Goal: Task Accomplishment & Management: Manage account settings

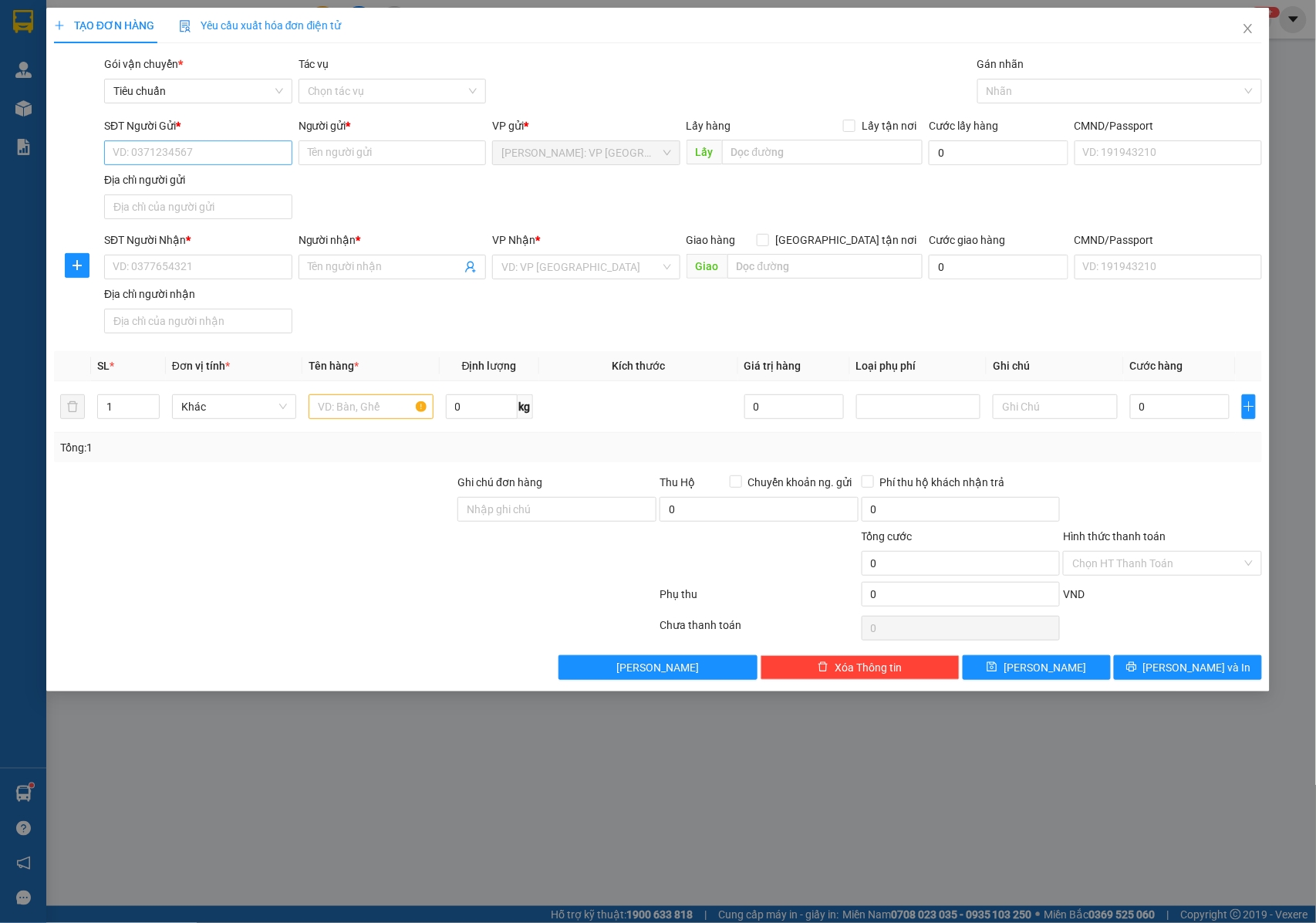
click at [189, 149] on input "SĐT Người Gửi *" at bounding box center [198, 153] width 189 height 24
type input "0908082399"
click at [378, 158] on input "Người gửi *" at bounding box center [392, 153] width 189 height 24
type input "a"
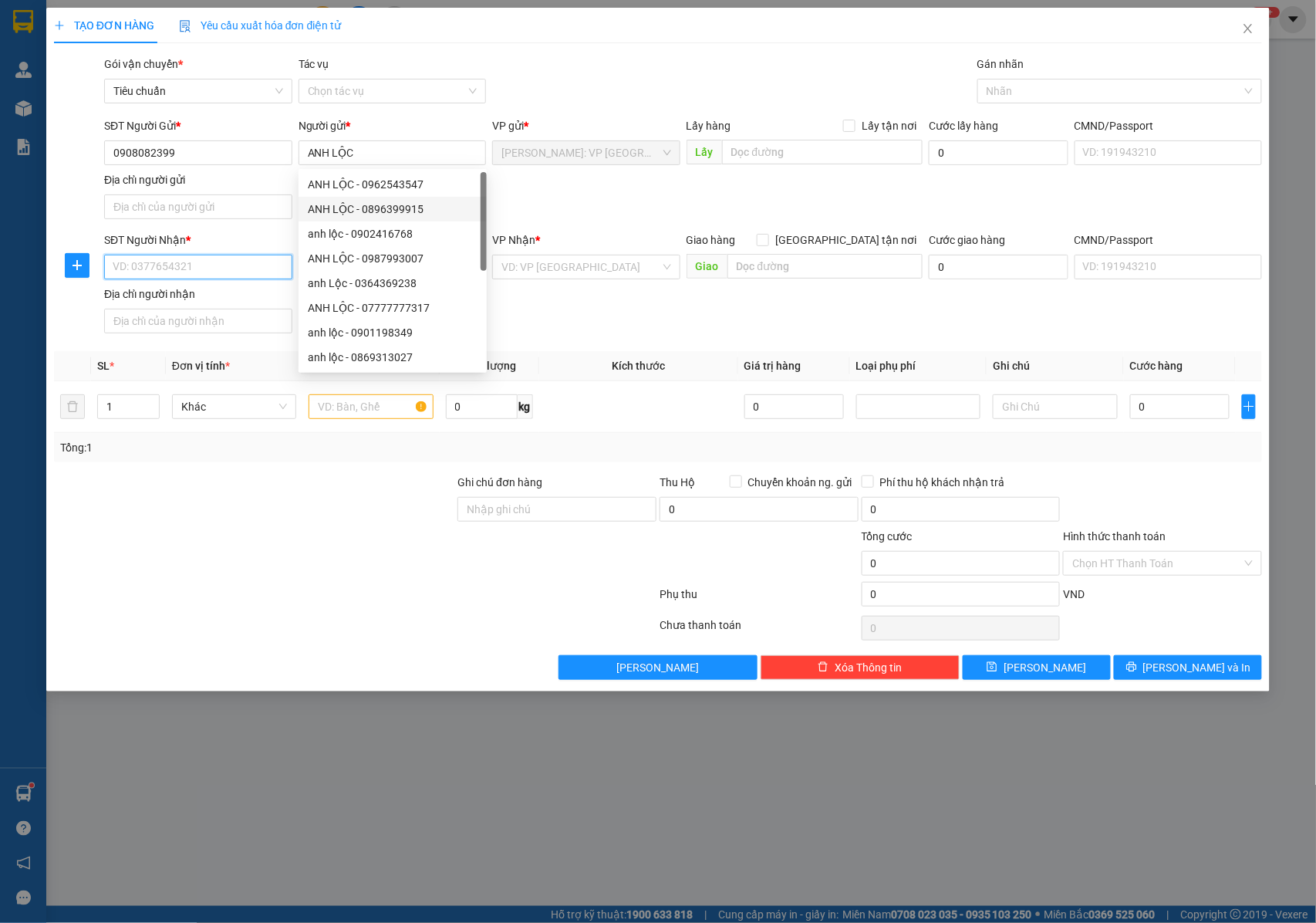
click at [189, 271] on input "SĐT Người Nhận *" at bounding box center [198, 267] width 189 height 24
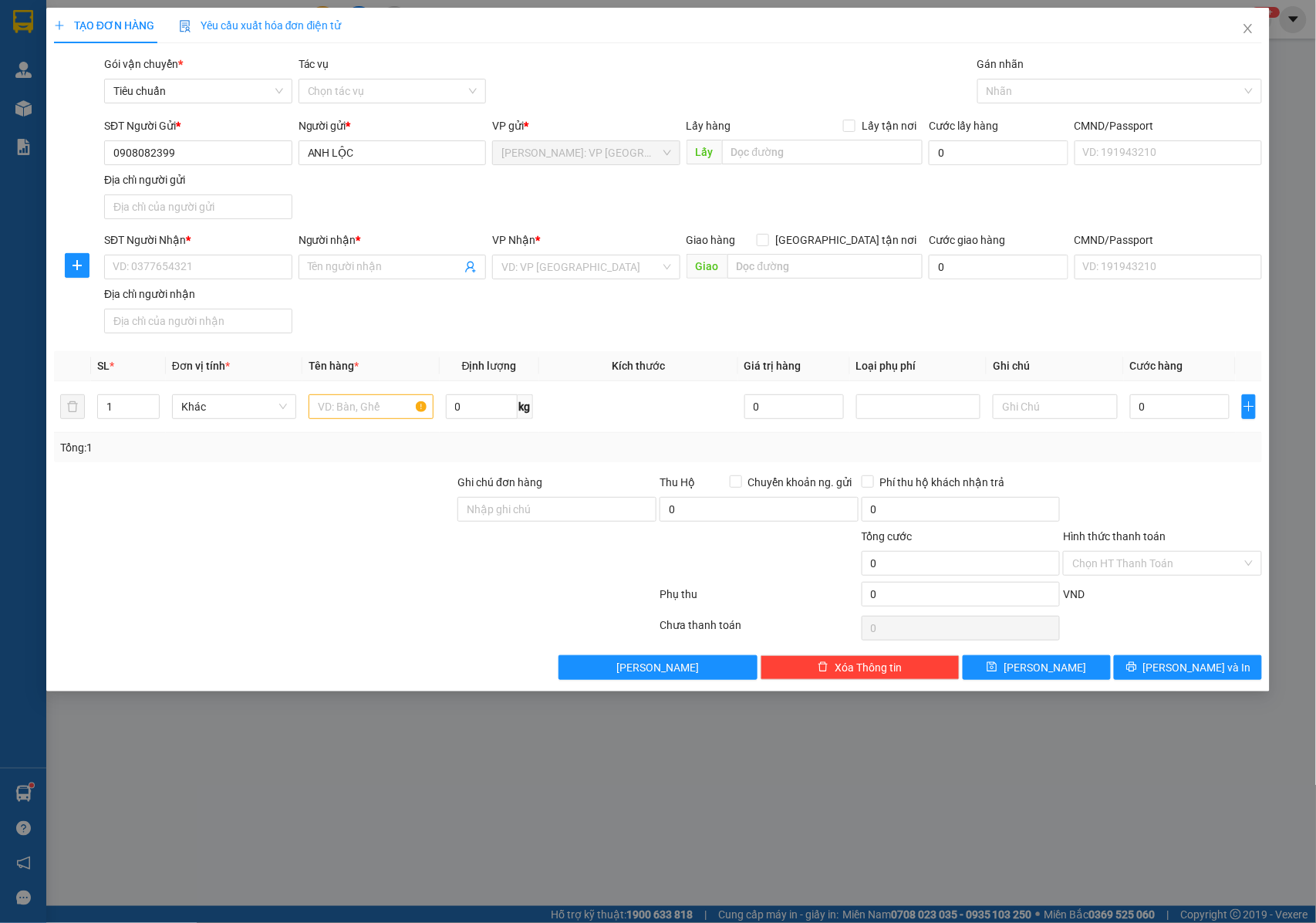
click at [1042, 76] on div "Gán nhãn" at bounding box center [1119, 67] width 284 height 23
click at [245, 264] on input "SĐT Người Nhận *" at bounding box center [198, 267] width 189 height 24
click at [371, 148] on input "ANH LỘC" at bounding box center [392, 153] width 189 height 24
type input "ANH LỘC - [GEOGRAPHIC_DATA]"
click at [218, 269] on input "SĐT Người Nhận *" at bounding box center [198, 267] width 189 height 24
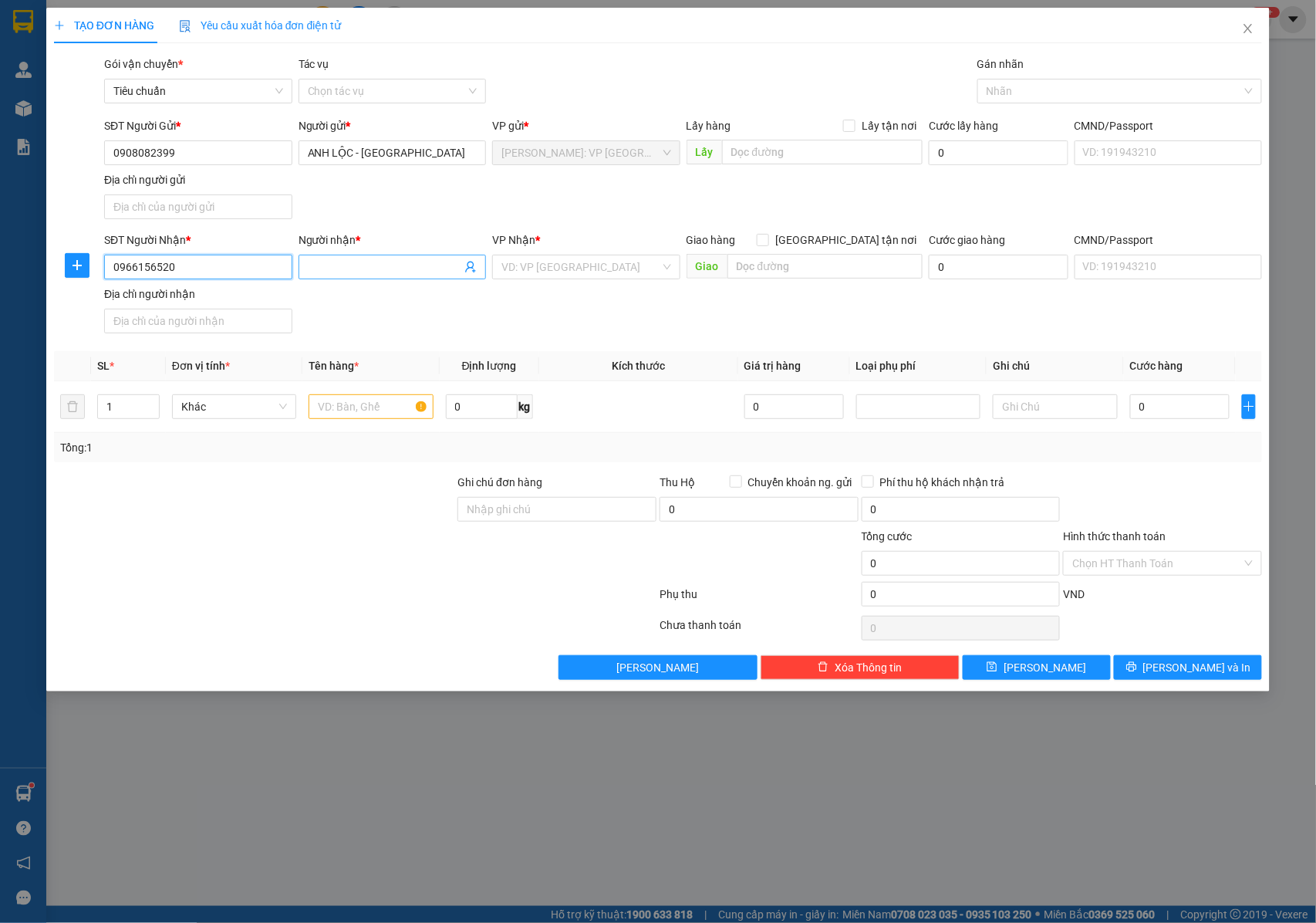
type input "0966156520"
click at [316, 266] on input "Người nhận *" at bounding box center [385, 267] width 154 height 17
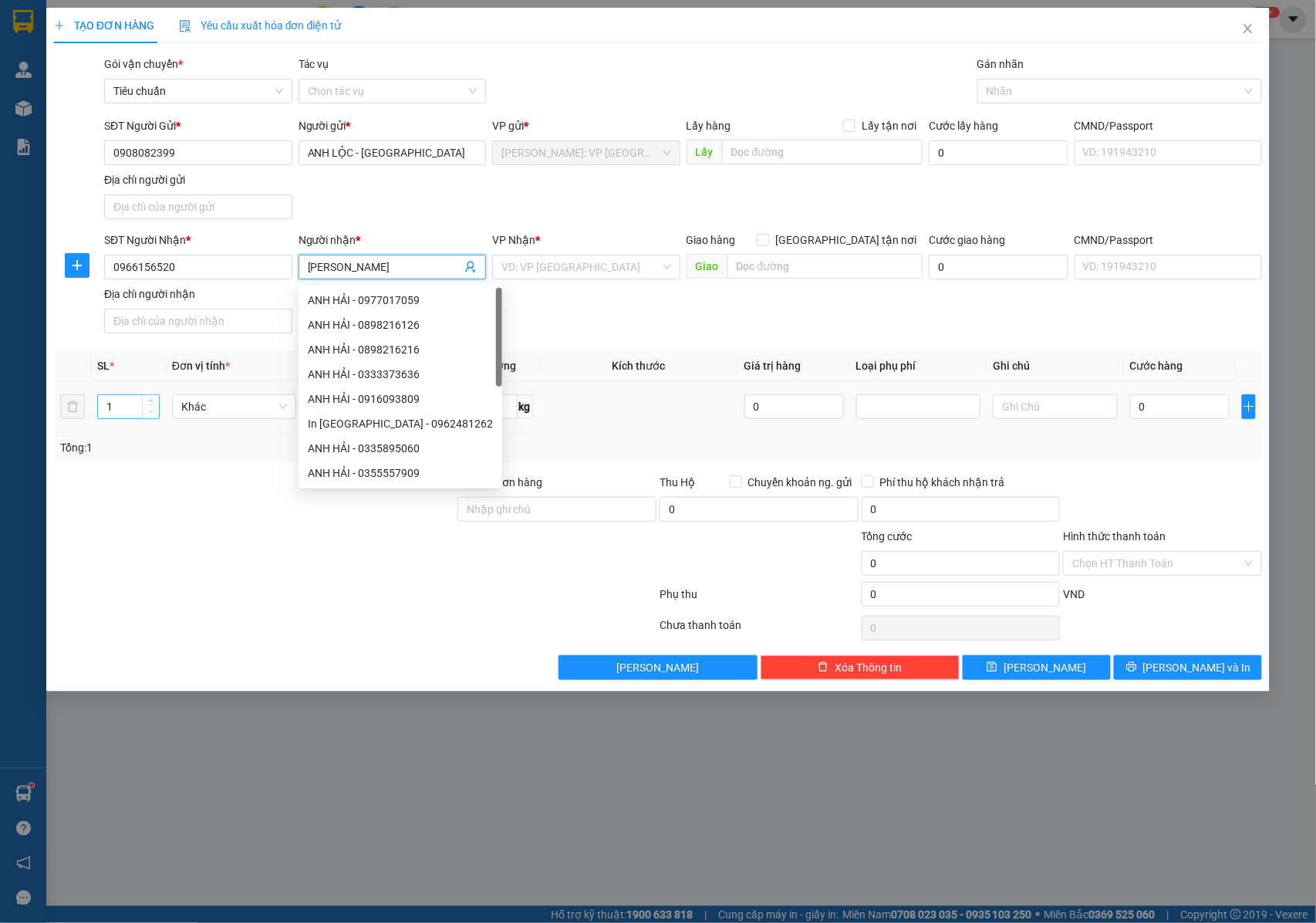
click at [158, 406] on span "Decrease Value" at bounding box center [150, 411] width 17 height 14
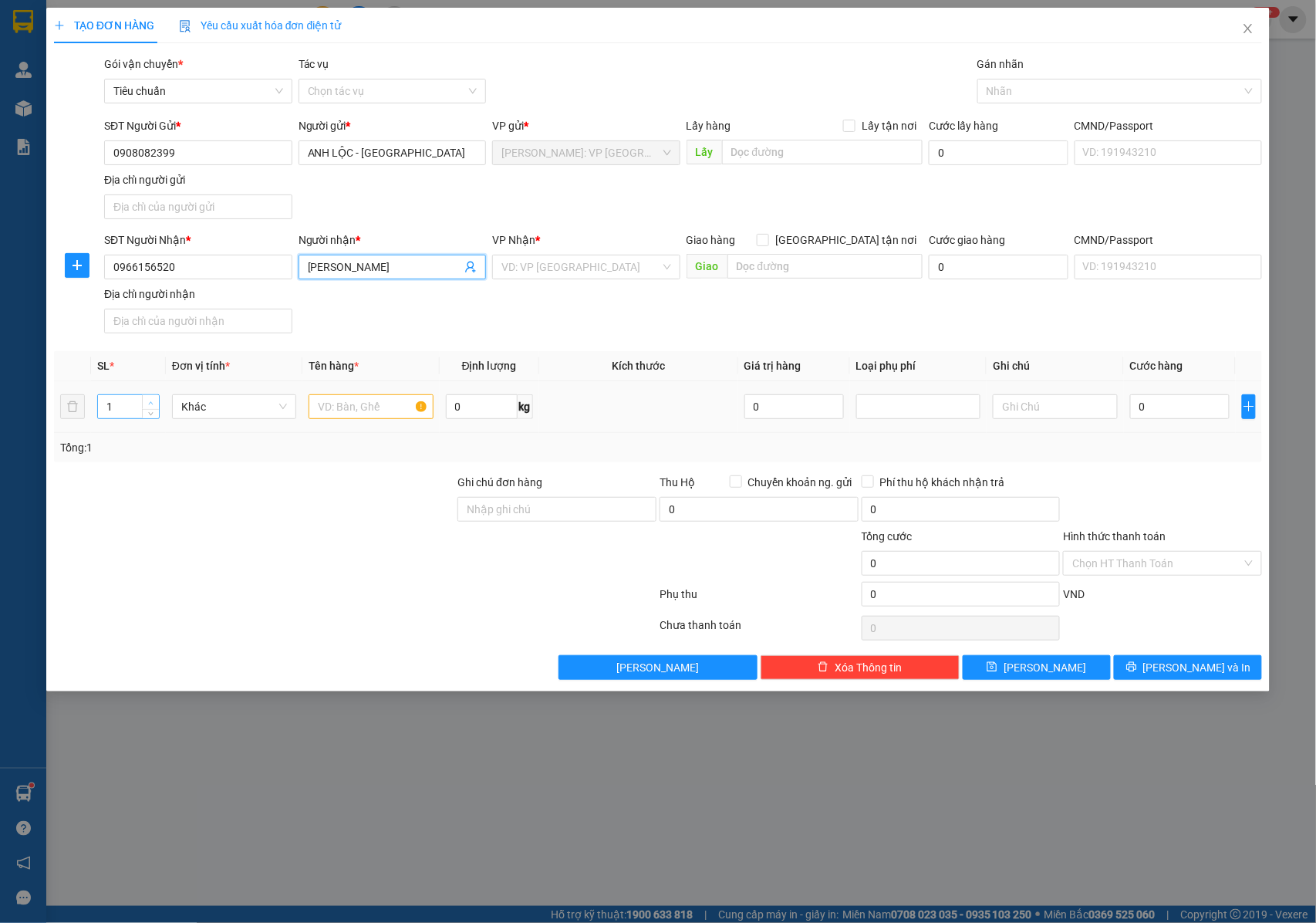
type input "[PERSON_NAME]"
click at [149, 405] on icon "up" at bounding box center [151, 402] width 5 height 3
type input "3"
click at [149, 405] on icon "up" at bounding box center [151, 402] width 5 height 3
click at [345, 402] on input "text" at bounding box center [371, 407] width 124 height 24
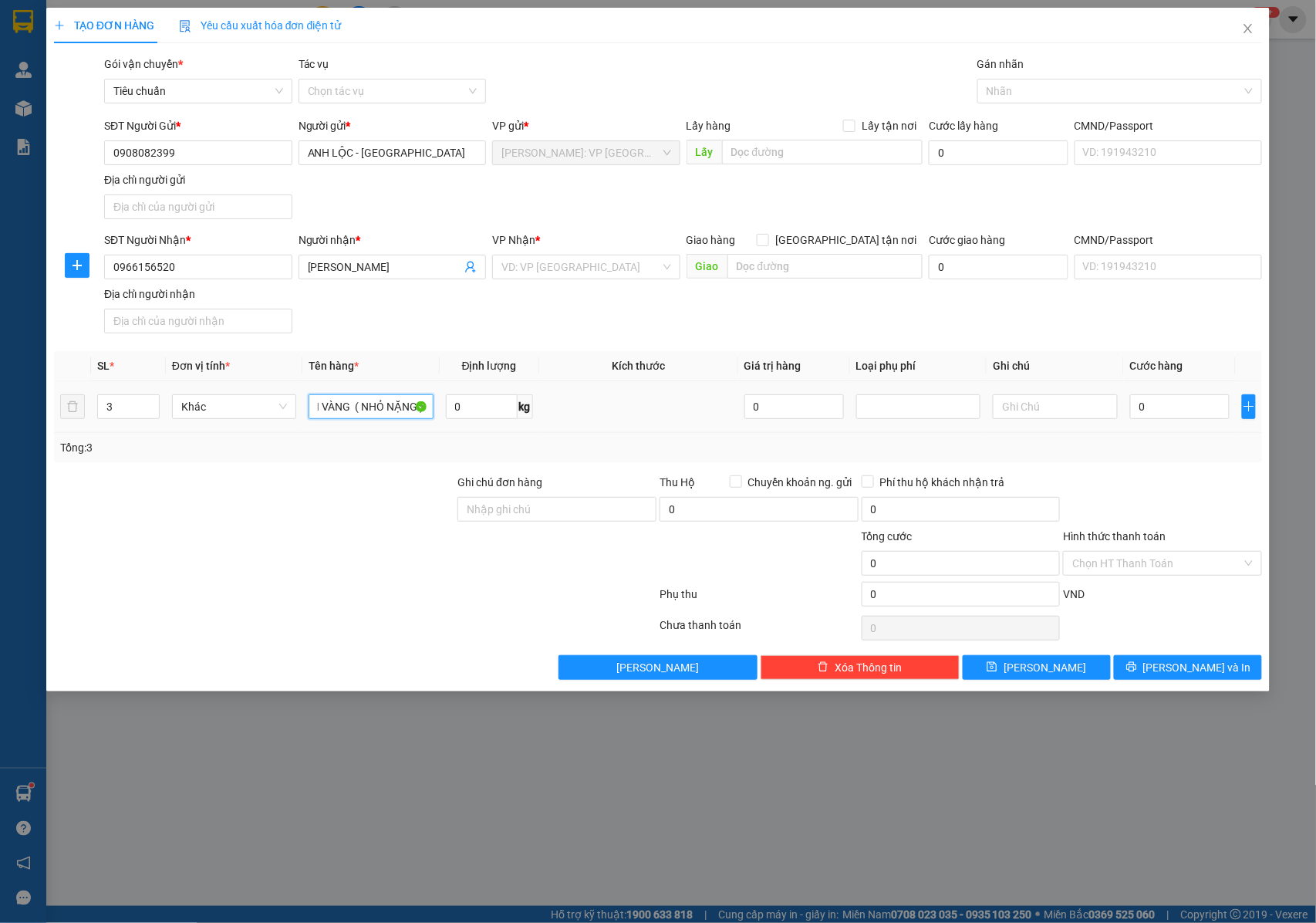
scroll to position [0, 158]
type input "2 BAO TẢI TRẮNG +21 BAO TẢI VÀNG ( NHỎ NẶNG )"
click at [483, 506] on input "Ghi chú đơn hàng" at bounding box center [557, 509] width 199 height 24
click at [1013, 87] on div at bounding box center [1111, 91] width 262 height 19
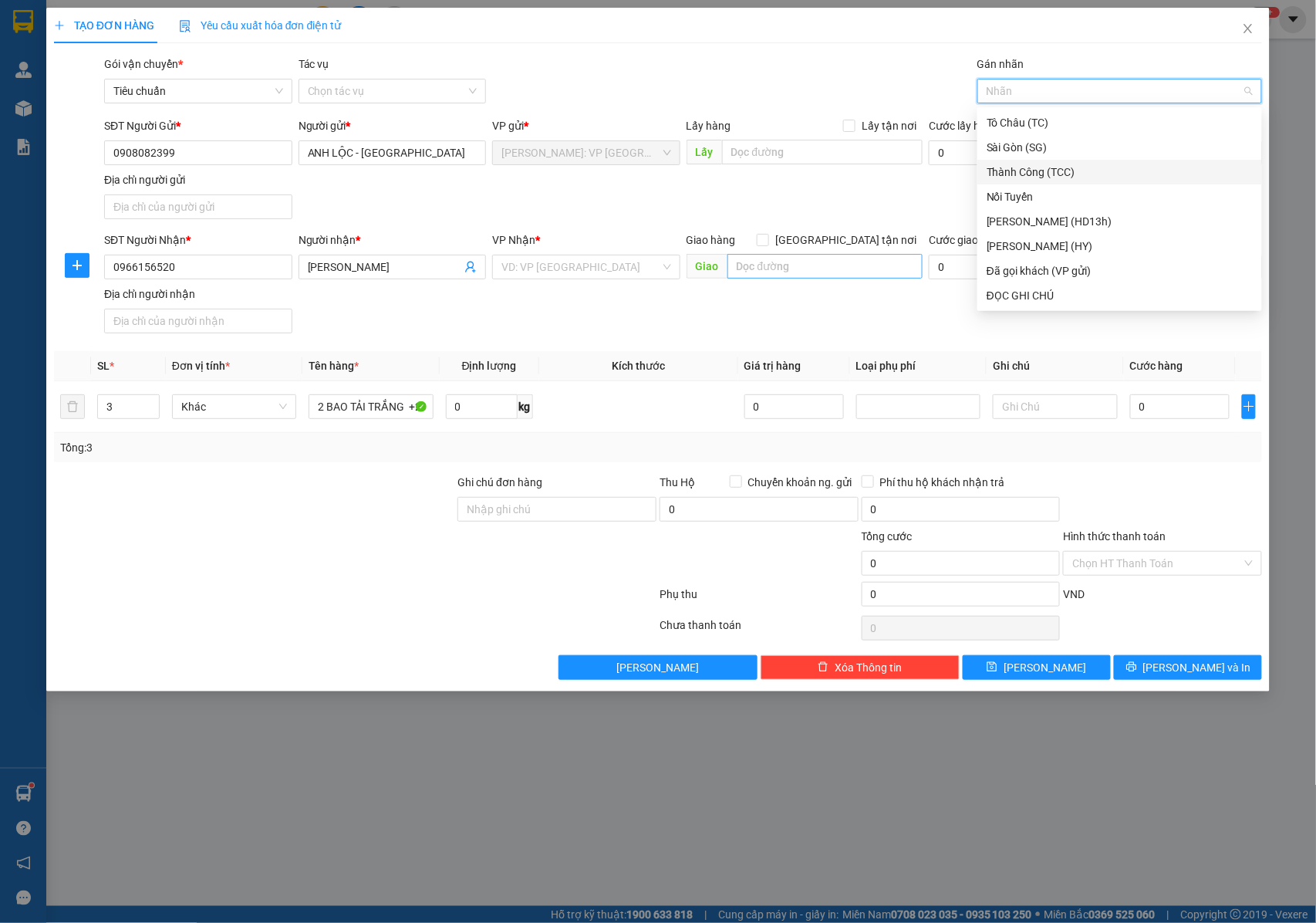
drag, startPoint x: 603, startPoint y: 302, endPoint x: 757, endPoint y: 256, distance: 160.7
click at [606, 301] on div "SĐT Người Nhận * 0966156520 Người nhận * ANH HẢI VP Nhận * VD: VP Sài Gòn Giao …" at bounding box center [683, 285] width 1164 height 108
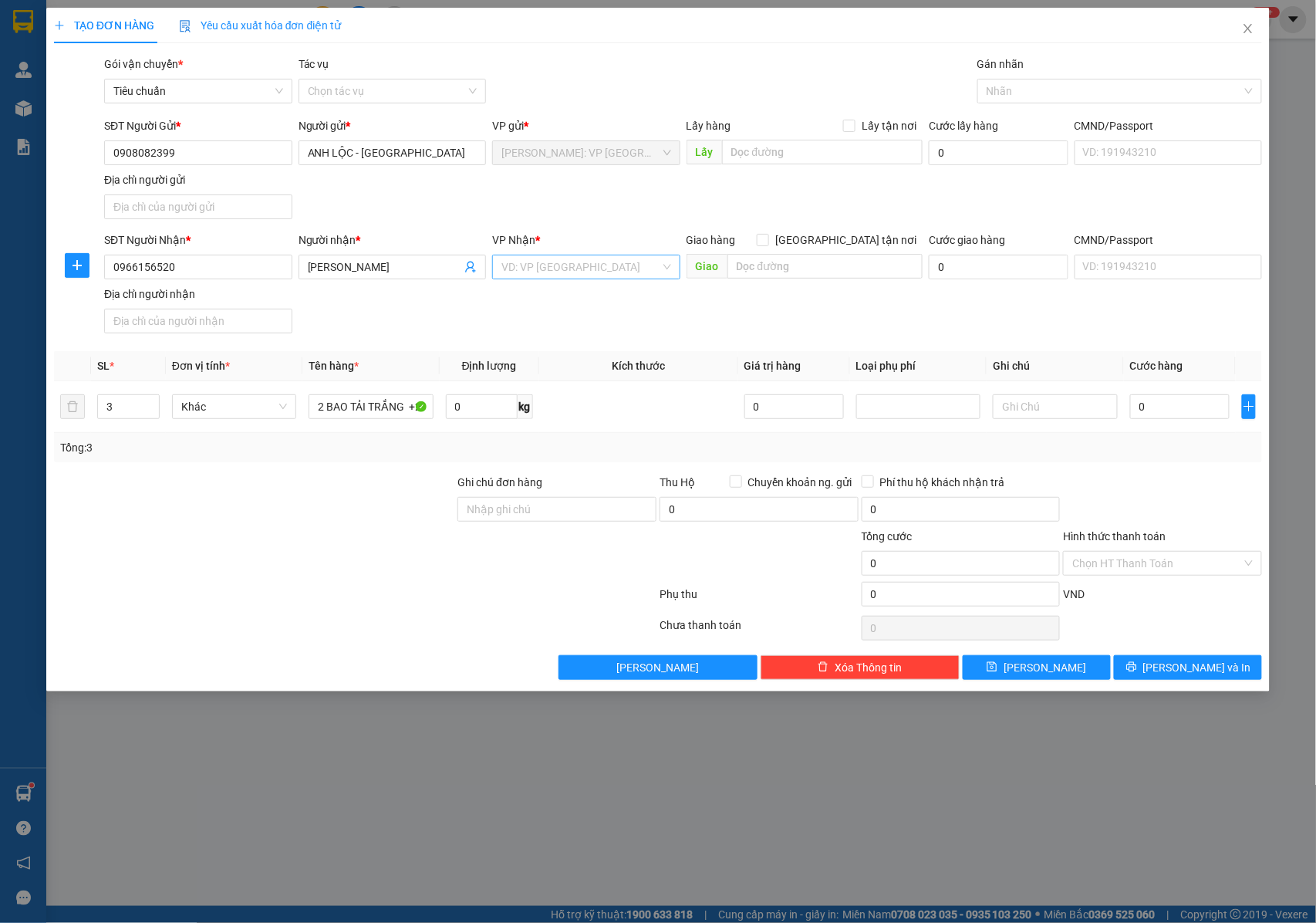
click at [549, 272] on input "search" at bounding box center [580, 267] width 159 height 23
type input "QUẢNG BÌNH"
click at [548, 300] on div "[GEOGRAPHIC_DATA]" at bounding box center [586, 300] width 170 height 17
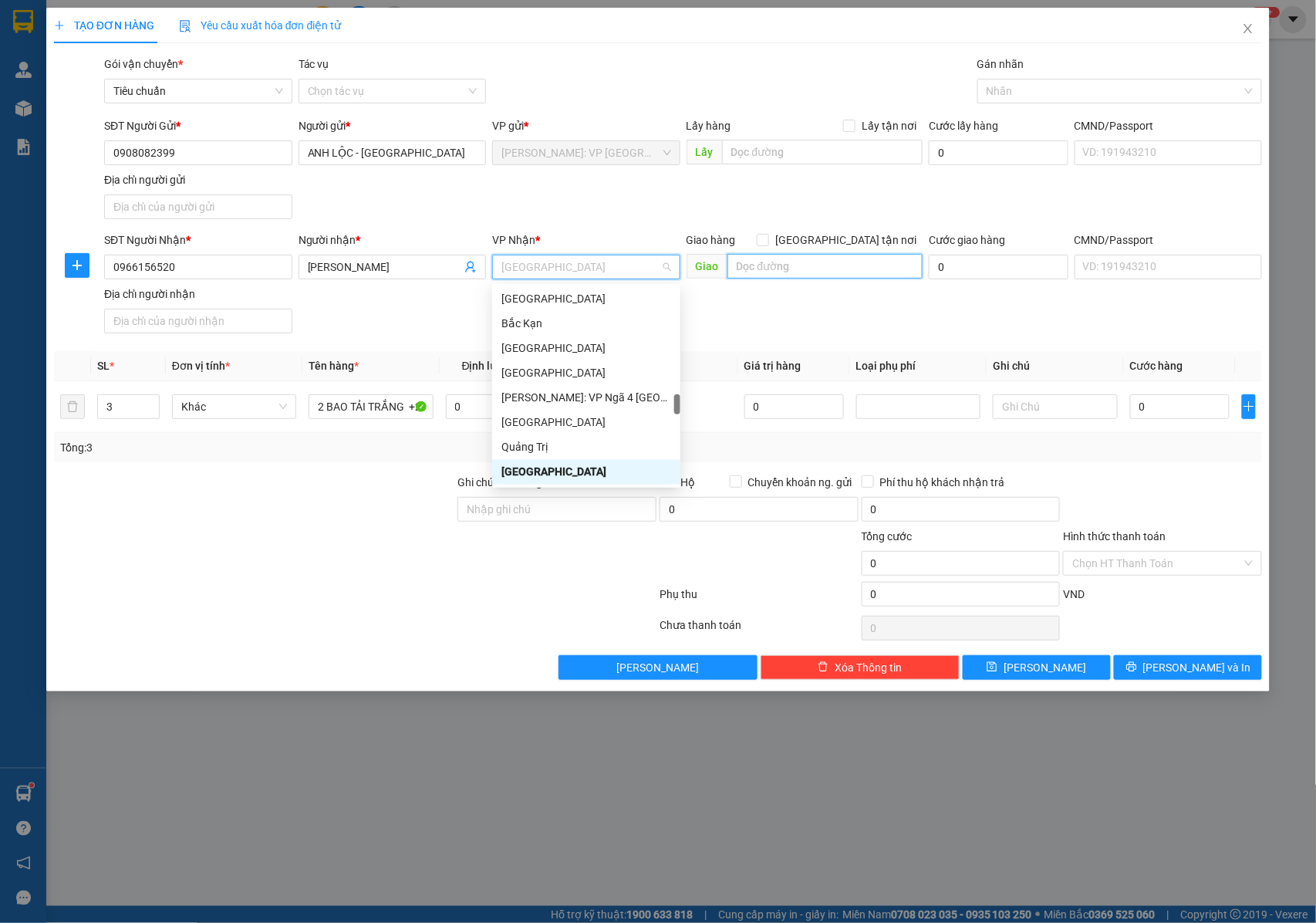
click at [778, 272] on input "text" at bounding box center [825, 266] width 195 height 24
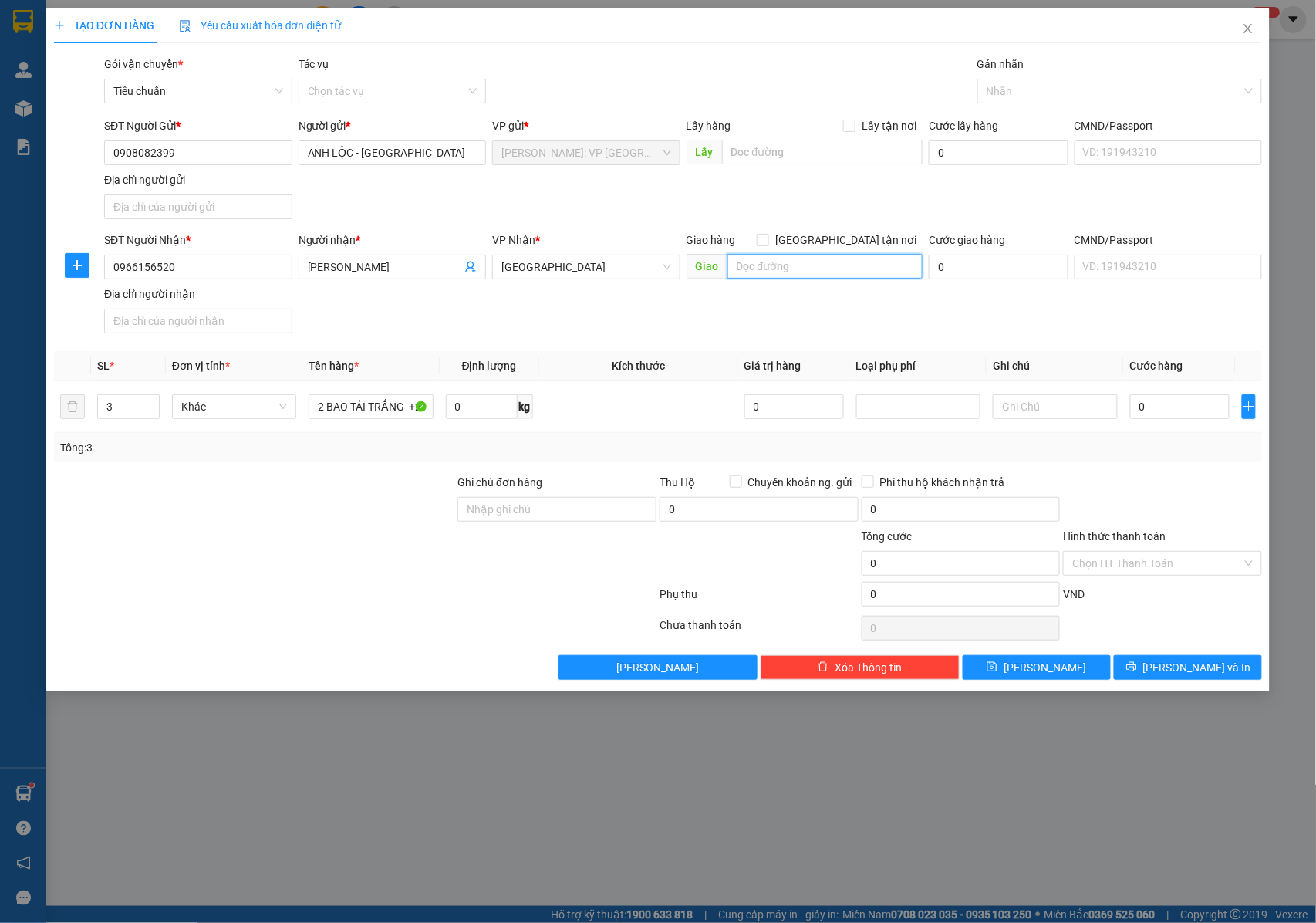
paste input "TP Quảng Bình: Đường tránh TP Đồng Hới giao với đường Hà Huy Tập"
type input "TP Quảng Bình: Đường tránh TP Đồng Hới giao với đường Hà Huy Tập : GỬI CHÀNH KU…"
click at [863, 301] on div "SĐT Người Nhận * 0966156520 Người nhận * ANH HẢI VP Nhận * Quảng Bình Giao hàng…" at bounding box center [683, 285] width 1164 height 108
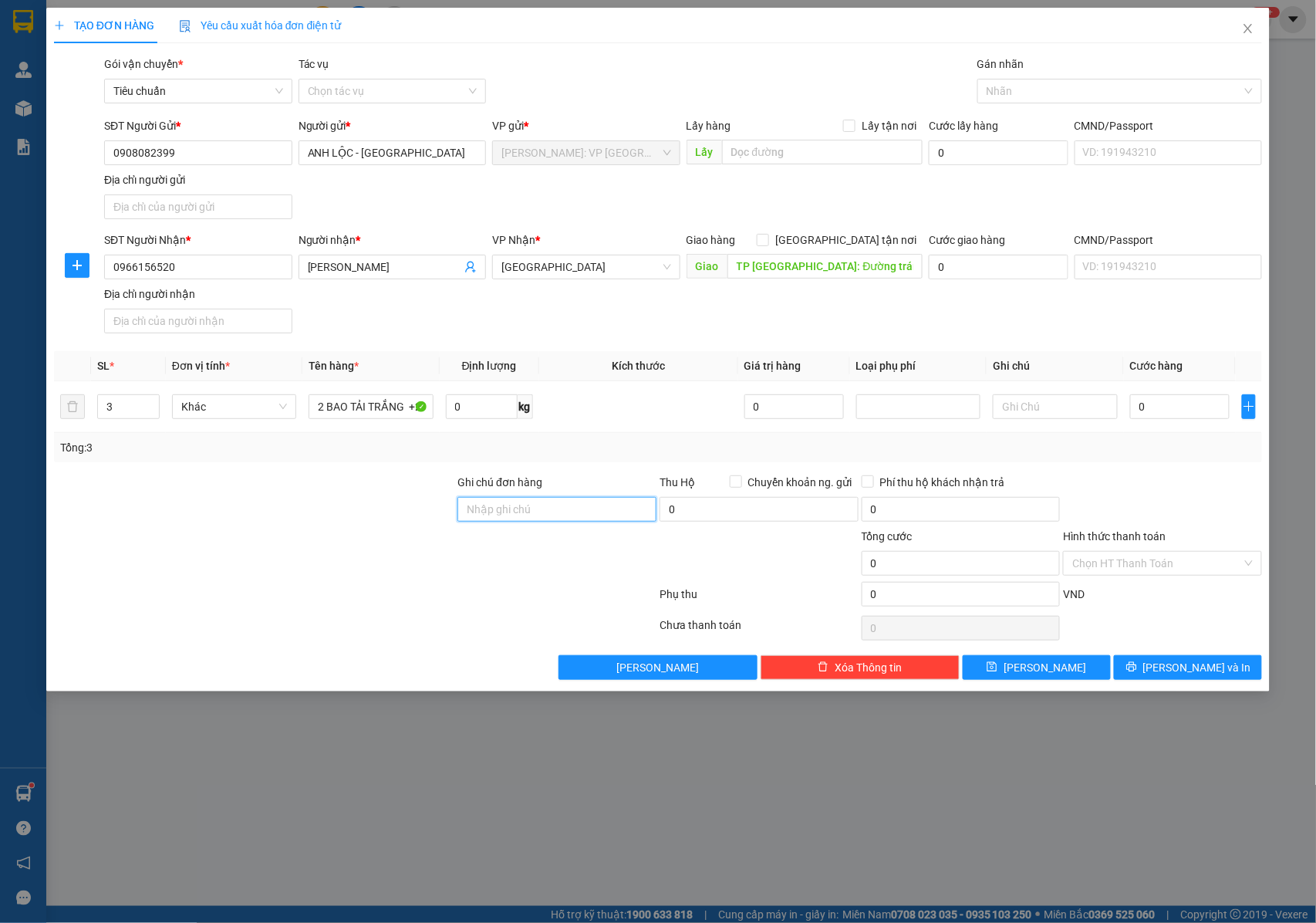
click at [515, 517] on input "Ghi chú đơn hàng" at bounding box center [557, 509] width 199 height 24
click at [597, 508] on input "NHẬN NGUYÊN KIỆN GIAO NGUYÊN KIỆN, HƯ VỠ K ĐỀN" at bounding box center [557, 509] width 199 height 24
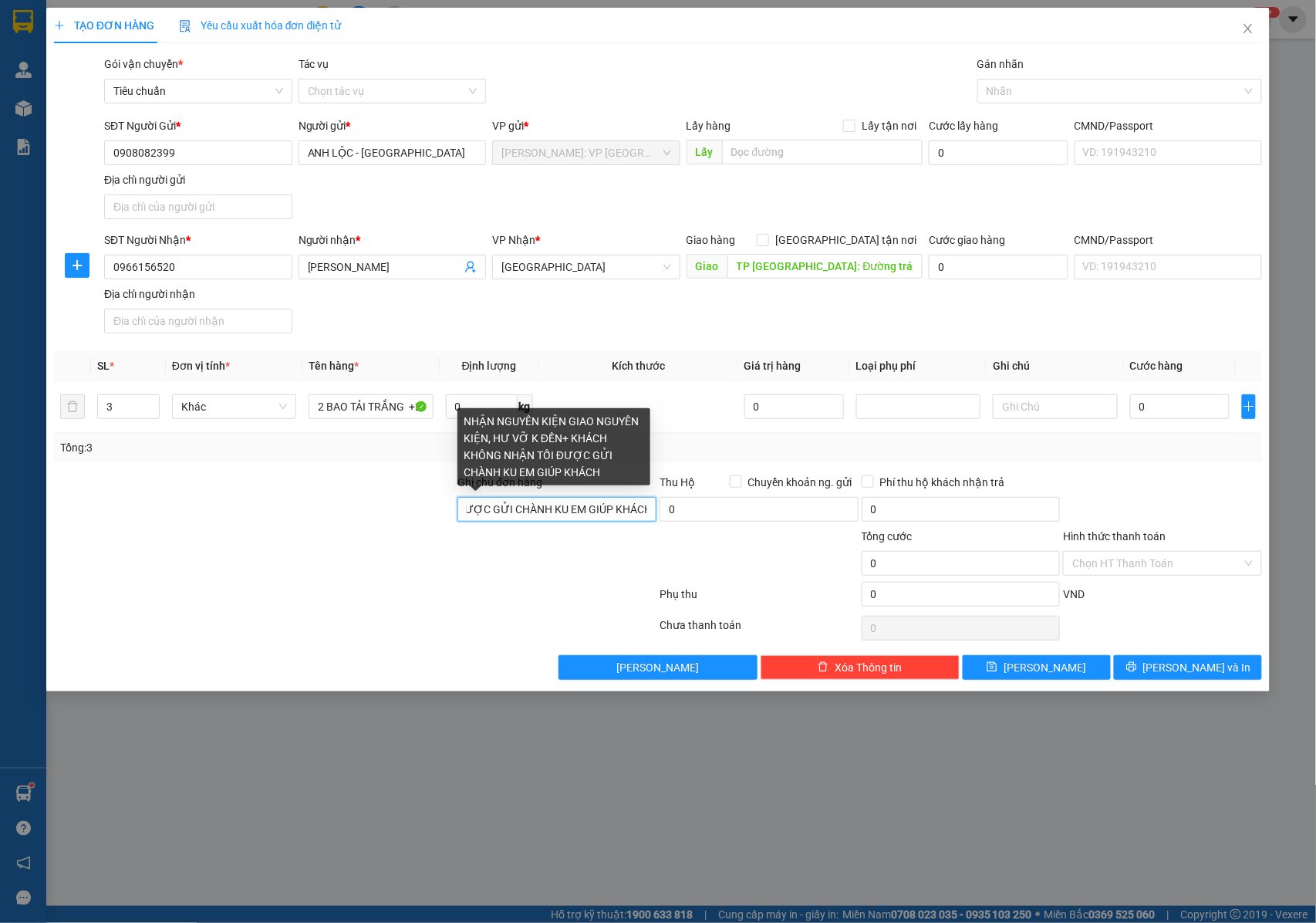
scroll to position [0, 429]
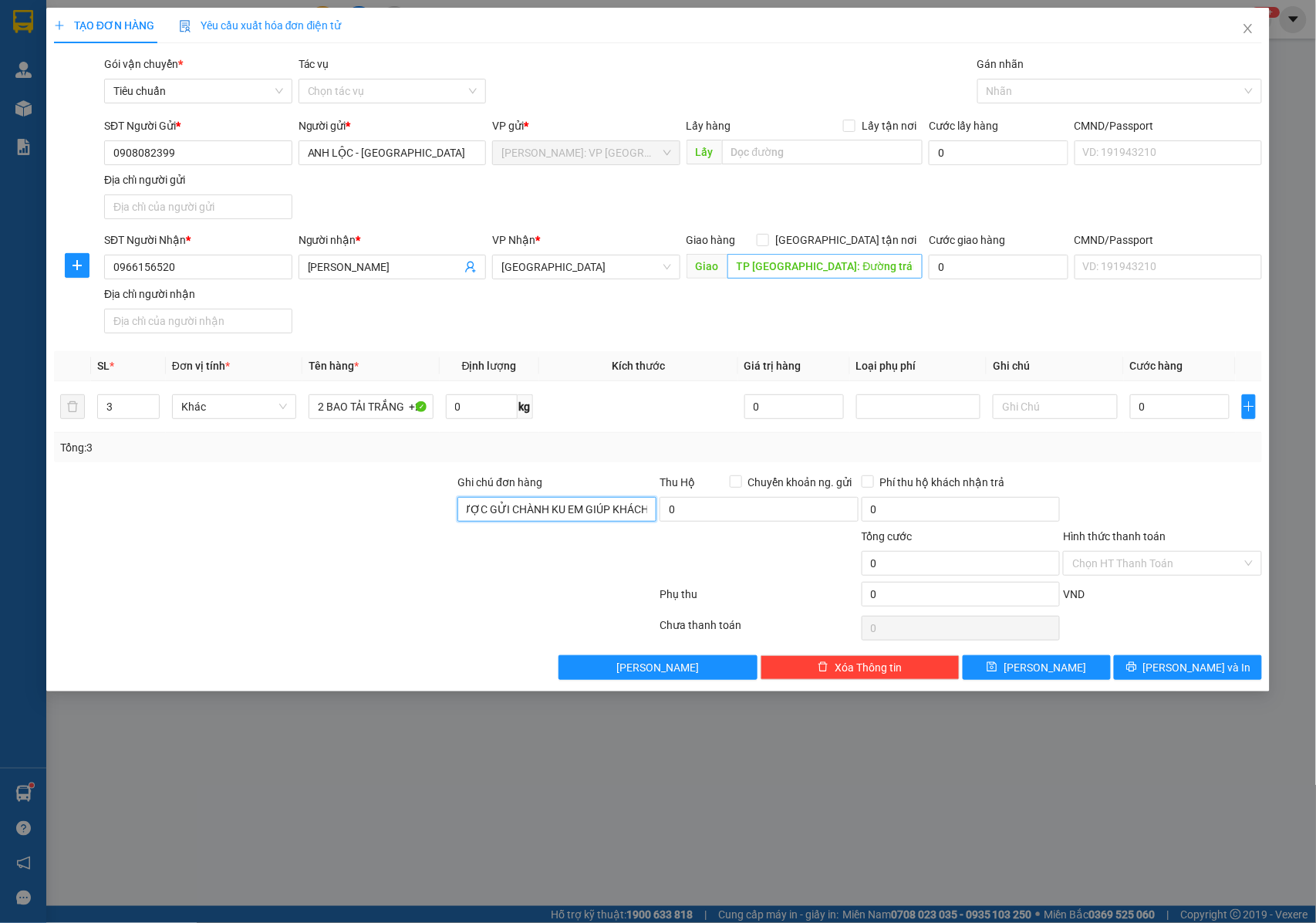
type input "NHẬN NGUYÊN KIỆN GIAO NGUYÊN KIỆN, HƯ VỠ K ĐỀN+ KHÁCH KHÔNG NHẬN TỐI ĐƯỢC GỬI C…"
click at [796, 264] on input "TP Quảng Bình: Đường tránh TP Đồng Hới giao với đường Hà Huy Tập : GỬI CHÀNH KU…" at bounding box center [825, 266] width 195 height 24
click at [810, 264] on input "TP Quảng Bình: Đường tránh TP Đồng Hới giao với đường Hà Huy Tập : GỬI CHÀNH KU…" at bounding box center [825, 266] width 195 height 24
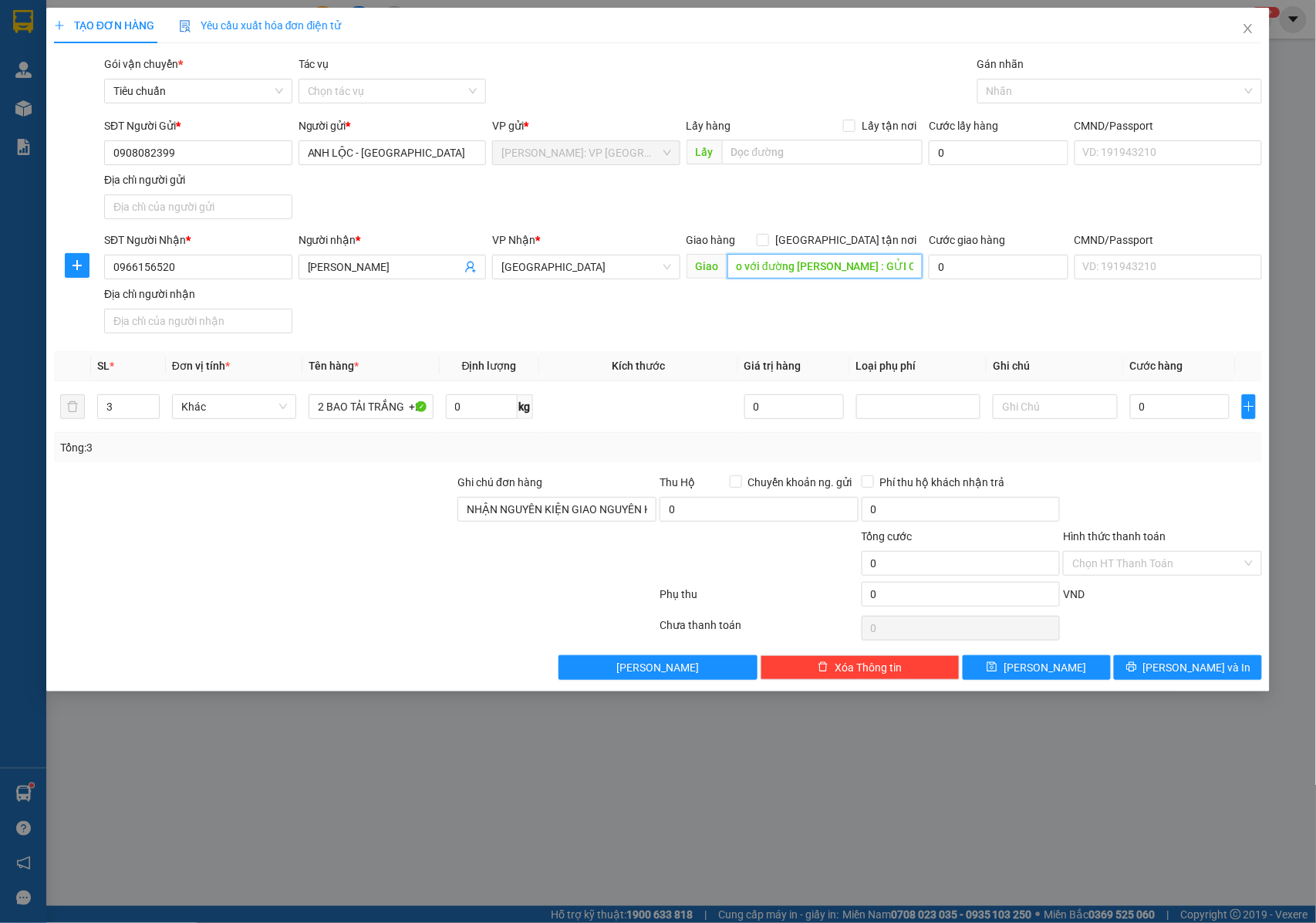
drag, startPoint x: 837, startPoint y: 269, endPoint x: 819, endPoint y: 270, distance: 18.0
click at [819, 270] on input "TP Quảng Bình: Đường tránh TP Đồng Hới giao với đường Hà Huy Tập : GỬI CHÀNH KU…" at bounding box center [825, 266] width 195 height 24
type input "TP Quảng Bình: Đường tránh TP Đồng Hới giao với đường Hà Huy Tập : CHÀNH KU EM"
click at [1153, 412] on input "0" at bounding box center [1180, 407] width 99 height 24
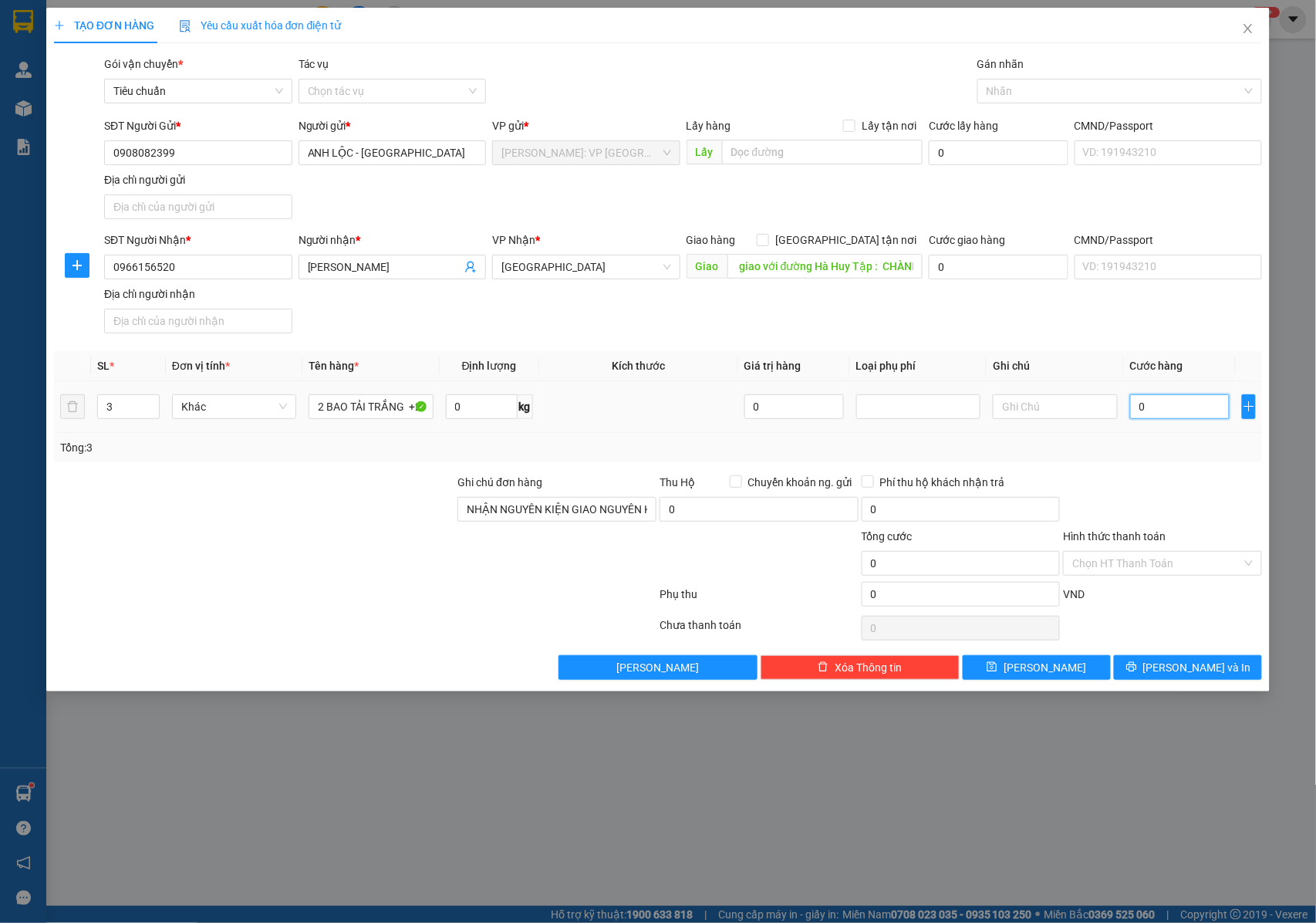
scroll to position [0, 0]
click at [1142, 409] on input "0" at bounding box center [1180, 407] width 99 height 24
type input "04"
type input "4"
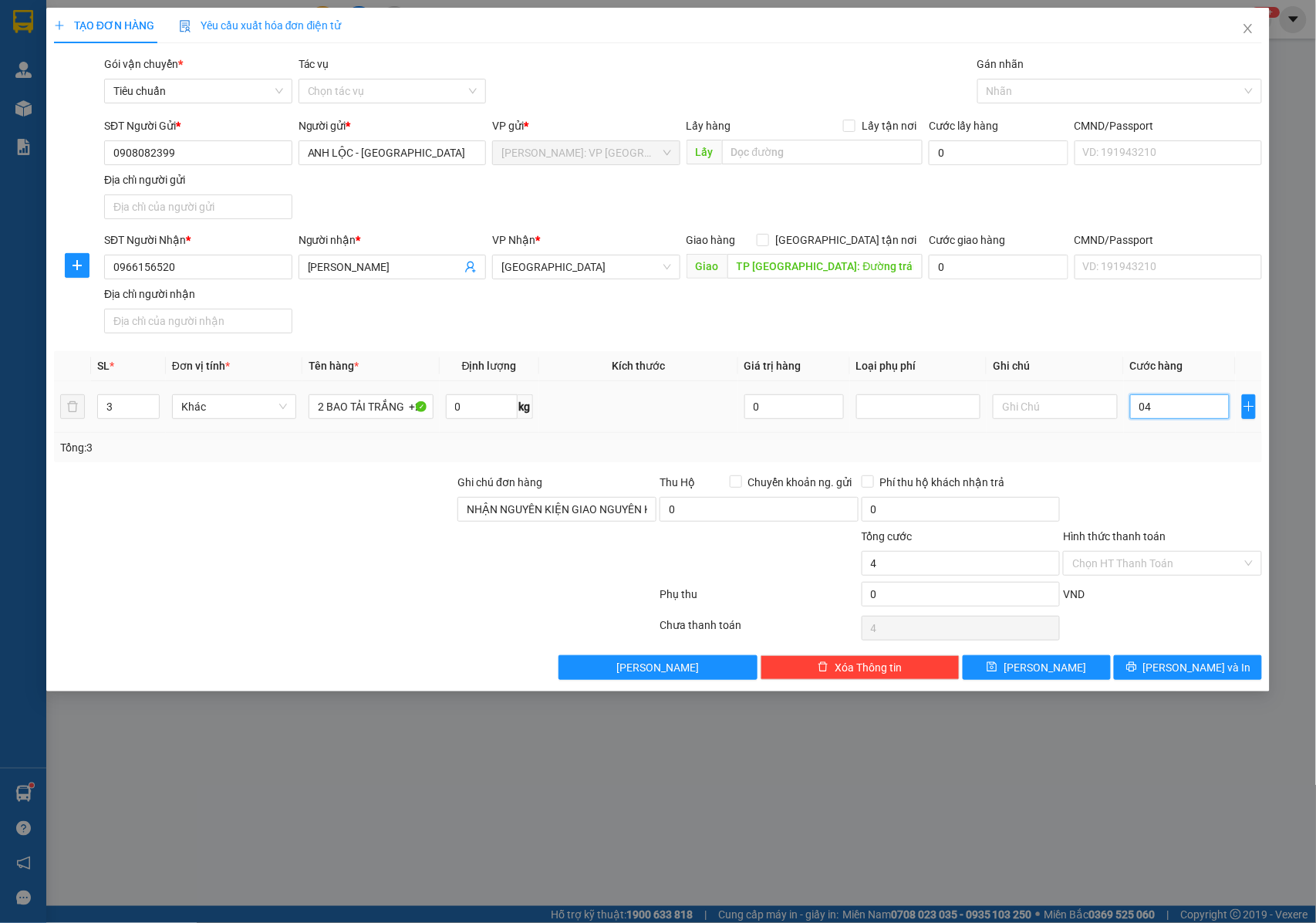
type input "041"
type input "41"
type input "0.410"
type input "410"
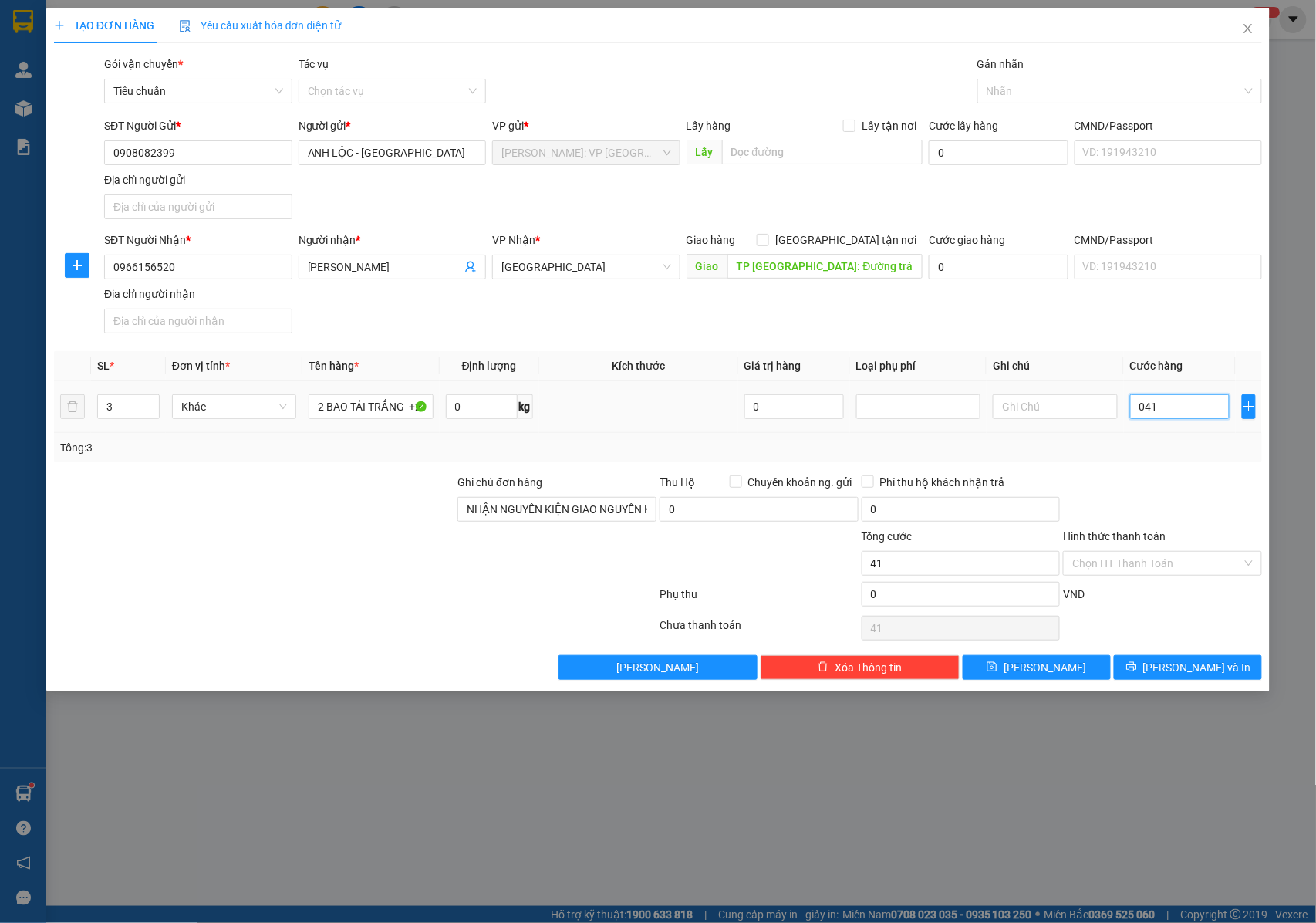
type input "410"
type input "04.100"
type input "4.100"
type input "041.000"
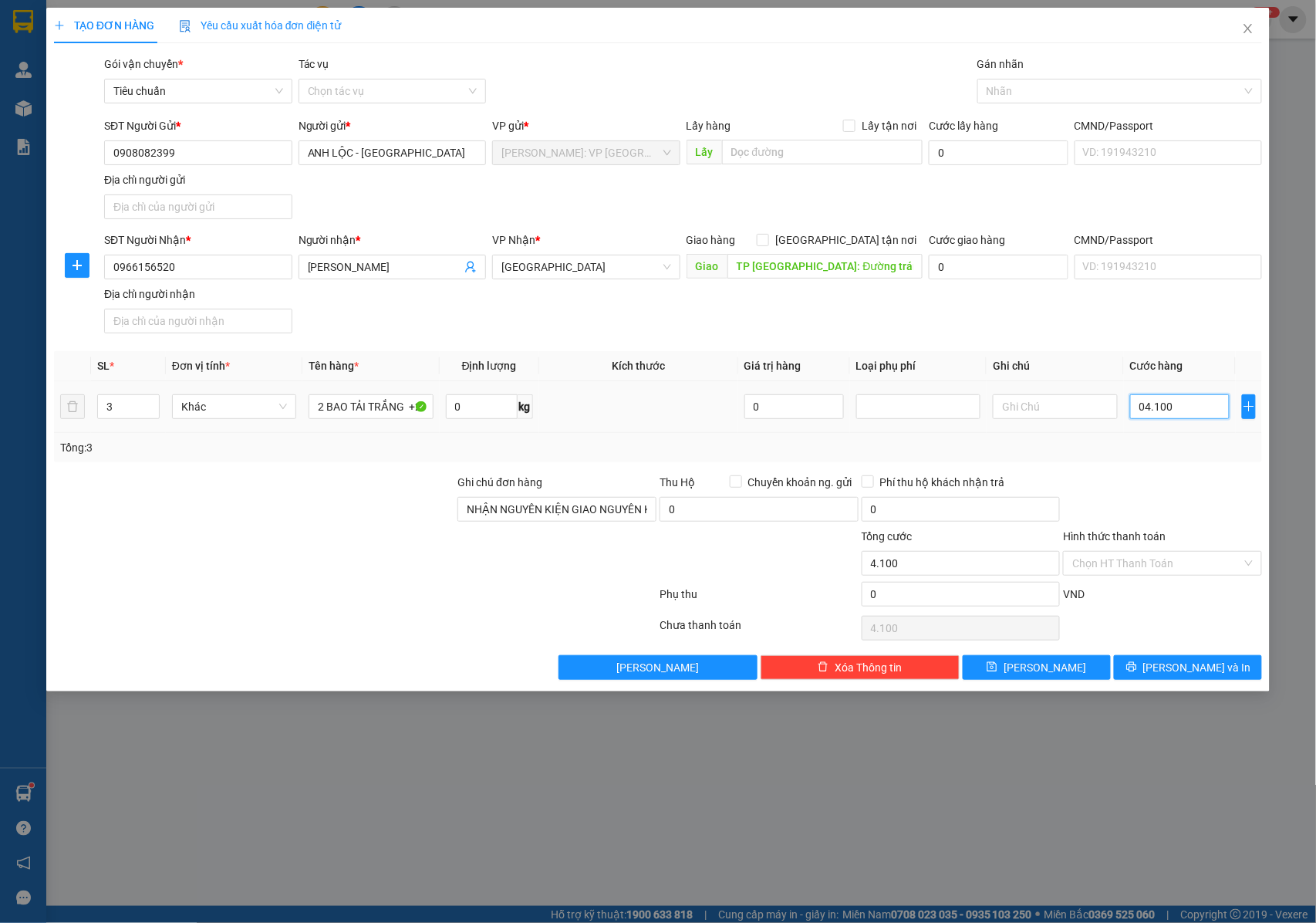
type input "41.000"
type input "0.410.000"
type input "410.000"
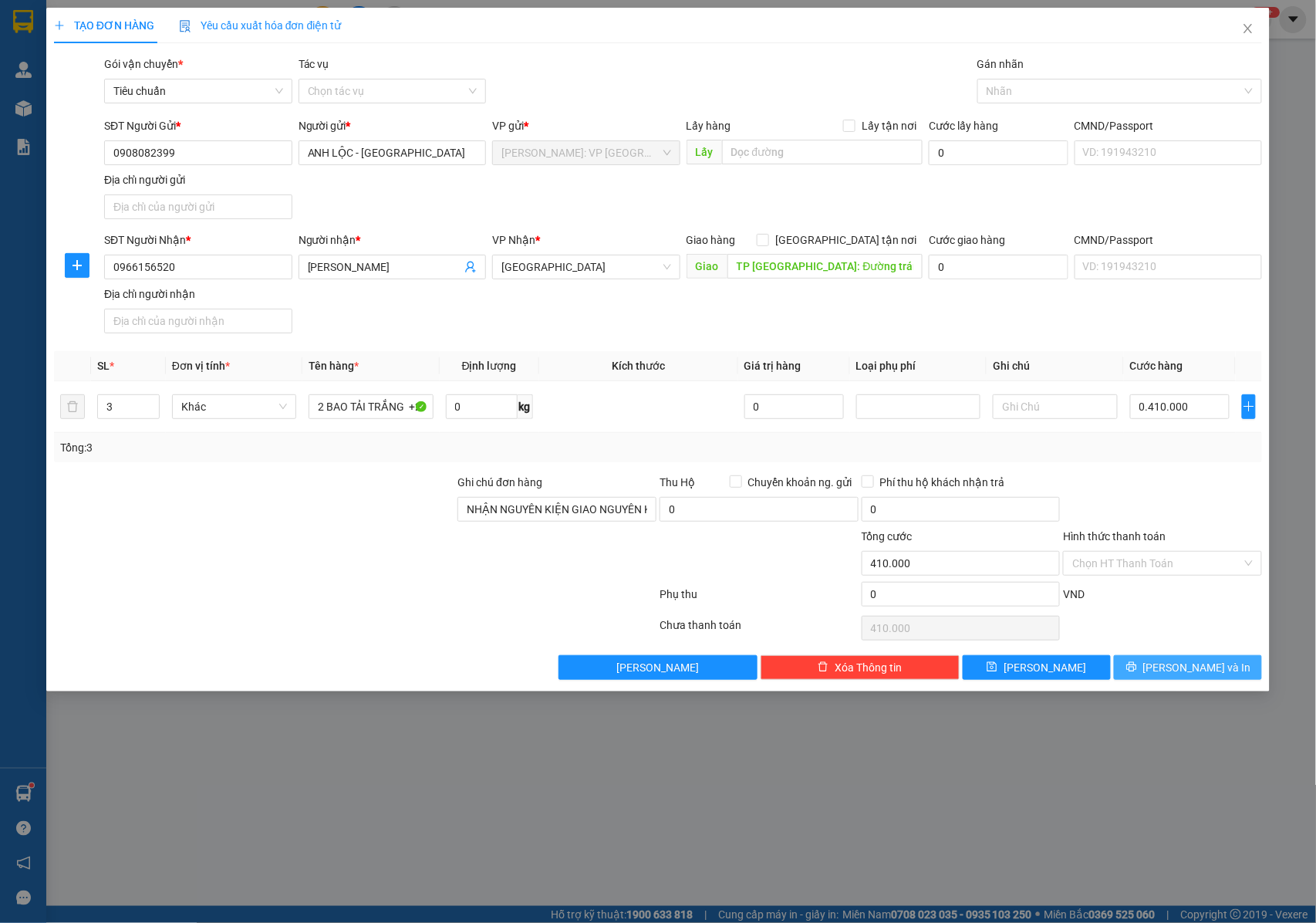
type input "410.000"
click at [1141, 665] on button "Lưu và In" at bounding box center [1188, 668] width 148 height 24
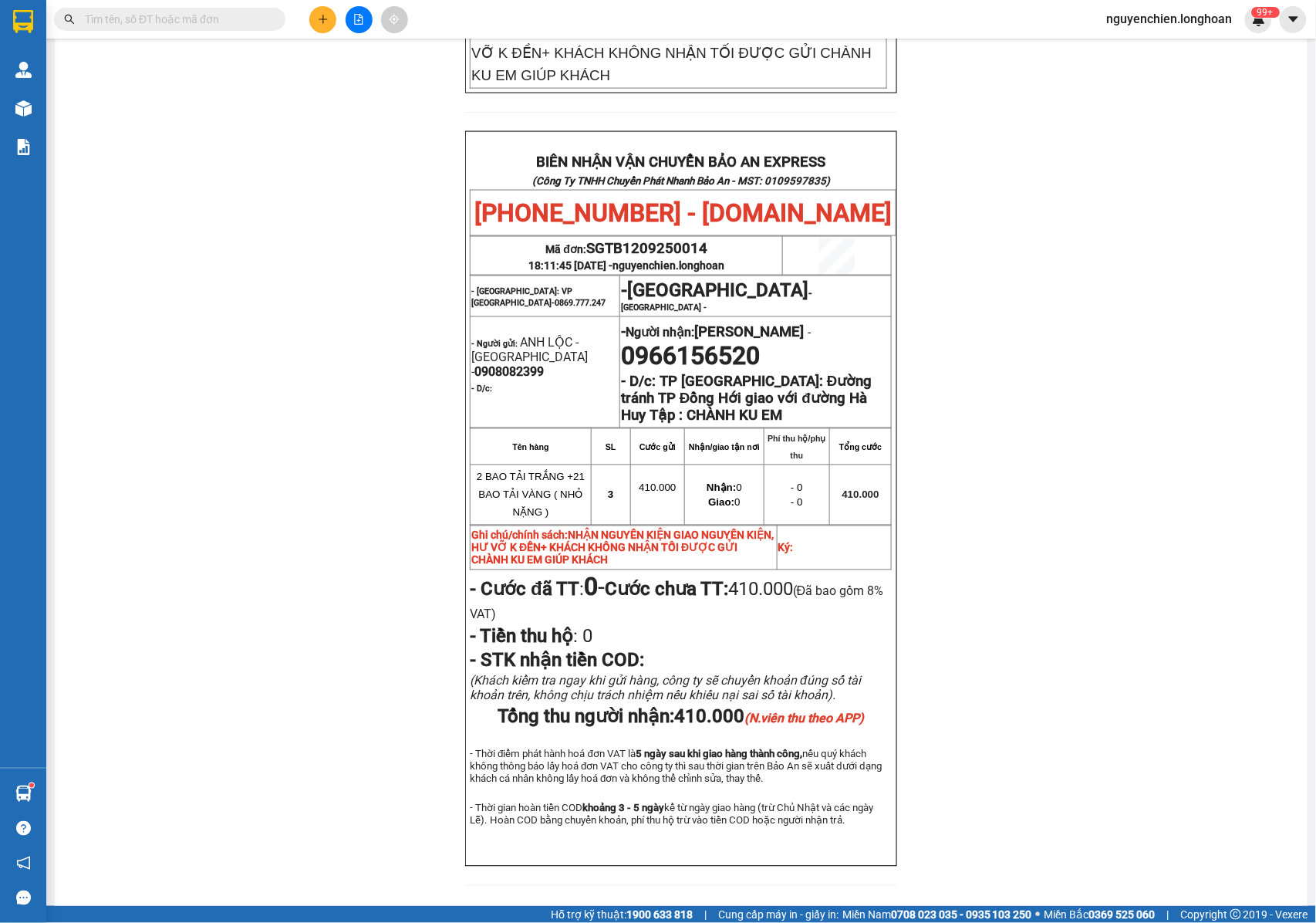
scroll to position [720, 0]
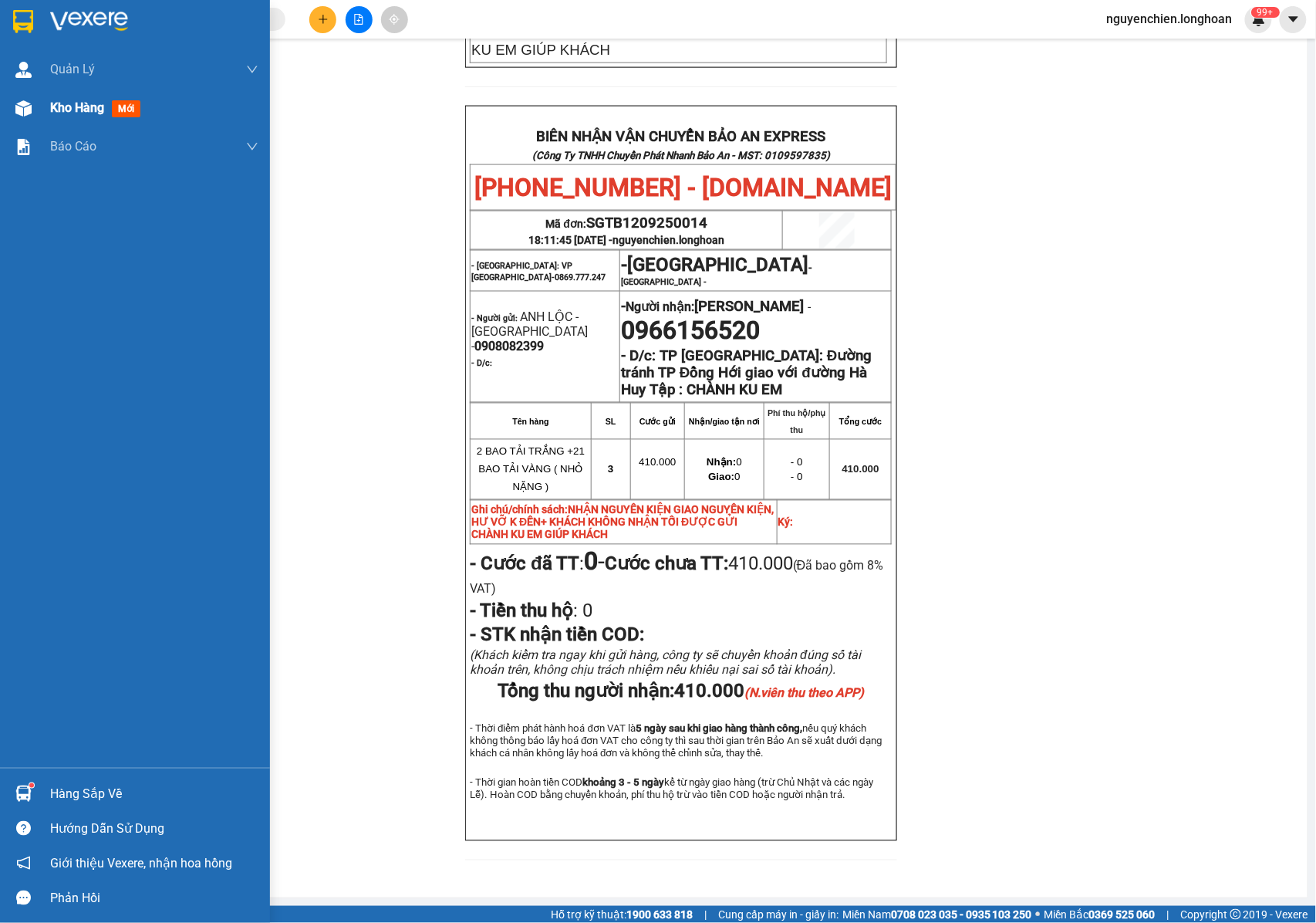
click at [15, 109] on img at bounding box center [23, 108] width 16 height 16
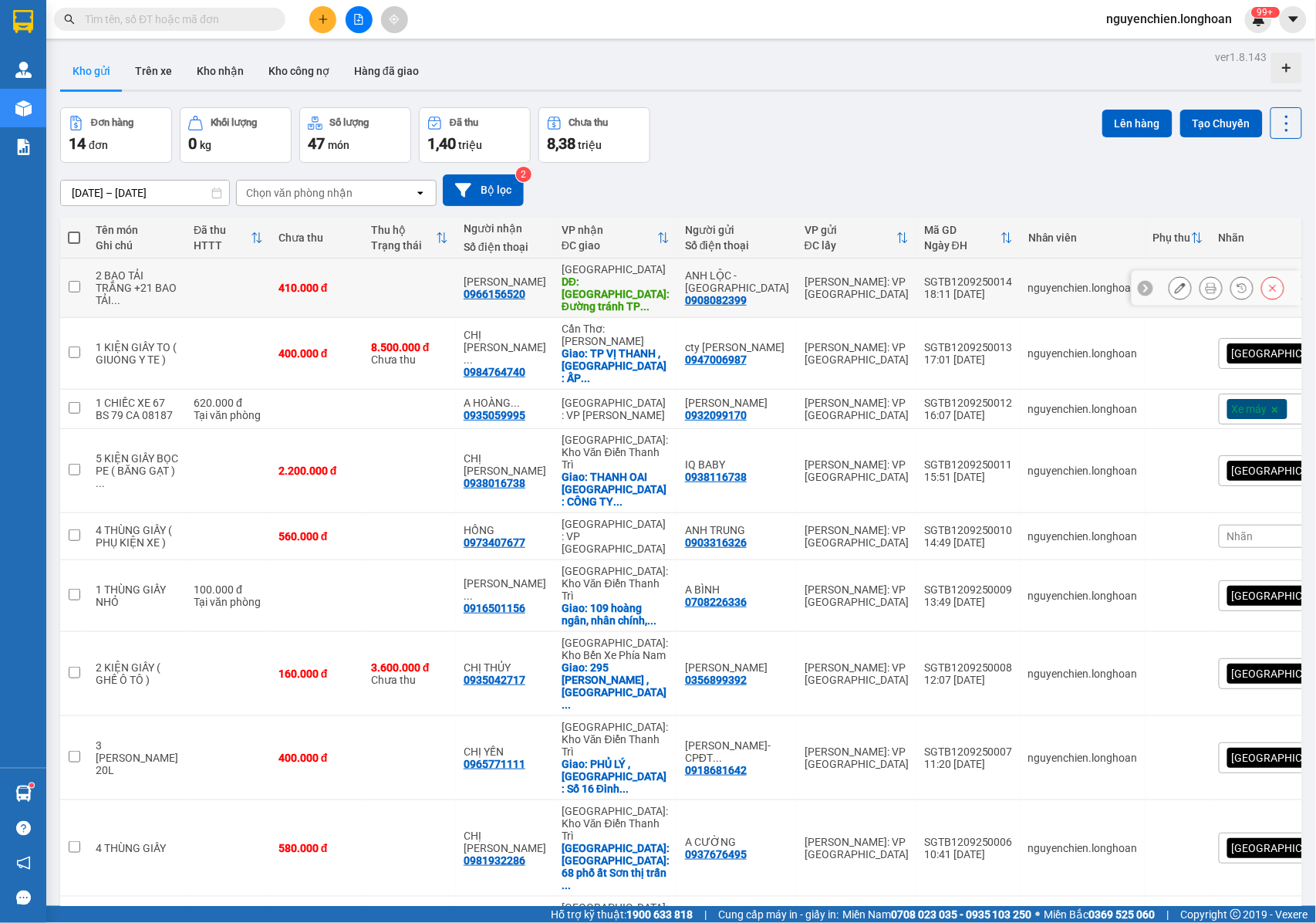
click at [1206, 285] on icon at bounding box center [1212, 288] width 11 height 11
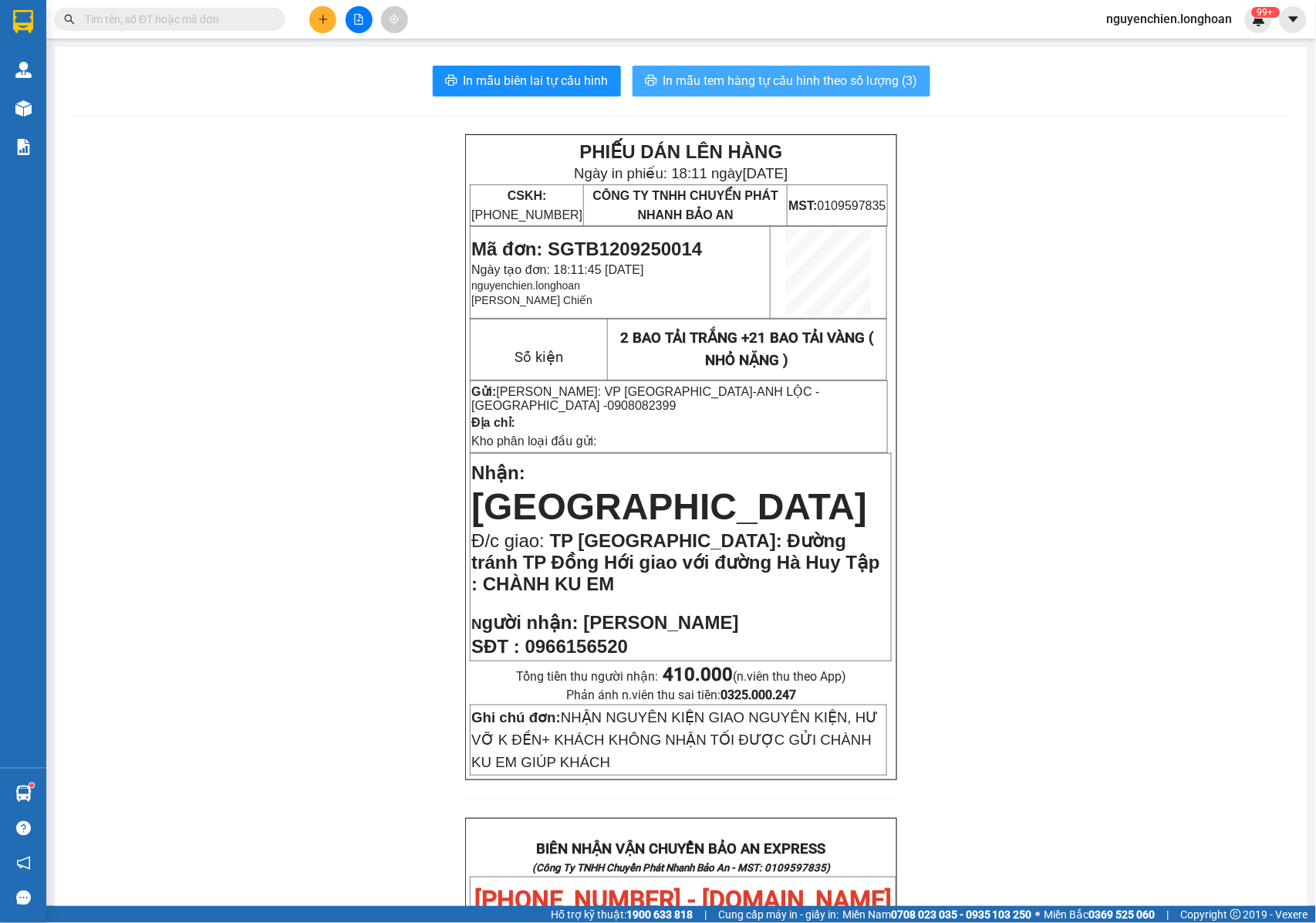
click at [765, 87] on span "In mẫu tem hàng tự cấu hình theo số lượng (3)" at bounding box center [790, 81] width 254 height 20
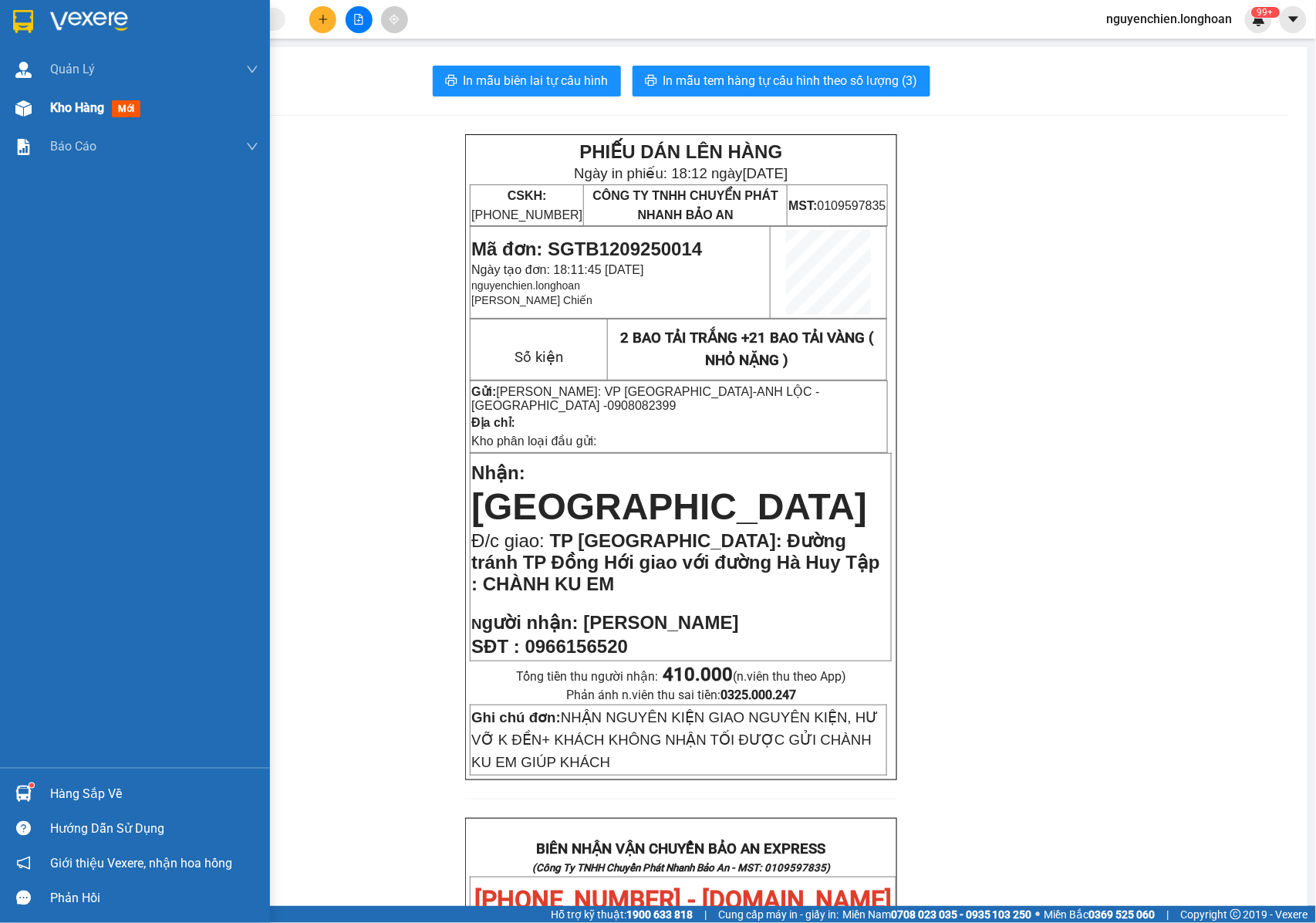
click at [40, 111] on div "Kho hàng mới" at bounding box center [135, 108] width 270 height 38
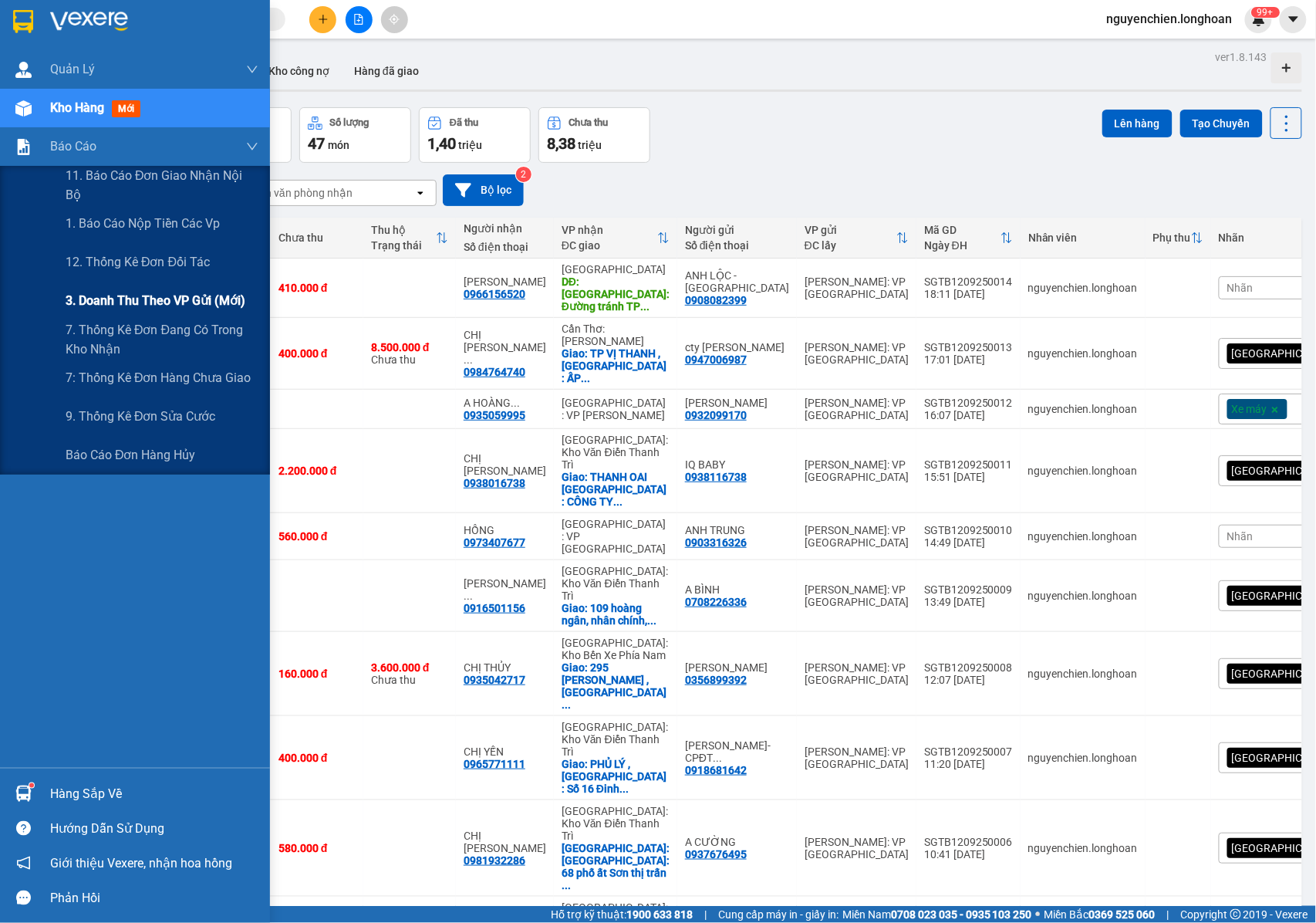
click at [140, 292] on span "3. Doanh Thu theo VP Gửi (mới)" at bounding box center [156, 300] width 180 height 20
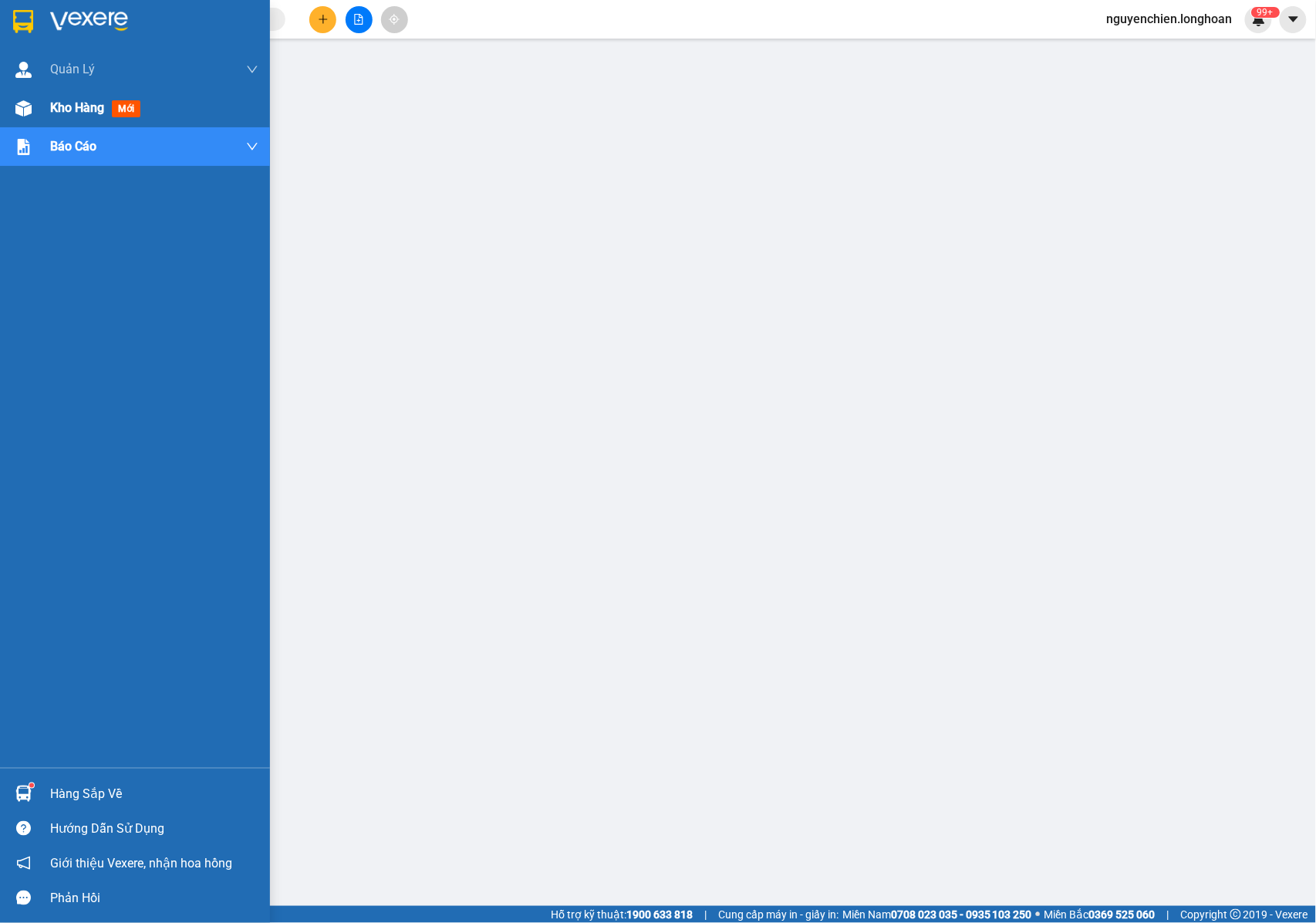
click at [28, 102] on img at bounding box center [23, 108] width 16 height 16
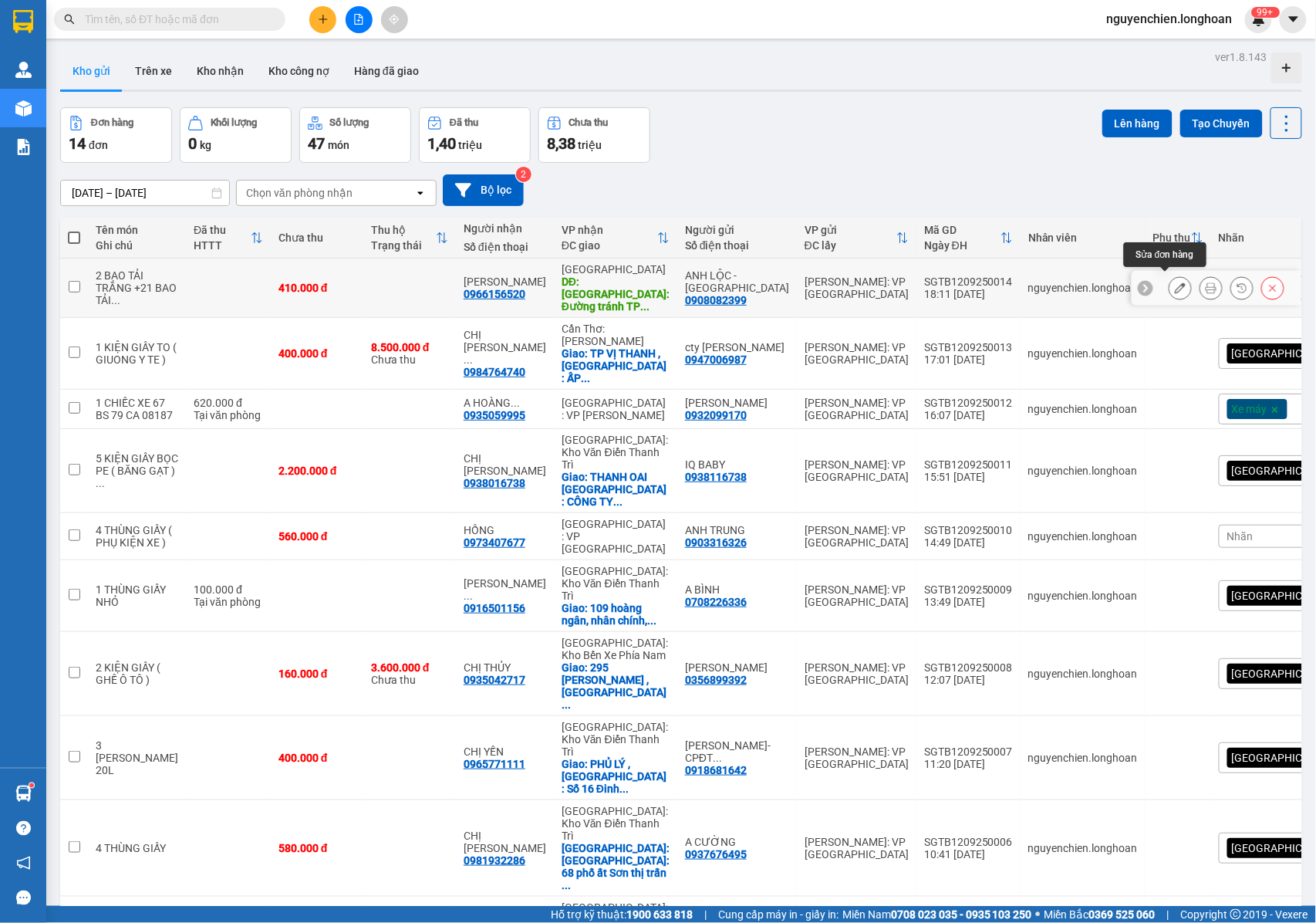
click at [1175, 285] on icon at bounding box center [1181, 288] width 11 height 11
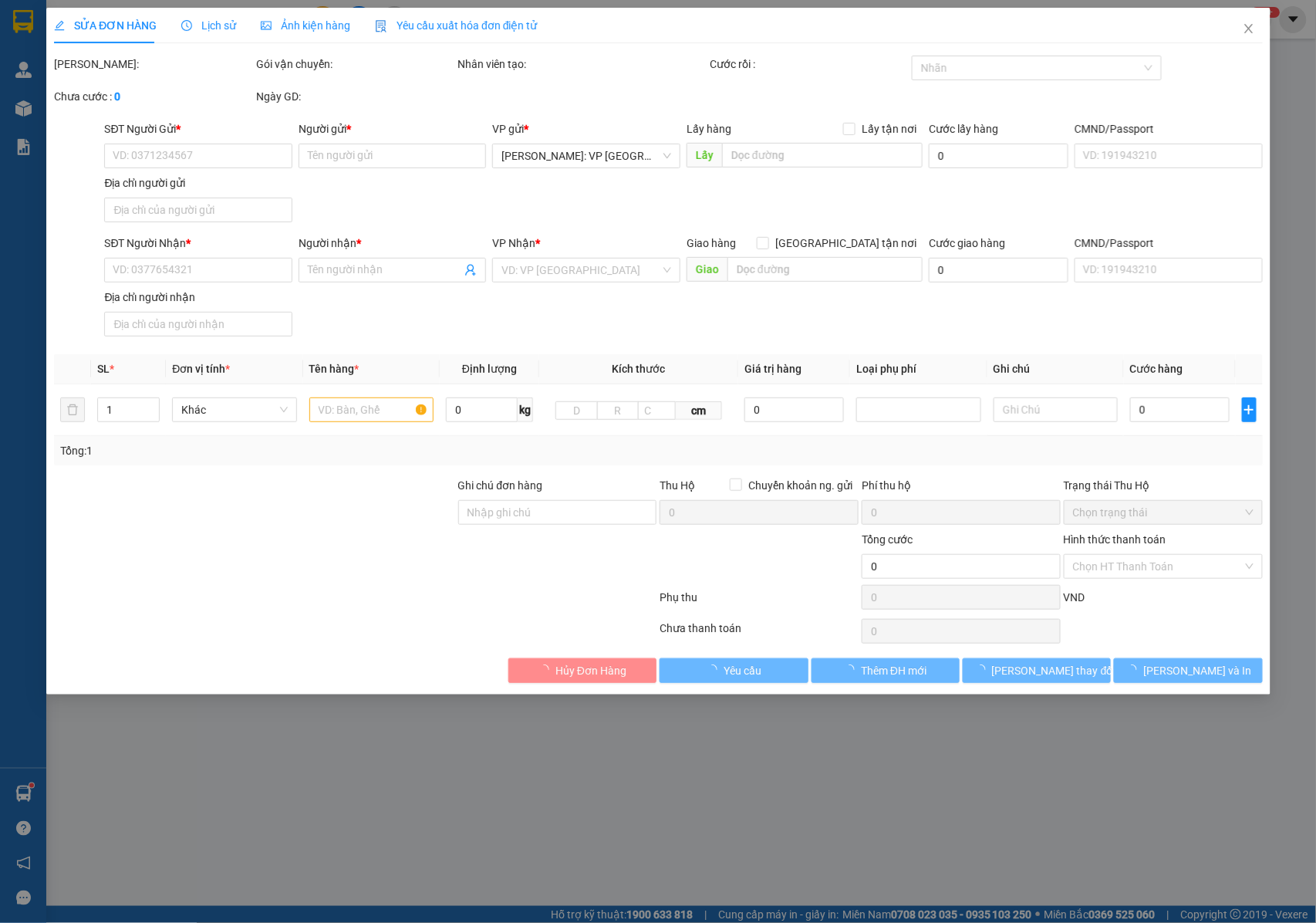
type input "0908082399"
type input "ANH LỘC - [GEOGRAPHIC_DATA]"
type input "0966156520"
type input "[PERSON_NAME]"
type input "TP Quảng Bình: Đường tránh TP Đồng Hới giao với đường Hà Huy Tập : CHÀNH KU EM"
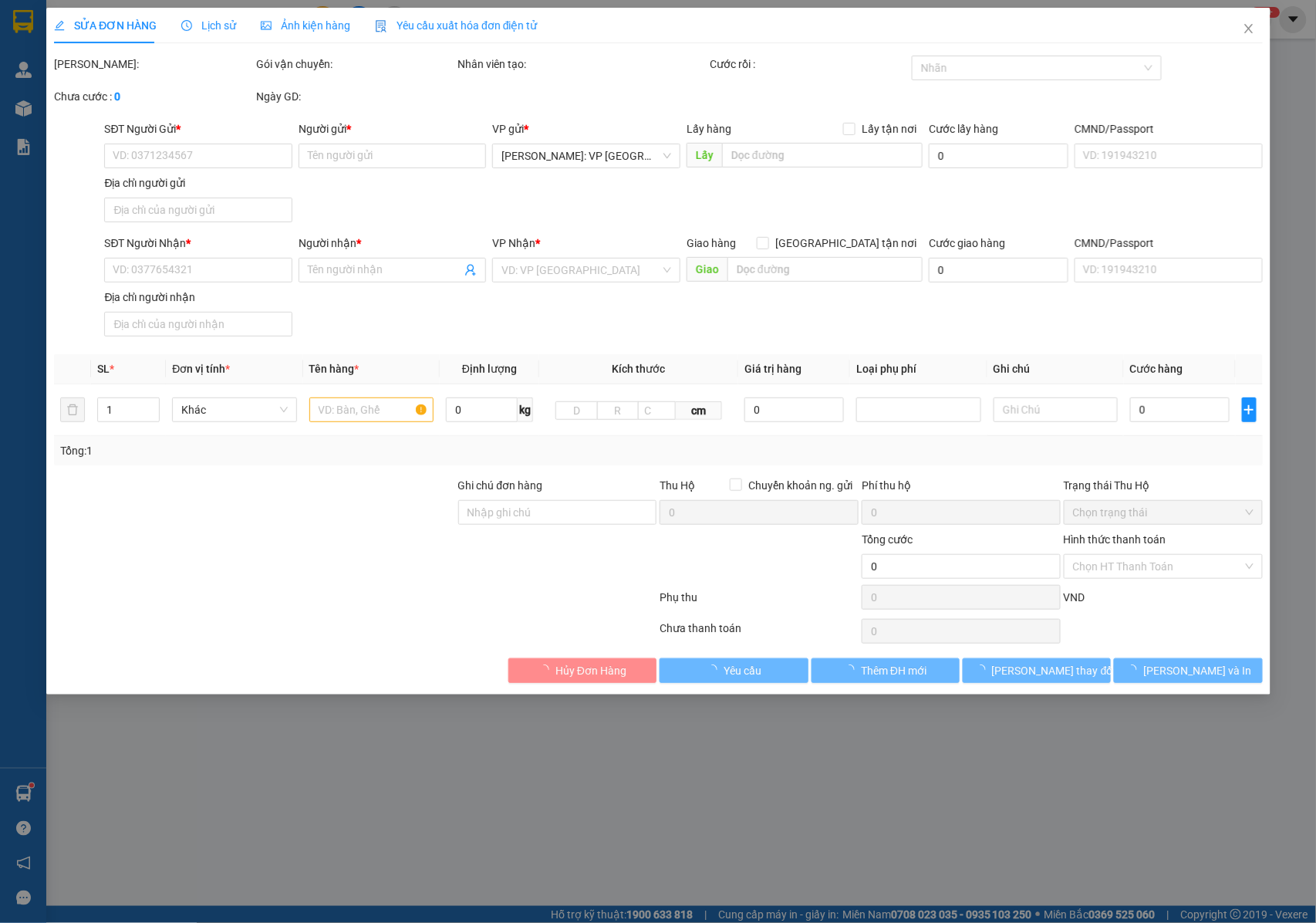
type input "NHẬN NGUYÊN KIỆN GIAO NGUYÊN KIỆN, HƯ VỠ K ĐỀN+ KHÁCH KHÔNG NHẬN TỐI ĐƯỢC GỬI C…"
type input "410.000"
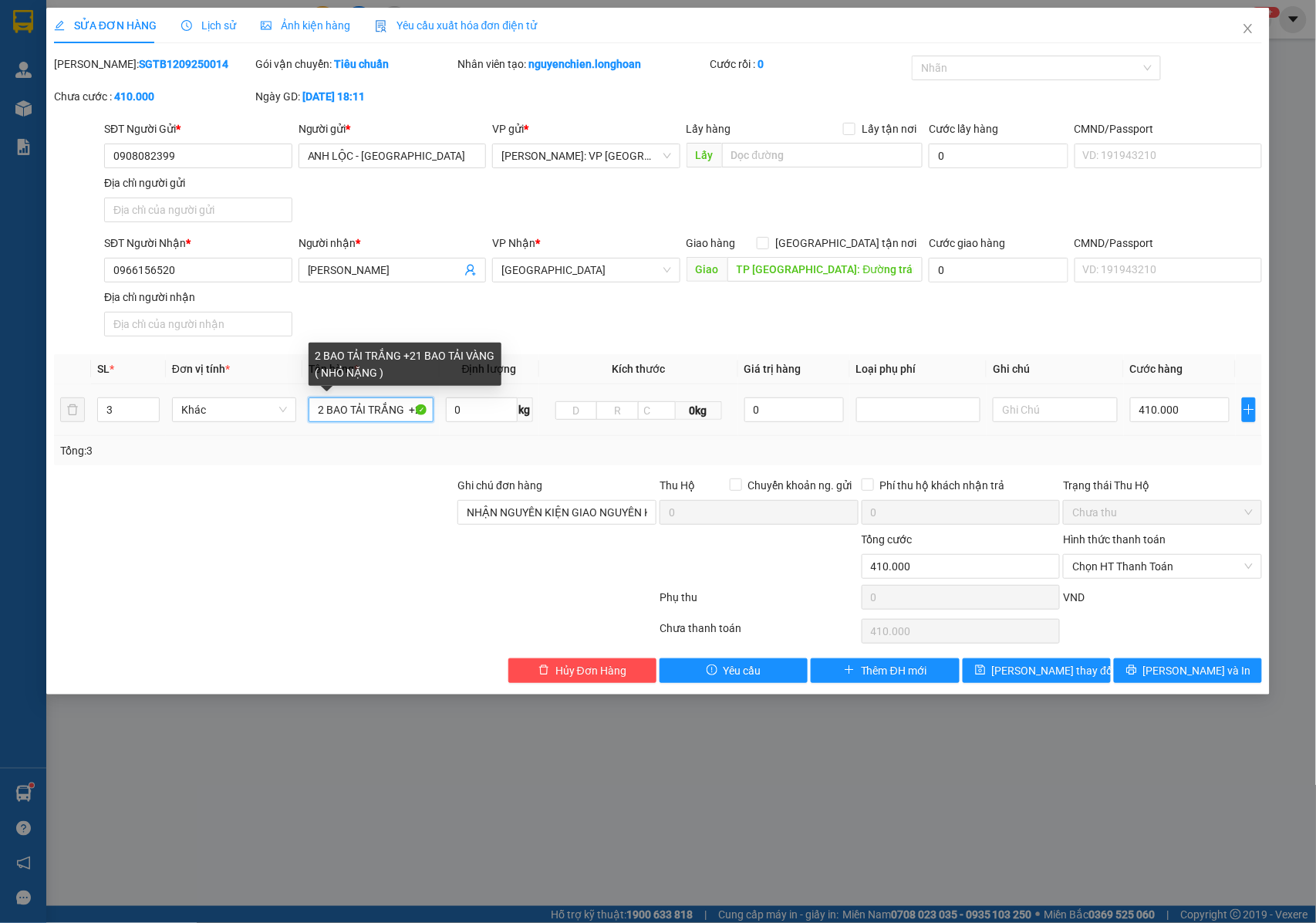
click at [384, 411] on input "2 BAO TẢI TRẮNG +21 BAO TẢI VÀNG ( NHỎ NẶNG )" at bounding box center [371, 409] width 124 height 24
click at [336, 414] on input "2 BAO TẢI TRẮNG +21 BAO TẢI VÀNG ( NHỎ NẶNG )" at bounding box center [371, 409] width 124 height 24
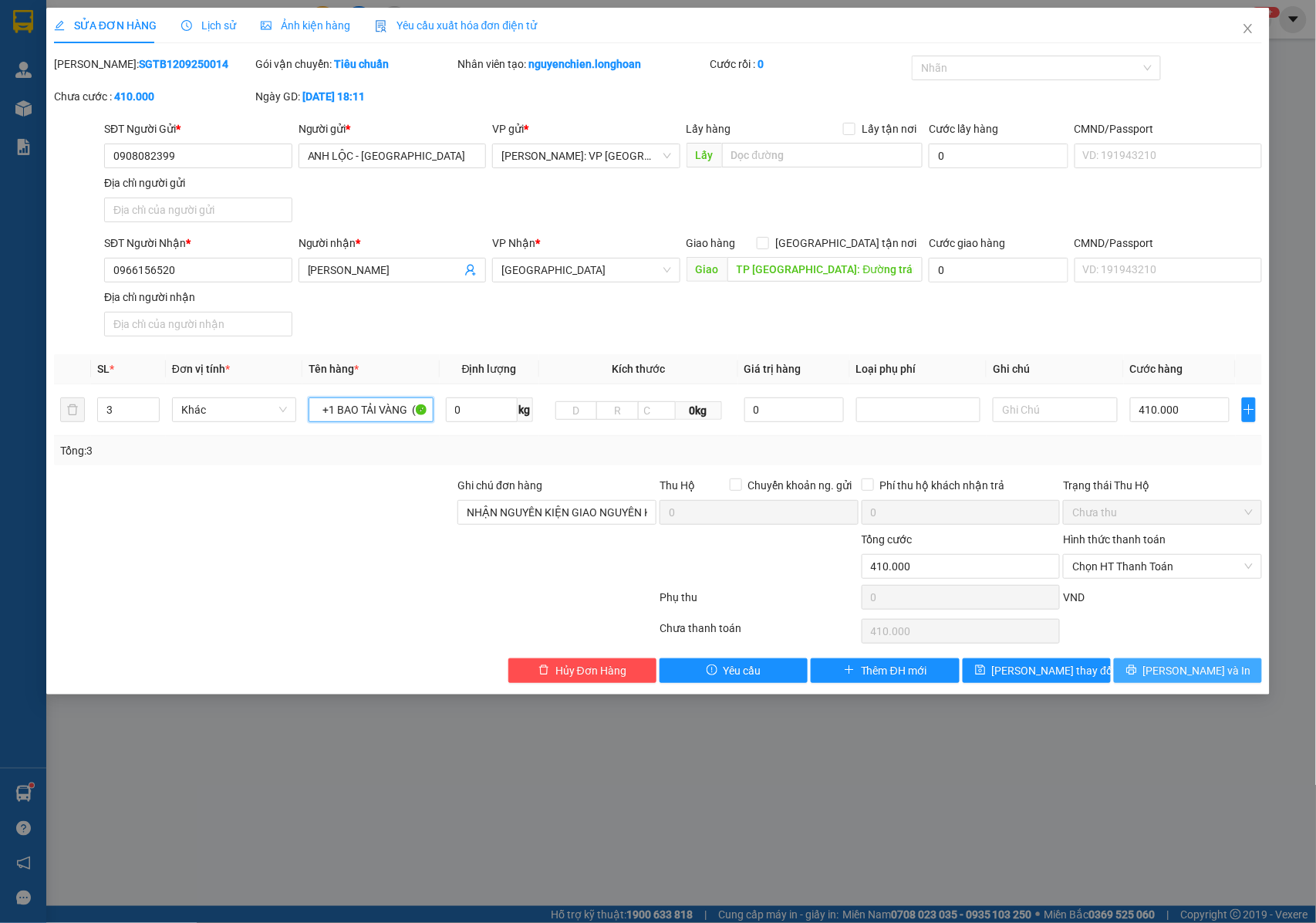
type input "2 BAO TẢI TRẮNG +1 BAO TẢI VÀNG ( NHỎ NẶNG )"
click at [1179, 674] on span "Lưu và In" at bounding box center [1197, 670] width 108 height 17
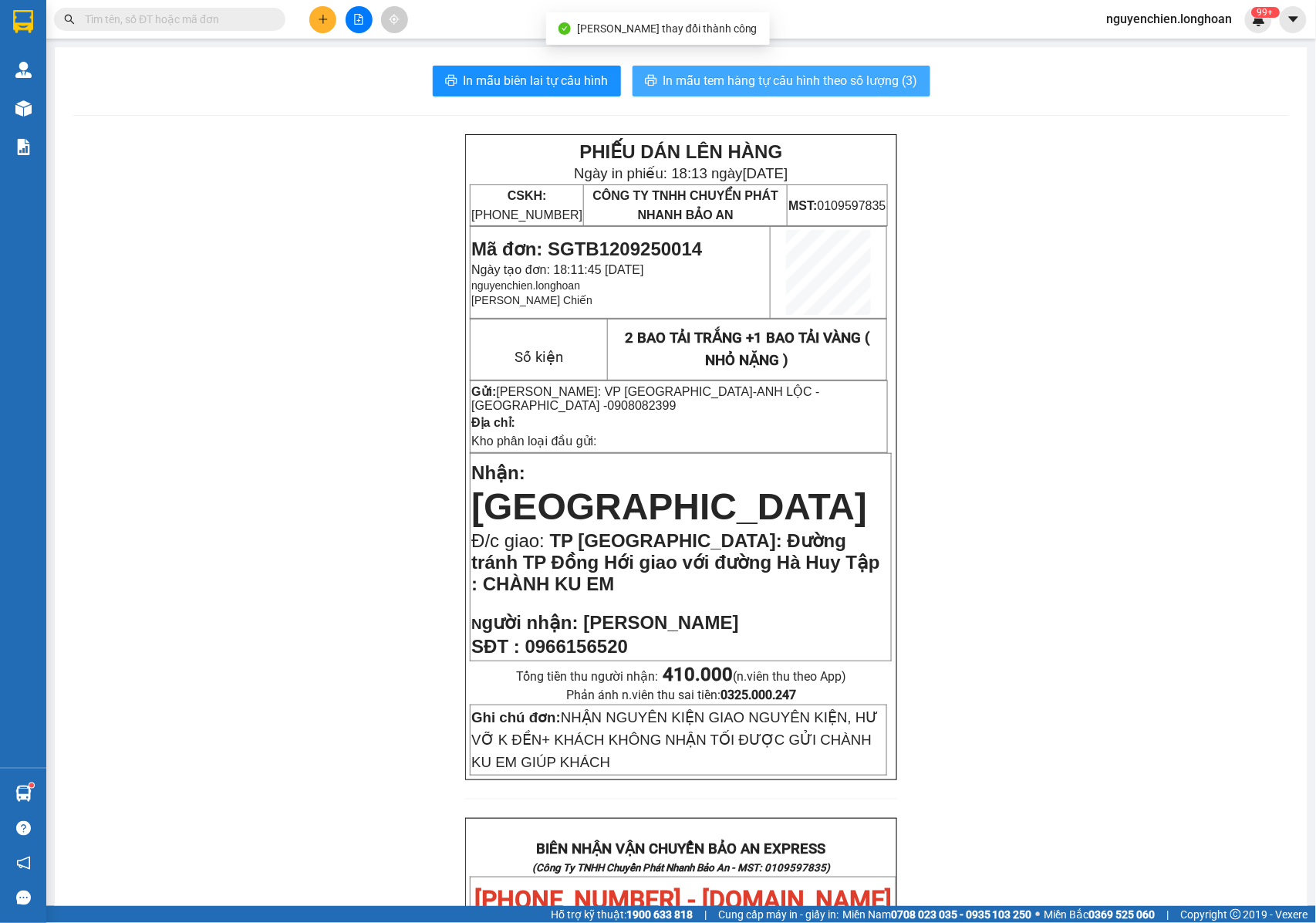
click at [808, 74] on span "In mẫu tem hàng tự cấu hình theo số lượng (3)" at bounding box center [790, 81] width 254 height 20
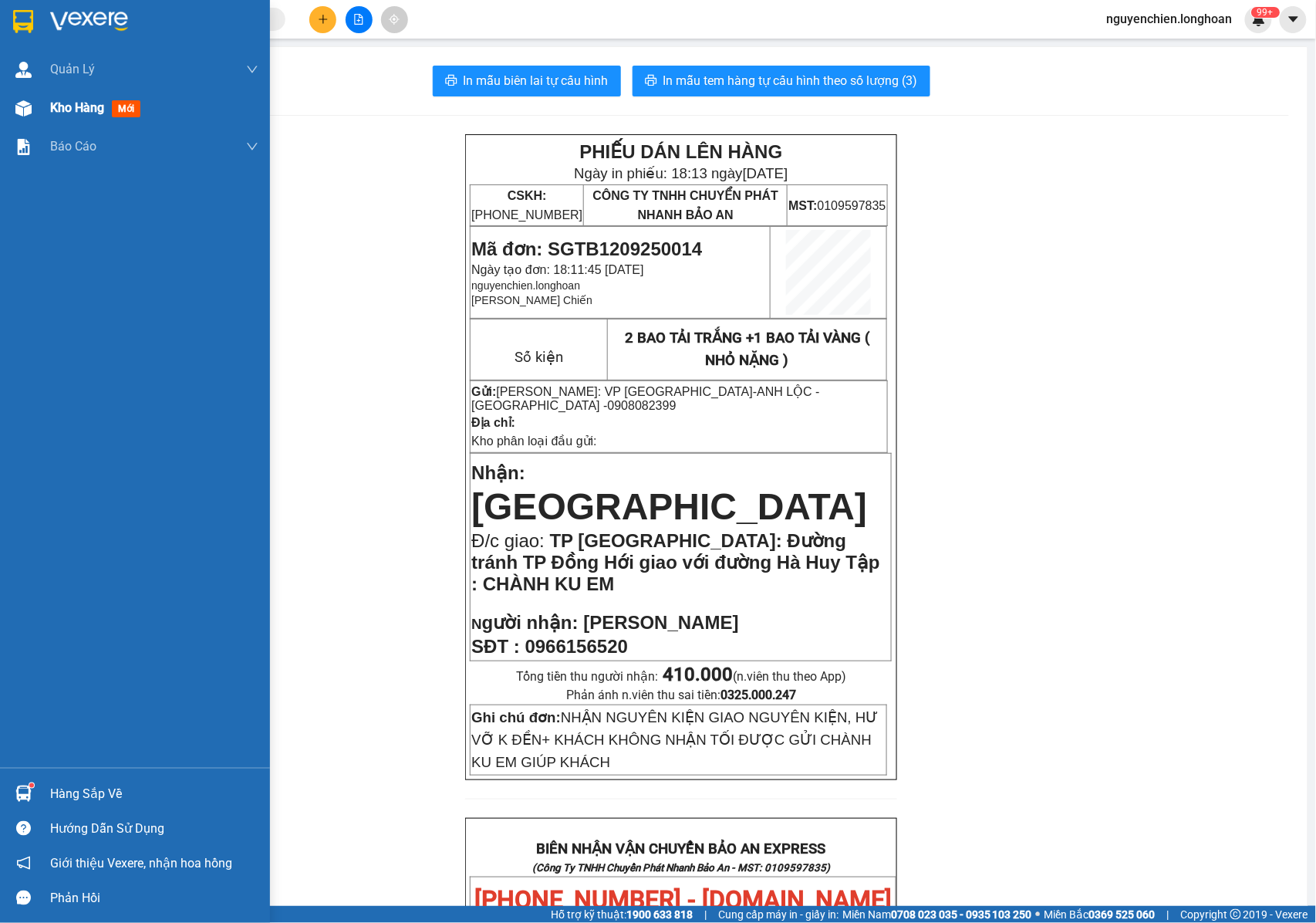
click at [20, 109] on img at bounding box center [23, 108] width 16 height 16
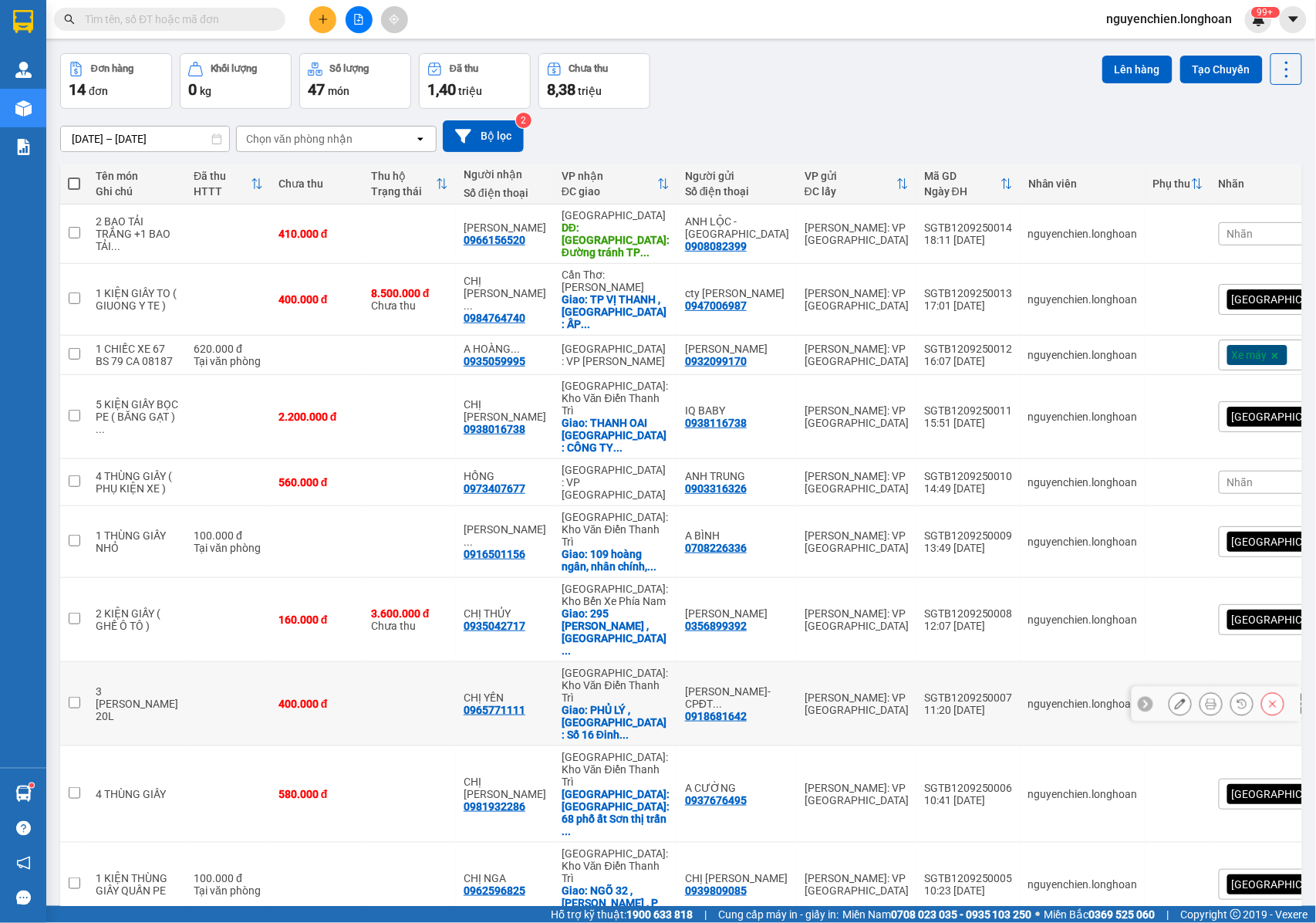
scroll to position [71, 0]
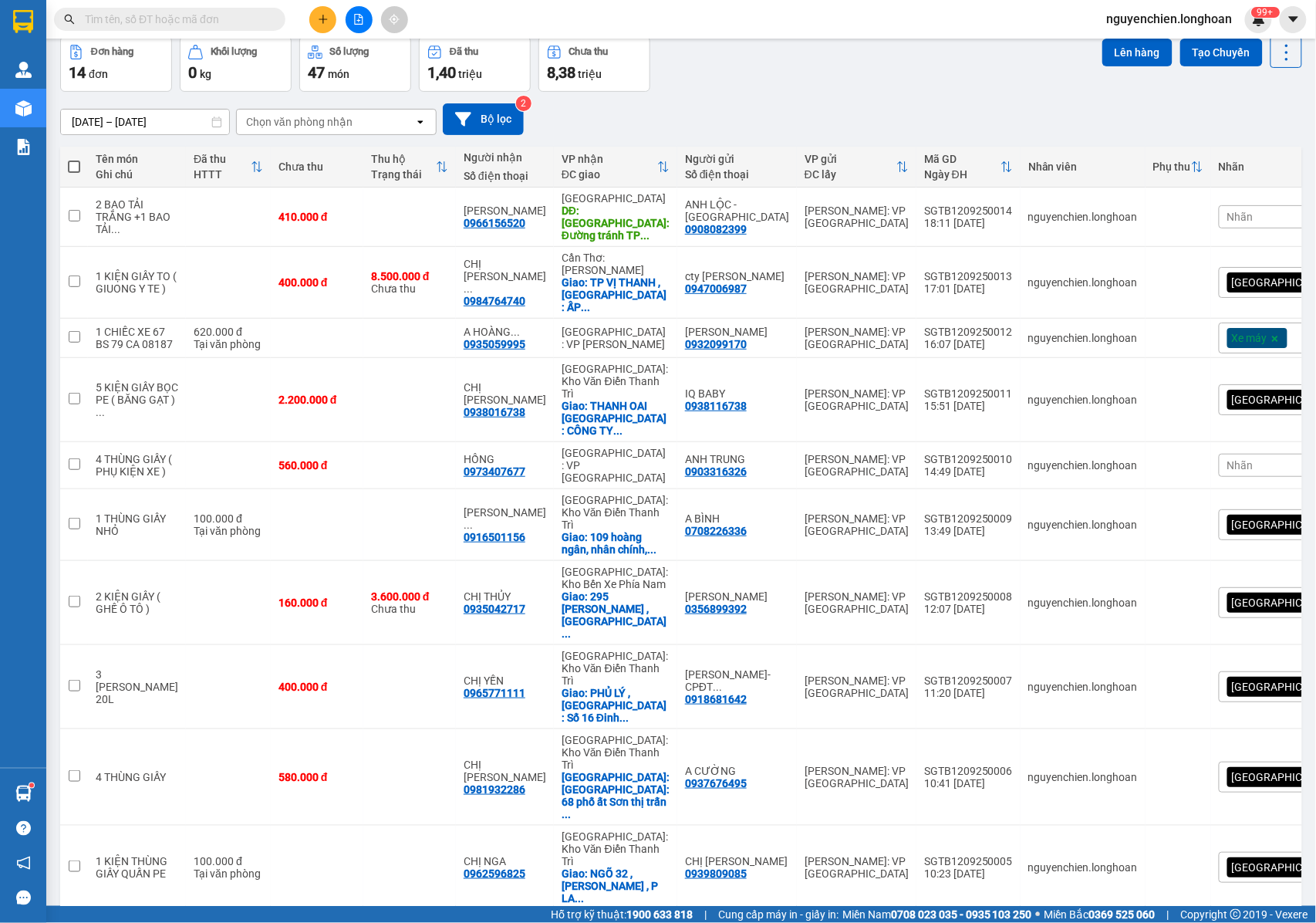
click at [1250, 922] on div "10 / trang" at bounding box center [1239, 934] width 69 height 24
click at [1222, 674] on span "20 / trang" at bounding box center [1225, 669] width 50 height 15
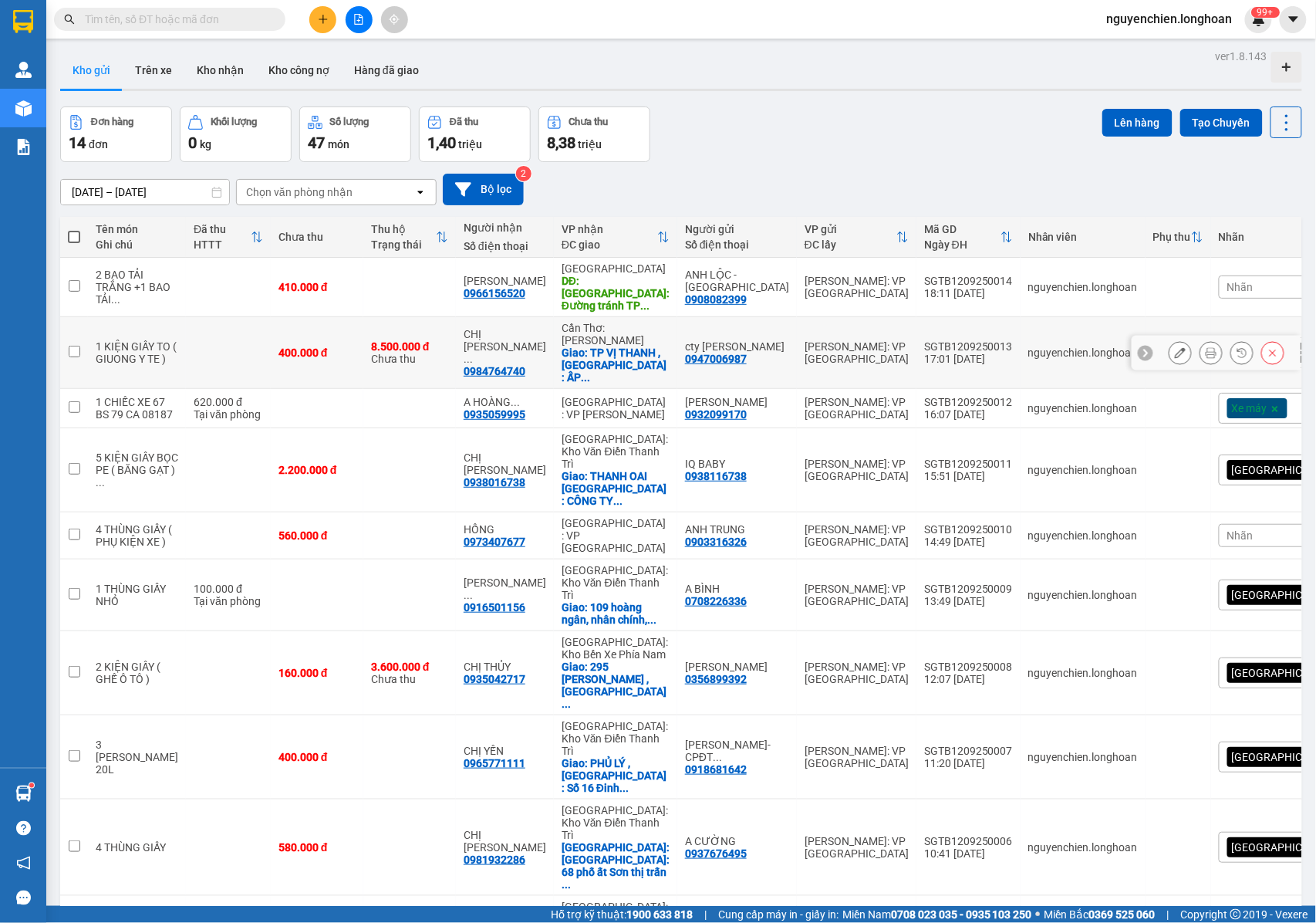
scroll to position [0, 0]
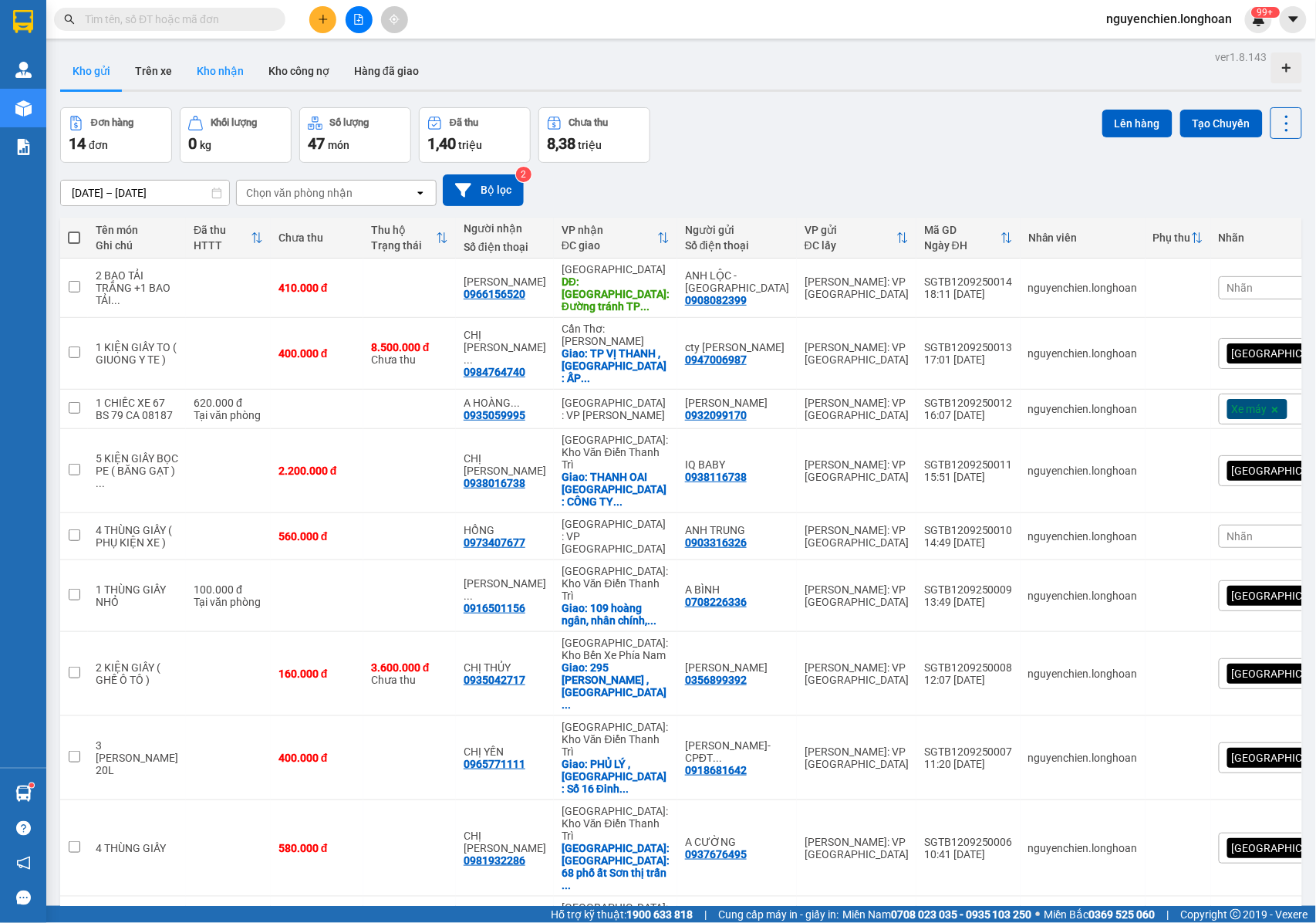
click at [229, 59] on button "Kho nhận" at bounding box center [220, 70] width 71 height 37
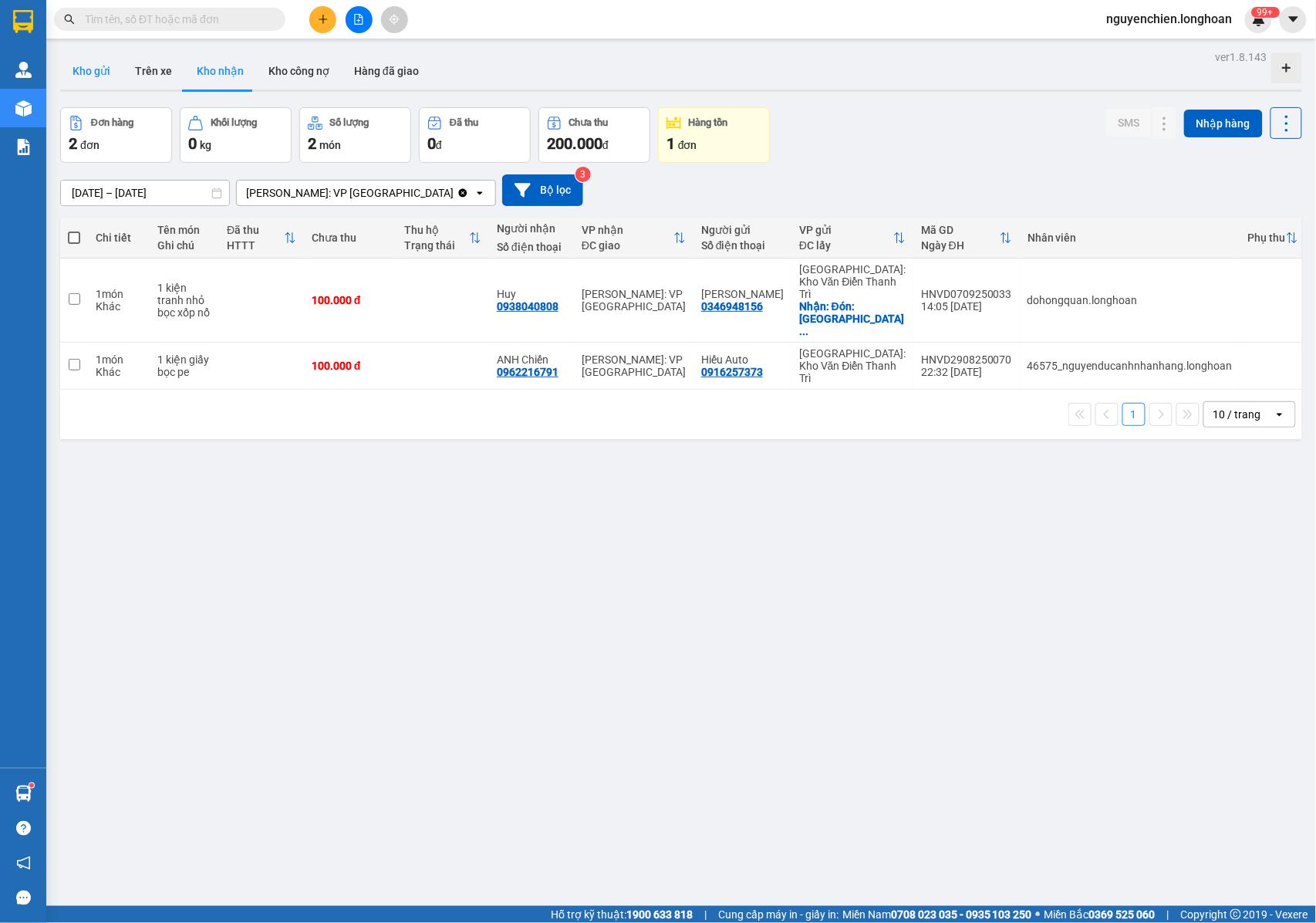
click at [91, 71] on button "Kho gửi" at bounding box center [91, 70] width 63 height 37
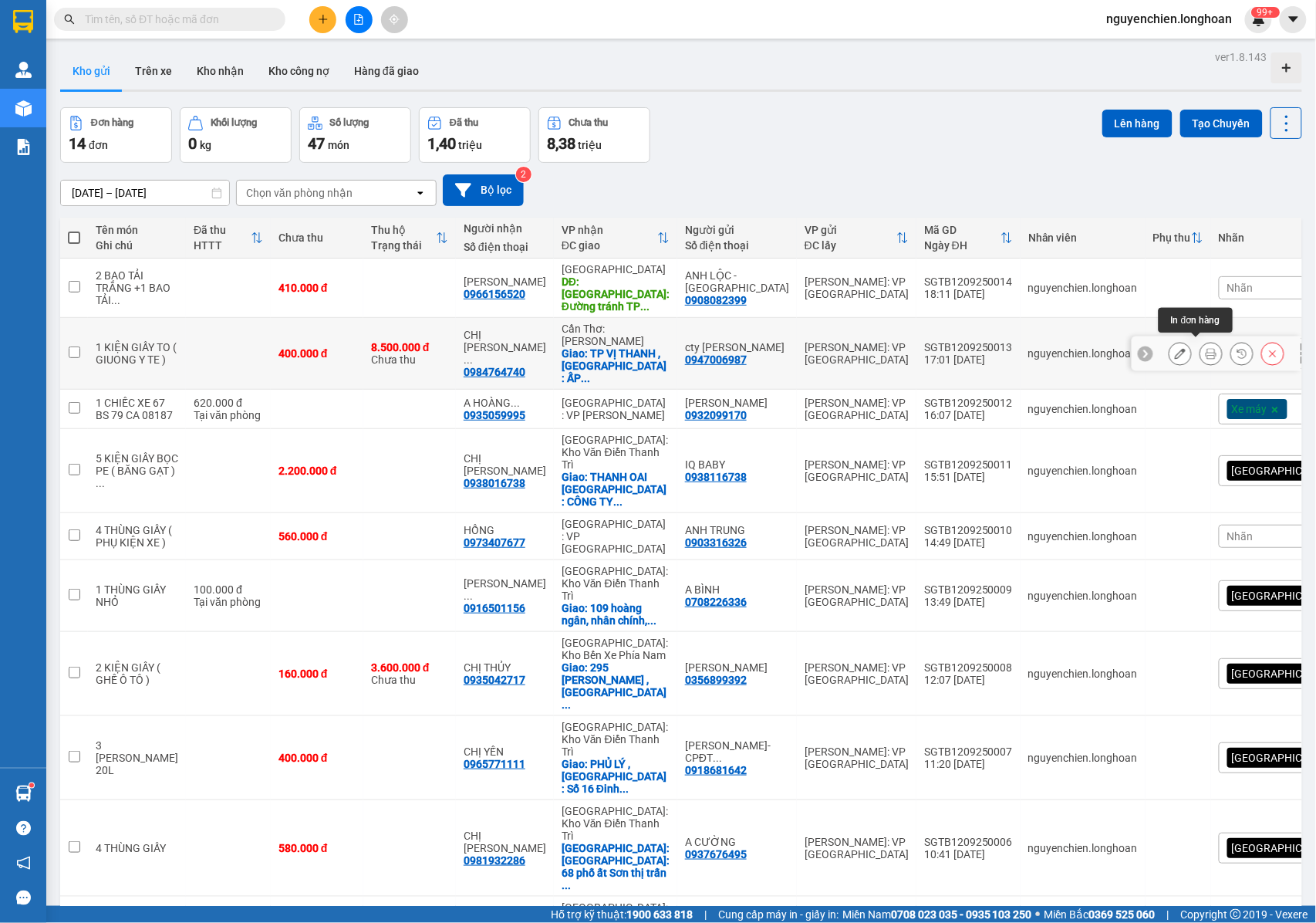
click at [1206, 349] on icon at bounding box center [1212, 354] width 11 height 11
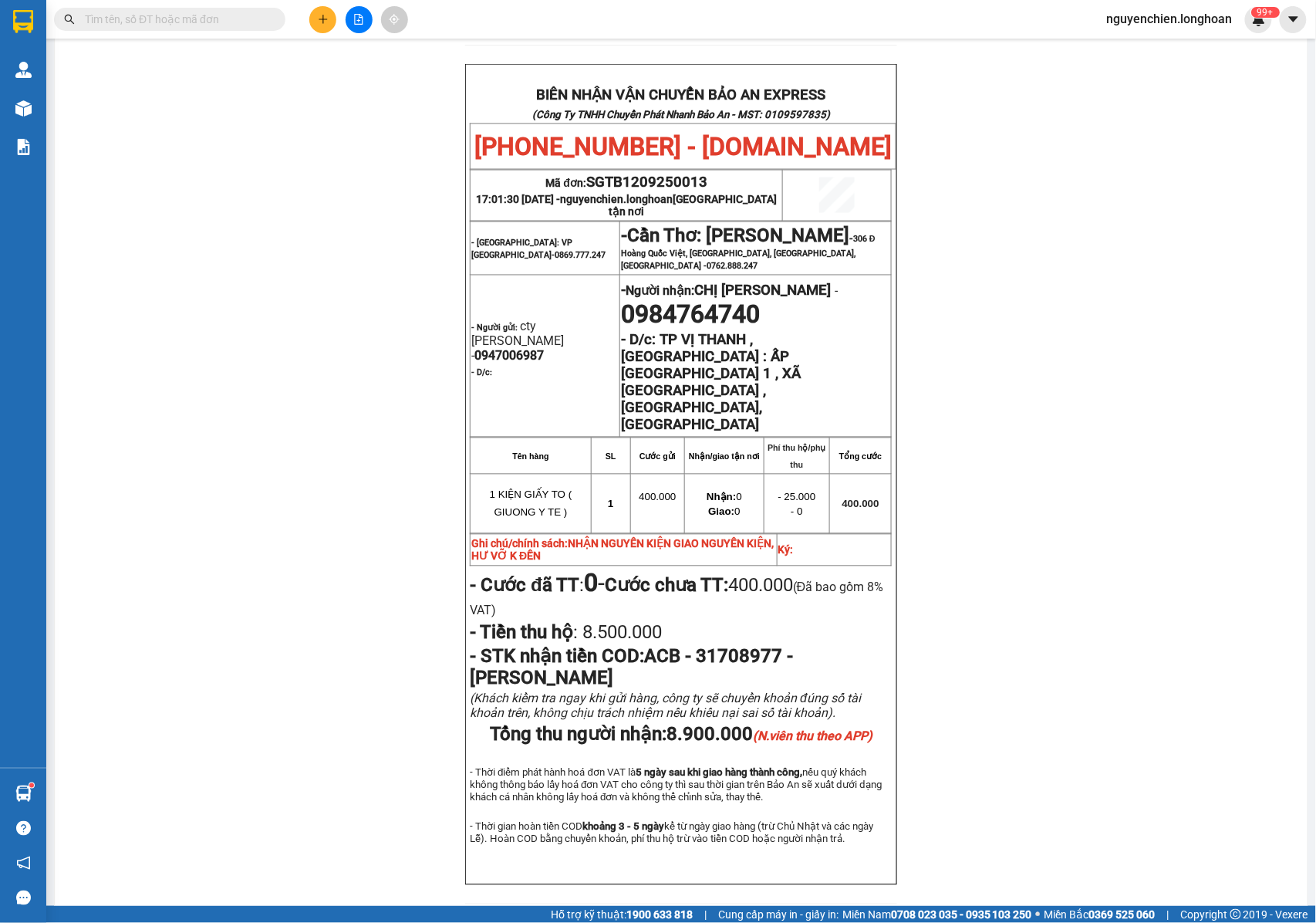
scroll to position [777, 0]
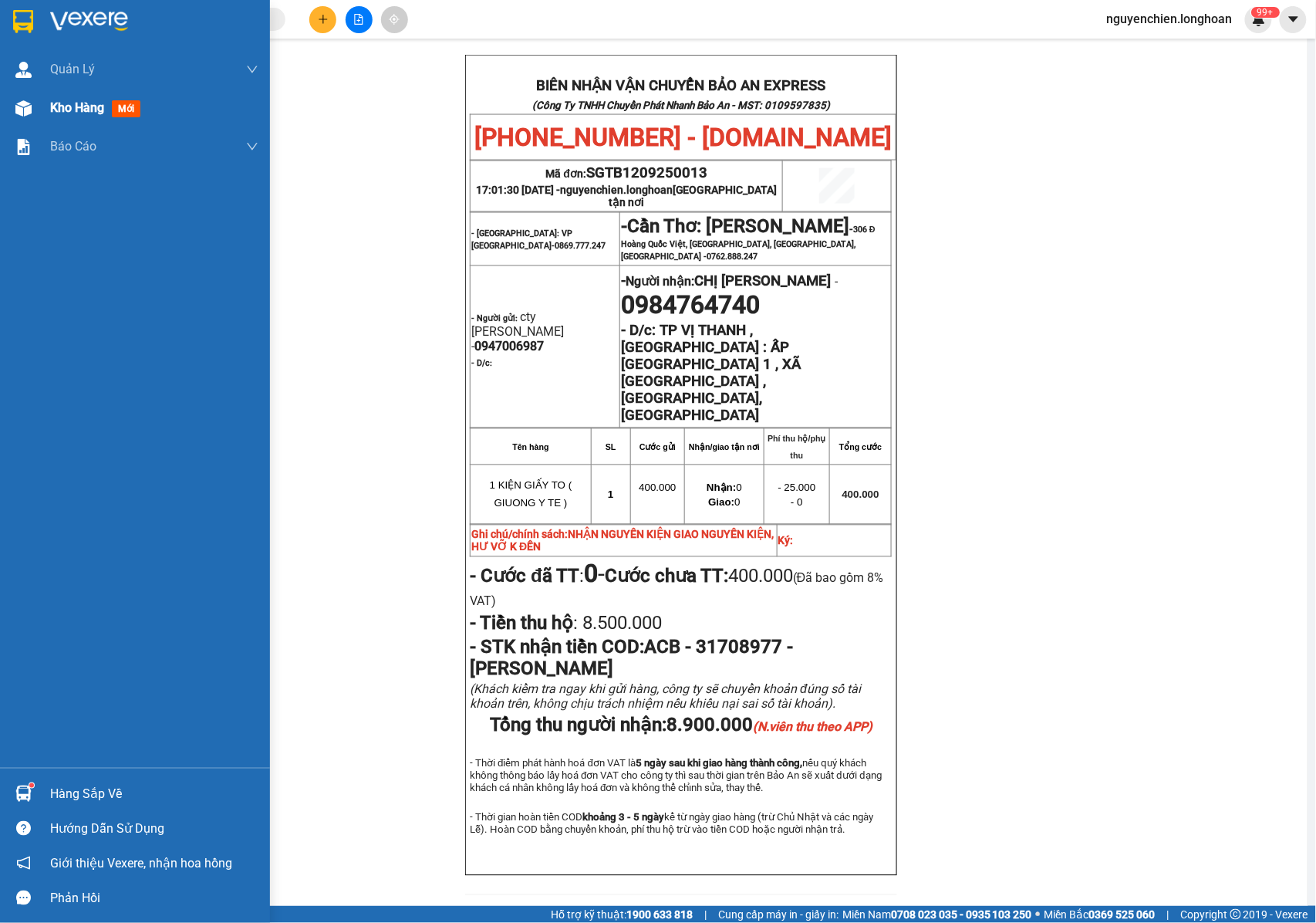
click at [33, 102] on div at bounding box center [23, 108] width 27 height 27
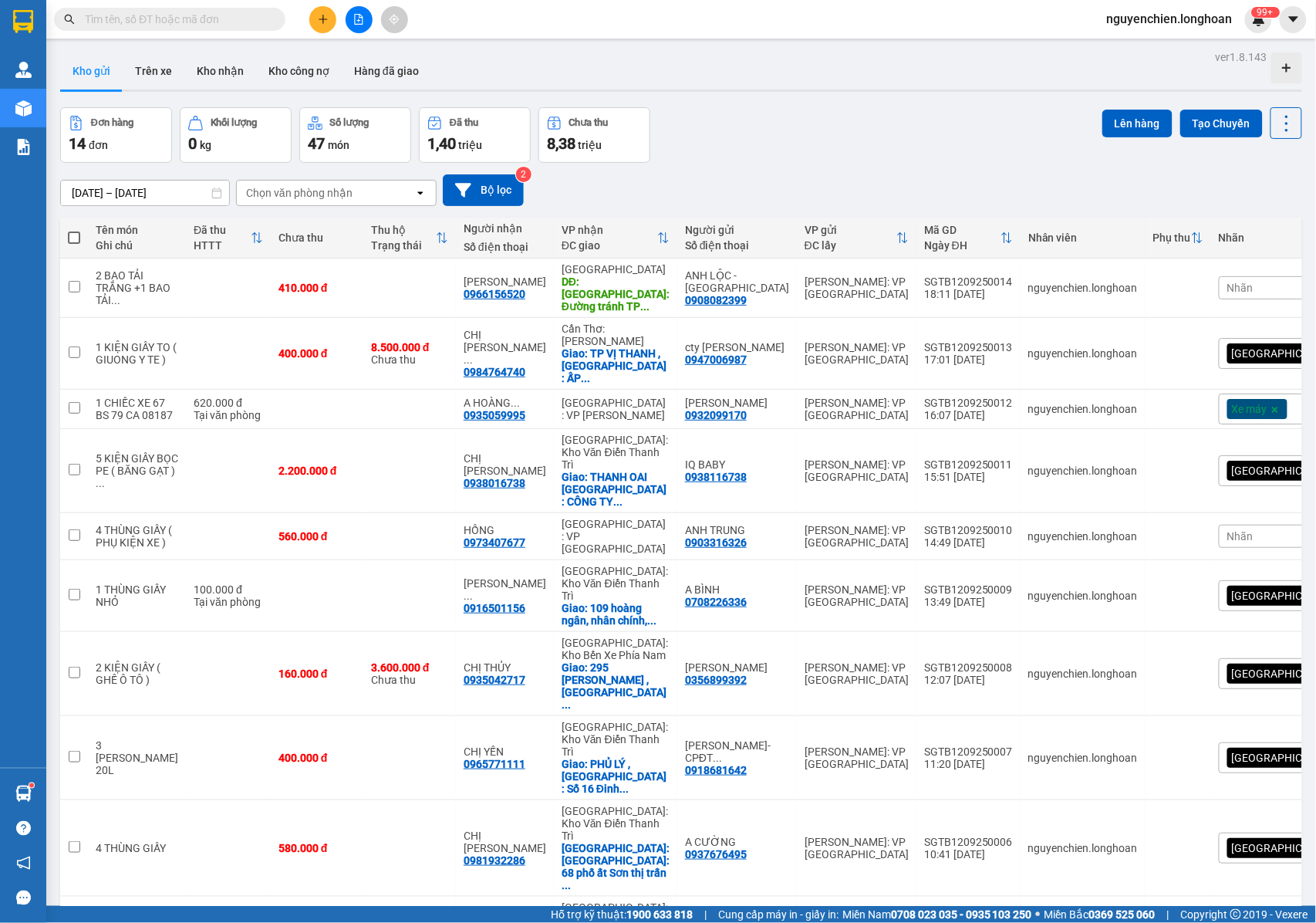
click at [1250, 348] on div "[GEOGRAPHIC_DATA] tận nơi" at bounding box center [1307, 353] width 176 height 31
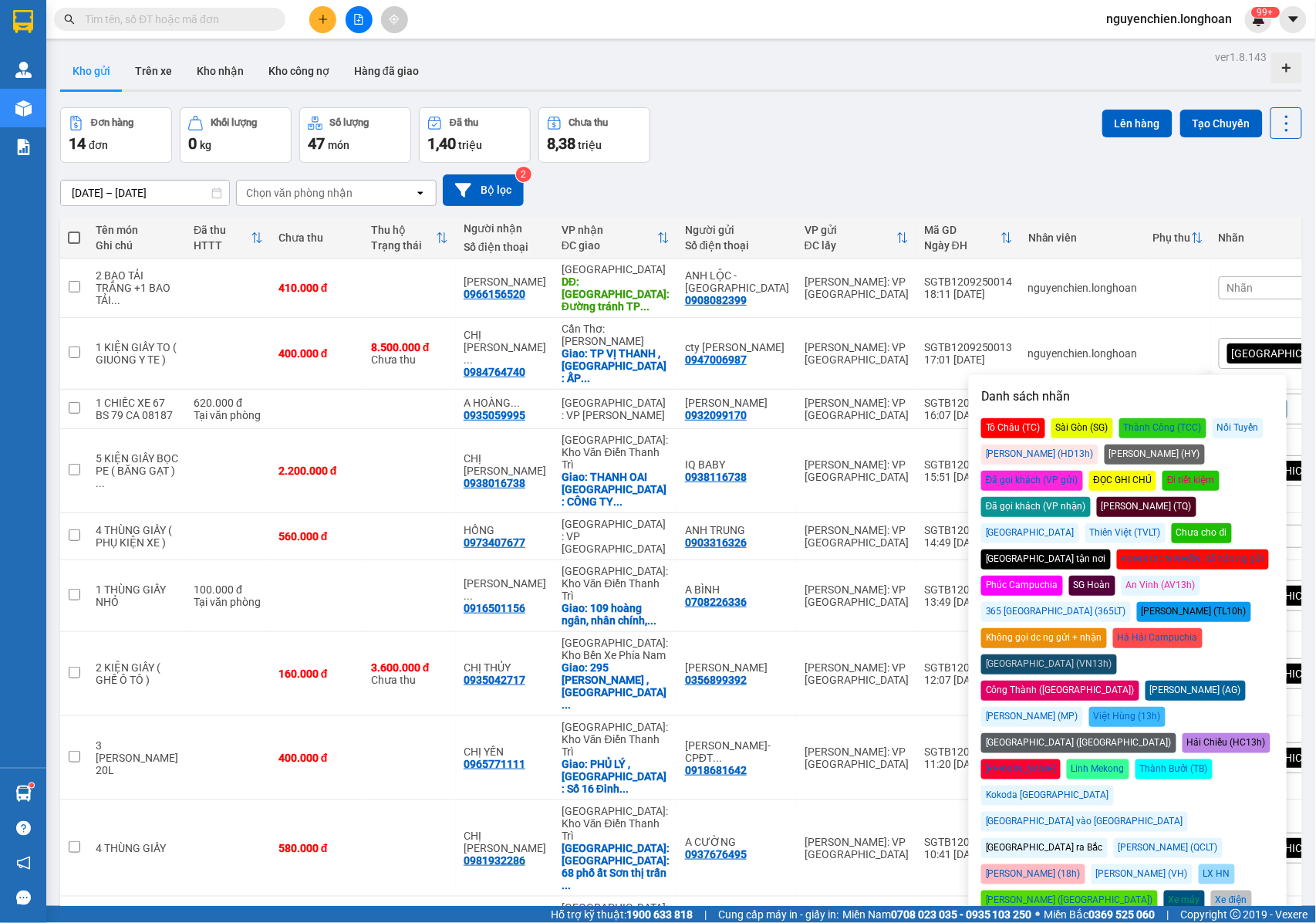
click at [1083, 470] on div "Đã gọi khách (VP gửi)" at bounding box center [1032, 480] width 101 height 20
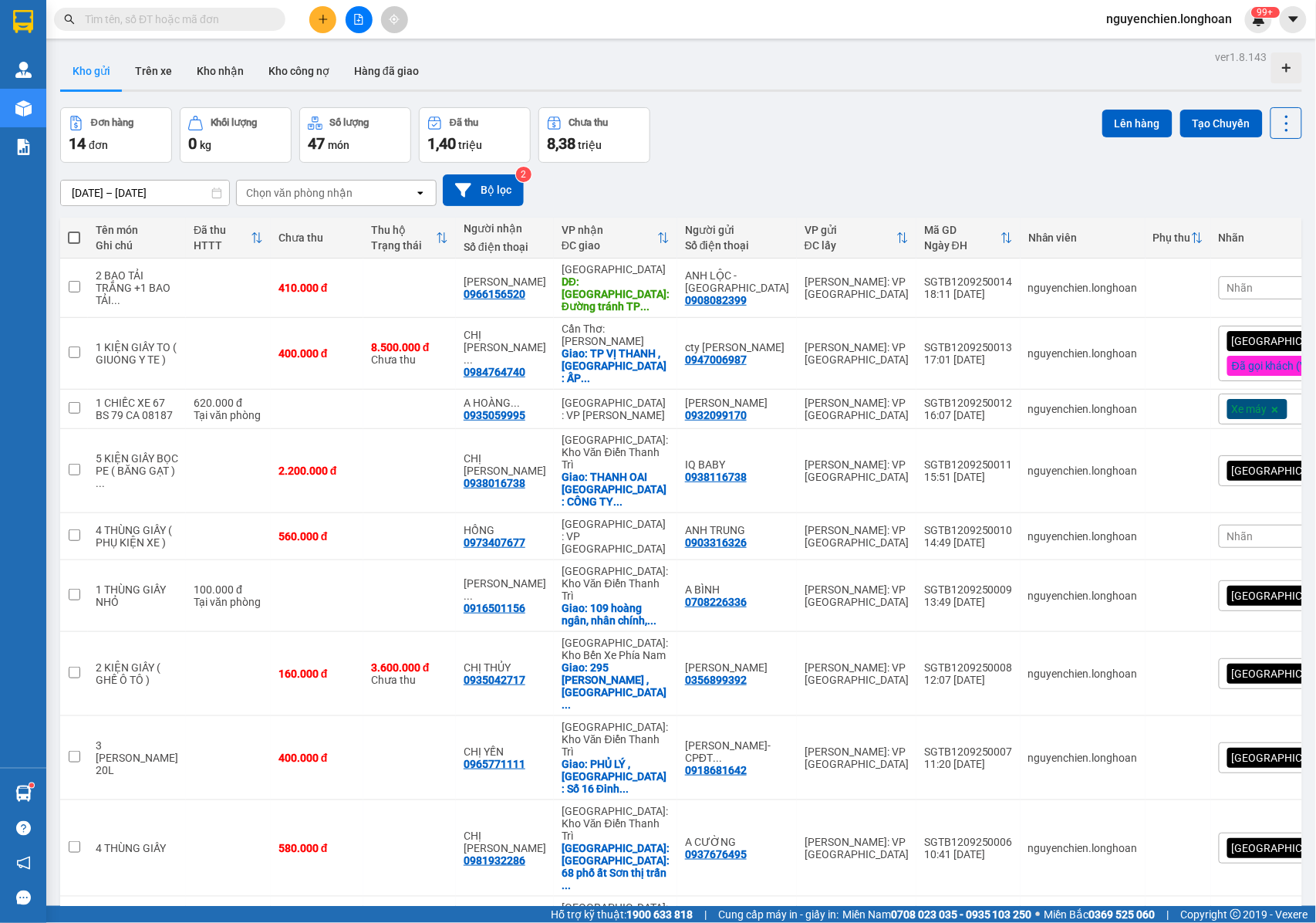
click at [945, 120] on div "Đơn hàng 14 đơn Khối lượng 0 kg Số lượng 47 món Đã thu 1,40 triệu Chưa thu 8,38…" at bounding box center [681, 134] width 1242 height 55
click at [1201, 414] on button at bounding box center [1211, 409] width 22 height 27
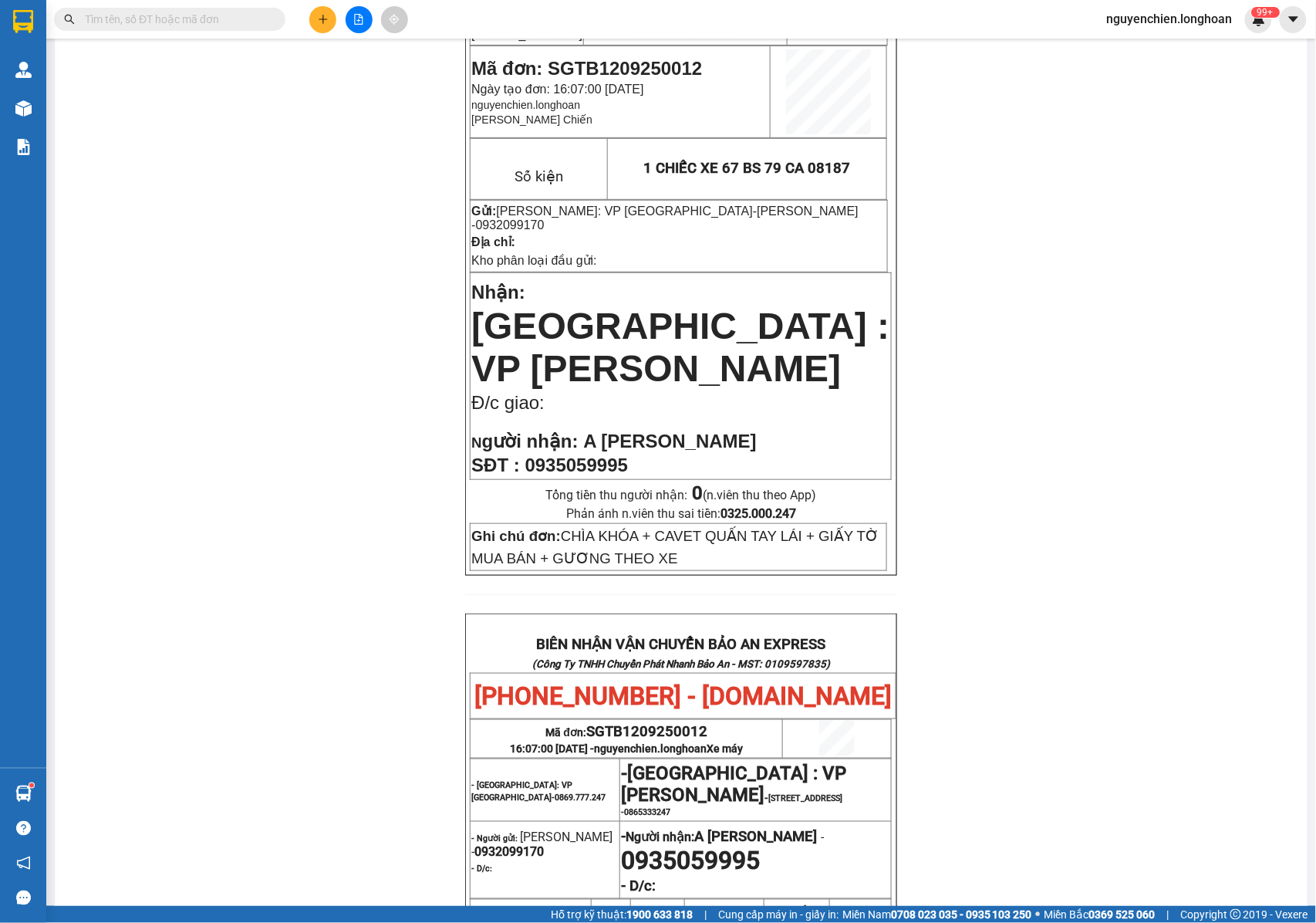
scroll to position [206, 0]
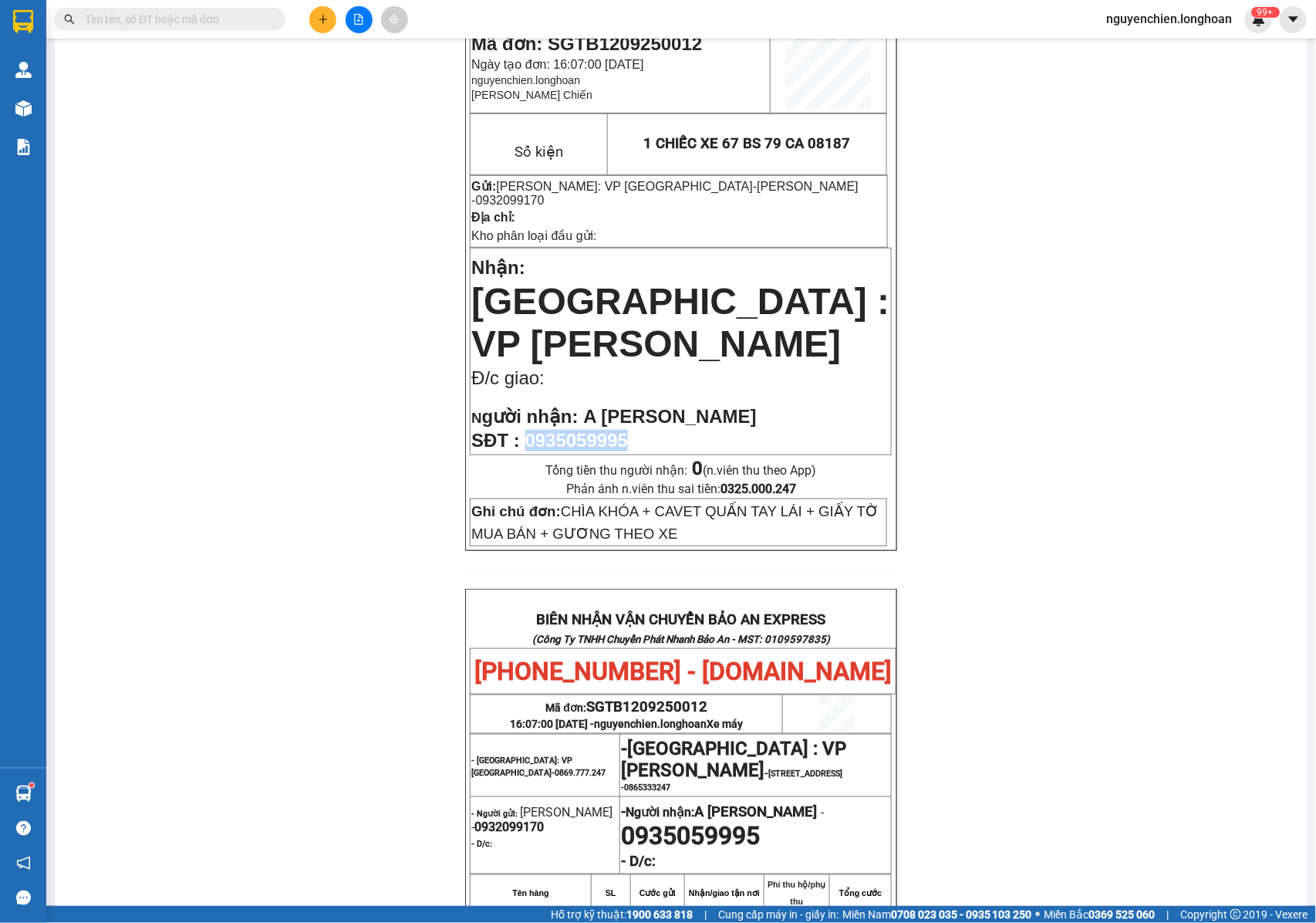
drag, startPoint x: 630, startPoint y: 405, endPoint x: 527, endPoint y: 405, distance: 103.0
click at [527, 430] on p "SĐT : 0935059995" at bounding box center [681, 440] width 419 height 22
copy span "0935059995"
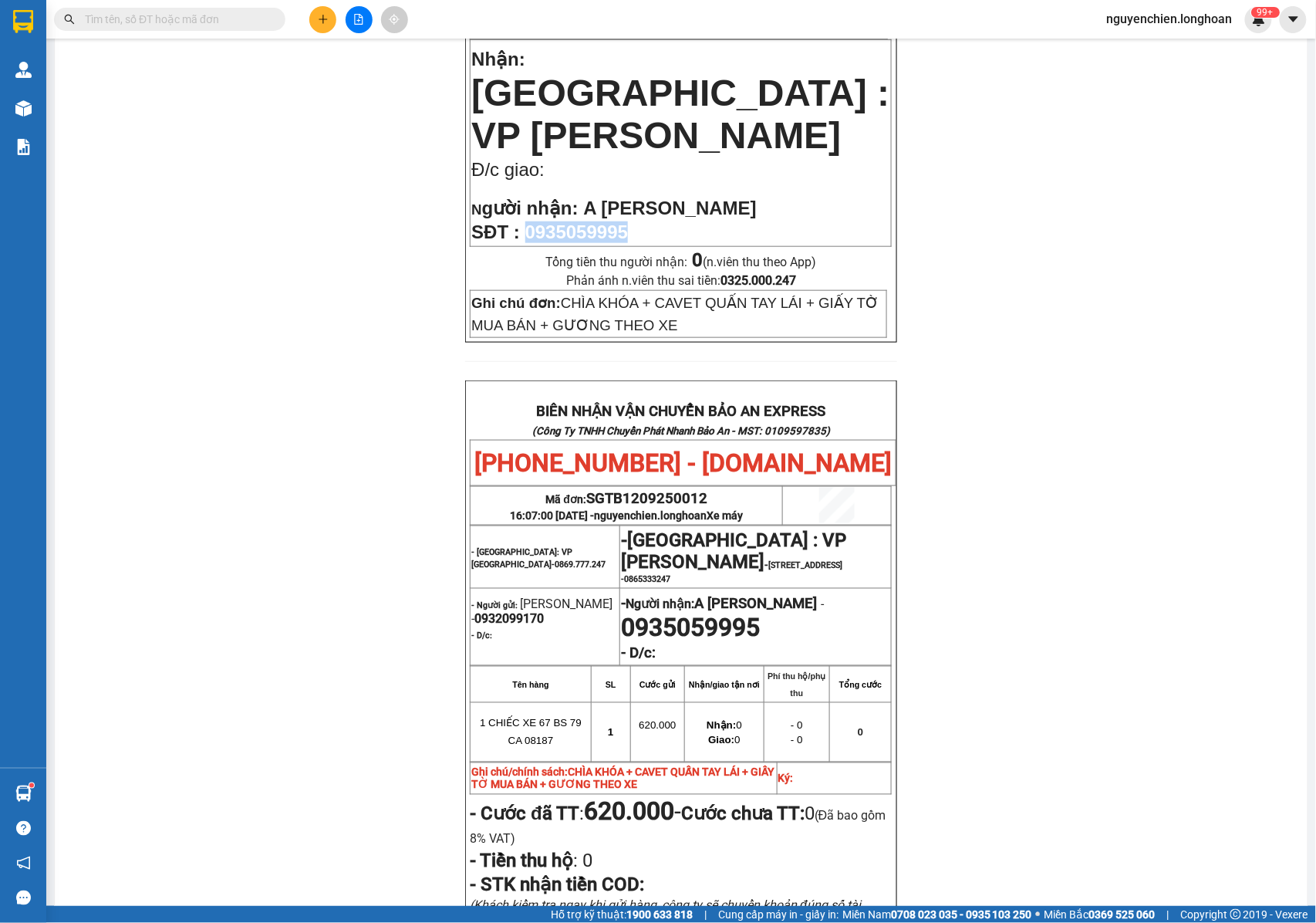
scroll to position [411, 0]
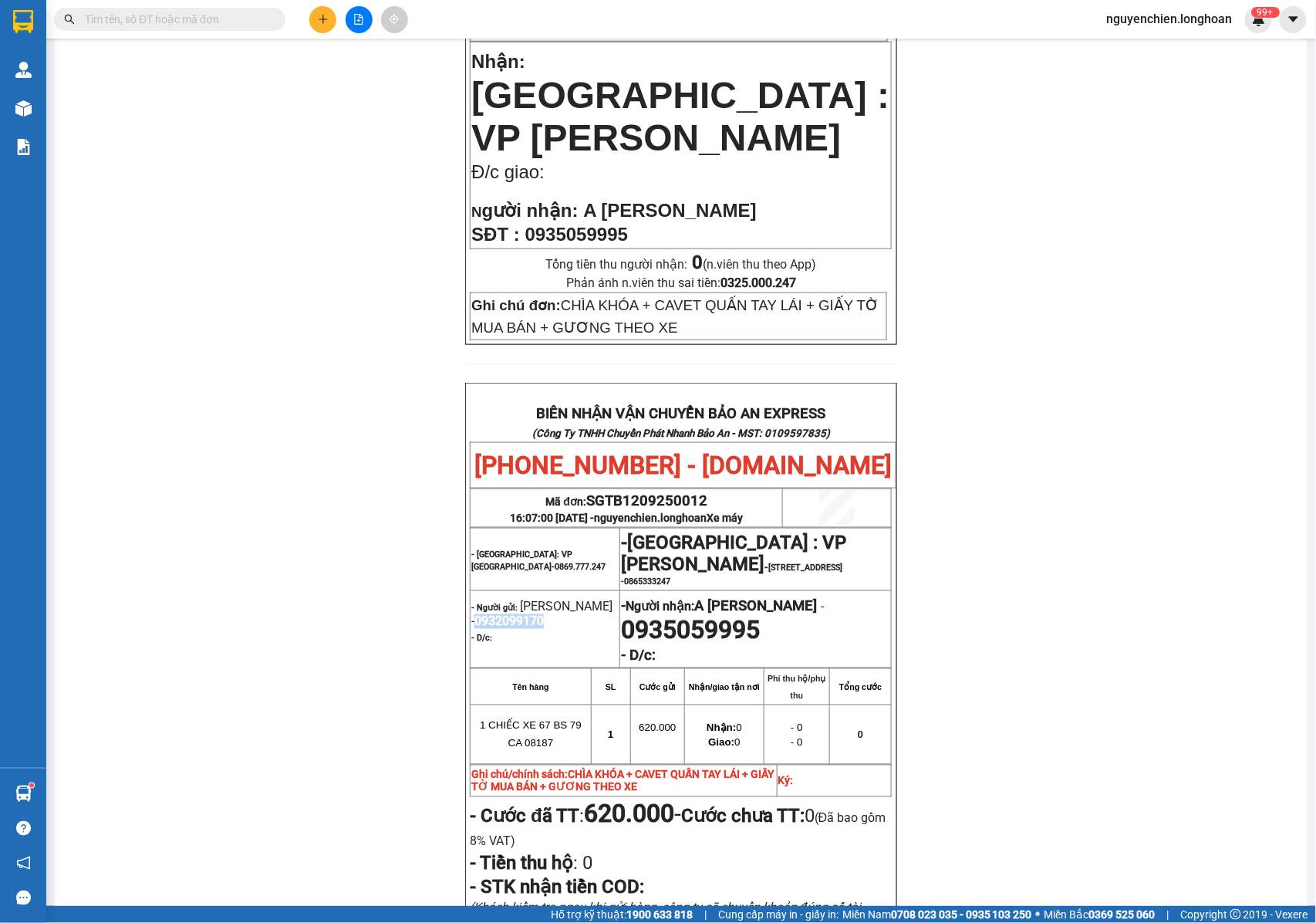
drag, startPoint x: 538, startPoint y: 588, endPoint x: 465, endPoint y: 588, distance: 73.0
click at [471, 600] on p "- Người gửi: anh vũ - 0932099170" at bounding box center [544, 614] width 147 height 29
copy span "0932099170"
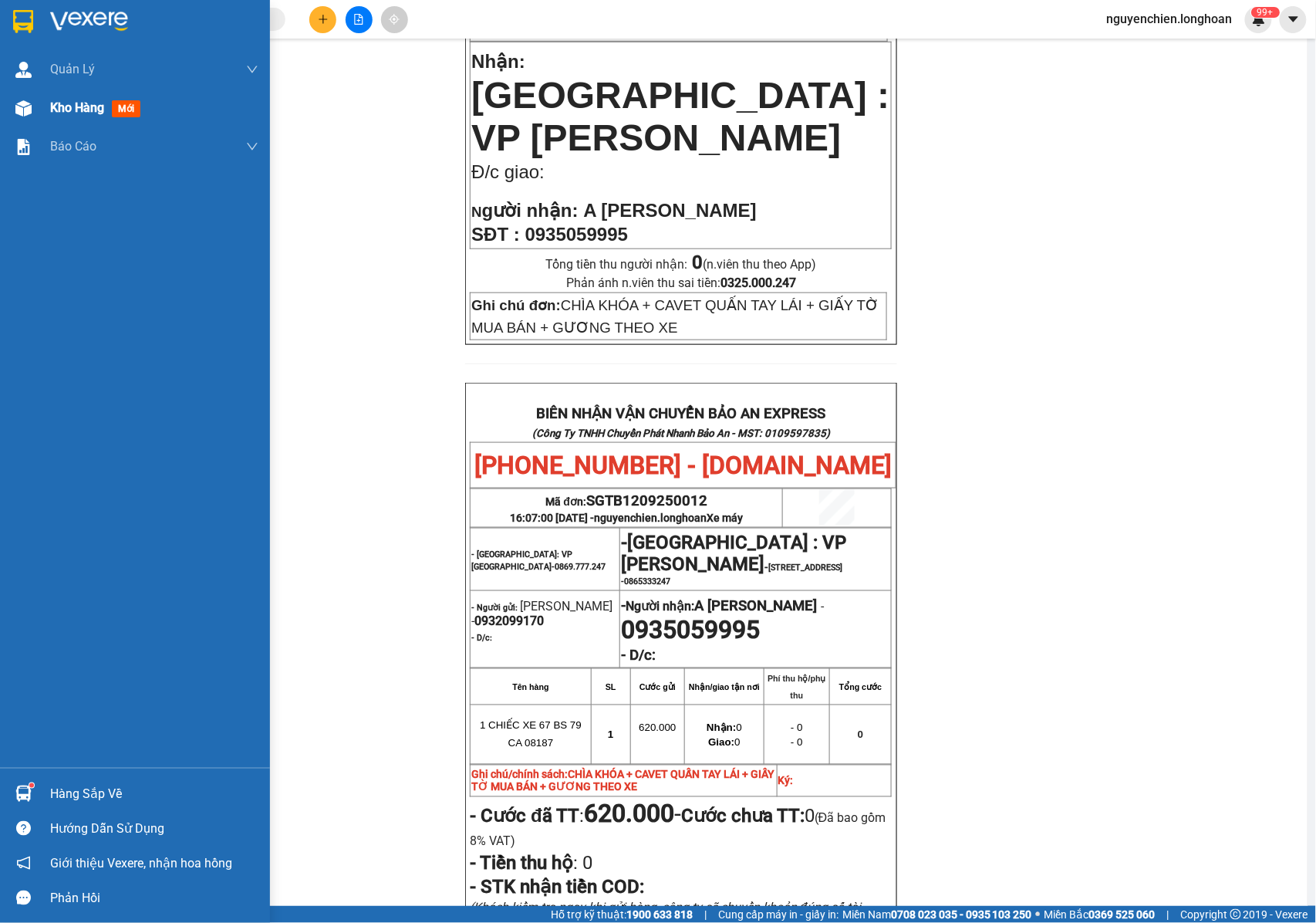
click at [24, 118] on div at bounding box center [23, 108] width 27 height 27
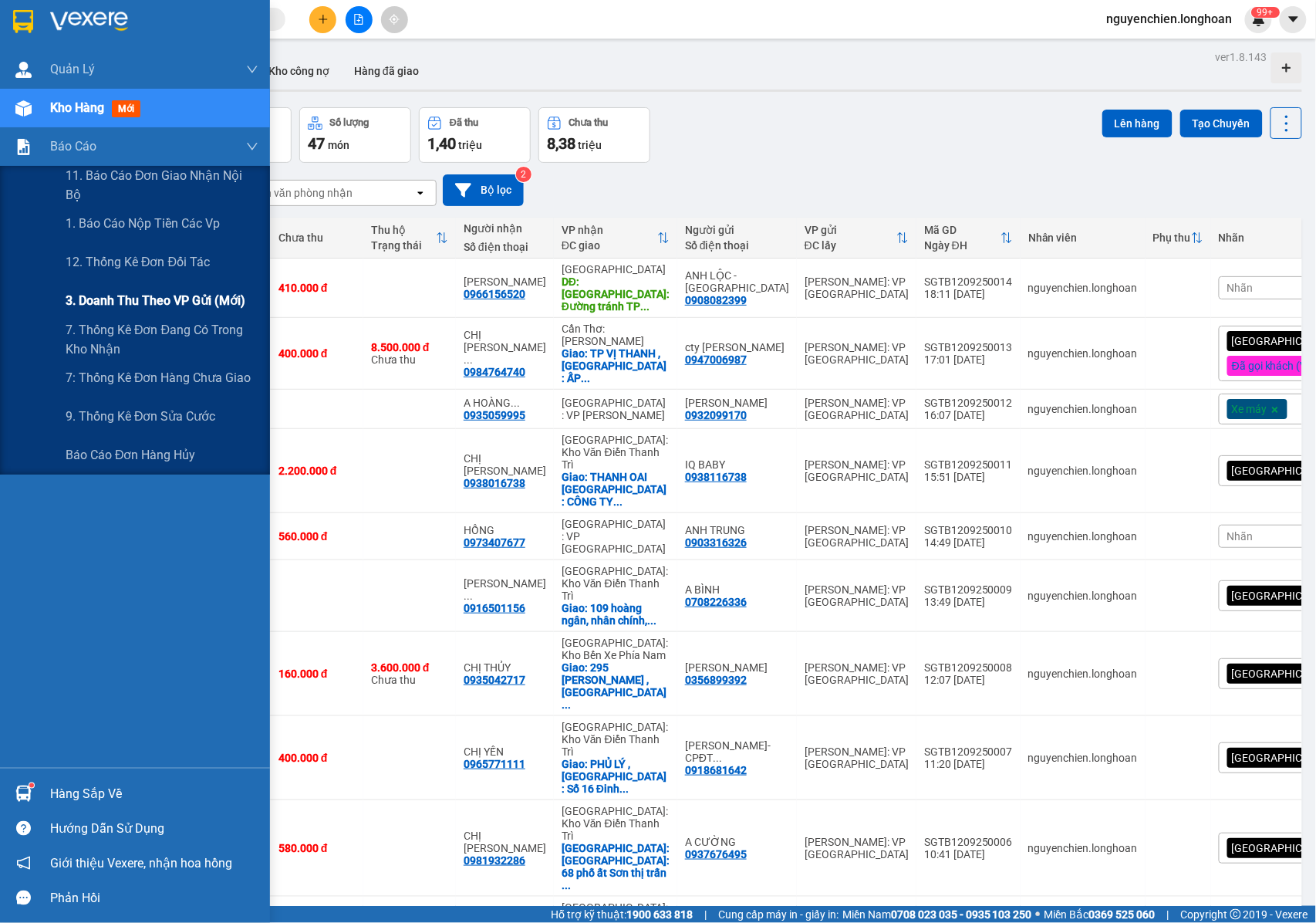
click at [115, 300] on span "3. Doanh Thu theo VP Gửi (mới)" at bounding box center [156, 300] width 180 height 20
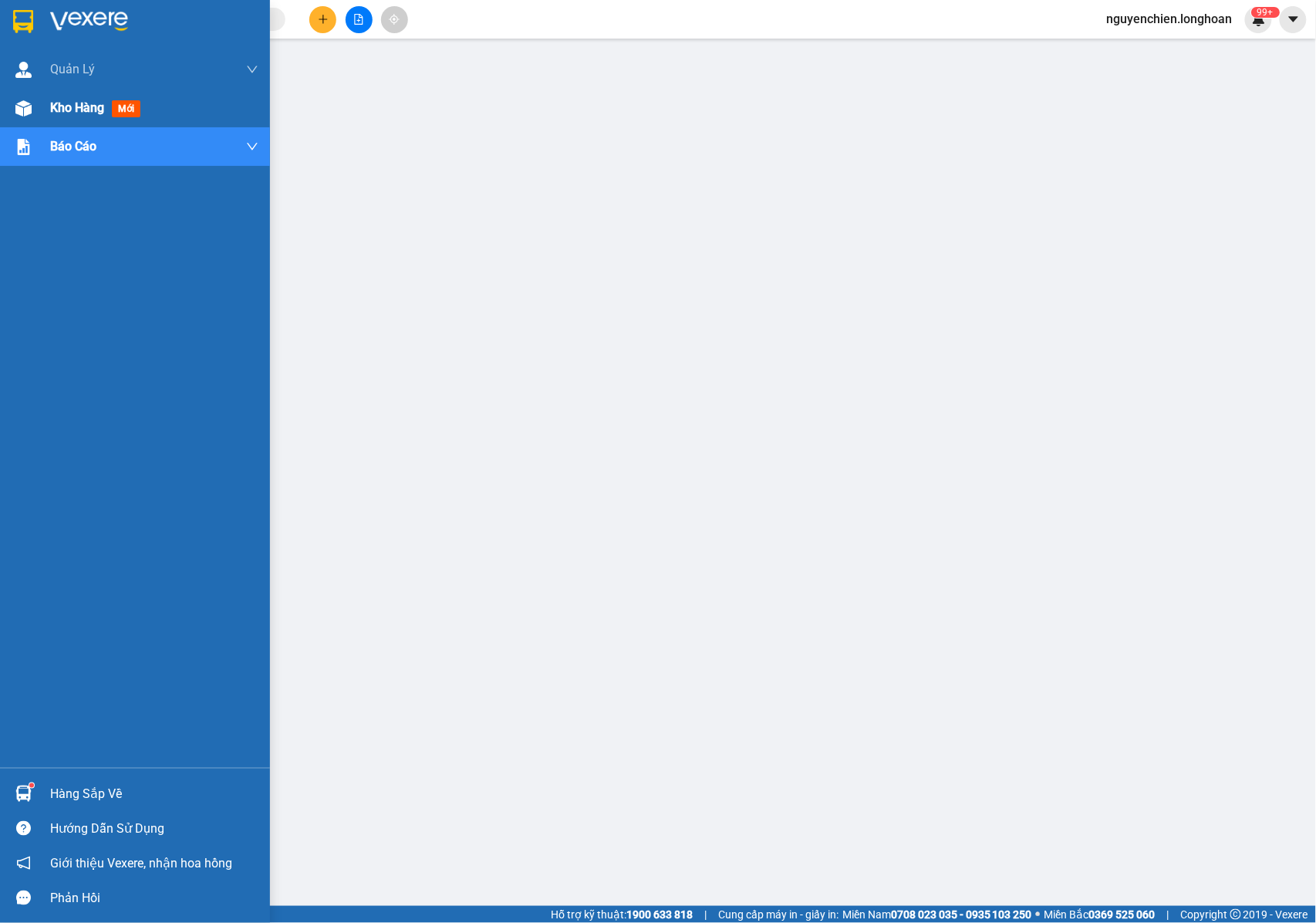
click at [23, 111] on img at bounding box center [23, 108] width 16 height 16
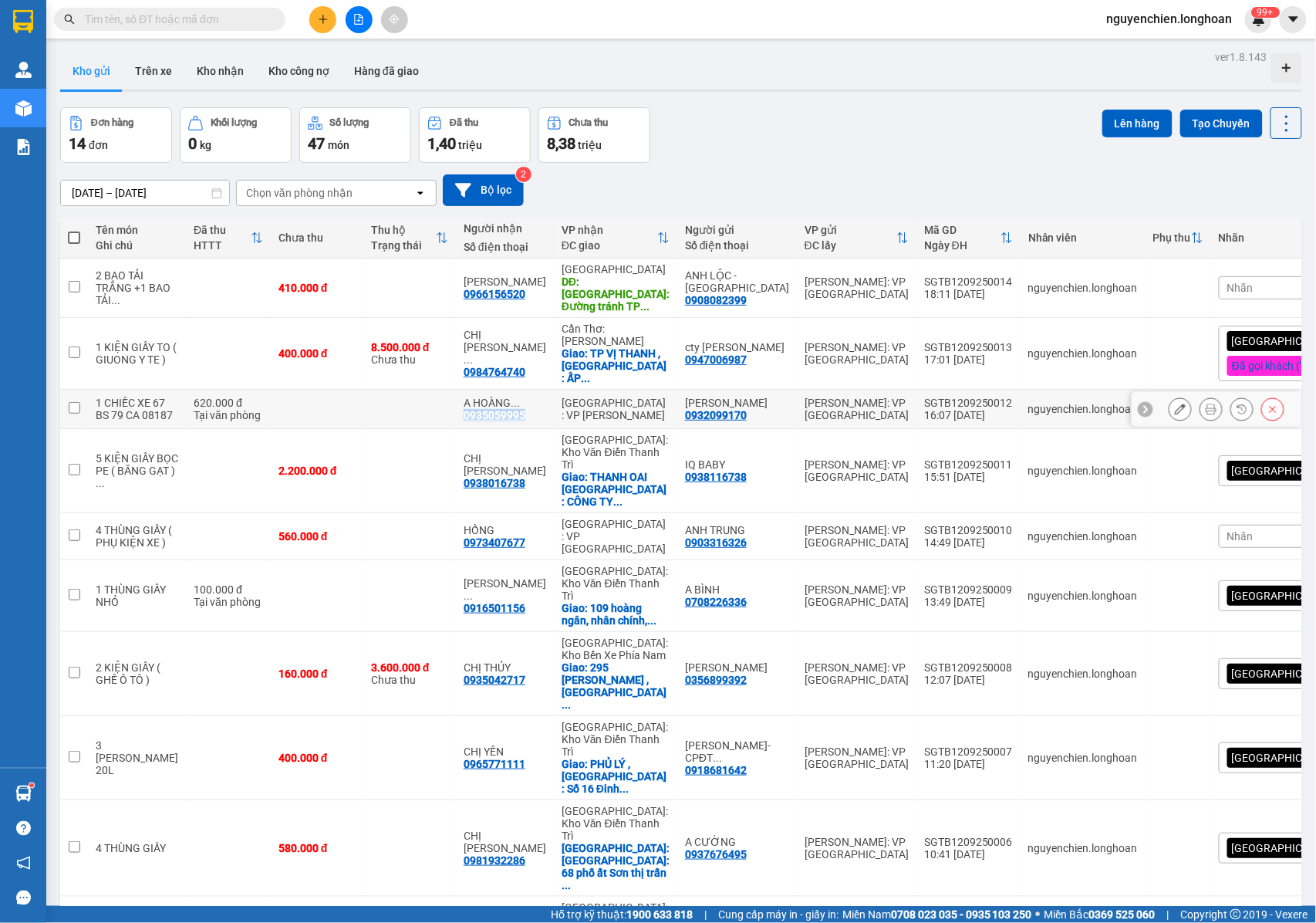
drag, startPoint x: 511, startPoint y: 421, endPoint x: 442, endPoint y: 411, distance: 69.7
click at [456, 411] on td "A HOÀNG ... 0935059995" at bounding box center [505, 409] width 98 height 39
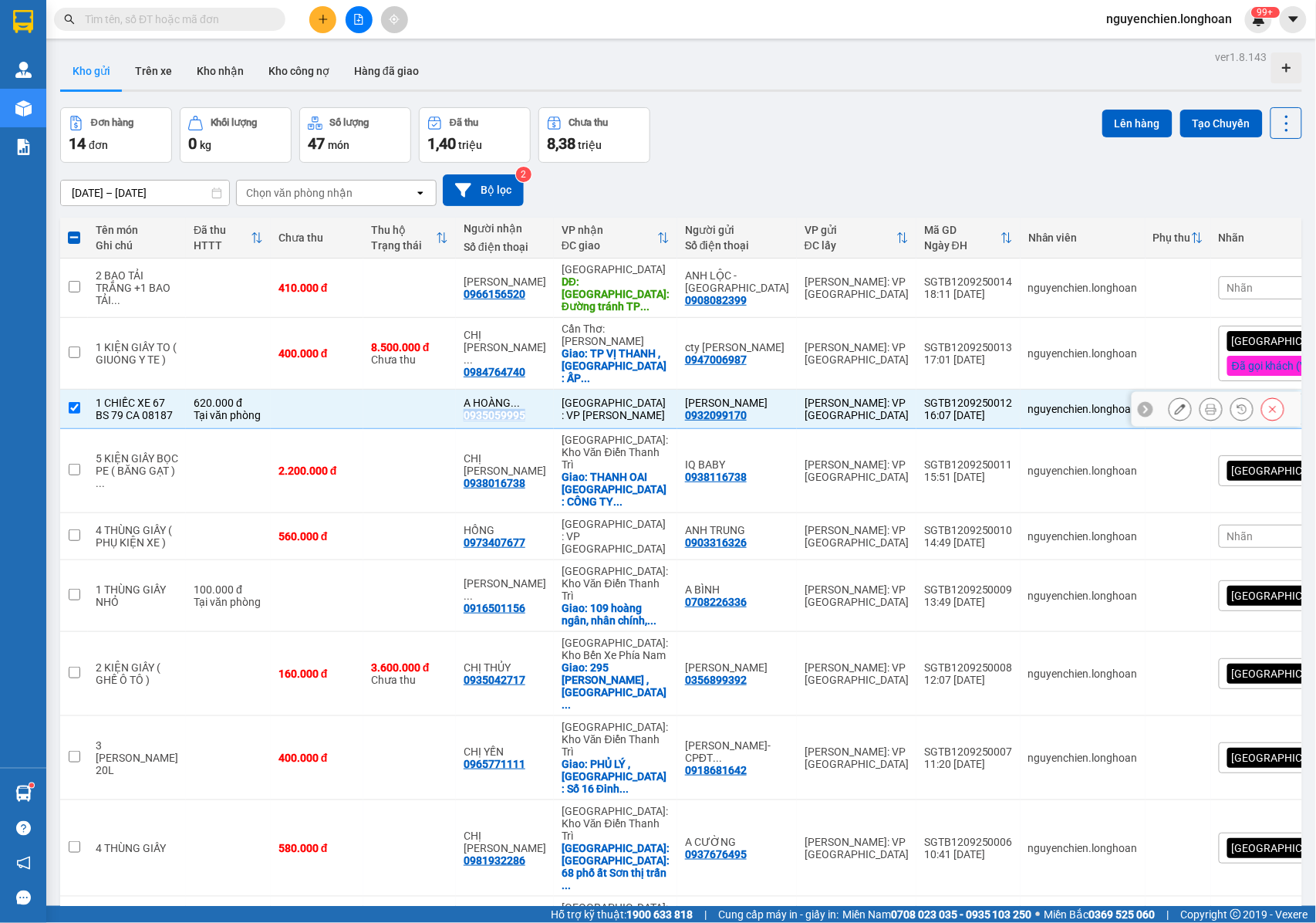
copy div "0935059995"
click at [74, 412] on td at bounding box center [74, 409] width 28 height 39
checkbox input "false"
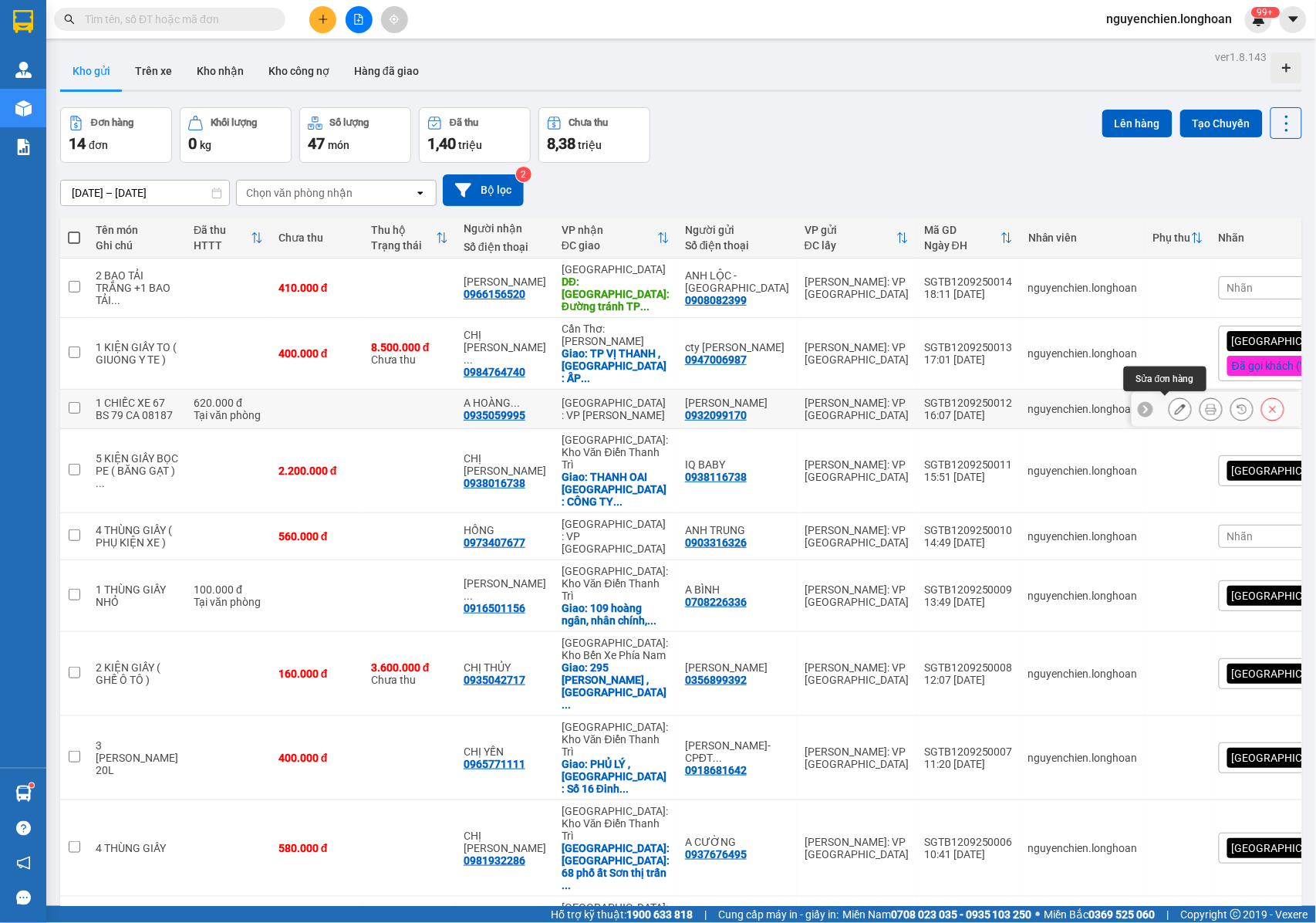
click at [1175, 409] on icon at bounding box center [1181, 409] width 11 height 11
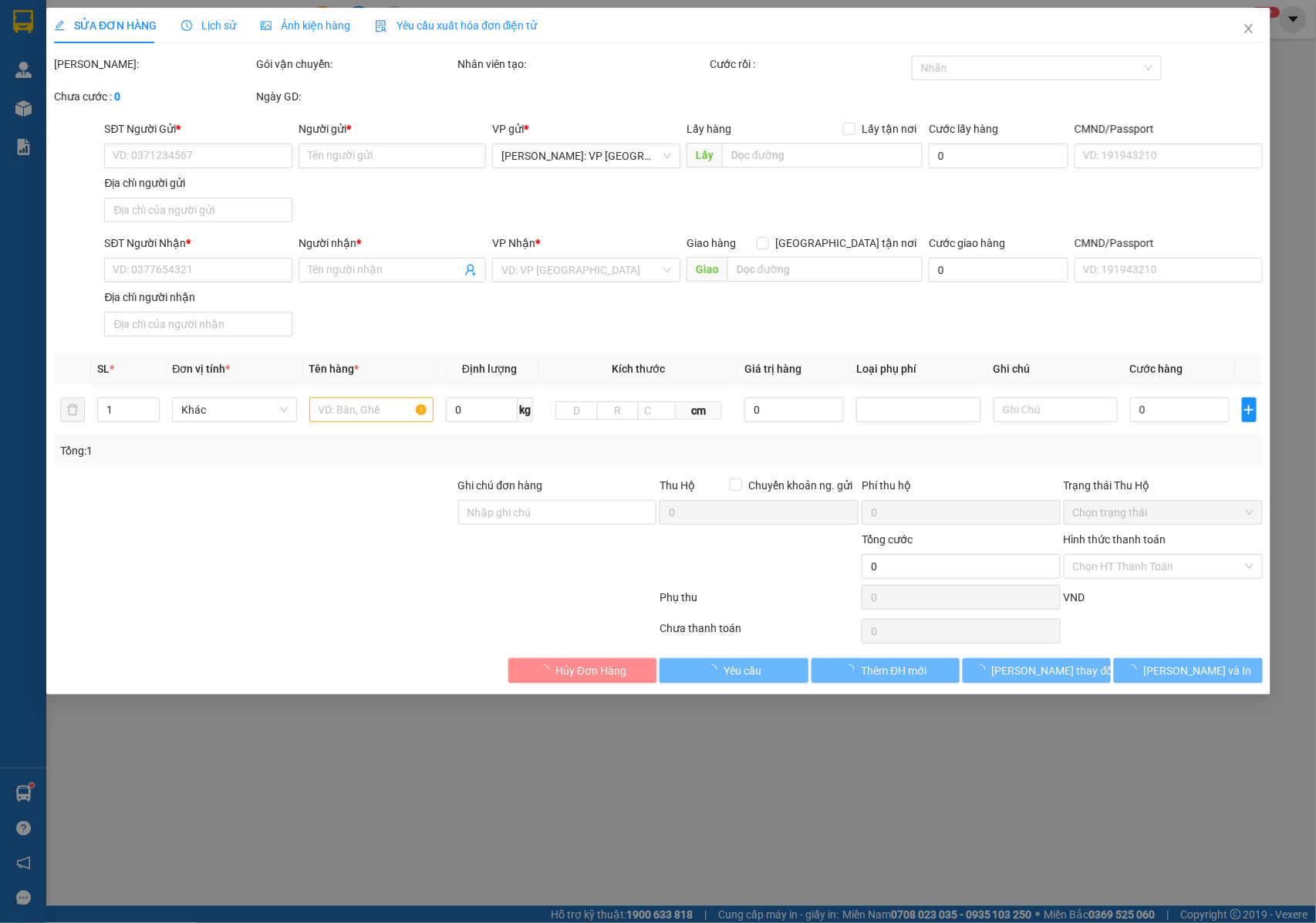
type input "0932099170"
type input "[PERSON_NAME]"
type input "0935059995"
type input "A [PERSON_NAME]"
type input "CHÌA KHÓA + CAVET QUẤN TAY LÁI + GIẤY TỜ MUA BÁN + GƯƠNG THEO XE"
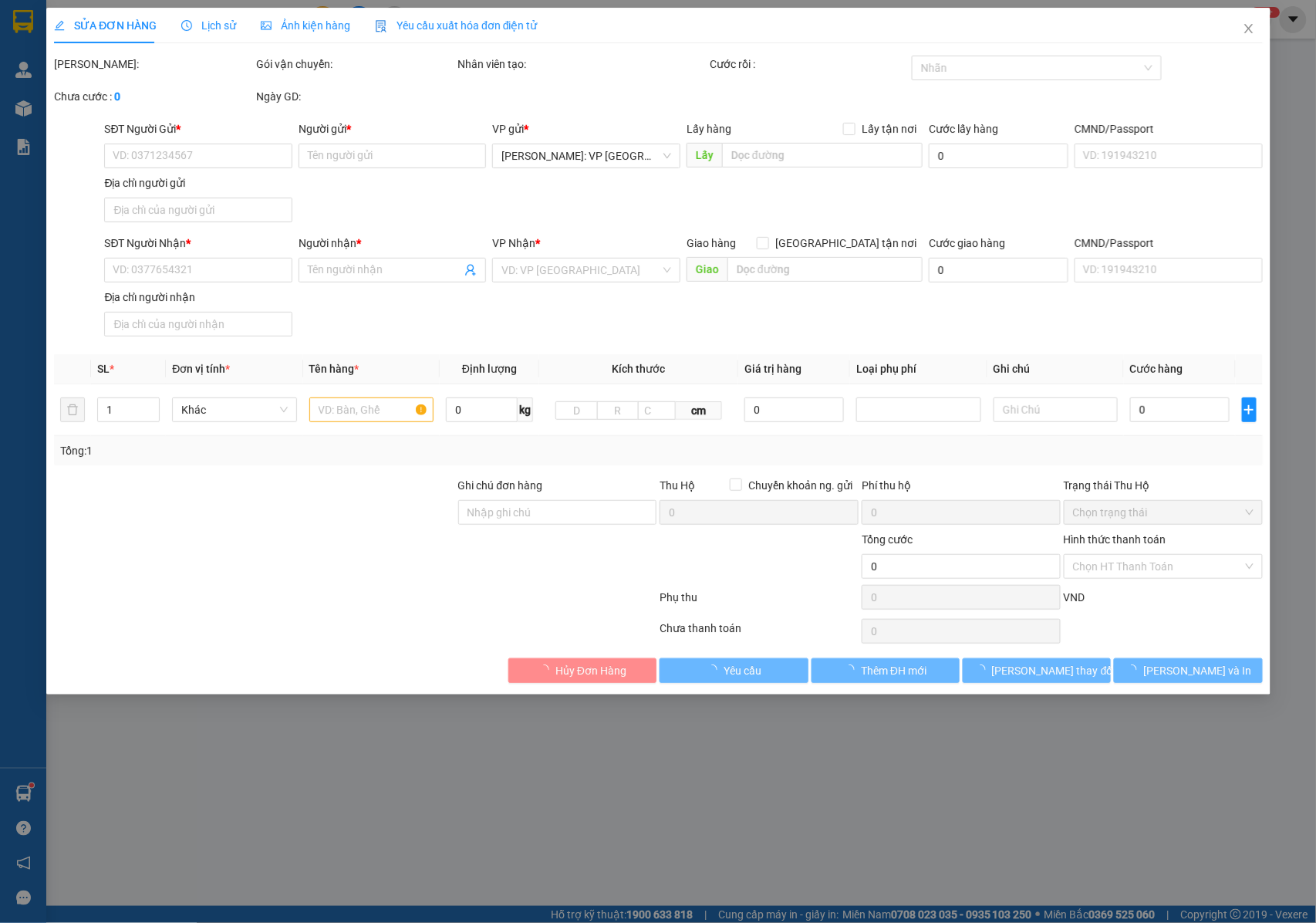
type input "620.000"
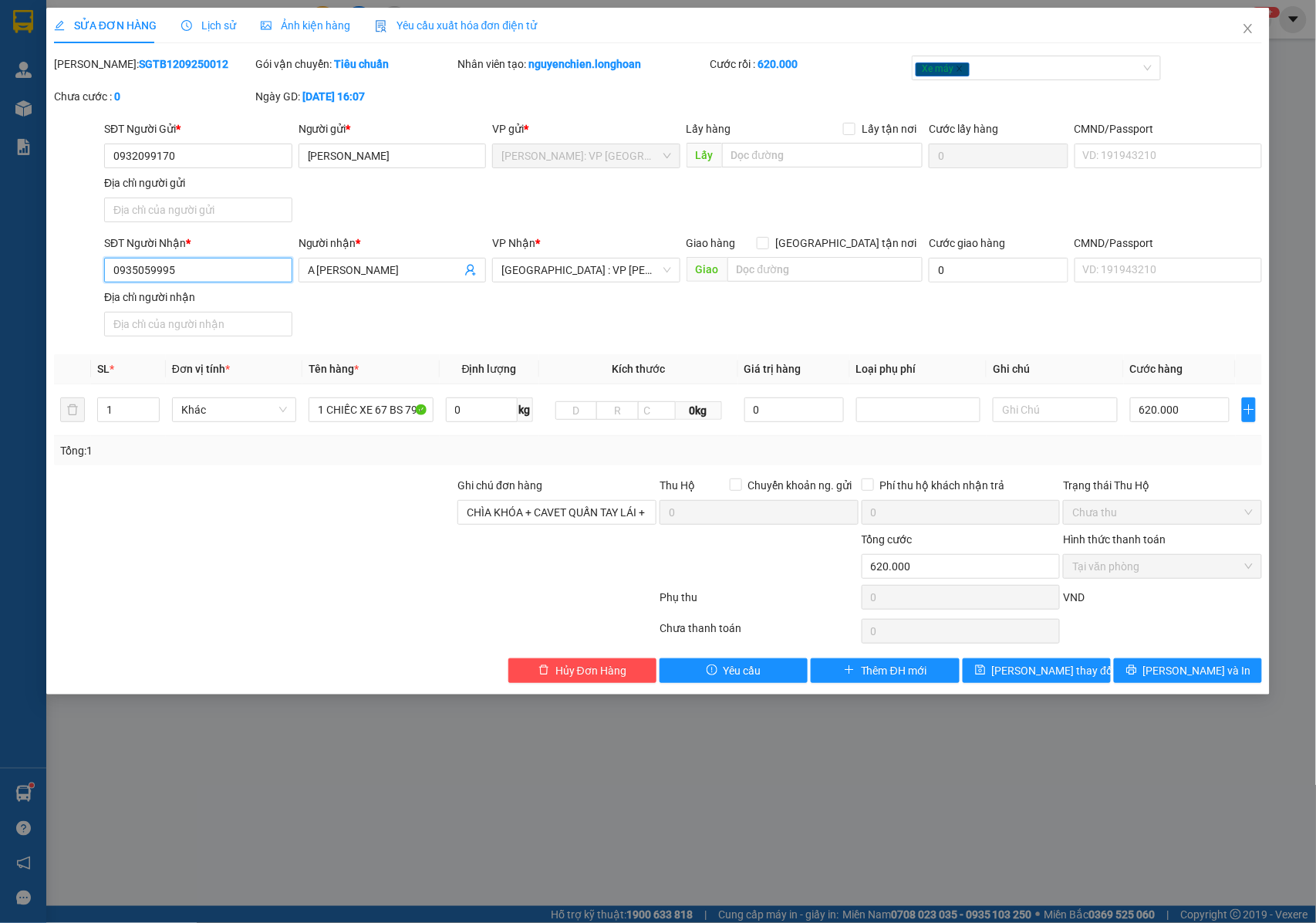
click at [167, 273] on input "0935059995" at bounding box center [198, 270] width 189 height 24
type input "0935059905"
click at [1014, 674] on button "Lưu thay đổi" at bounding box center [1037, 670] width 148 height 24
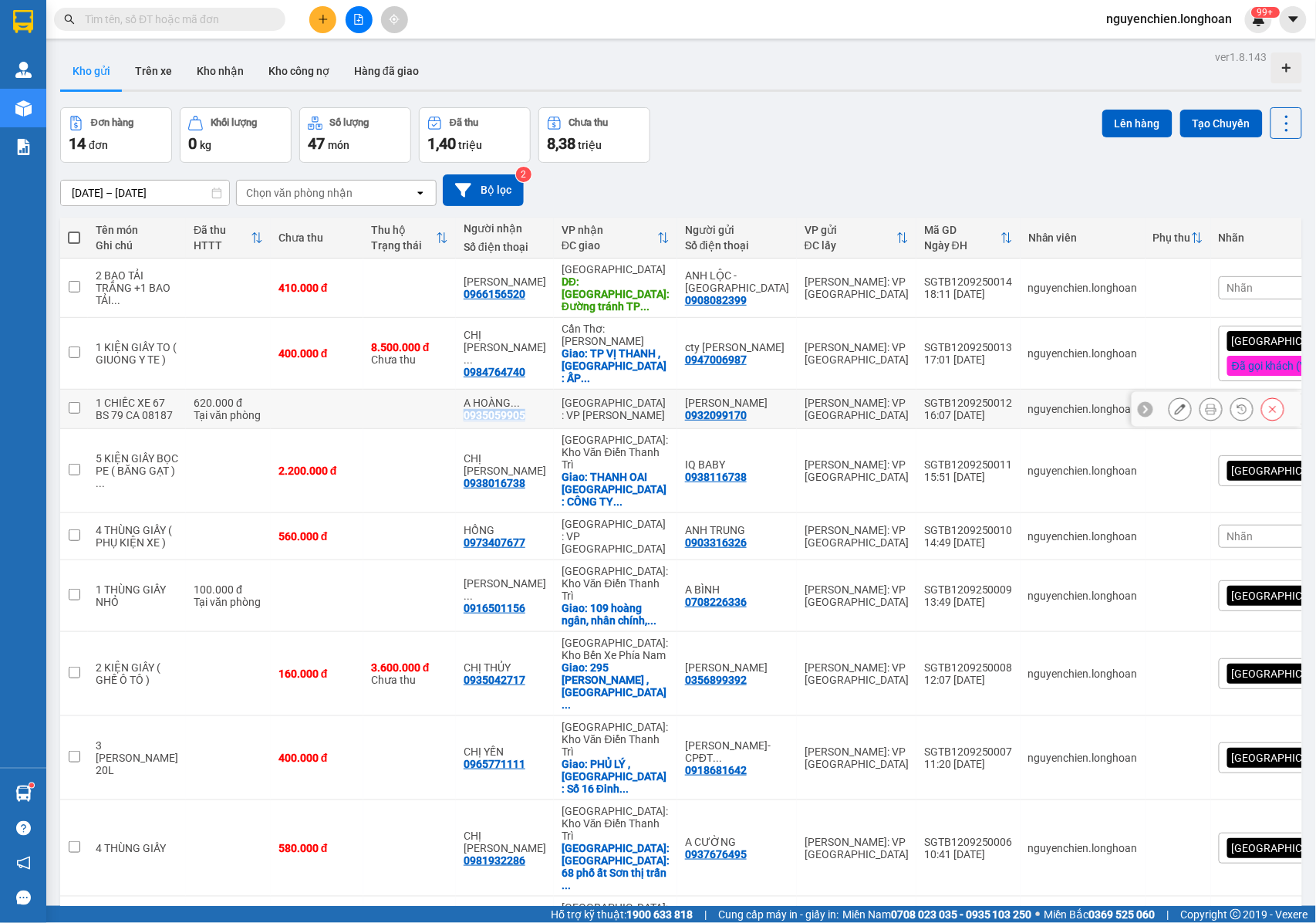
drag, startPoint x: 500, startPoint y: 414, endPoint x: 441, endPoint y: 418, distance: 59.1
click at [456, 418] on td "A HOÀNG ... 0935059905" at bounding box center [505, 409] width 98 height 39
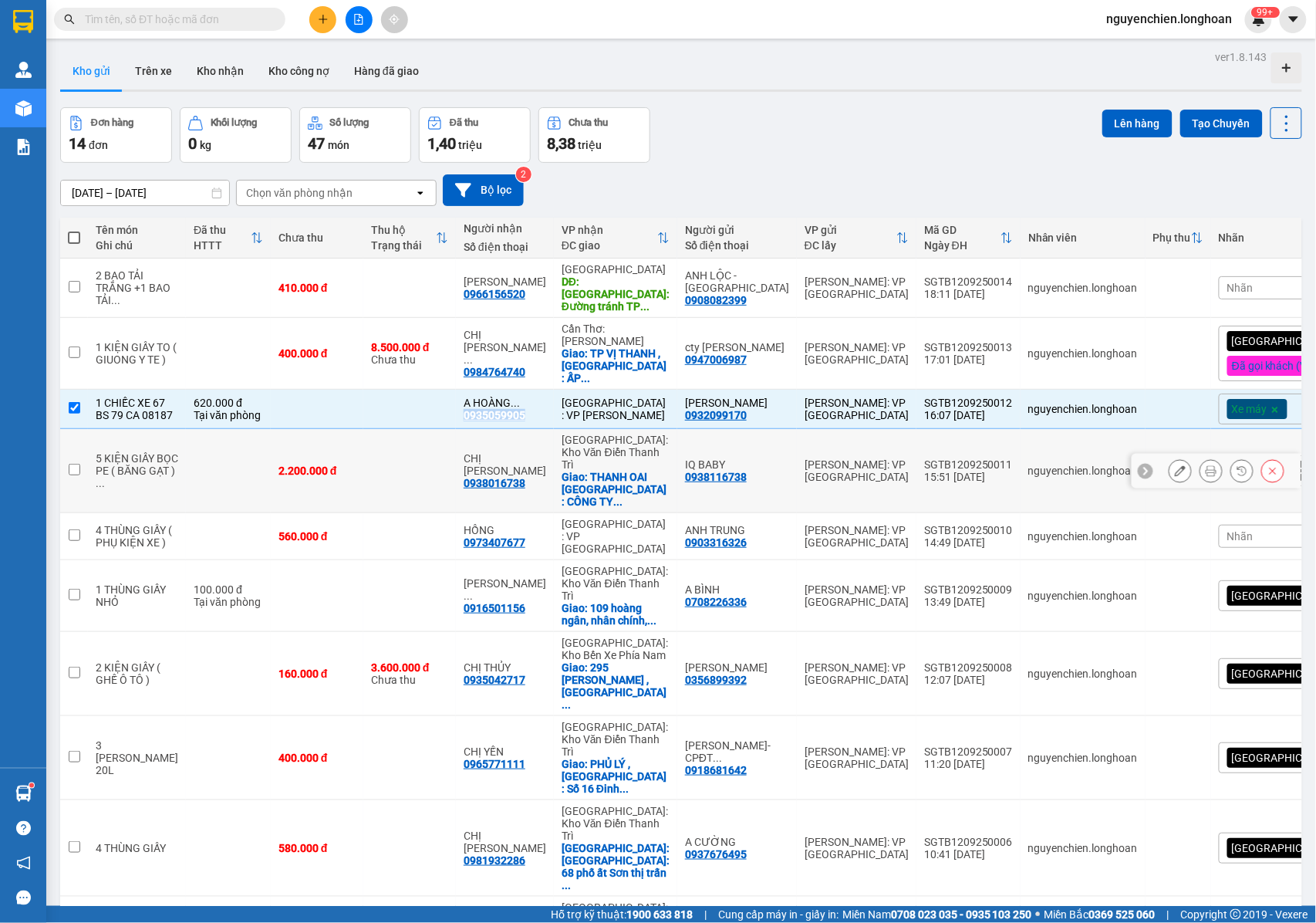
copy div "0935059905"
click at [71, 414] on td at bounding box center [74, 409] width 28 height 39
checkbox input "false"
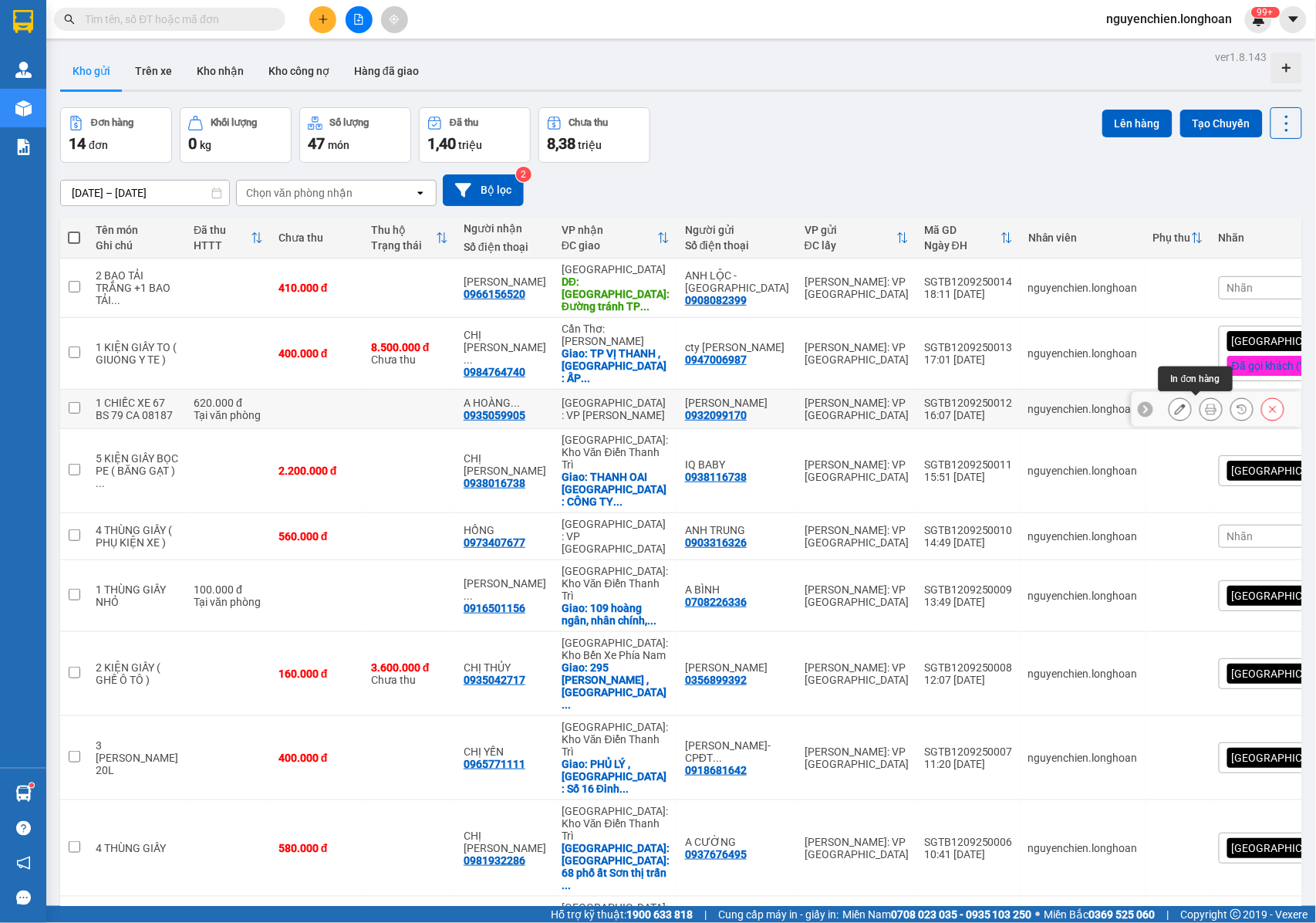
click at [1206, 408] on icon at bounding box center [1212, 409] width 11 height 11
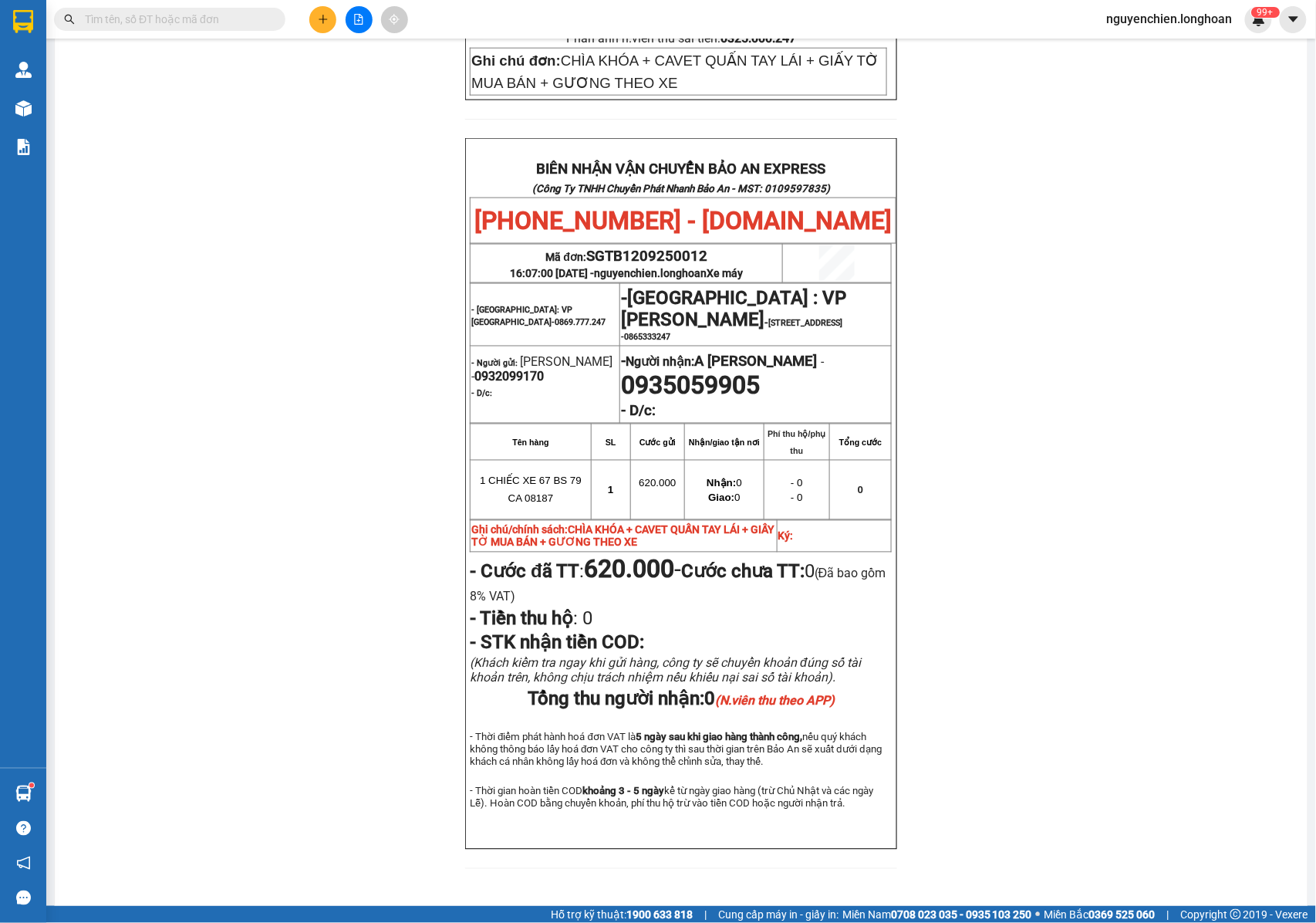
scroll to position [669, 0]
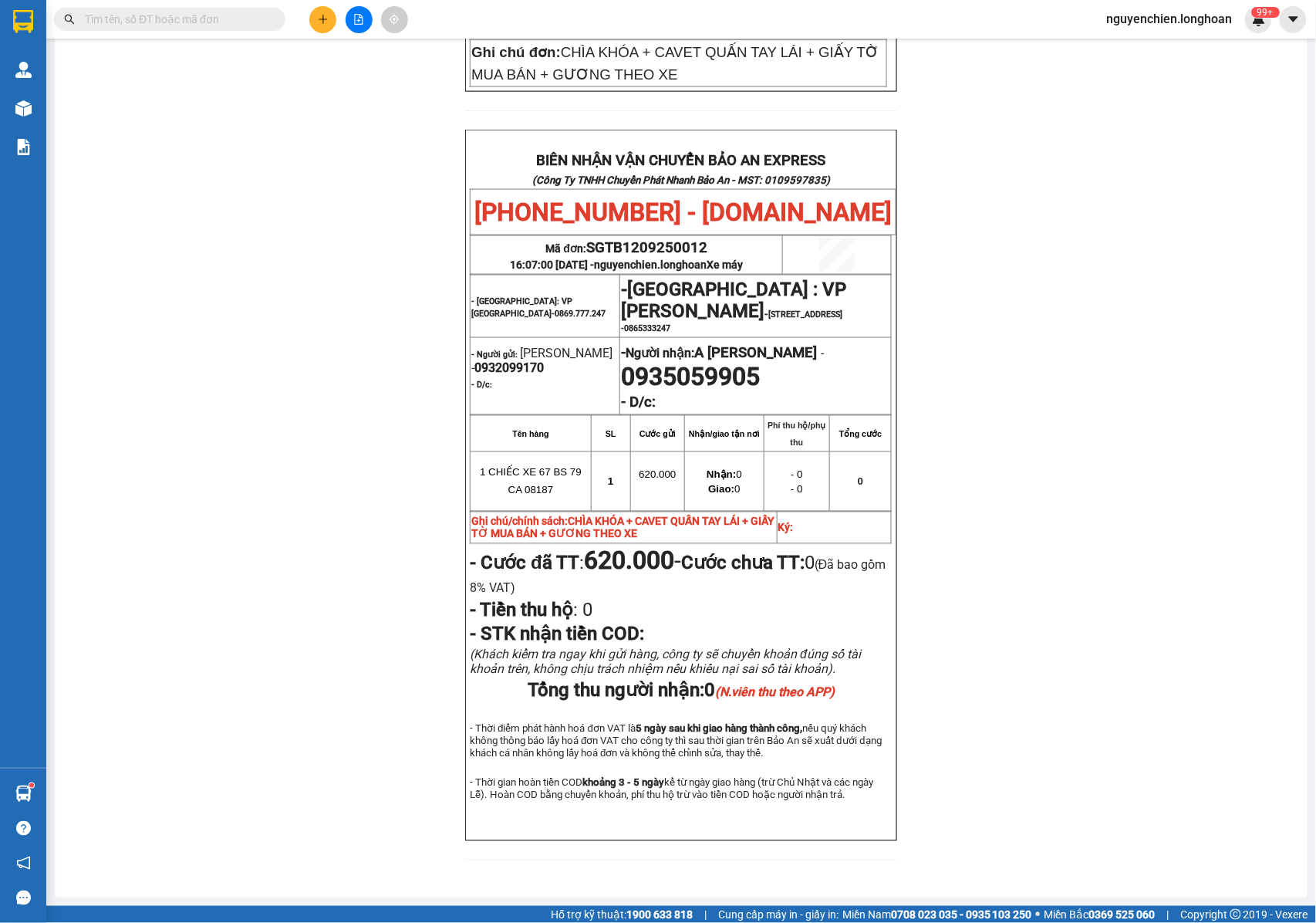
click at [318, 28] on button at bounding box center [323, 20] width 27 height 27
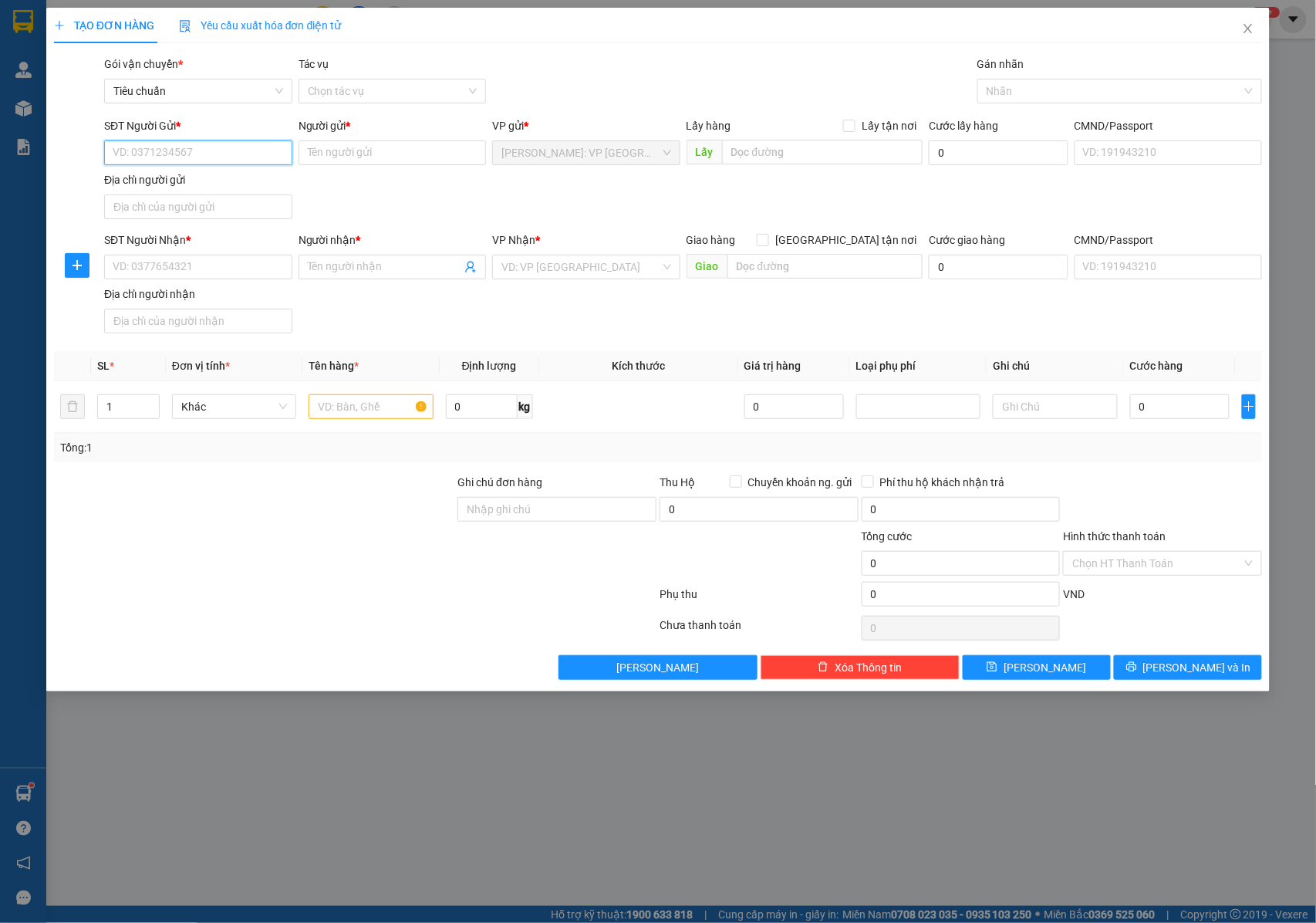
click at [192, 158] on input "SĐT Người Gửi *" at bounding box center [198, 153] width 189 height 24
click at [192, 153] on input "SĐT Người Gửi *" at bounding box center [198, 153] width 189 height 24
type input "0902814834"
click at [192, 153] on input "0902814834" at bounding box center [198, 153] width 189 height 24
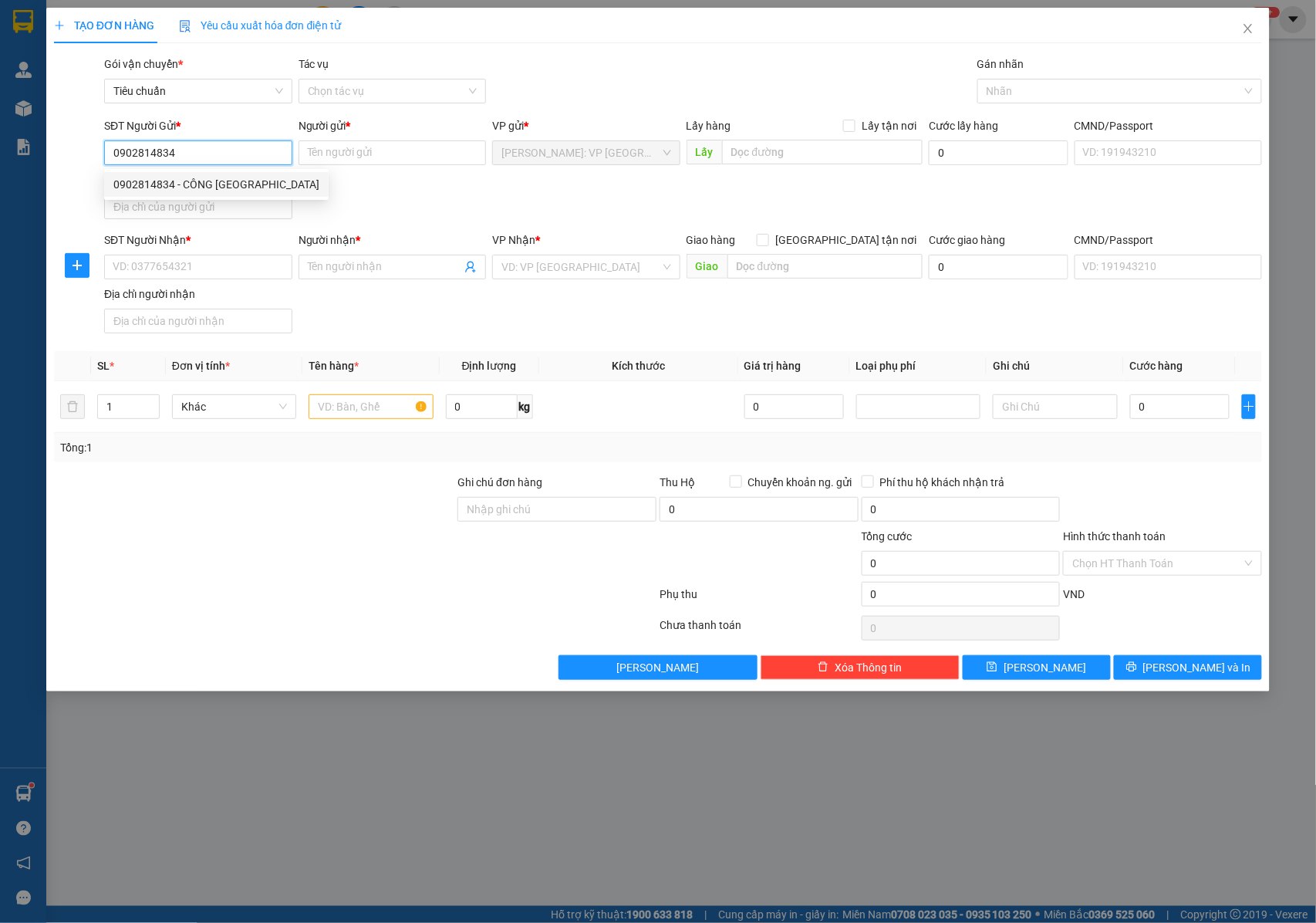
click at [205, 177] on div "0902814834 - CÔNG TY THÀNH HƯNG" at bounding box center [216, 184] width 206 height 17
type input "CÔNG [PERSON_NAME]"
type input "0902814834"
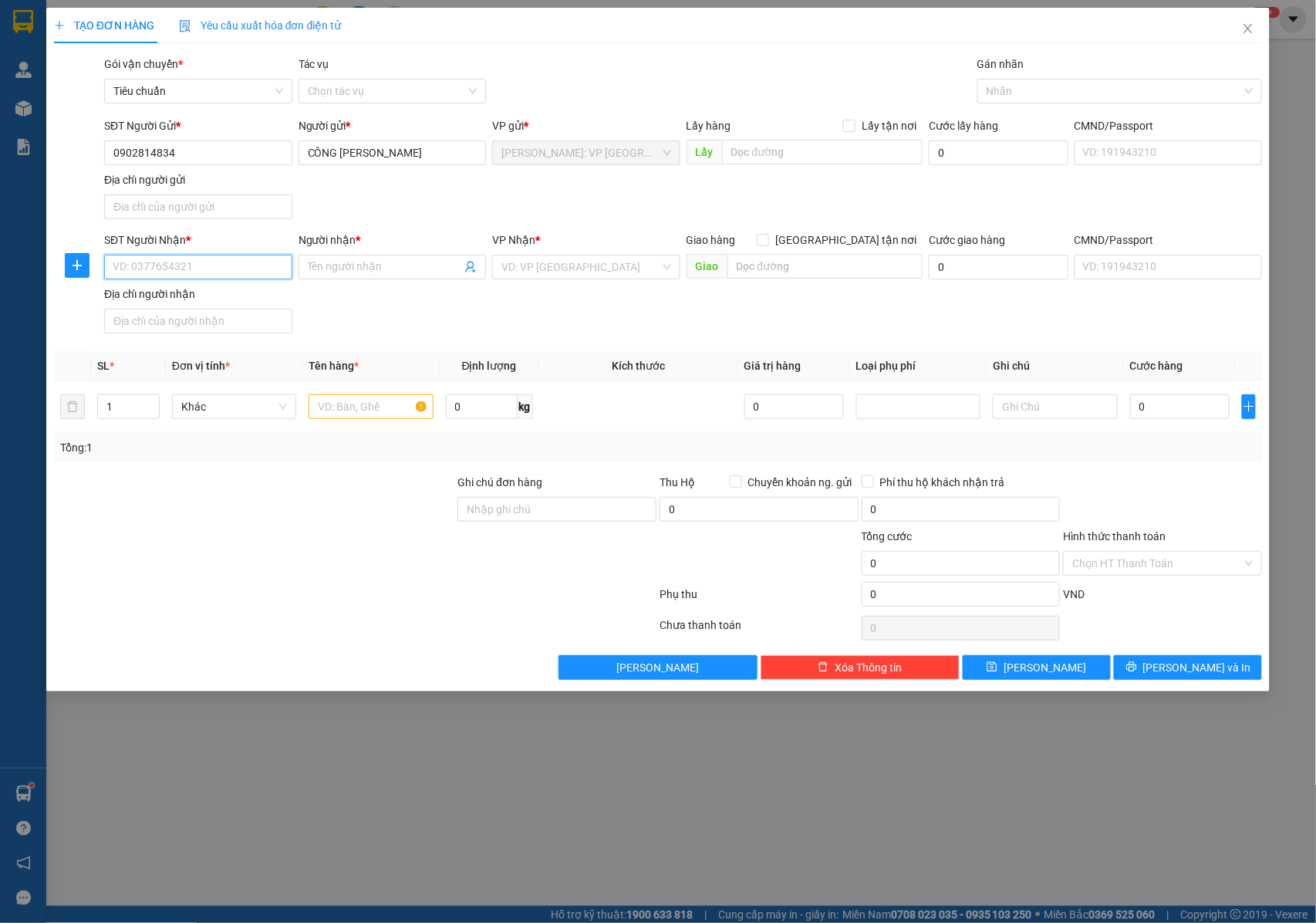
click at [207, 267] on input "SĐT Người Nhận *" at bounding box center [198, 267] width 189 height 24
drag, startPoint x: 207, startPoint y: 267, endPoint x: 108, endPoint y: 267, distance: 99.0
click at [108, 267] on input "0912327777" at bounding box center [198, 267] width 189 height 24
type input "0912327777"
click at [352, 267] on input "Người nhận *" at bounding box center [385, 267] width 154 height 17
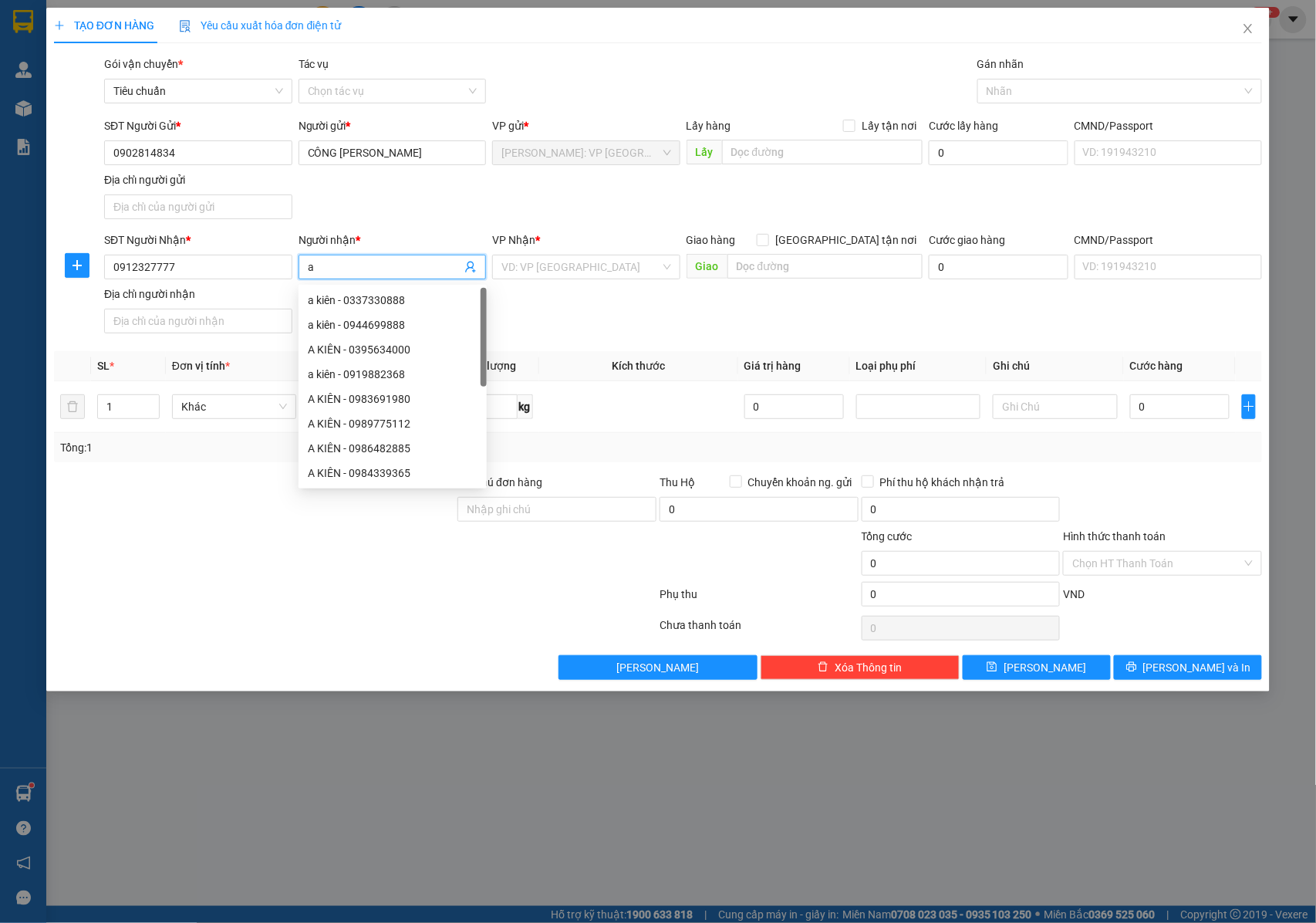
type input "a"
type input "A KIÊN"
click at [526, 275] on input "search" at bounding box center [580, 267] width 159 height 23
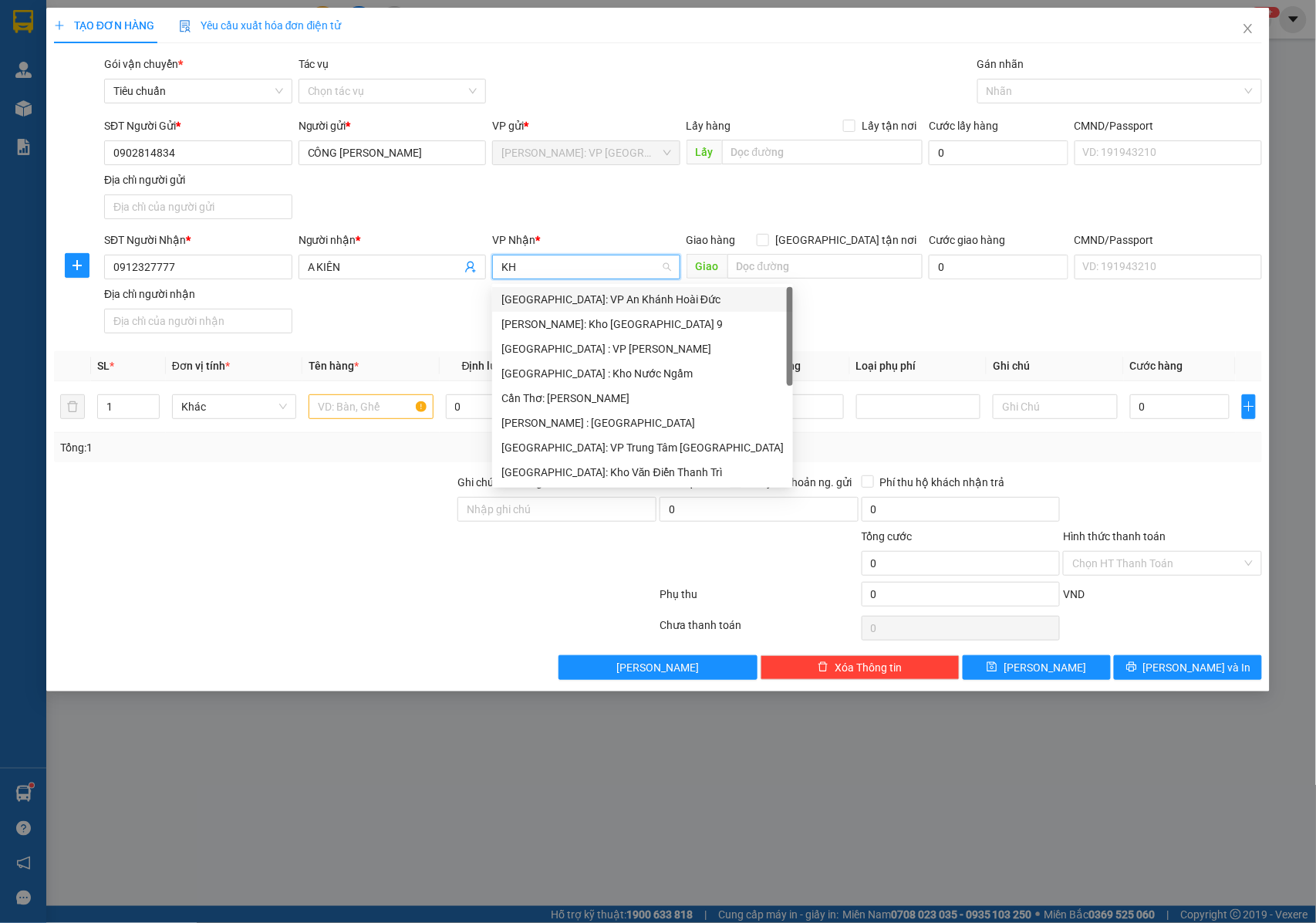
type input "KHO"
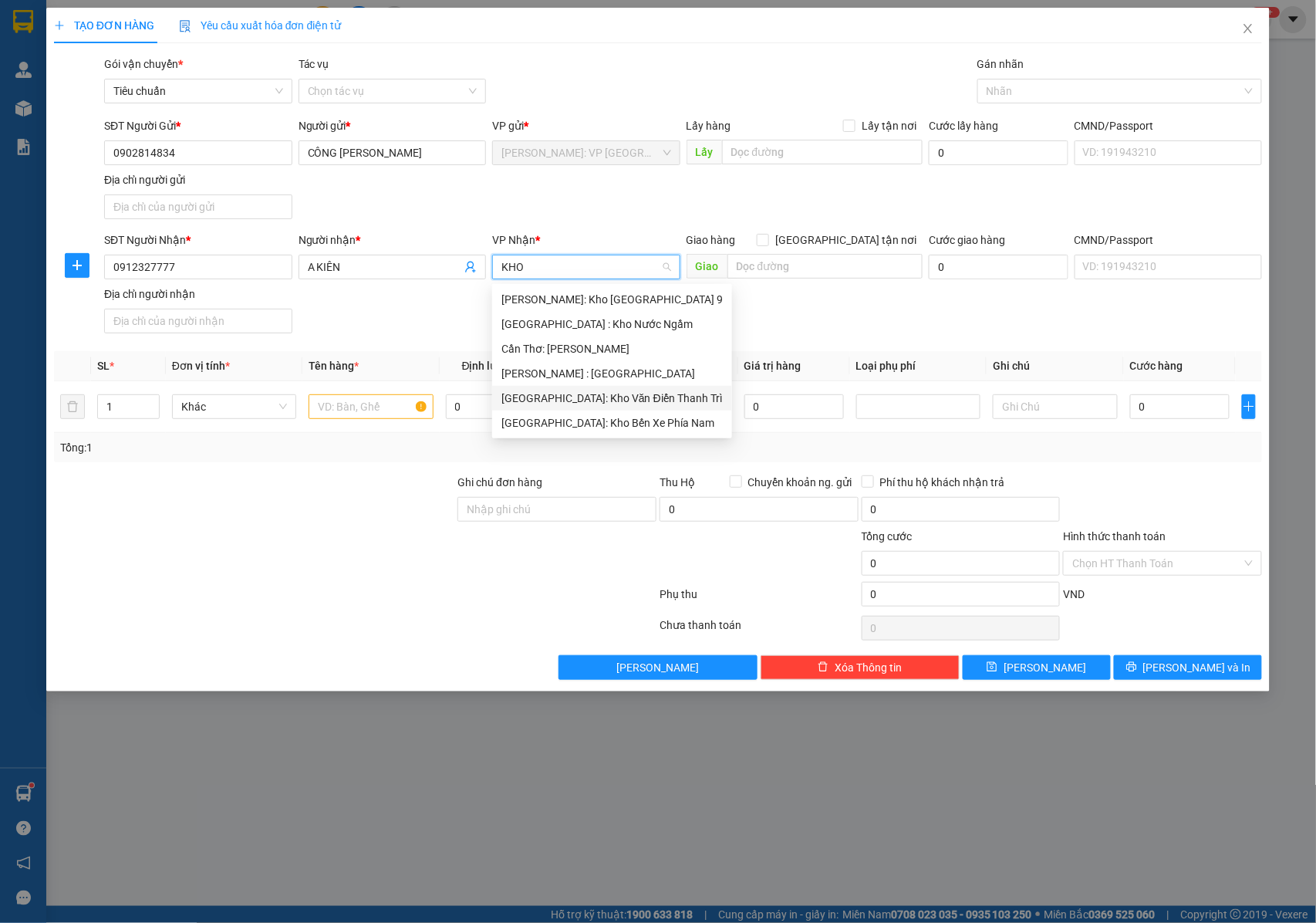
drag, startPoint x: 559, startPoint y: 405, endPoint x: 712, endPoint y: 315, distance: 177.5
click at [559, 405] on div "[GEOGRAPHIC_DATA]: Kho Văn Điển Thanh Trì" at bounding box center [612, 398] width 222 height 17
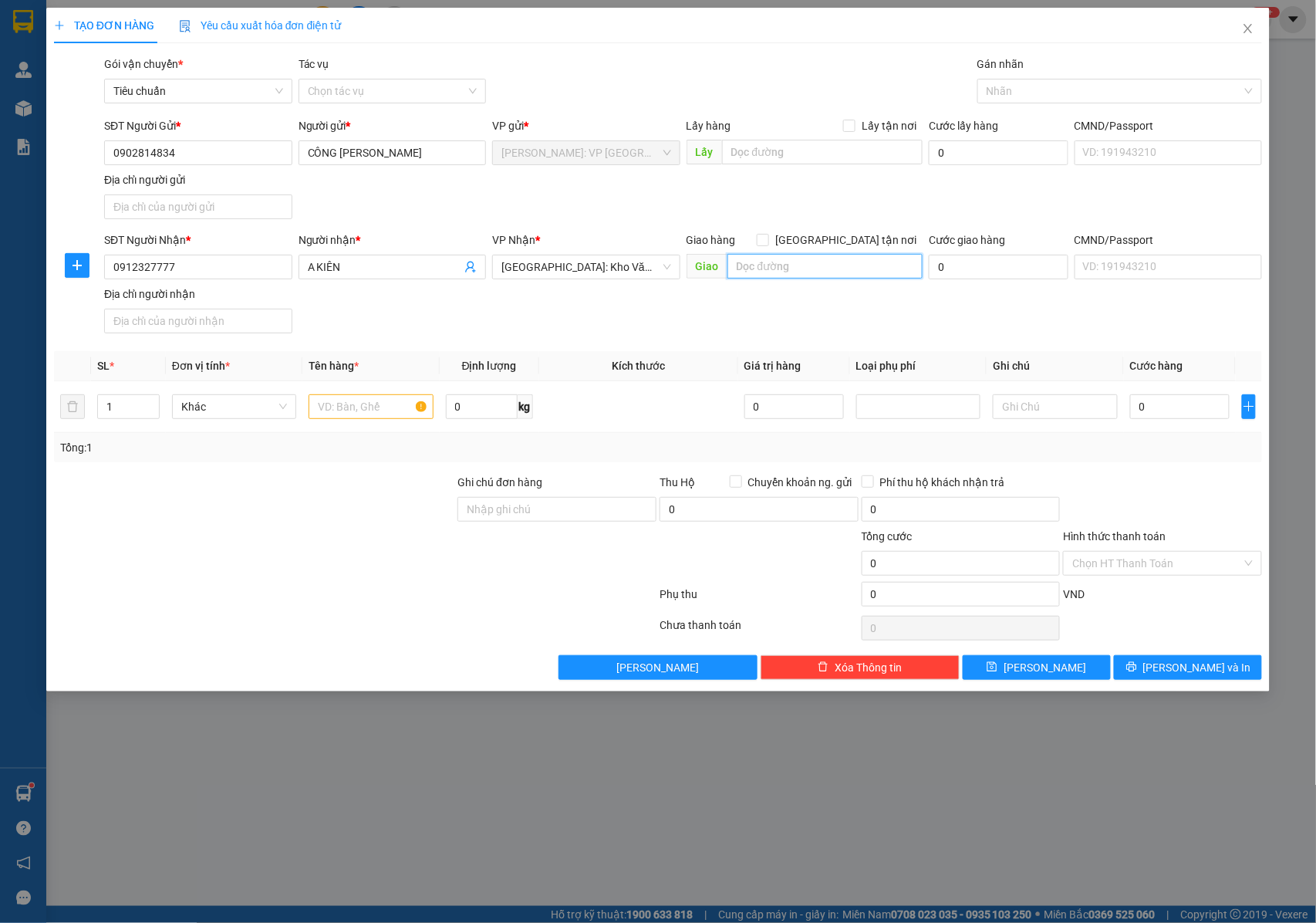
drag, startPoint x: 760, startPoint y: 271, endPoint x: 819, endPoint y: 257, distance: 60.6
click at [760, 270] on input "text" at bounding box center [825, 266] width 195 height 24
click at [768, 239] on input "[GEOGRAPHIC_DATA] tận nơi" at bounding box center [762, 239] width 11 height 11
checkbox input "true"
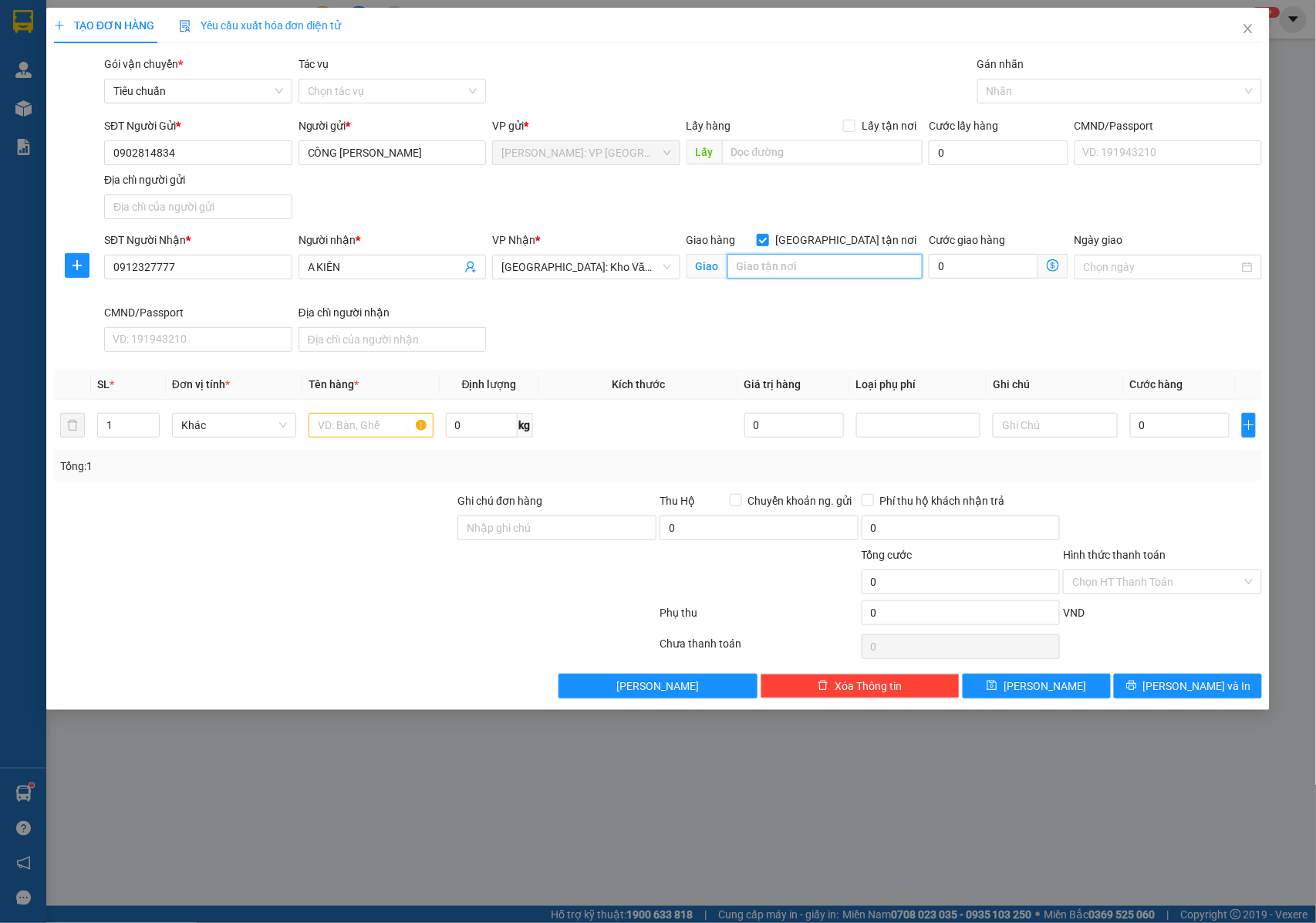
click at [788, 275] on input "text" at bounding box center [825, 266] width 195 height 24
click at [1062, 100] on div at bounding box center [1111, 91] width 262 height 19
type input "CÔNG [PERSON_NAME] LAN , 119 [PERSON_NAME] , [GEOGRAPHIC_DATA] , [GEOGRAPHIC_DA…"
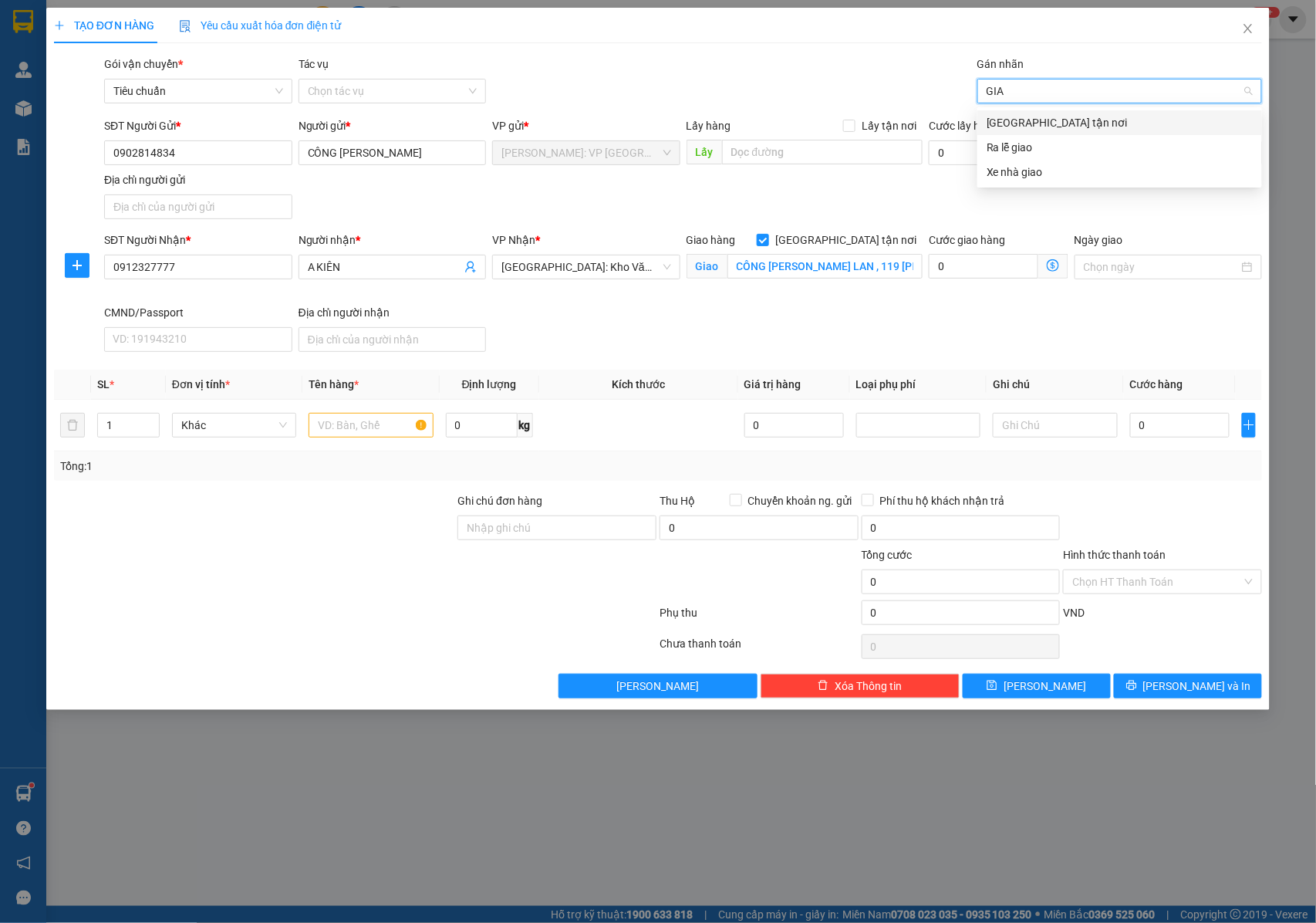
type input "GIAO"
click at [1043, 131] on div "[GEOGRAPHIC_DATA] tận nơi" at bounding box center [1120, 123] width 267 height 17
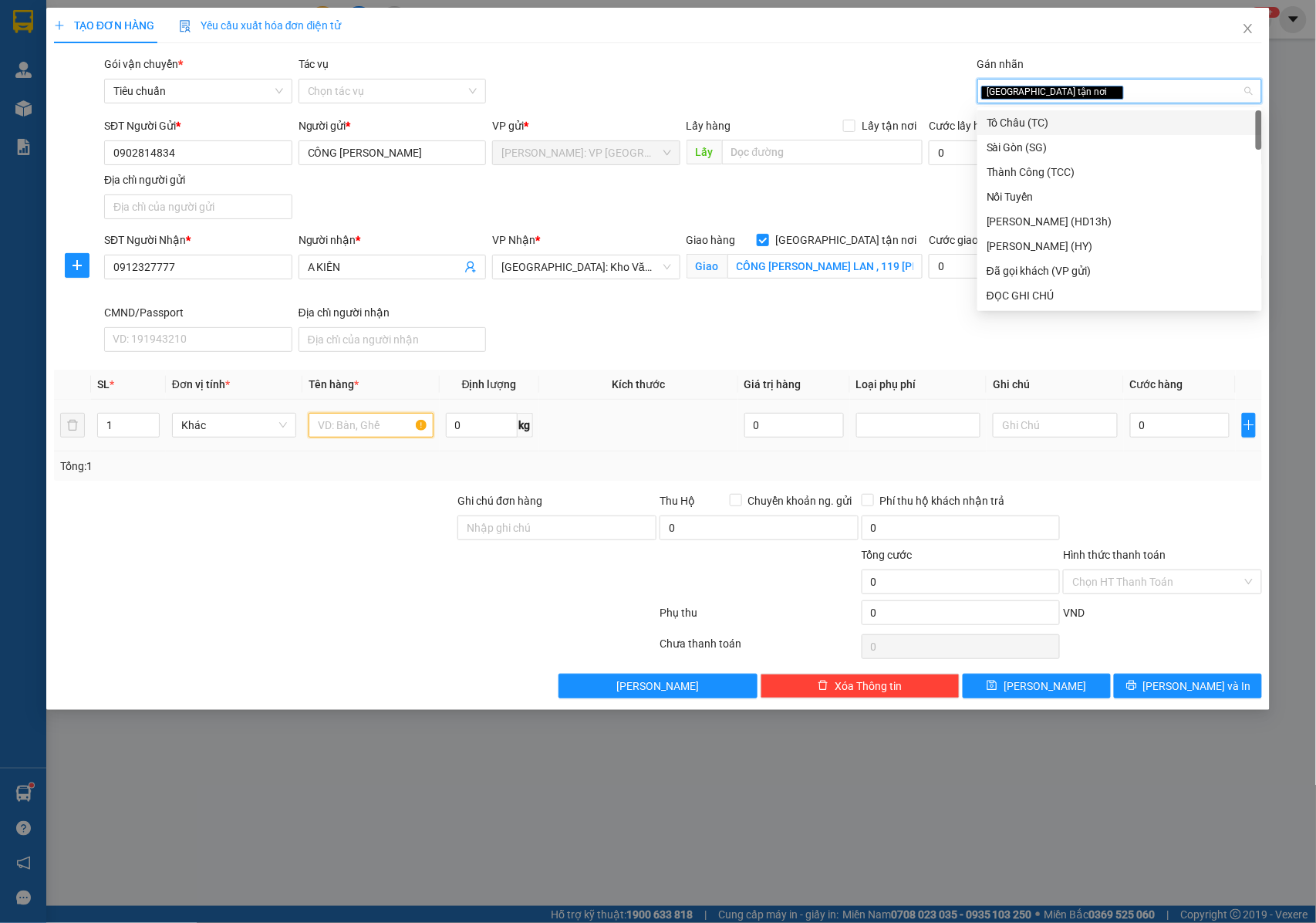
click at [331, 423] on input "text" at bounding box center [371, 425] width 124 height 24
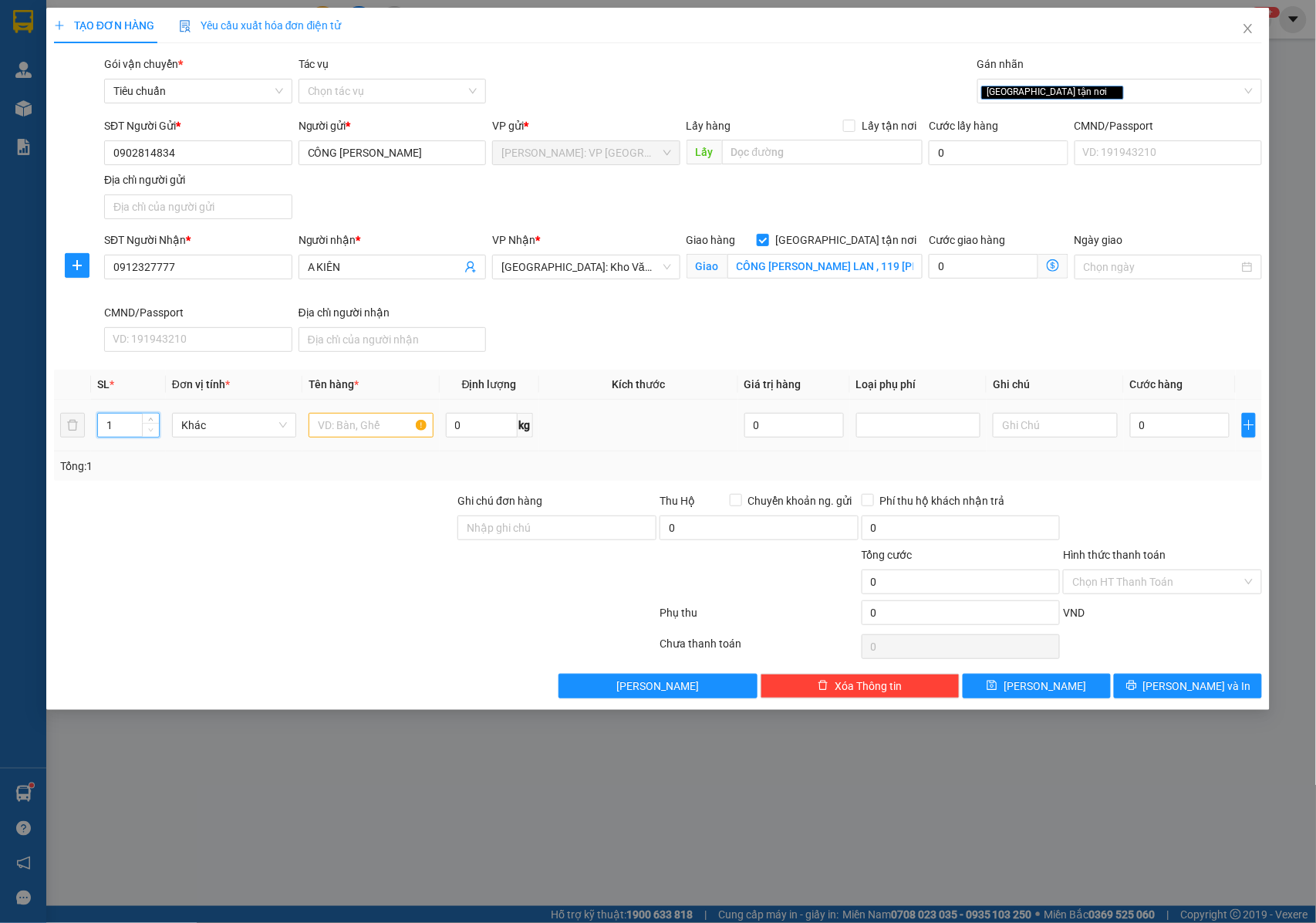
drag, startPoint x: 117, startPoint y: 436, endPoint x: 148, endPoint y: 427, distance: 32.3
click at [118, 433] on input "1" at bounding box center [128, 425] width 61 height 23
click at [153, 426] on span "Decrease Value" at bounding box center [150, 429] width 17 height 14
click at [151, 418] on span "up" at bounding box center [151, 422] width 9 height 9
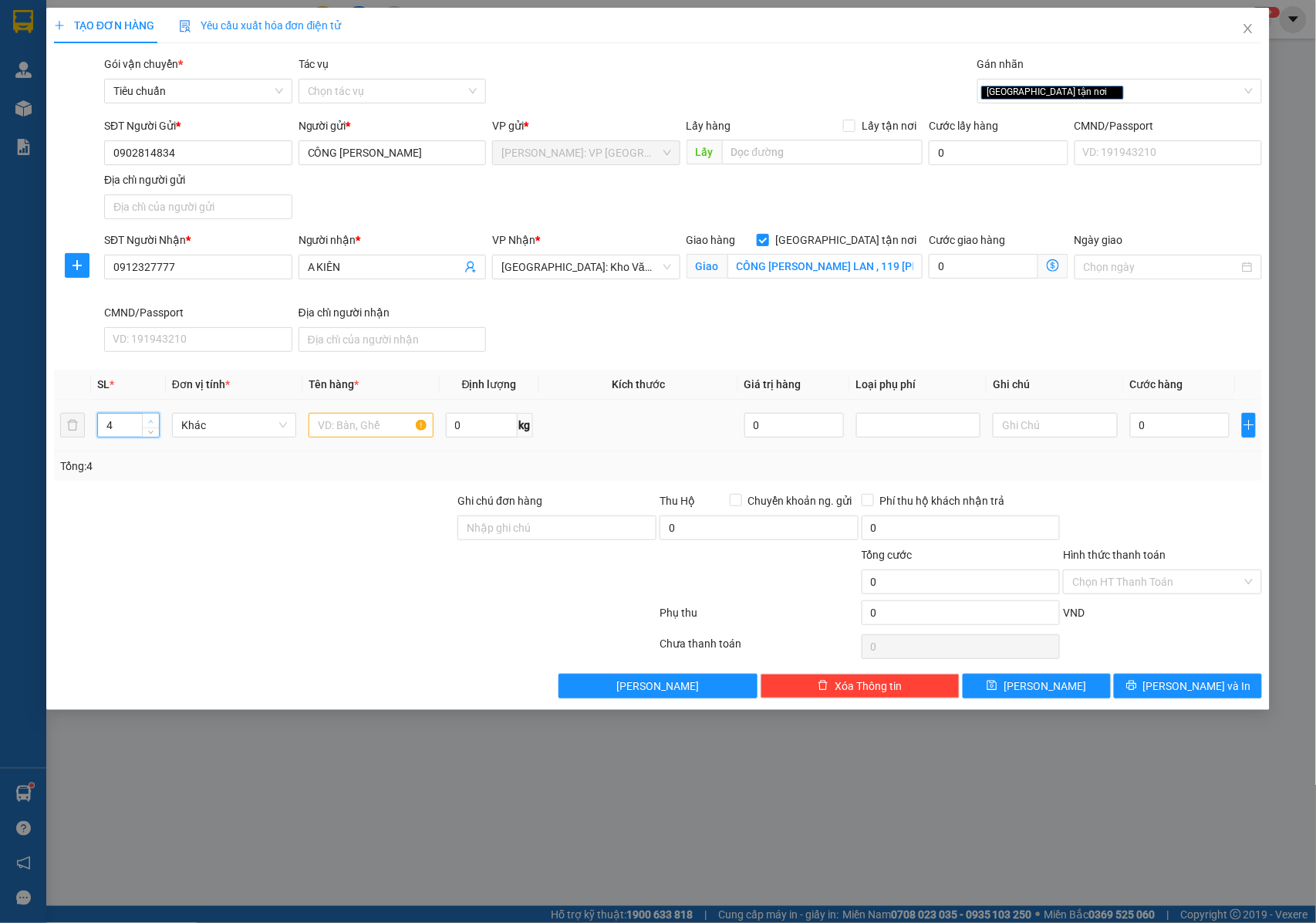
click at [151, 418] on span "up" at bounding box center [151, 422] width 9 height 9
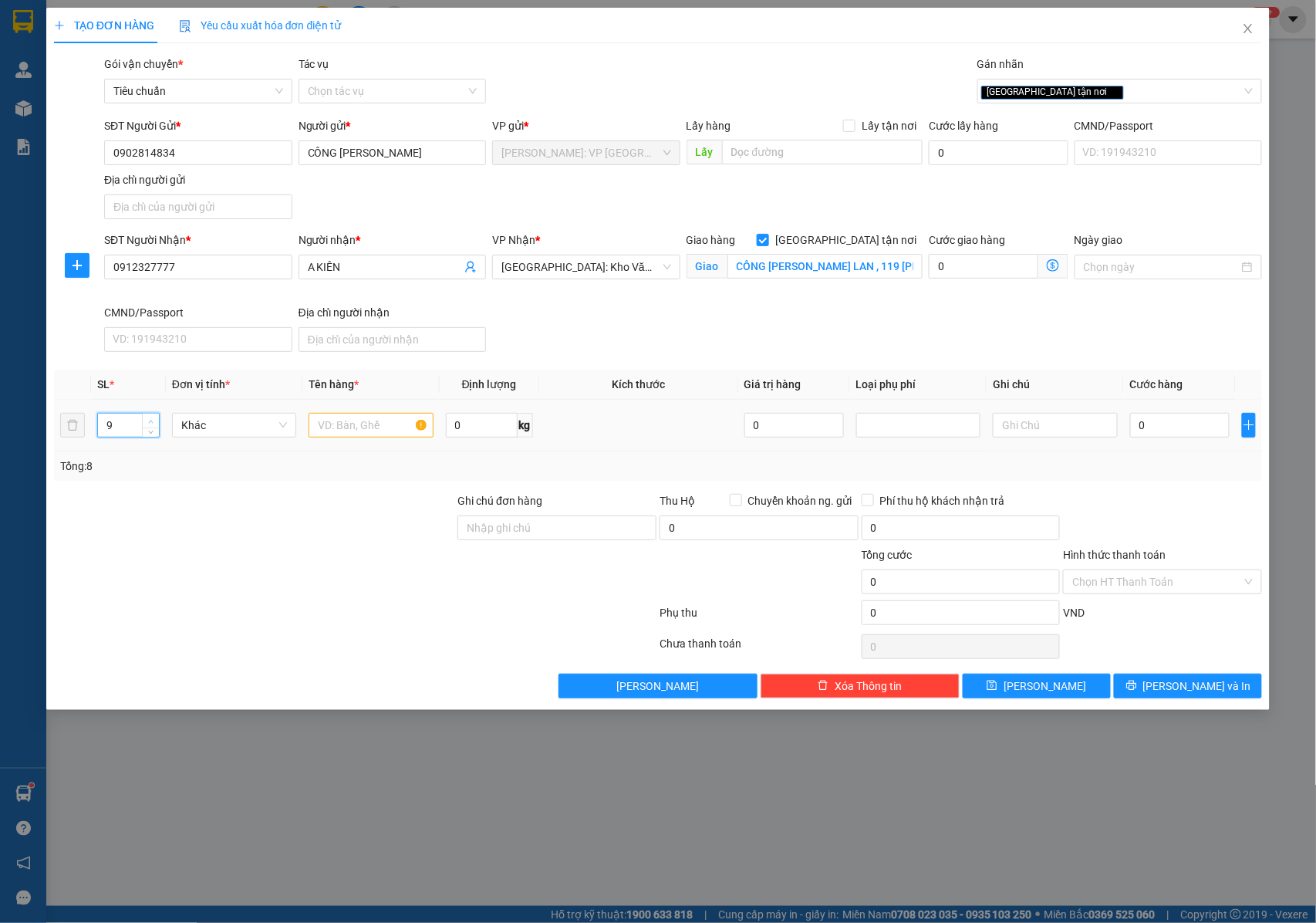
click at [151, 418] on span "up" at bounding box center [151, 422] width 9 height 9
type input "10"
click at [151, 418] on span "up" at bounding box center [151, 422] width 9 height 9
click at [333, 433] on input "text" at bounding box center [371, 425] width 124 height 24
type input "10 KIÊN GIẤY ( MÁY )"
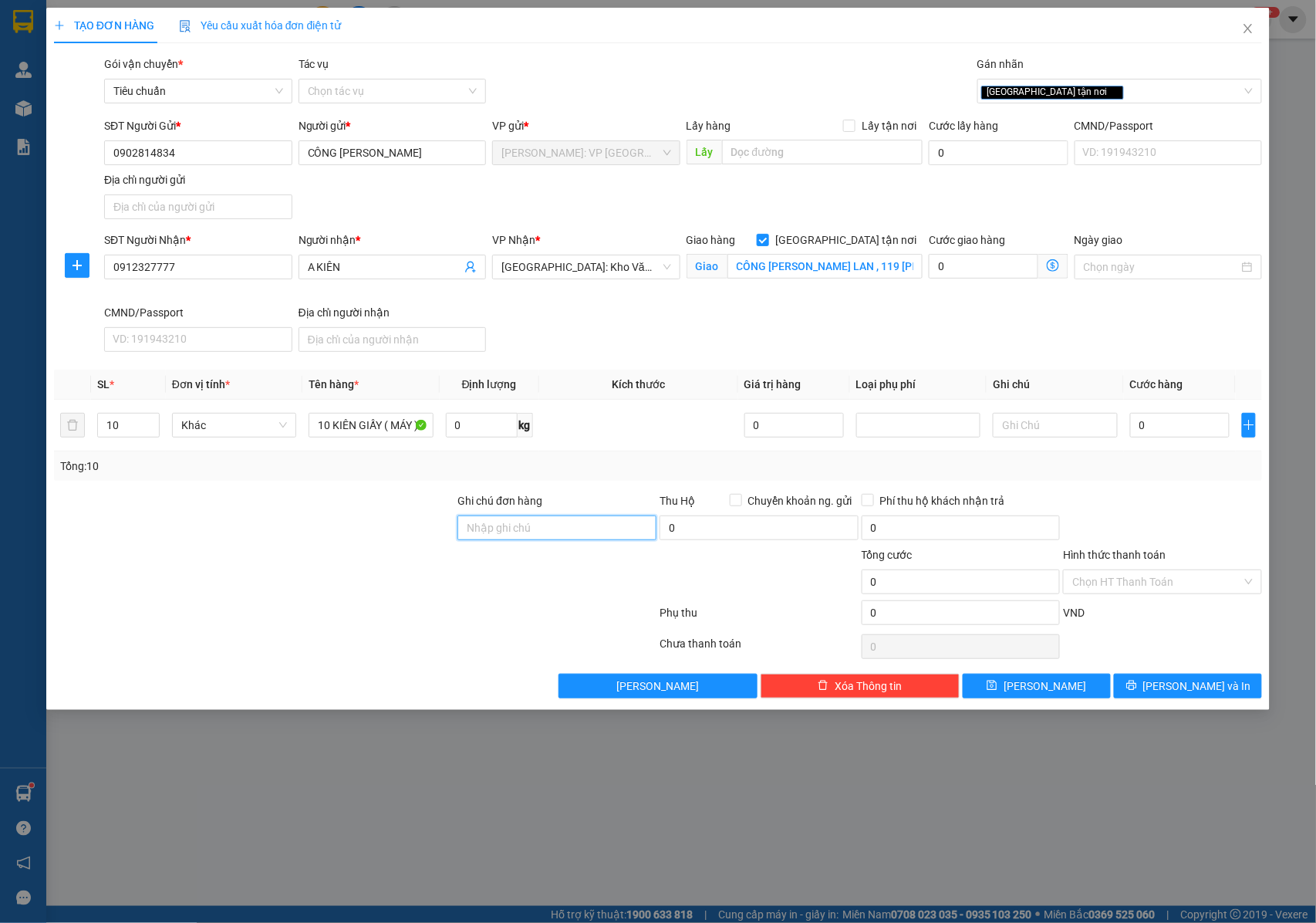
click at [513, 522] on input "Ghi chú đơn hàng" at bounding box center [557, 528] width 199 height 24
type input "NHẬN NGUYÊN KIỆN GIAO NGUYÊN KIỆN, HƯ VỠ K ĐỀN"
click at [1133, 421] on input "0" at bounding box center [1180, 425] width 99 height 24
type input "1"
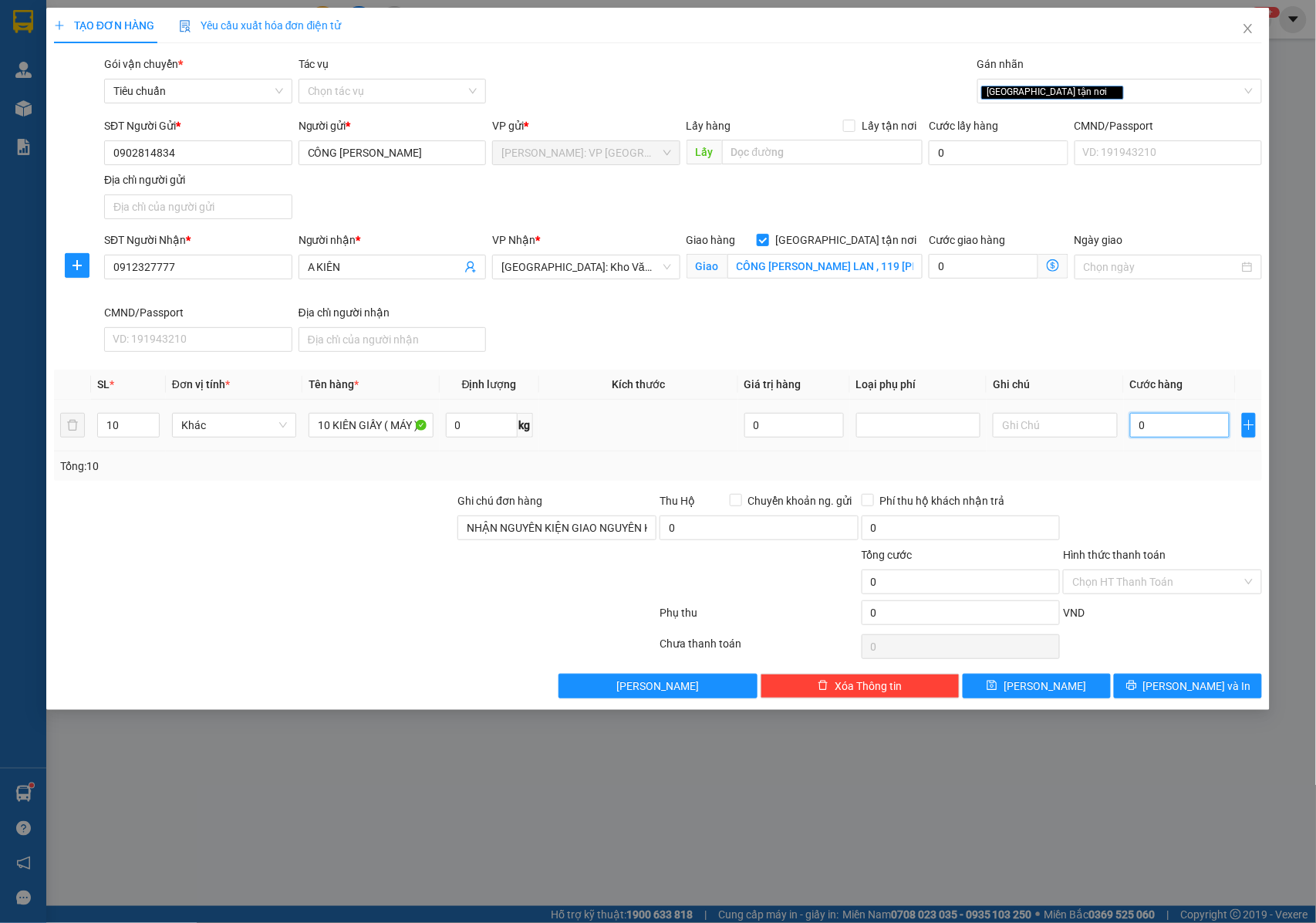
type input "1"
type input "19"
type input "195"
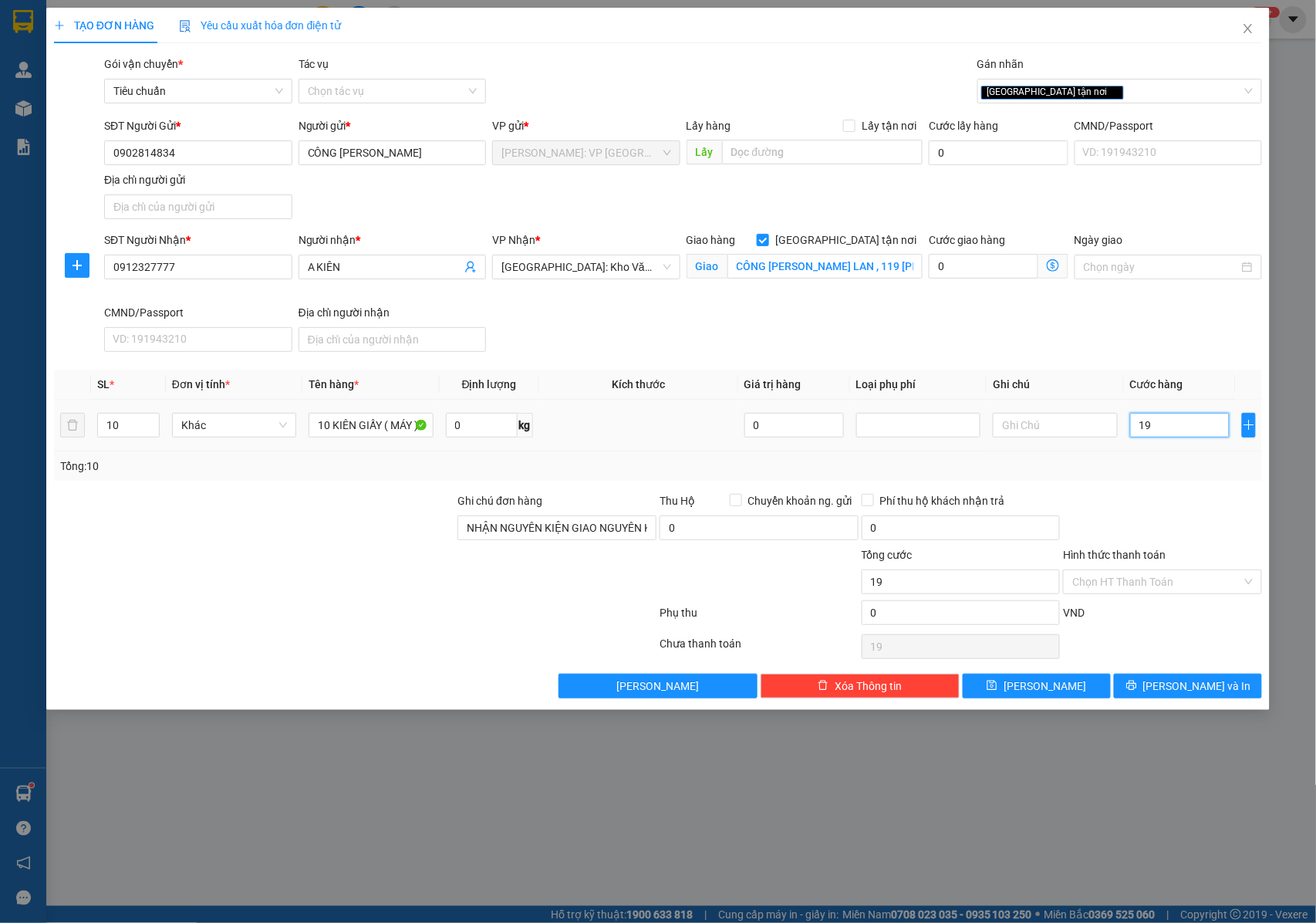
type input "195"
type input "1.950"
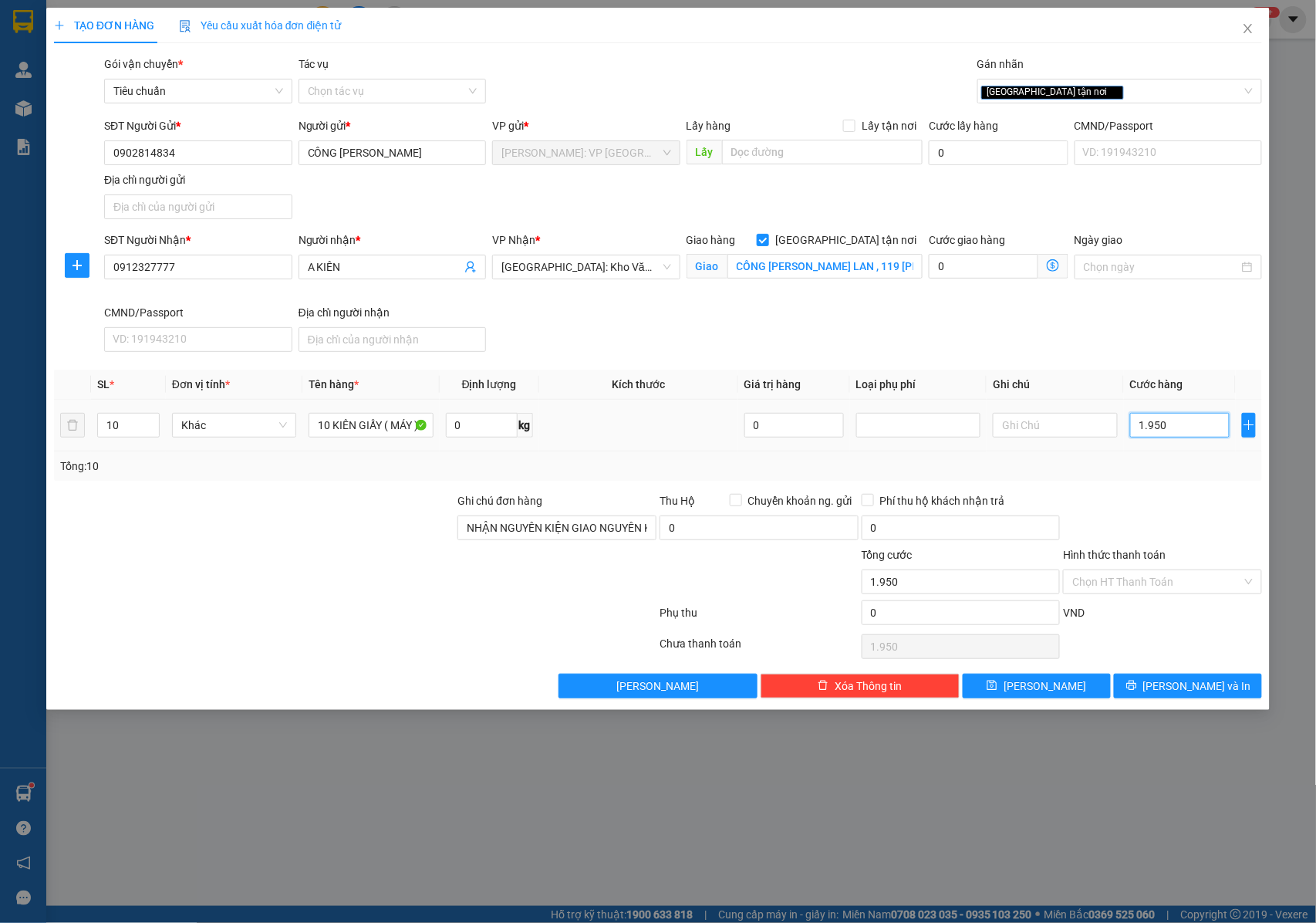
type input "19.500"
type input "195.000"
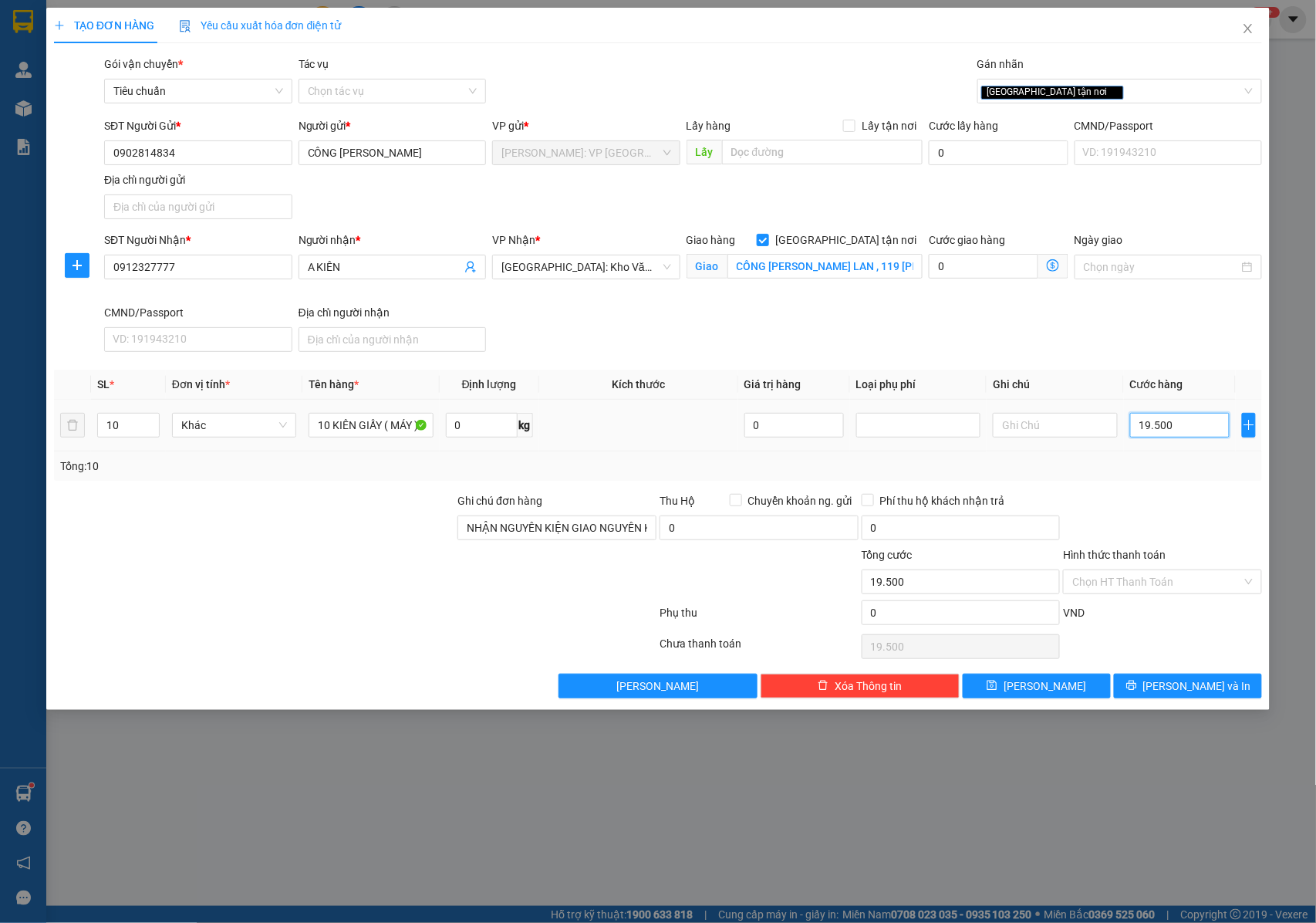
type input "195.000"
type input "1.950.000"
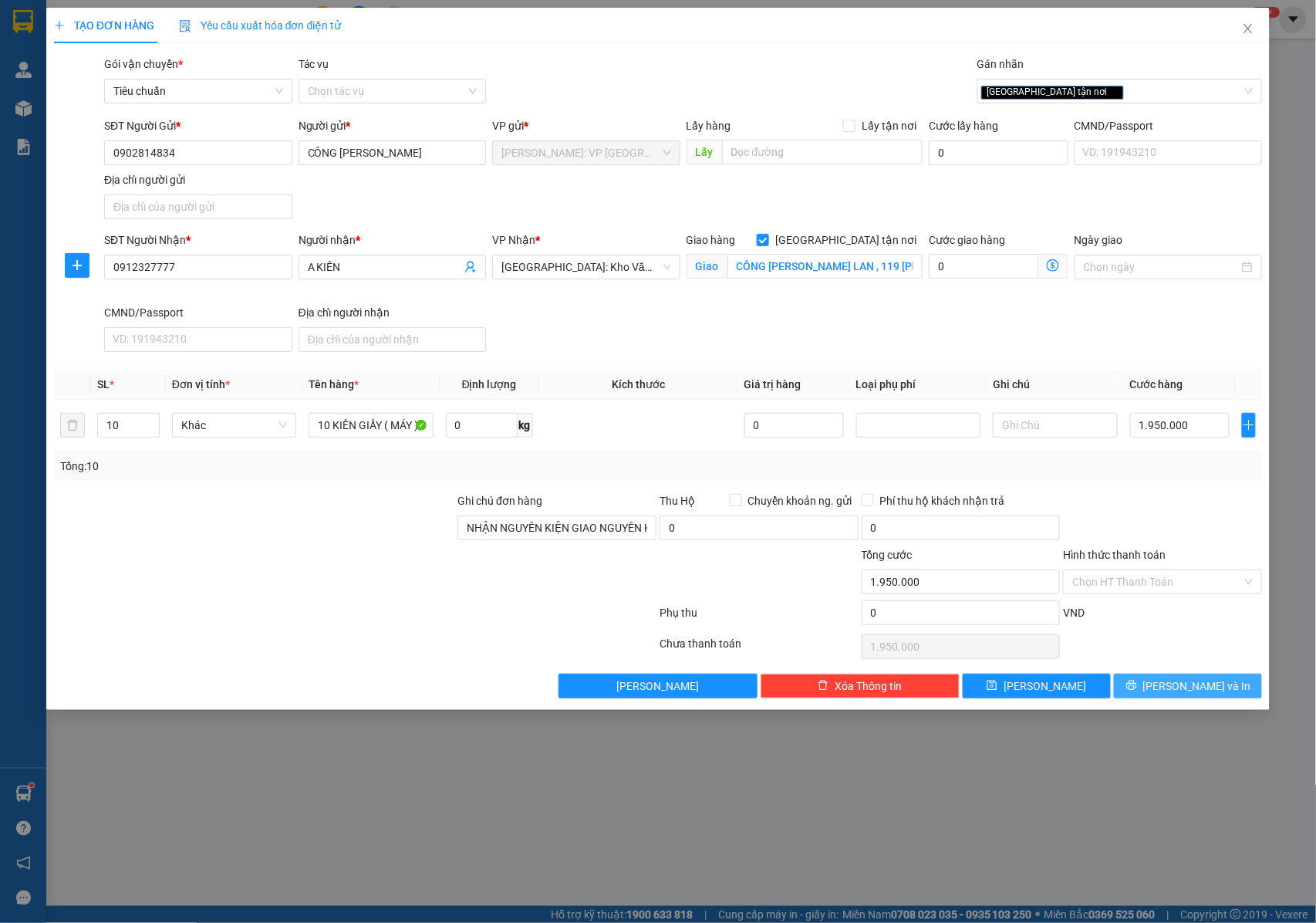
click at [1150, 690] on button "Lưu và In" at bounding box center [1188, 686] width 148 height 24
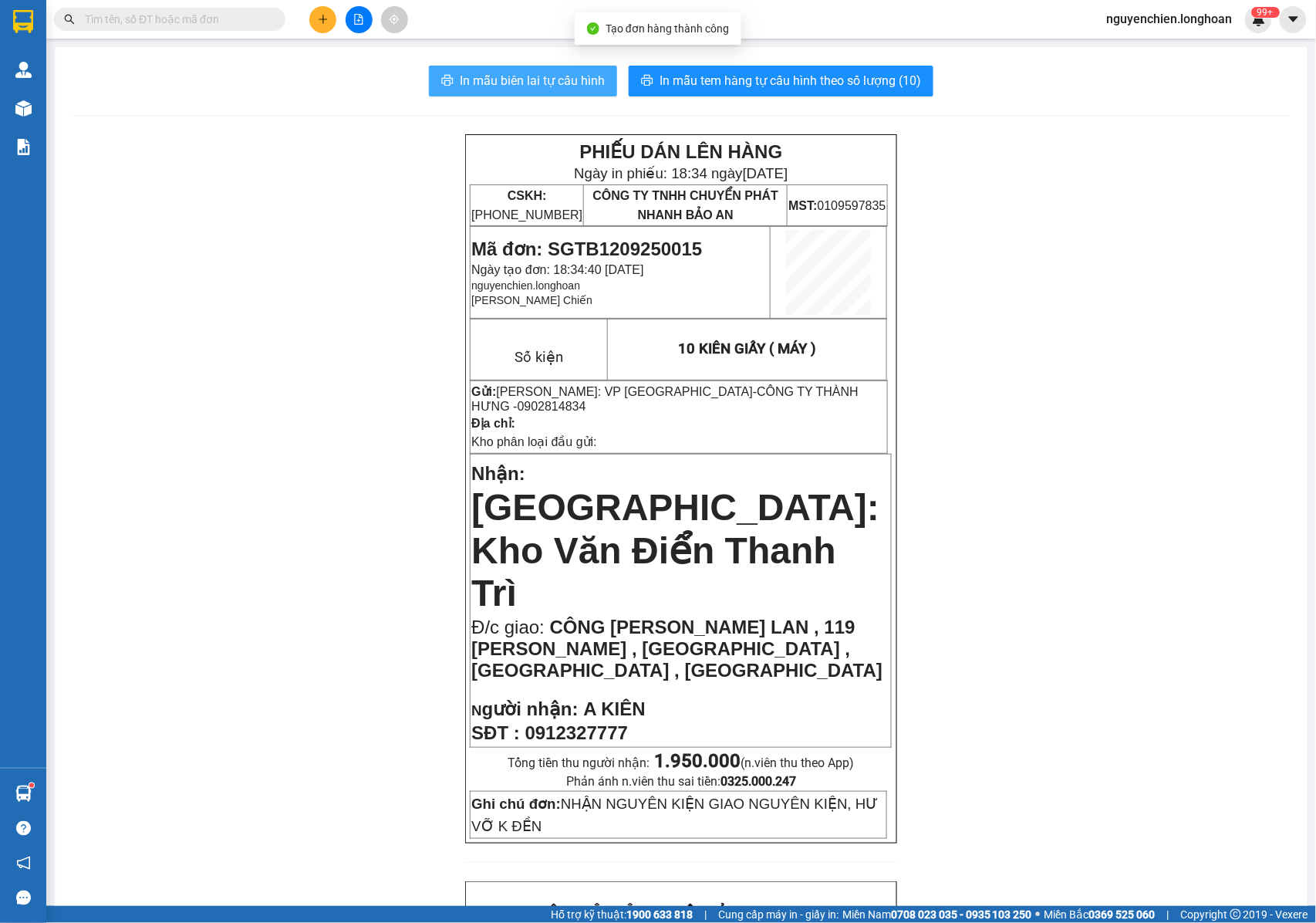
click at [540, 68] on button "In mẫu biên lai tự cấu hình" at bounding box center [523, 81] width 189 height 31
click at [828, 378] on td "10 KIÊN GIẤY ( MÁY )" at bounding box center [747, 349] width 280 height 60
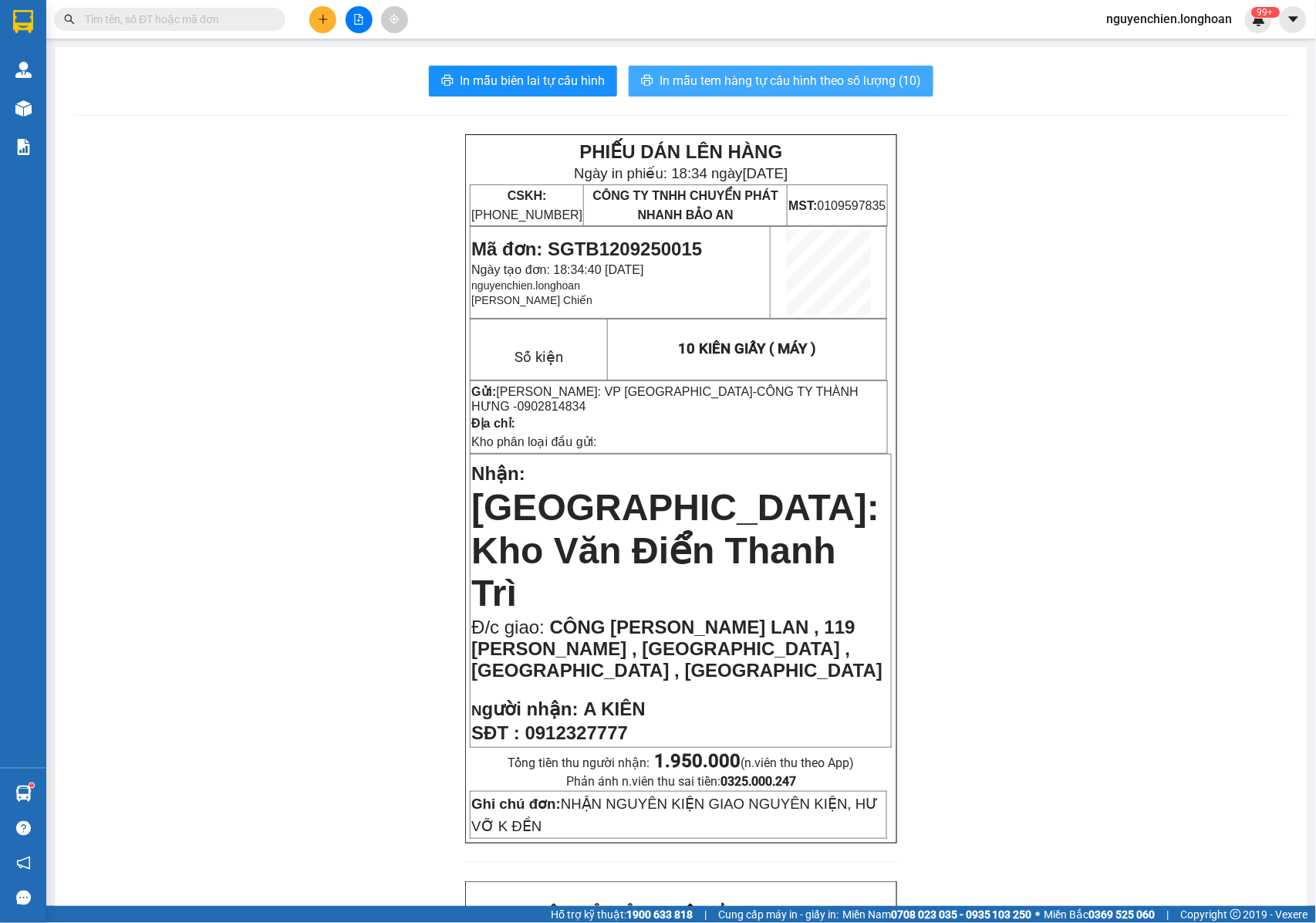
click at [712, 84] on span "In mẫu tem hàng tự cấu hình theo số lượng (10)" at bounding box center [790, 81] width 262 height 20
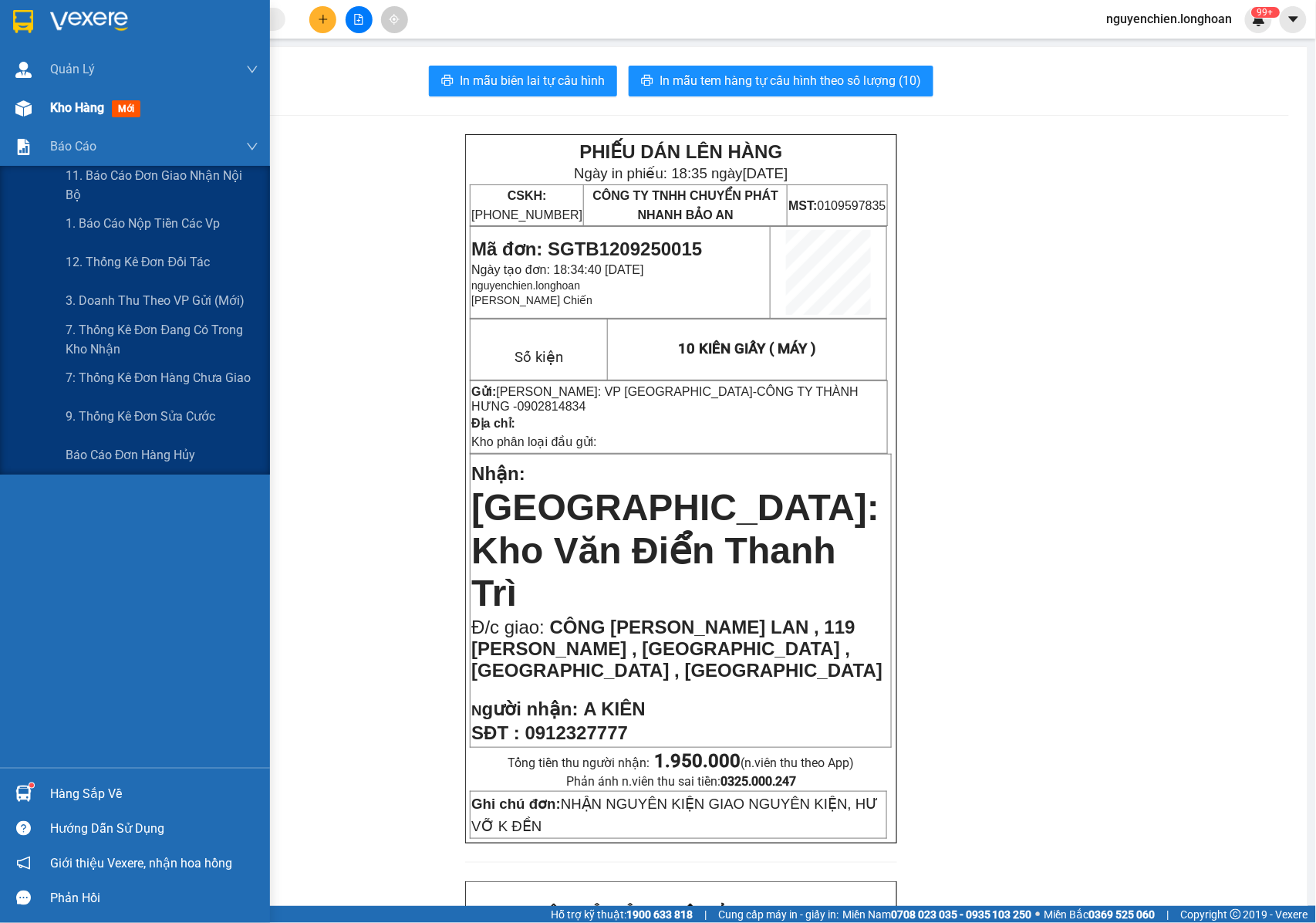
click at [23, 115] on div at bounding box center [23, 108] width 27 height 27
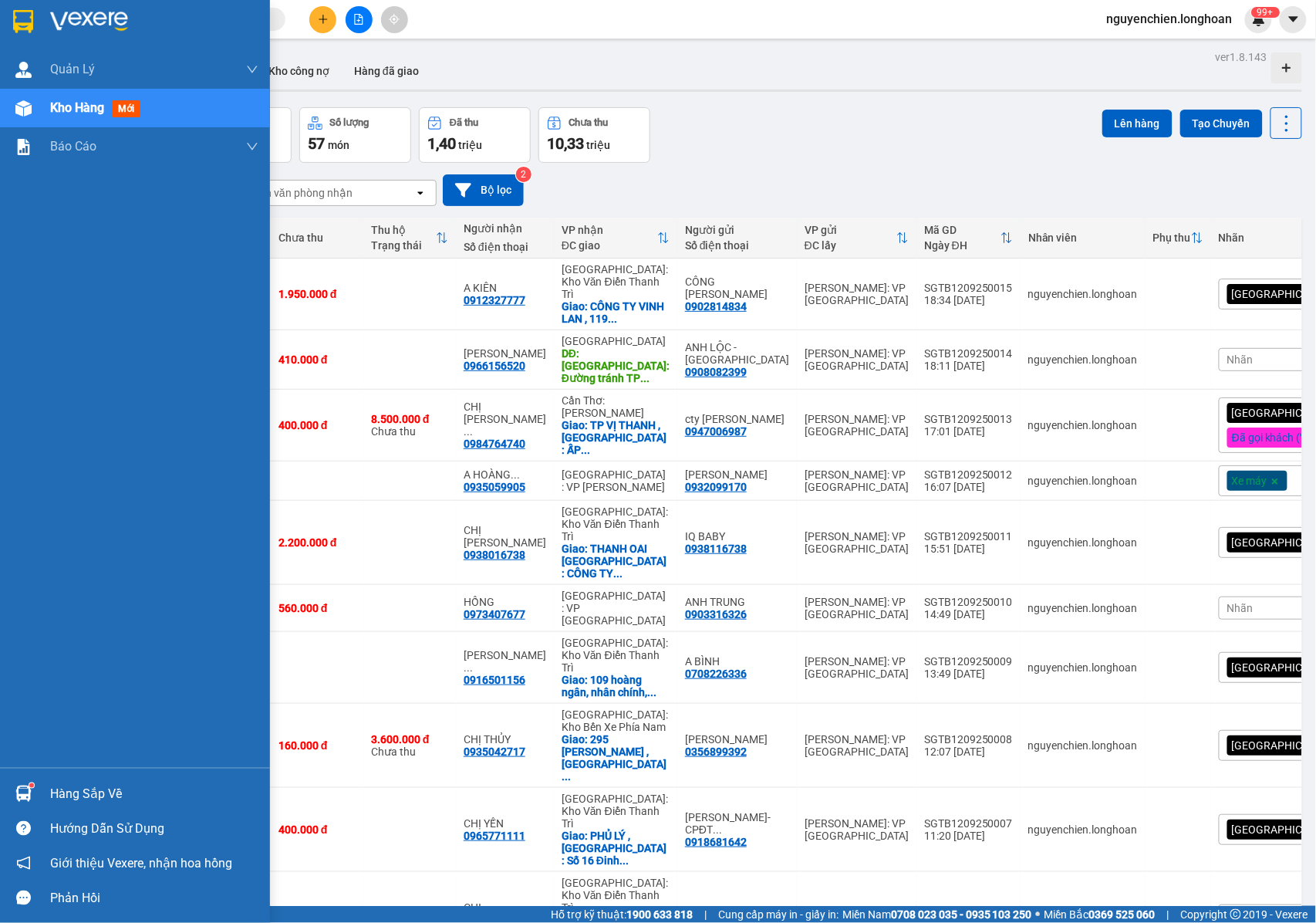
click at [22, 111] on img at bounding box center [23, 108] width 16 height 16
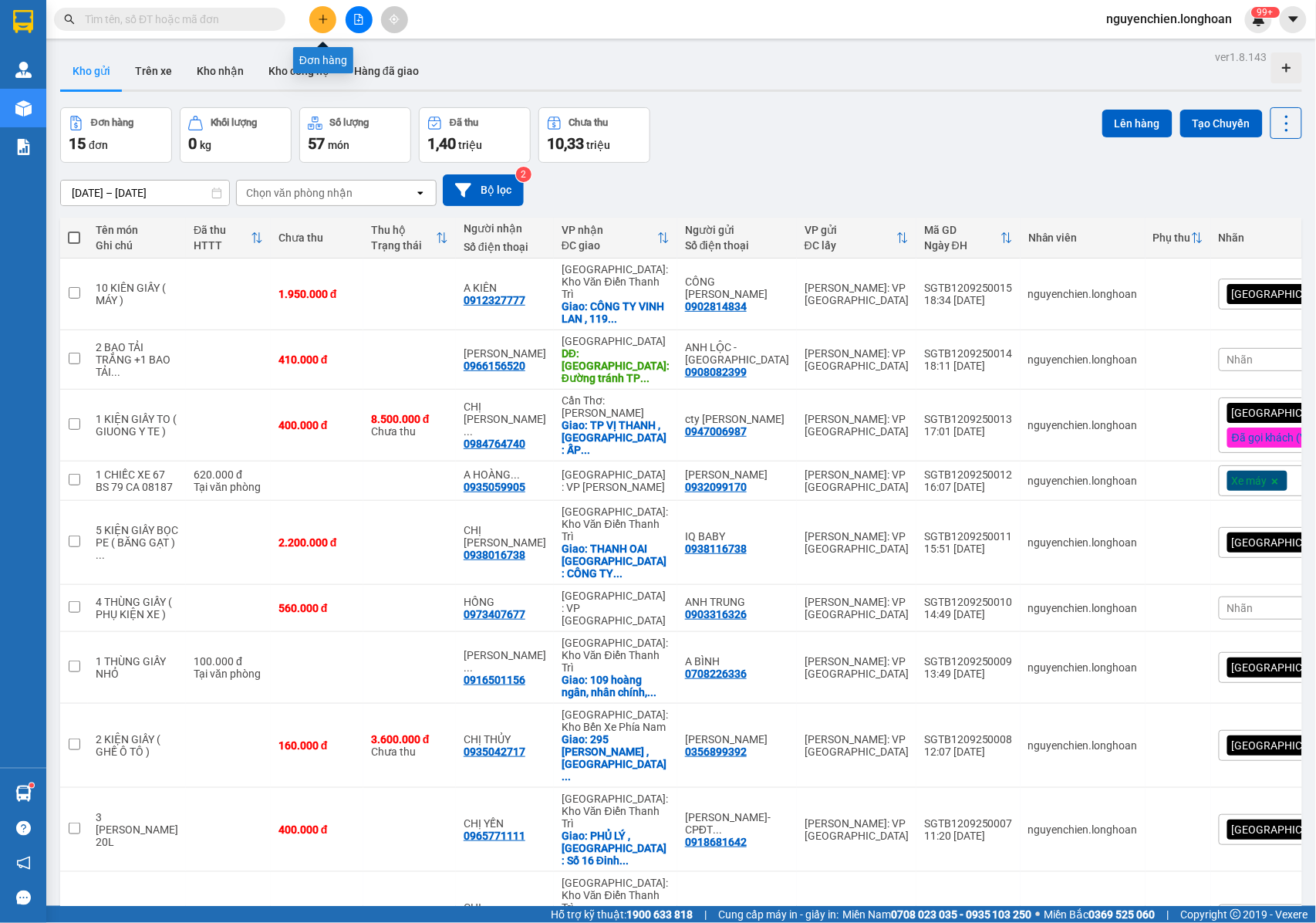
click at [321, 20] on icon "plus" at bounding box center [324, 20] width 11 height 11
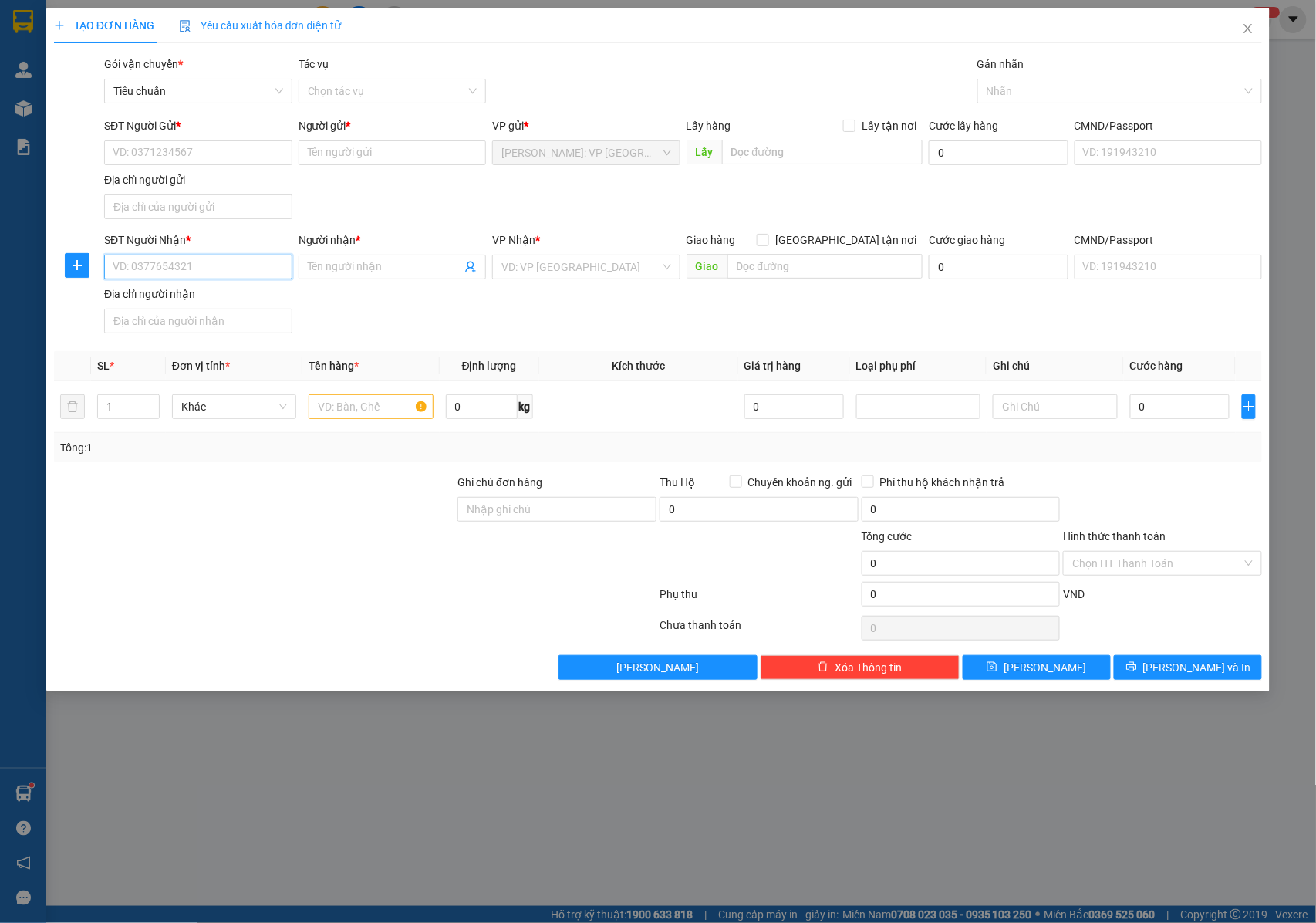
click at [213, 269] on input "SĐT Người Nhận *" at bounding box center [198, 267] width 189 height 24
type input "0988755040"
click at [213, 269] on input "0988755040" at bounding box center [198, 267] width 189 height 24
click at [232, 310] on div "0988755040 - CHỊ CHANG" at bounding box center [199, 300] width 191 height 24
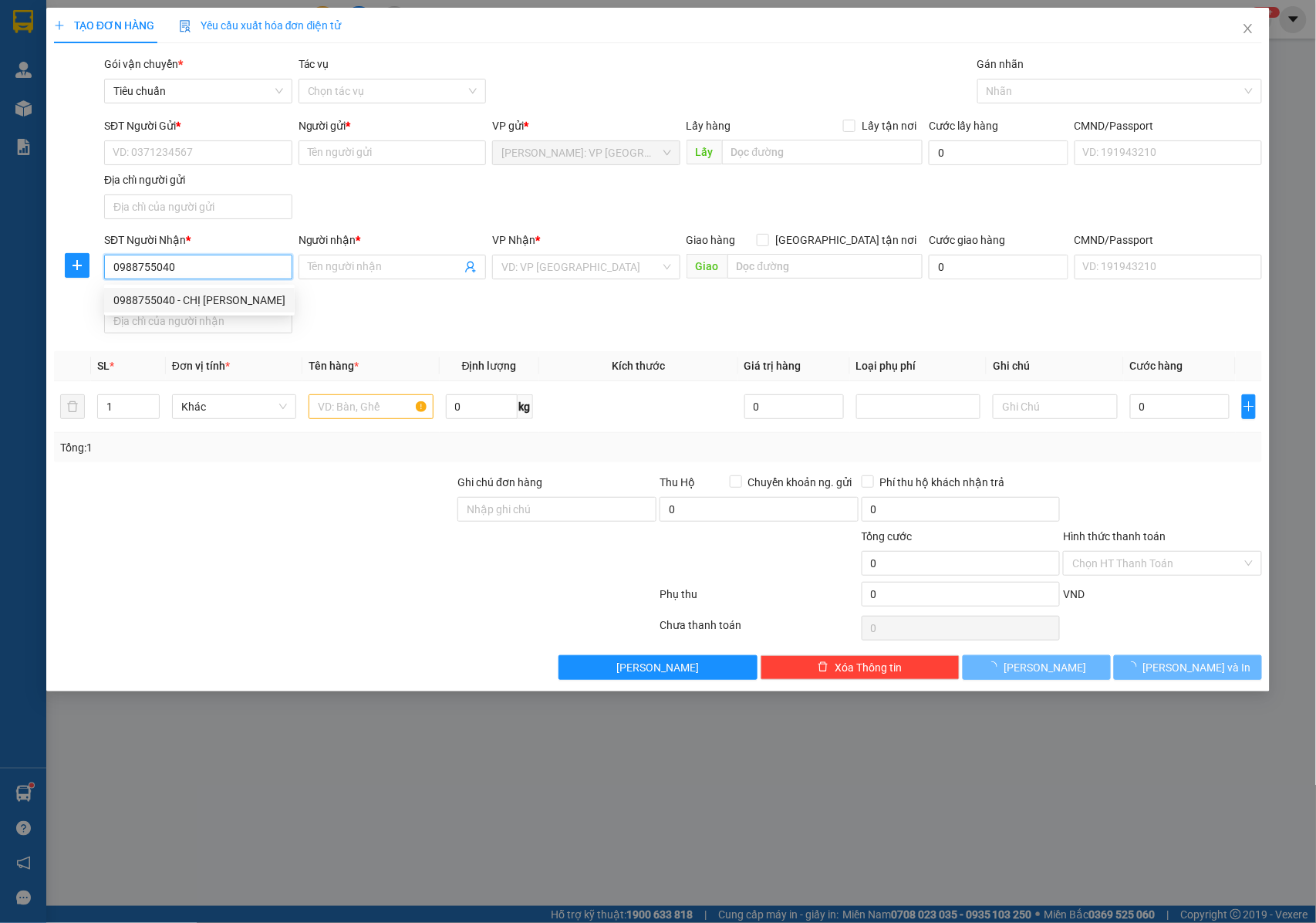
type input "CHỊ [PERSON_NAME]"
checkbox input "true"
type input "[GEOGRAPHIC_DATA] : SỐ 8 PHỐ [GEOGRAPHIC_DATA] - [GEOGRAPHIC_DATA][GEOGRAPHIC_D…"
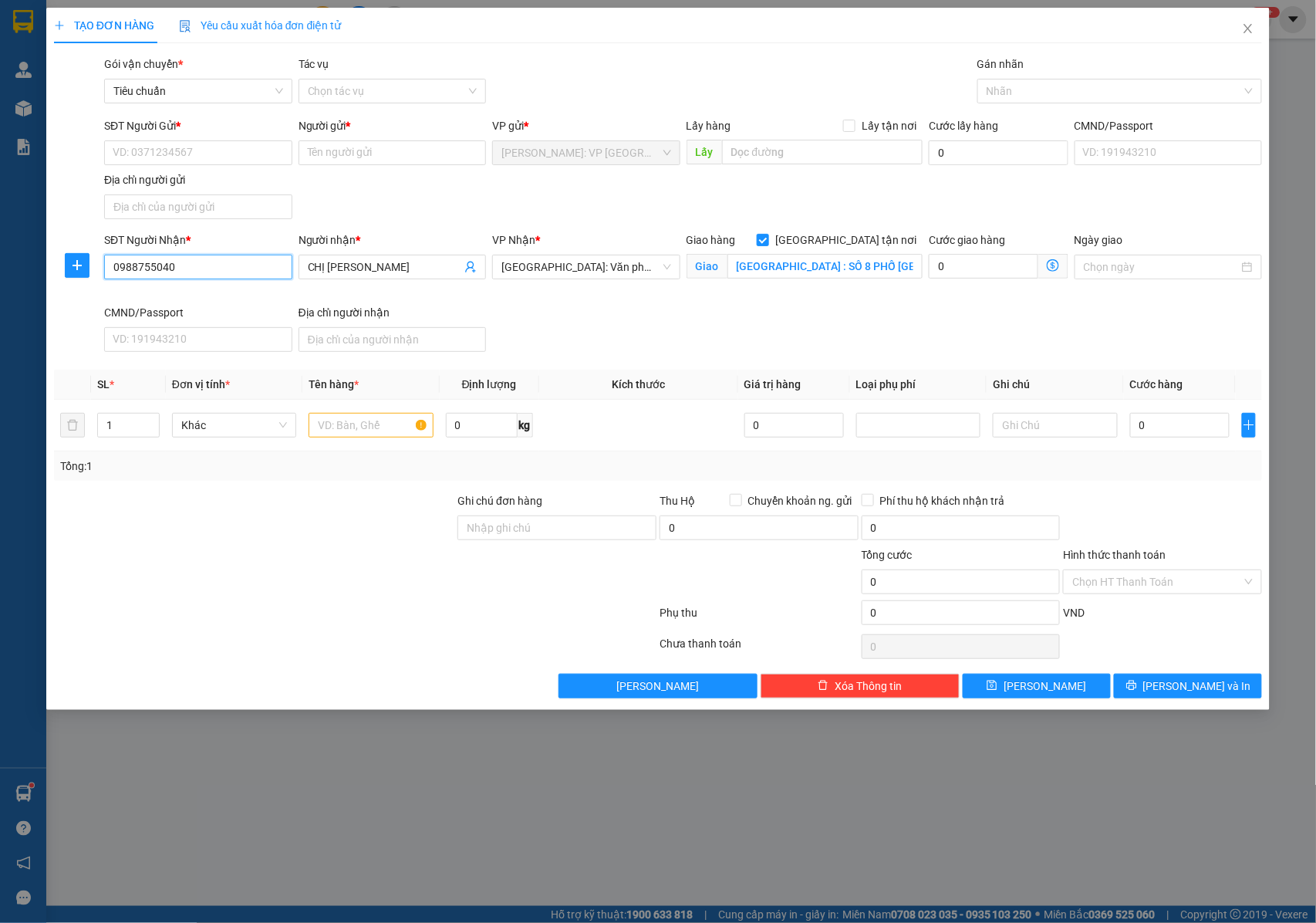
type input "0988755040"
click at [356, 430] on input "text" at bounding box center [371, 425] width 124 height 24
click at [788, 257] on input "[GEOGRAPHIC_DATA] : SỐ 8 PHỐ [GEOGRAPHIC_DATA] - [GEOGRAPHIC_DATA][GEOGRAPHIC_D…" at bounding box center [825, 266] width 195 height 24
click at [847, 269] on input "[GEOGRAPHIC_DATA] : SỐ 8 PHỐ [GEOGRAPHIC_DATA] - [GEOGRAPHIC_DATA][GEOGRAPHIC_D…" at bounding box center [825, 266] width 195 height 24
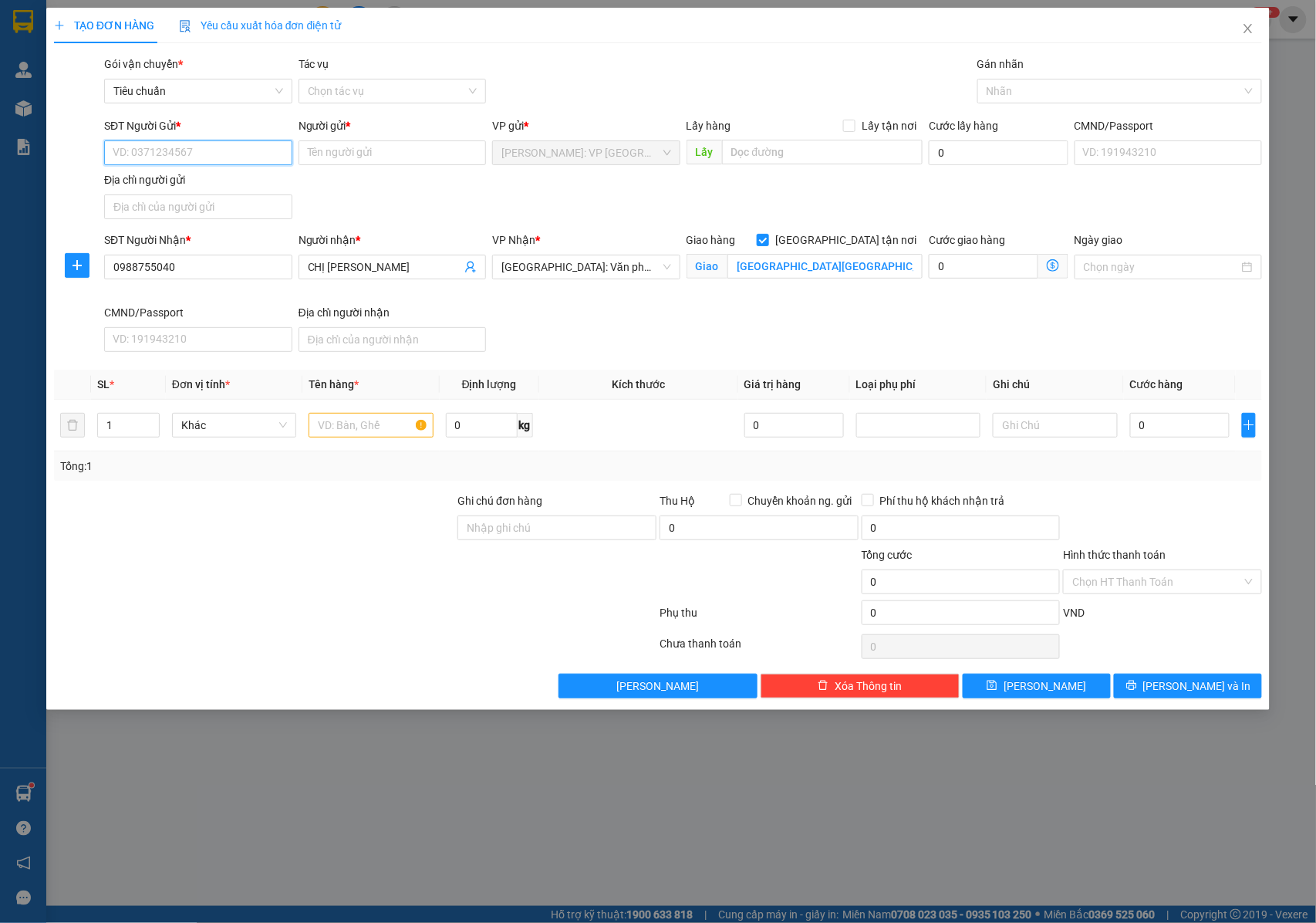
click at [149, 149] on input "SĐT Người Gửi *" at bounding box center [198, 153] width 189 height 24
click at [214, 186] on div "0559562914 - CHỊ SU MIE" at bounding box center [207, 184] width 188 height 17
type input "0559562914"
type input "CHỊ SU [PERSON_NAME]"
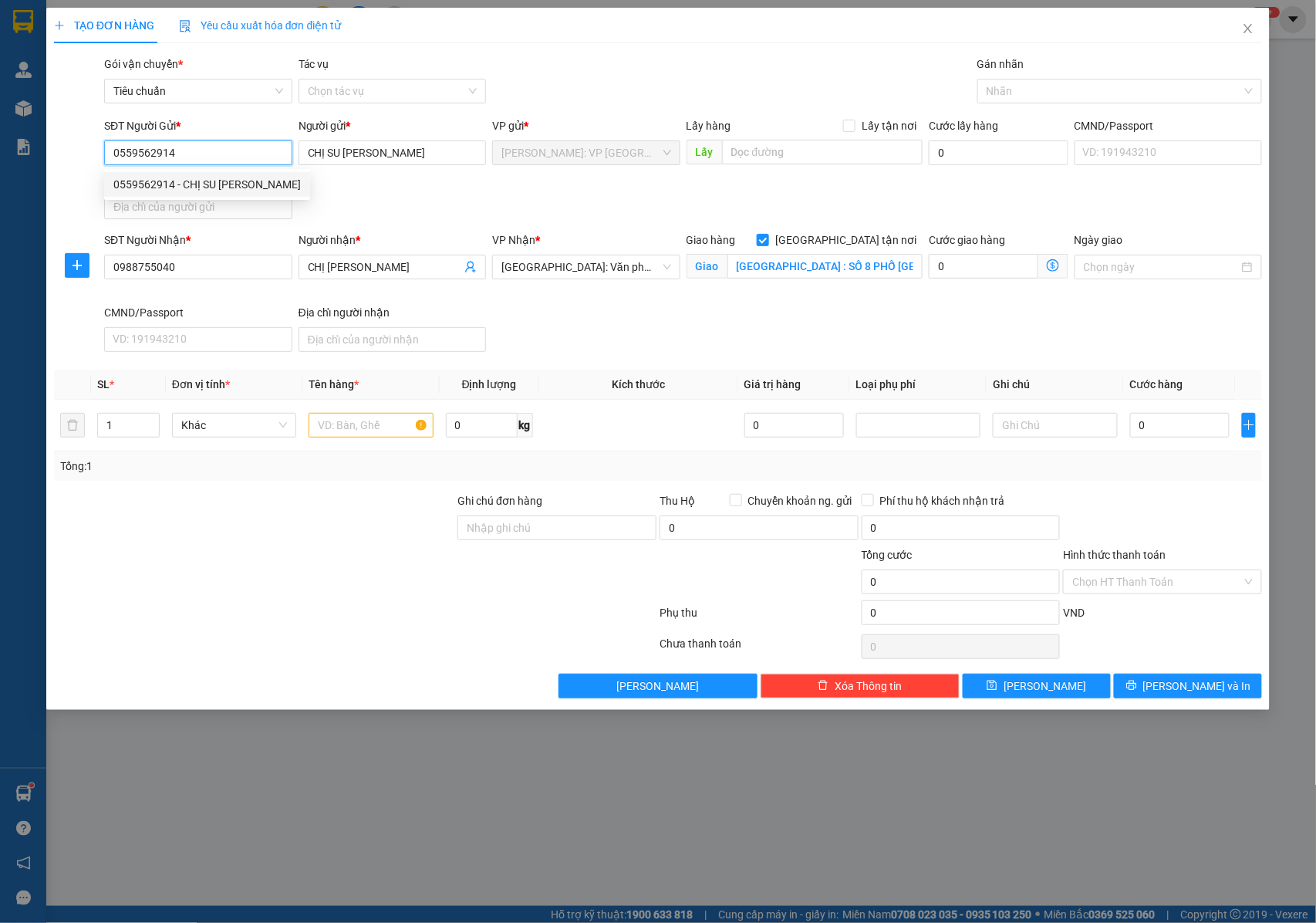
drag, startPoint x: 195, startPoint y: 153, endPoint x: 109, endPoint y: 148, distance: 86.1
click at [109, 148] on input "0559562914" at bounding box center [198, 153] width 189 height 24
click at [225, 154] on input "0768070987" at bounding box center [198, 153] width 189 height 24
type input "0768070987"
click at [989, 93] on input "Gán nhãn" at bounding box center [987, 91] width 3 height 19
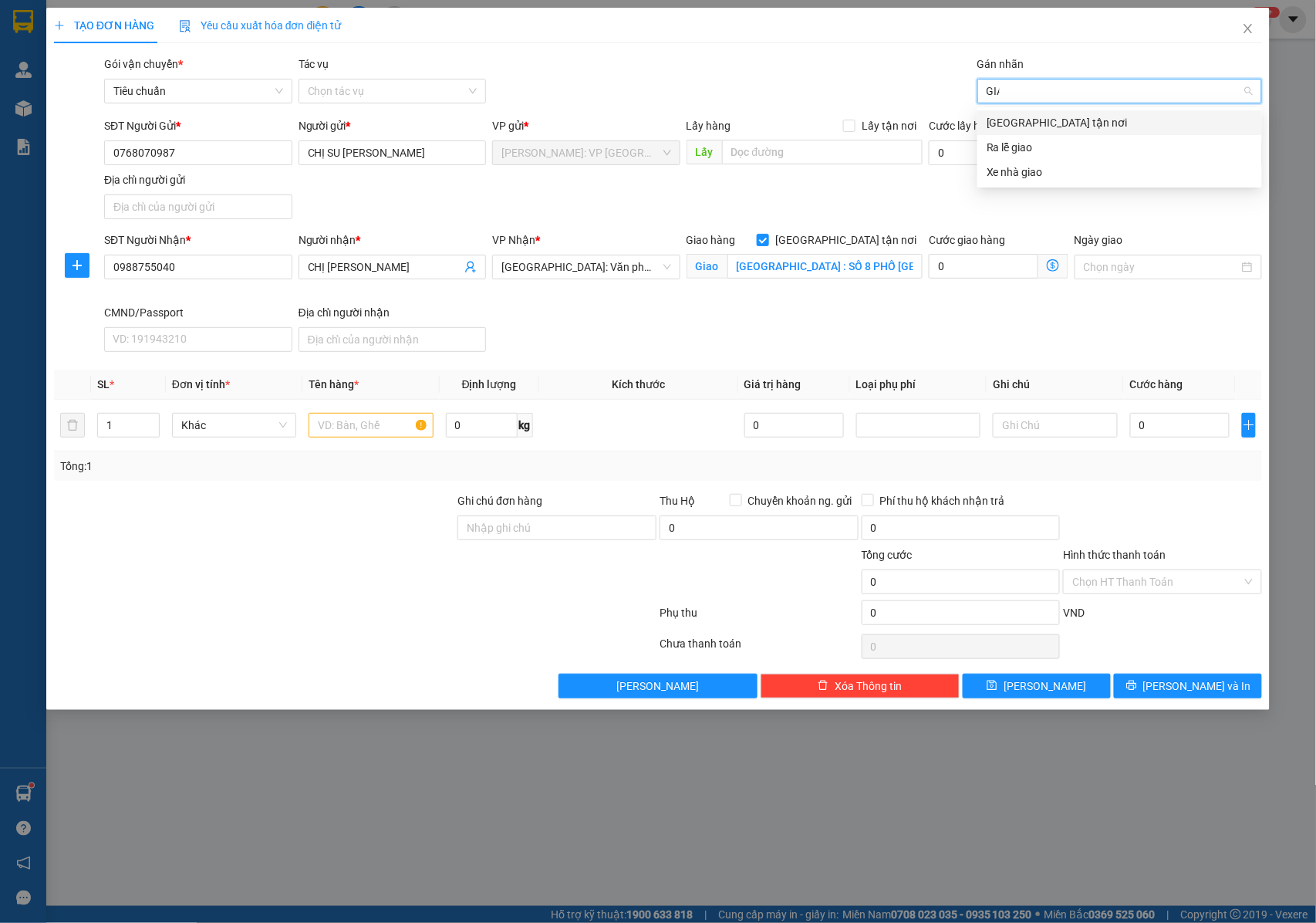
type input "GIAO"
click at [1014, 122] on div "[GEOGRAPHIC_DATA] tận nơi" at bounding box center [1120, 123] width 267 height 17
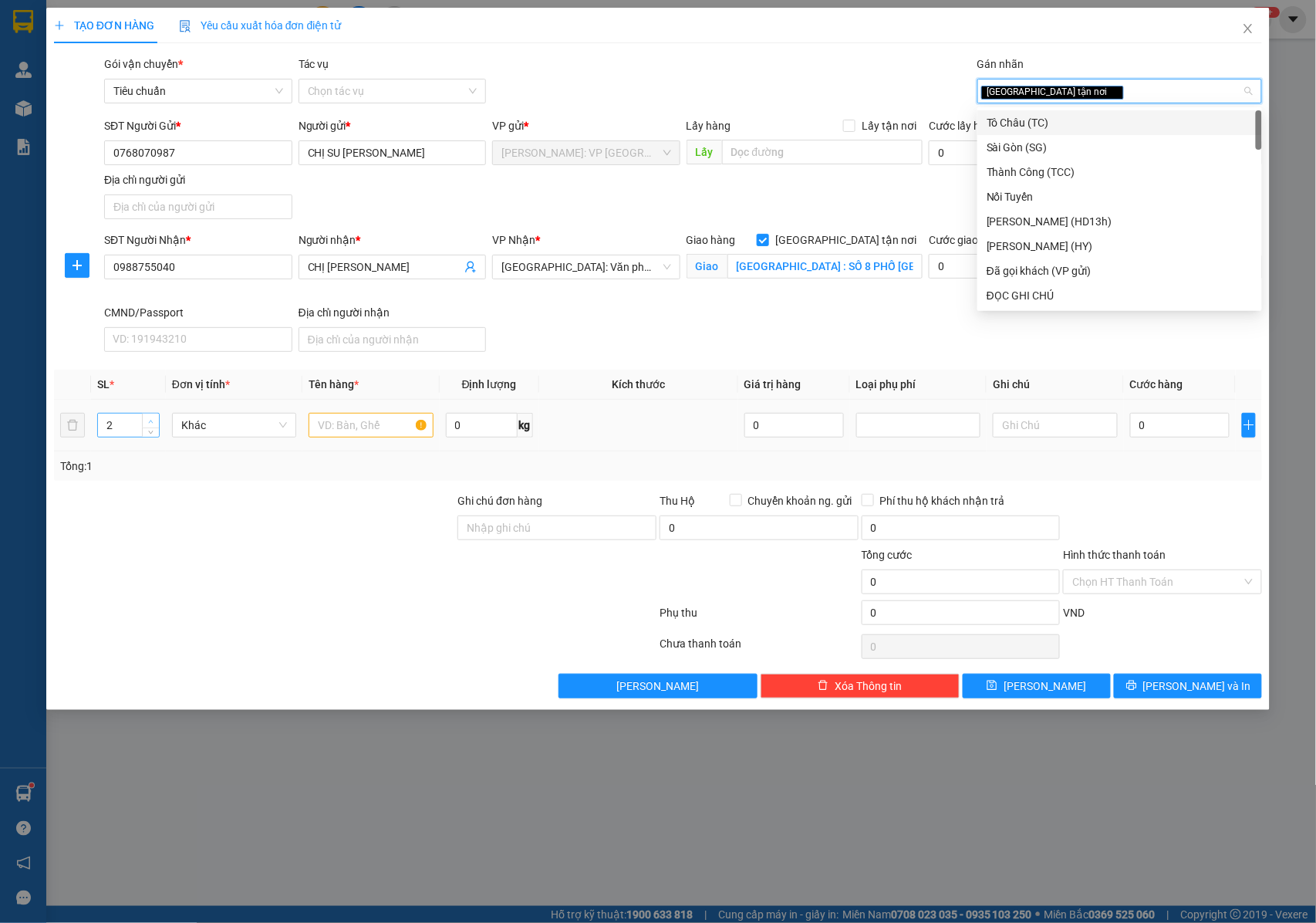
click at [149, 423] on icon "up" at bounding box center [151, 421] width 5 height 3
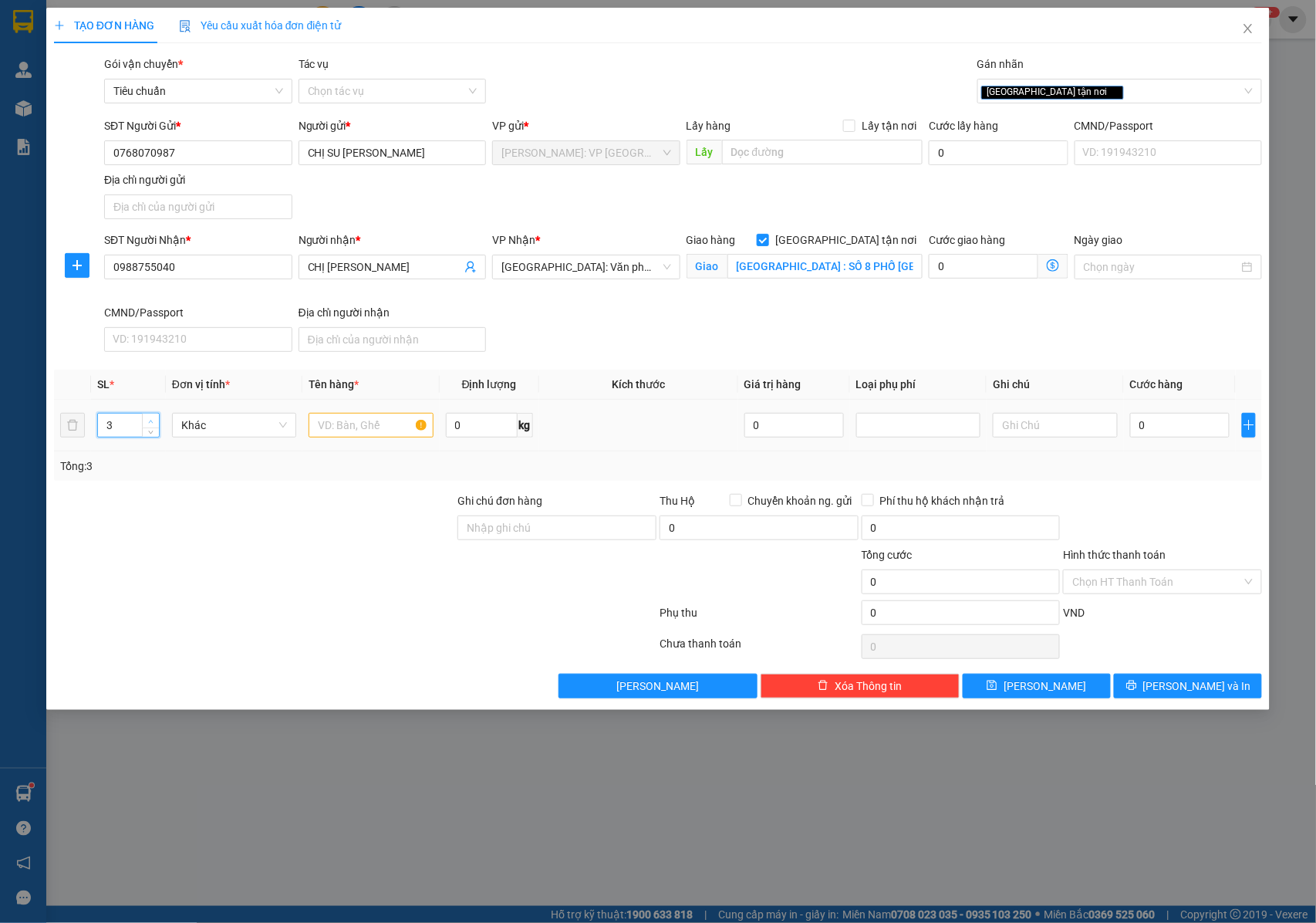
click at [149, 423] on icon "up" at bounding box center [151, 421] width 5 height 3
type input "7"
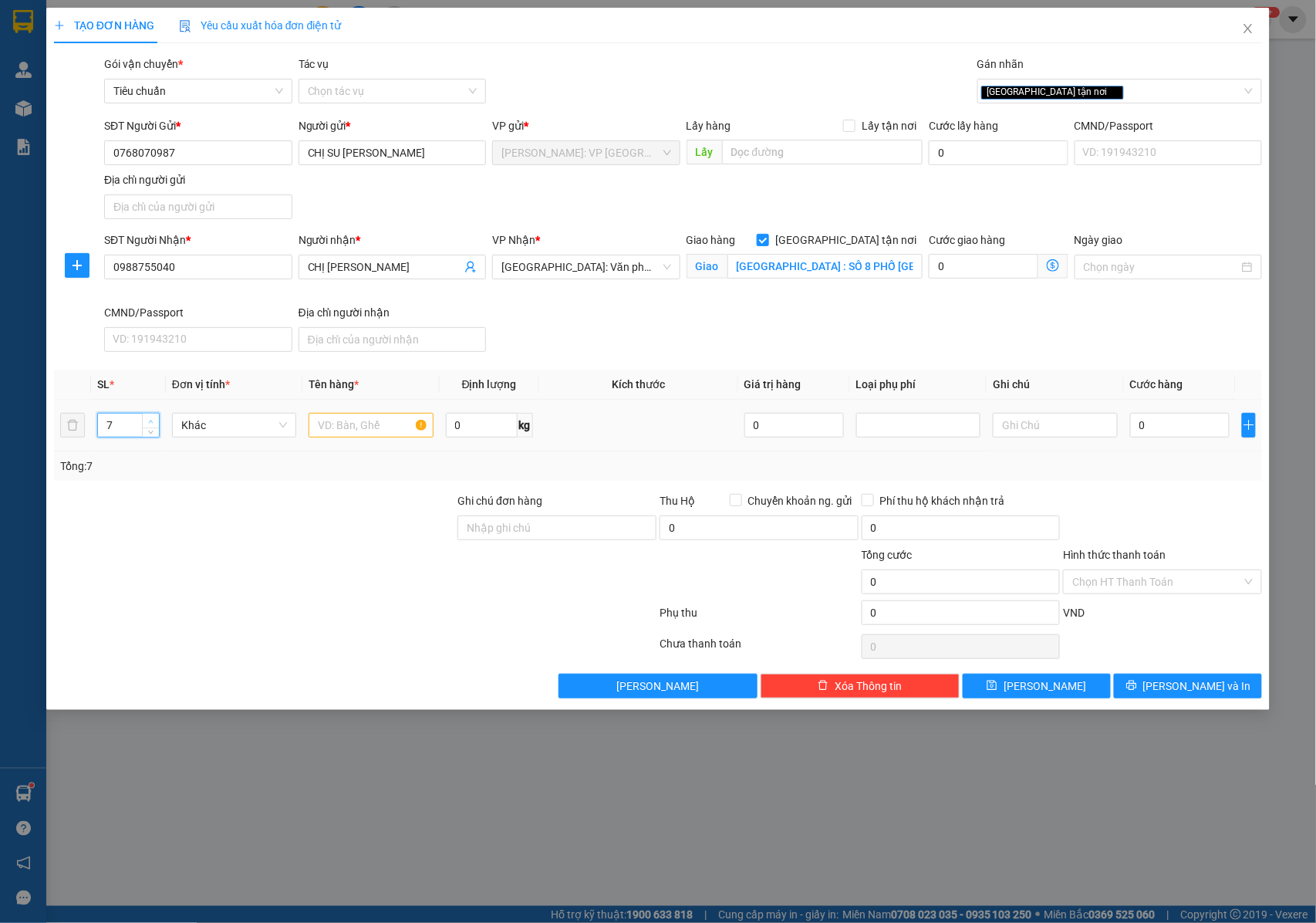
click at [149, 423] on icon "up" at bounding box center [151, 421] width 5 height 3
click at [360, 429] on input "text" at bounding box center [371, 425] width 124 height 24
click at [344, 430] on input "7 KIỆN THÙNG CÙNG KÍCH CỠ" at bounding box center [371, 425] width 124 height 24
type input "7 KIỆN THÙNG CÙNG KÍCH CỠ"
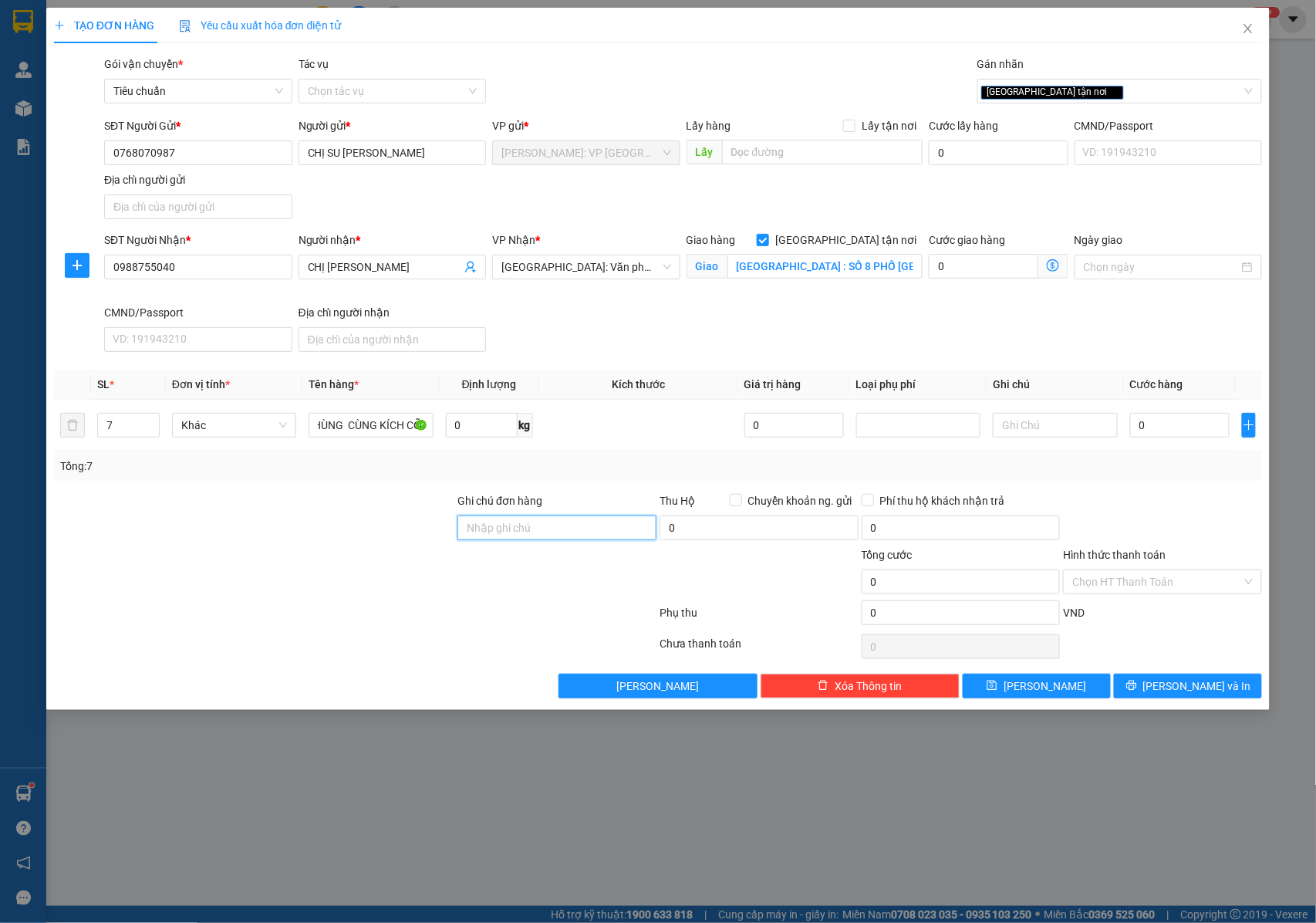
click at [513, 518] on input "Ghi chú đơn hàng" at bounding box center [557, 528] width 199 height 24
type input "NHẬN NGUYÊN KIỆN GIAO NGUYÊN KIỆN, HƯ VỠ K ĐỀN"
click at [1160, 429] on input "0" at bounding box center [1180, 425] width 99 height 24
type input "1"
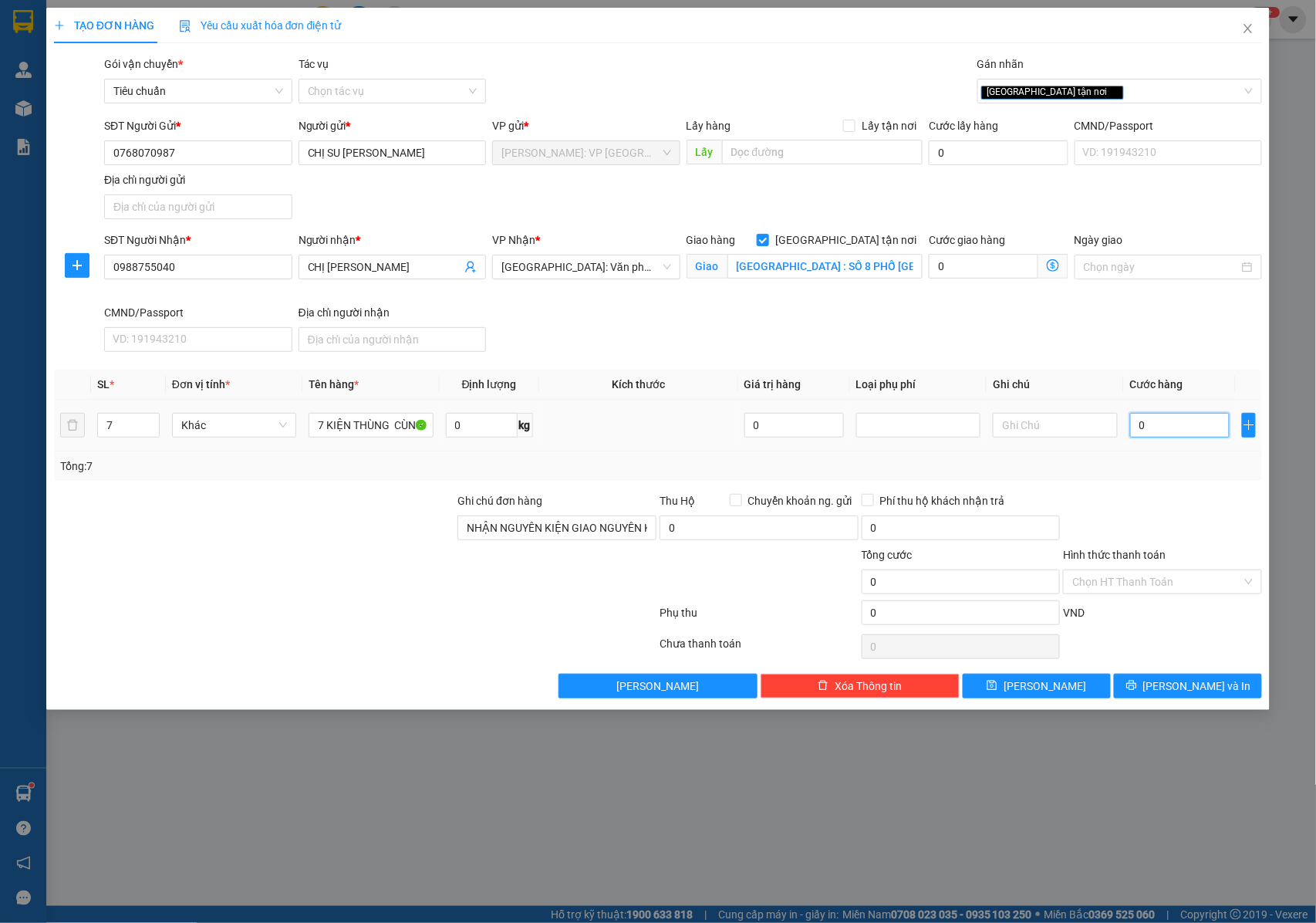
type input "1"
type input "13"
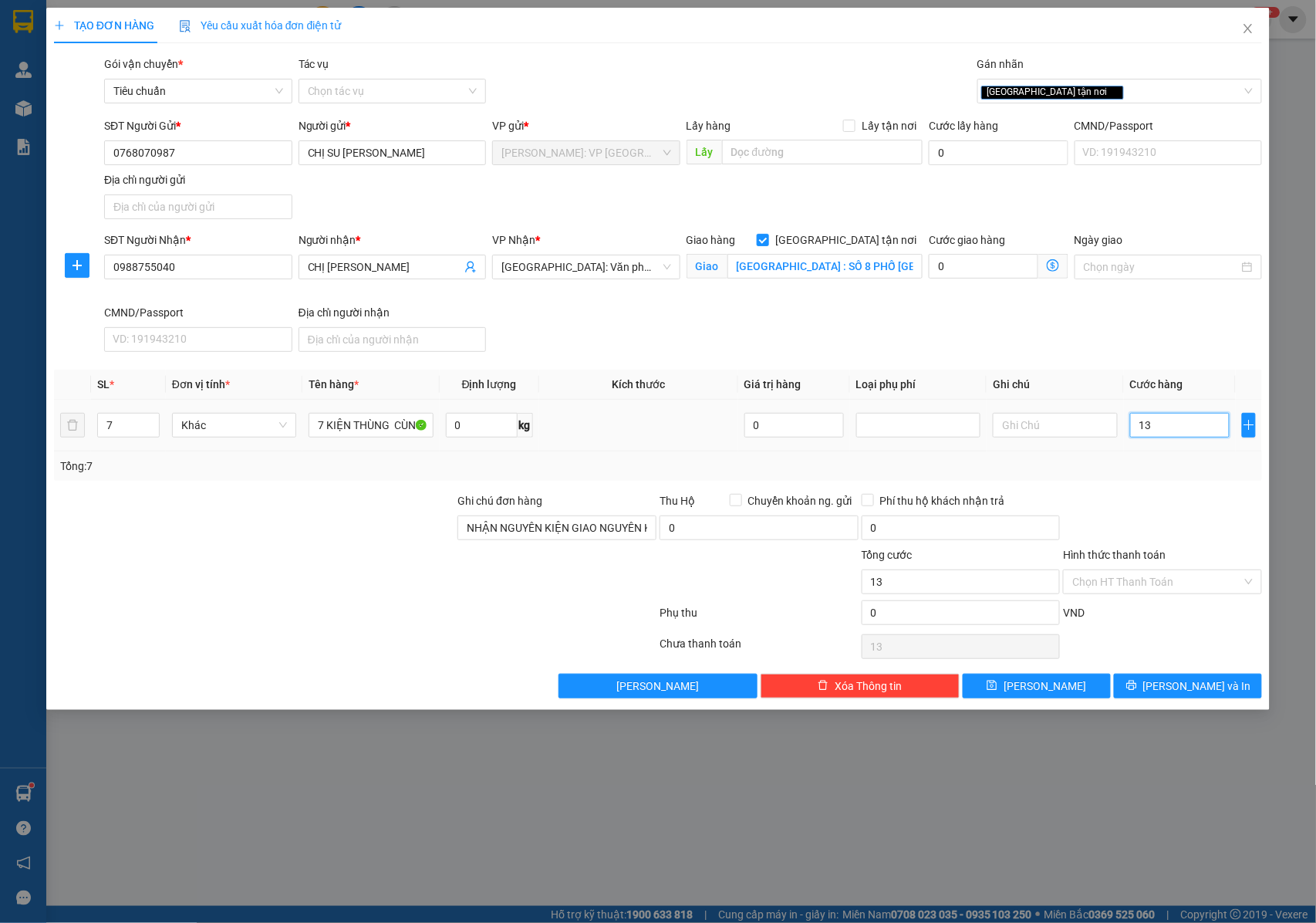
type input "130"
type input "1.300"
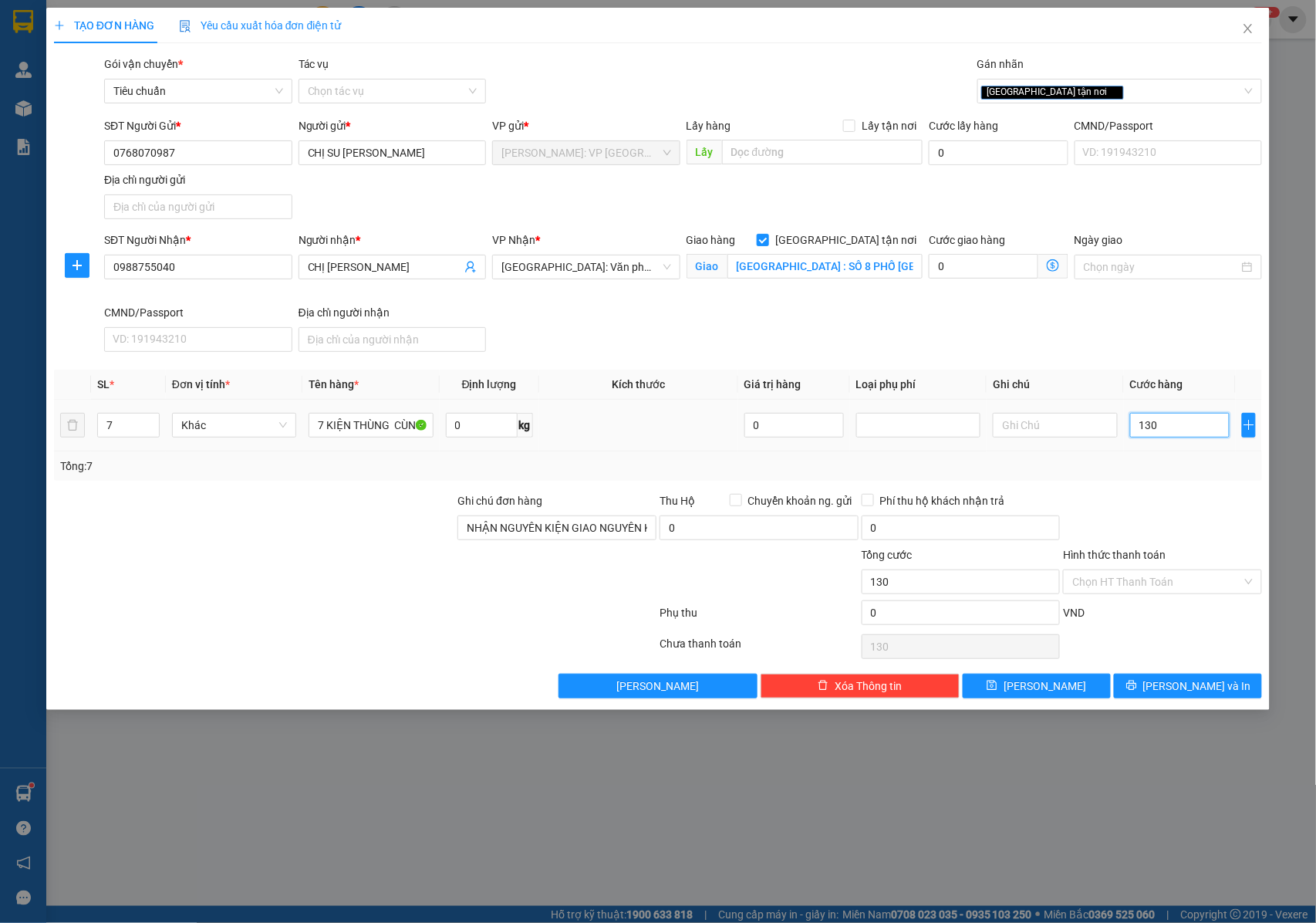
type input "1.300"
type input "13.000"
type input "130.000"
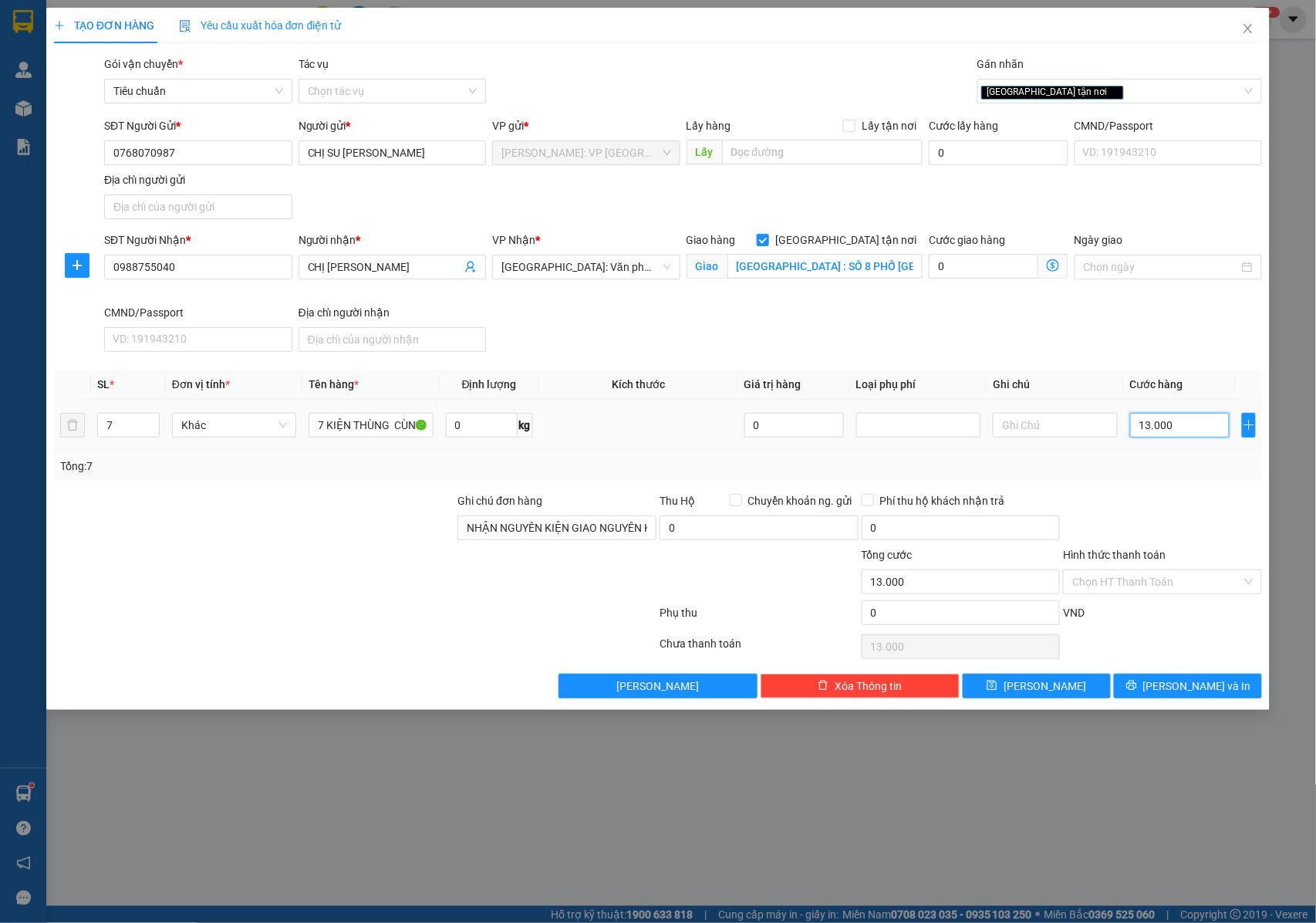
type input "130.000"
type input "1.300.000"
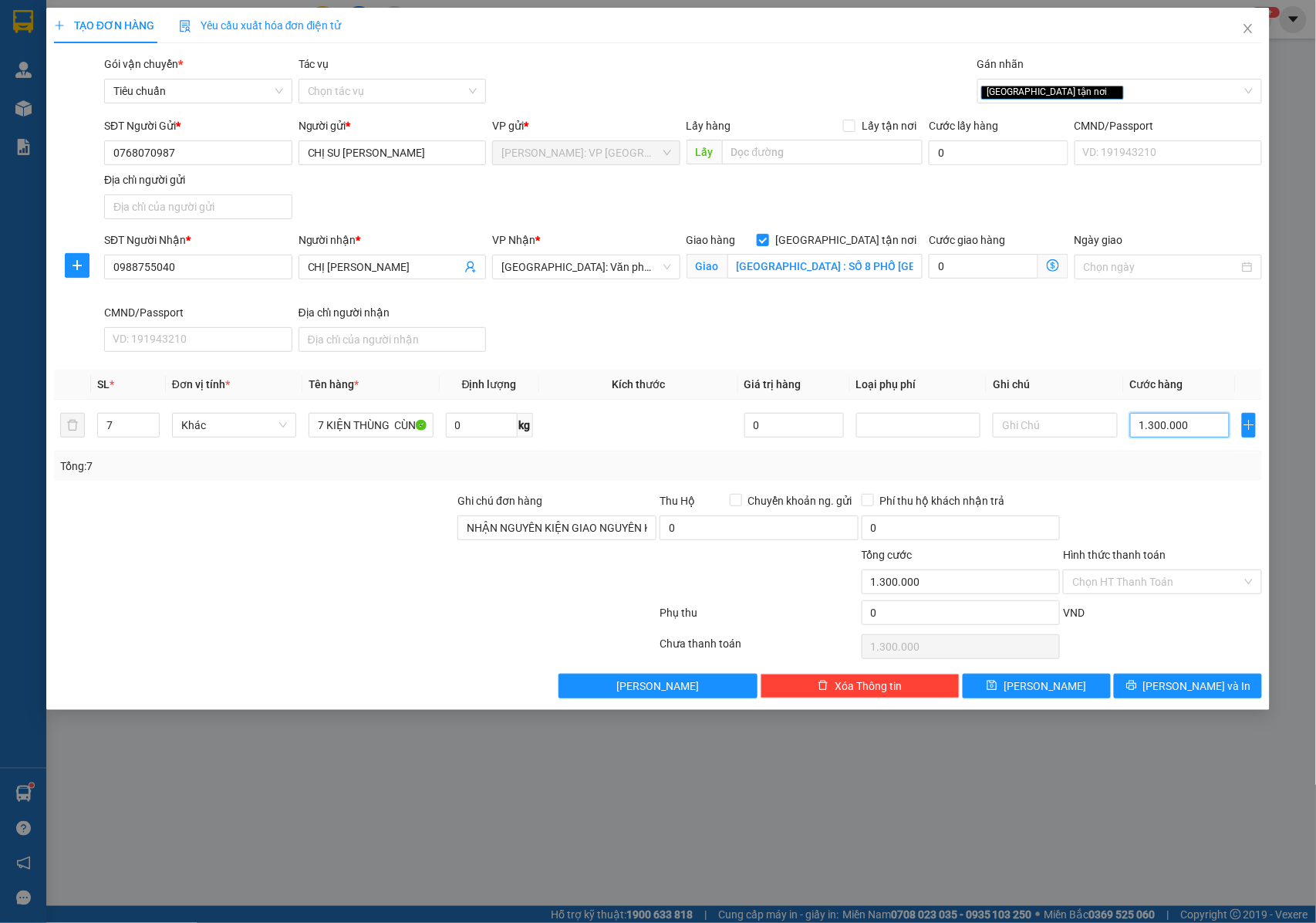
type input "1.300.000"
click at [1146, 688] on button "Lưu và In" at bounding box center [1188, 686] width 148 height 24
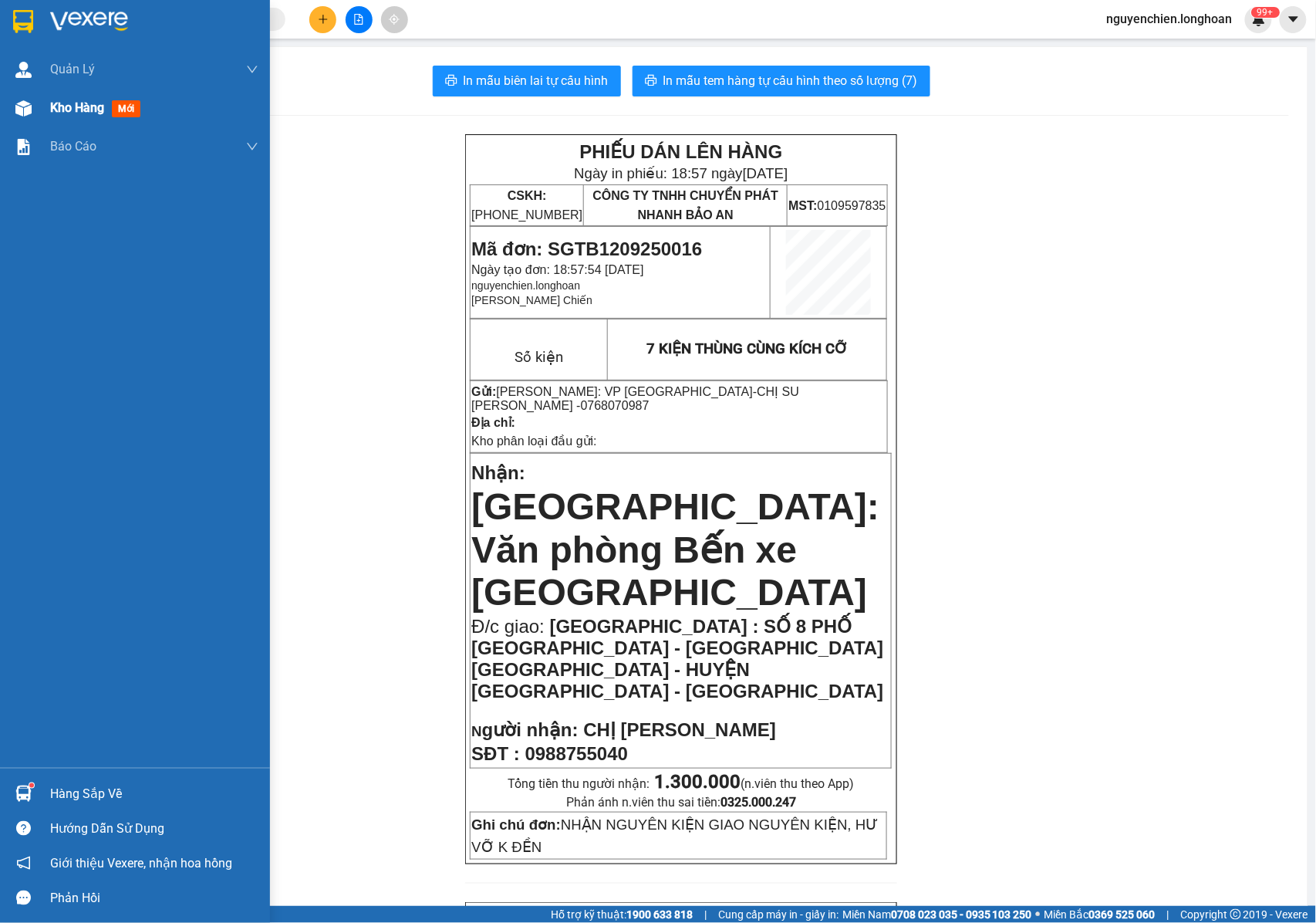
click at [20, 108] on img at bounding box center [23, 108] width 16 height 16
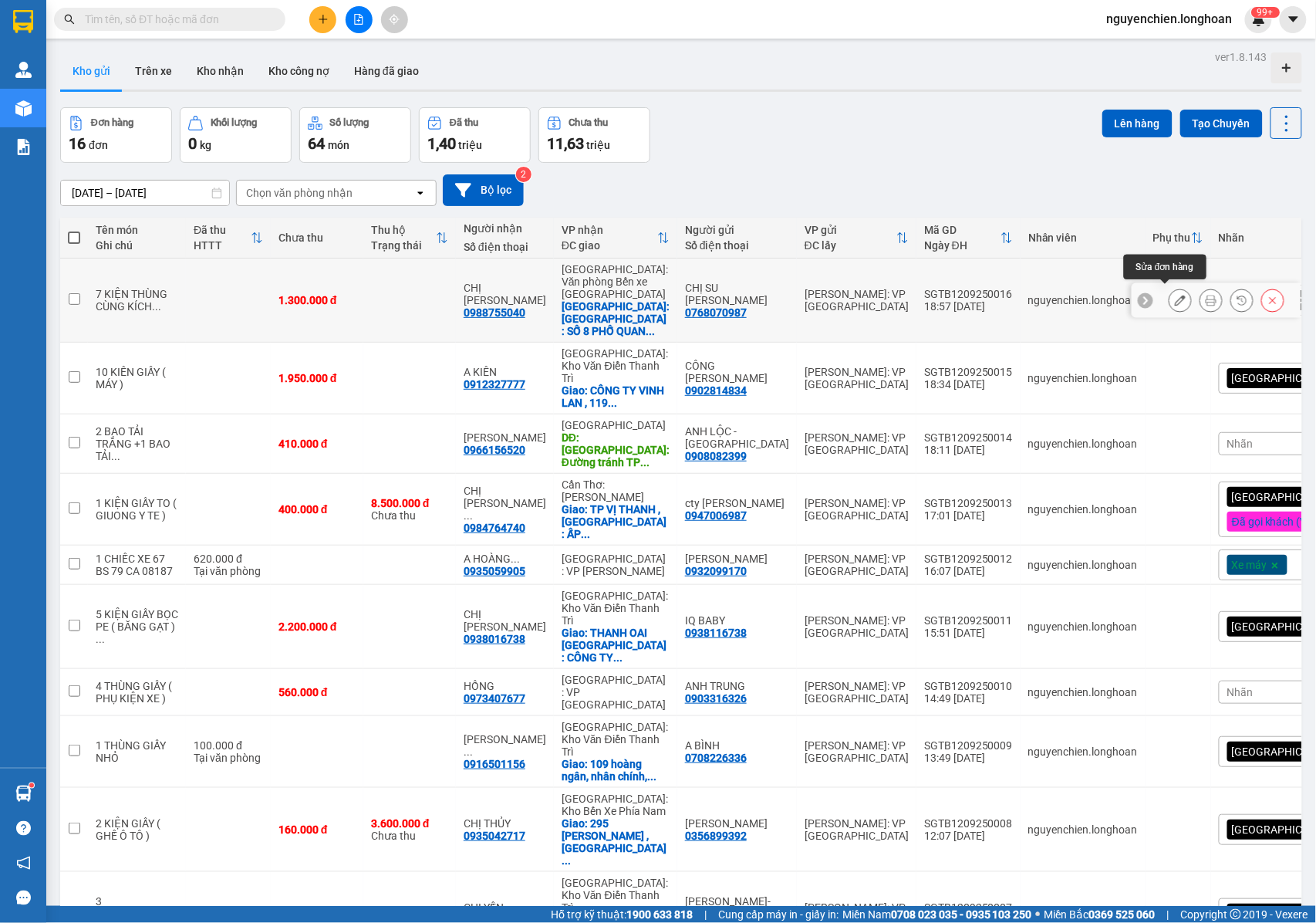
click at [1175, 295] on icon at bounding box center [1181, 300] width 11 height 11
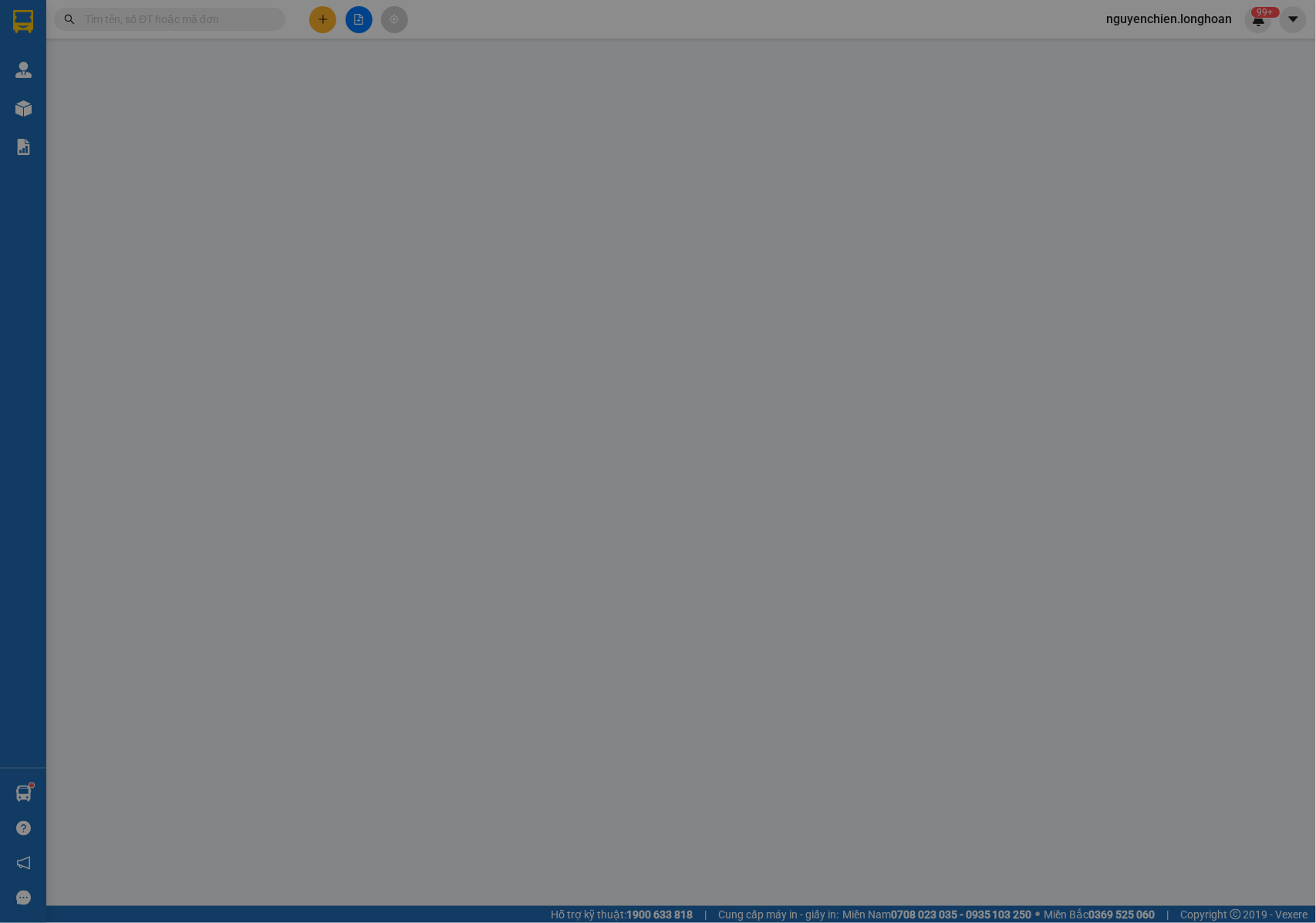
type input "0768070987"
type input "CHỊ SU [PERSON_NAME]"
type input "0988755040"
type input "CHỊ [PERSON_NAME]"
checkbox input "true"
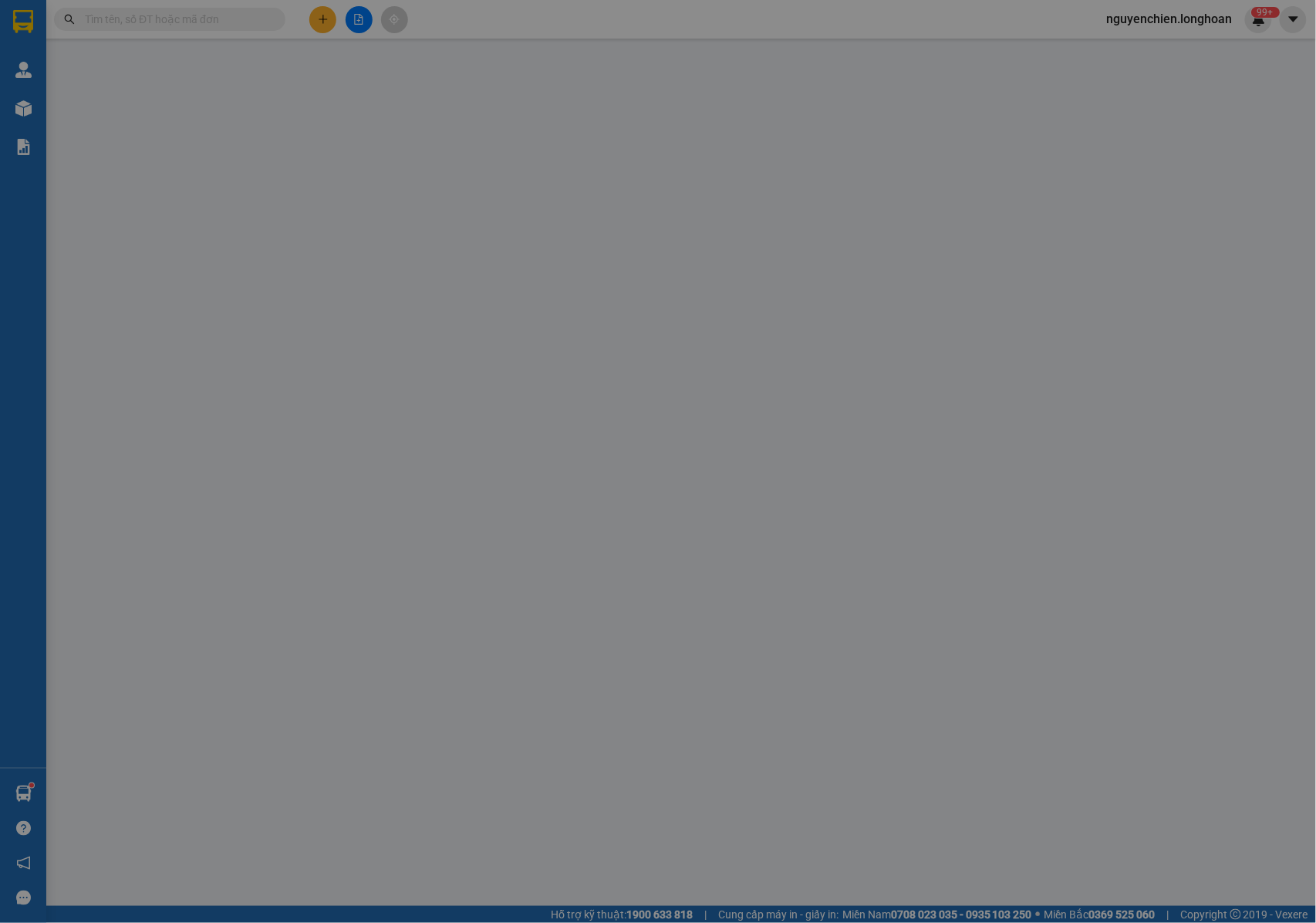
type input "[GEOGRAPHIC_DATA] : SỐ 8 PHỐ [GEOGRAPHIC_DATA] - [GEOGRAPHIC_DATA][GEOGRAPHIC_D…"
type input "NHẬN NGUYÊN KIỆN GIAO NGUYÊN KIỆN, HƯ VỠ K ĐỀN"
type input "1.300.000"
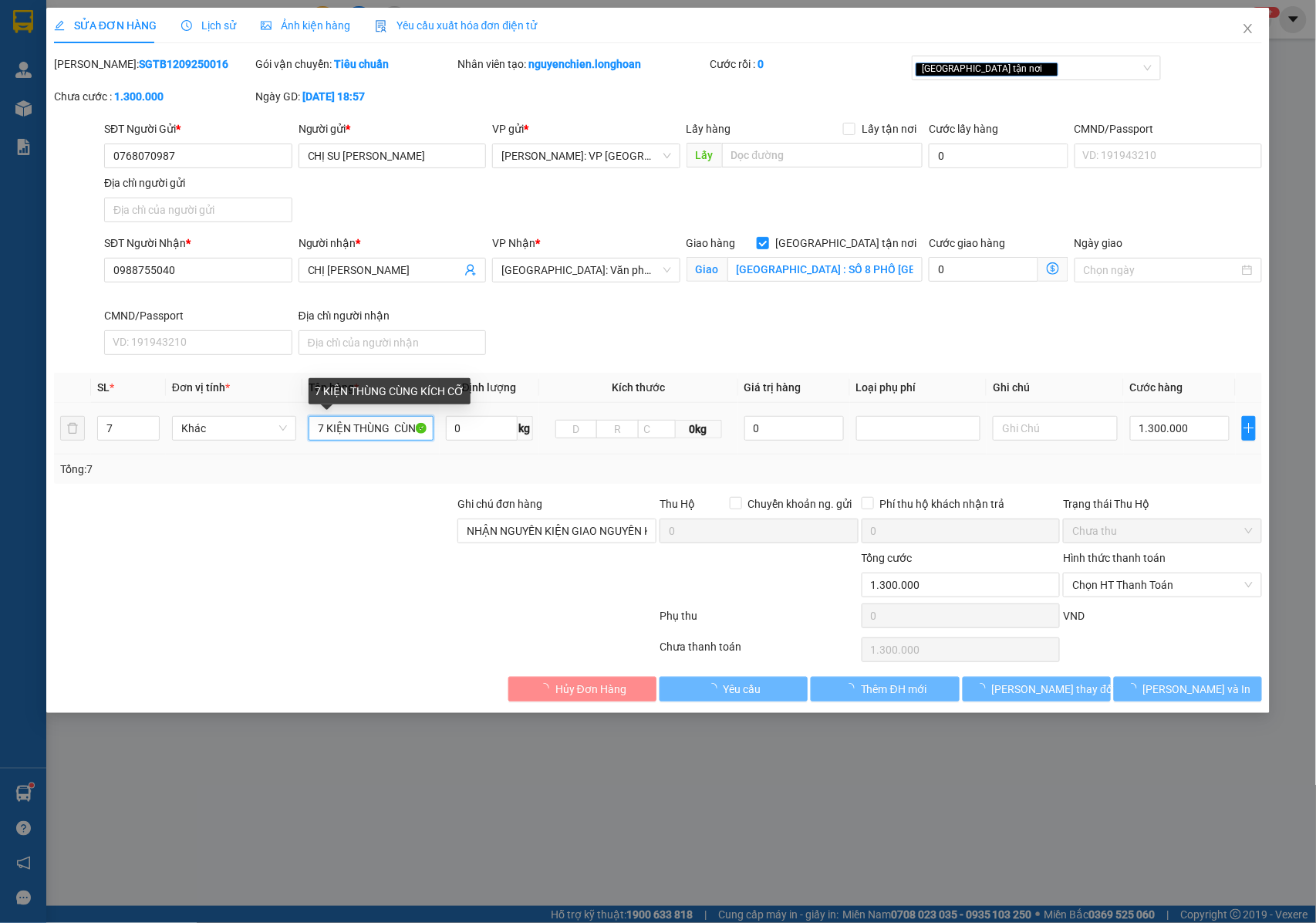
click at [399, 434] on input "7 KIỆN THÙNG CÙNG KÍCH CỠ" at bounding box center [371, 428] width 124 height 24
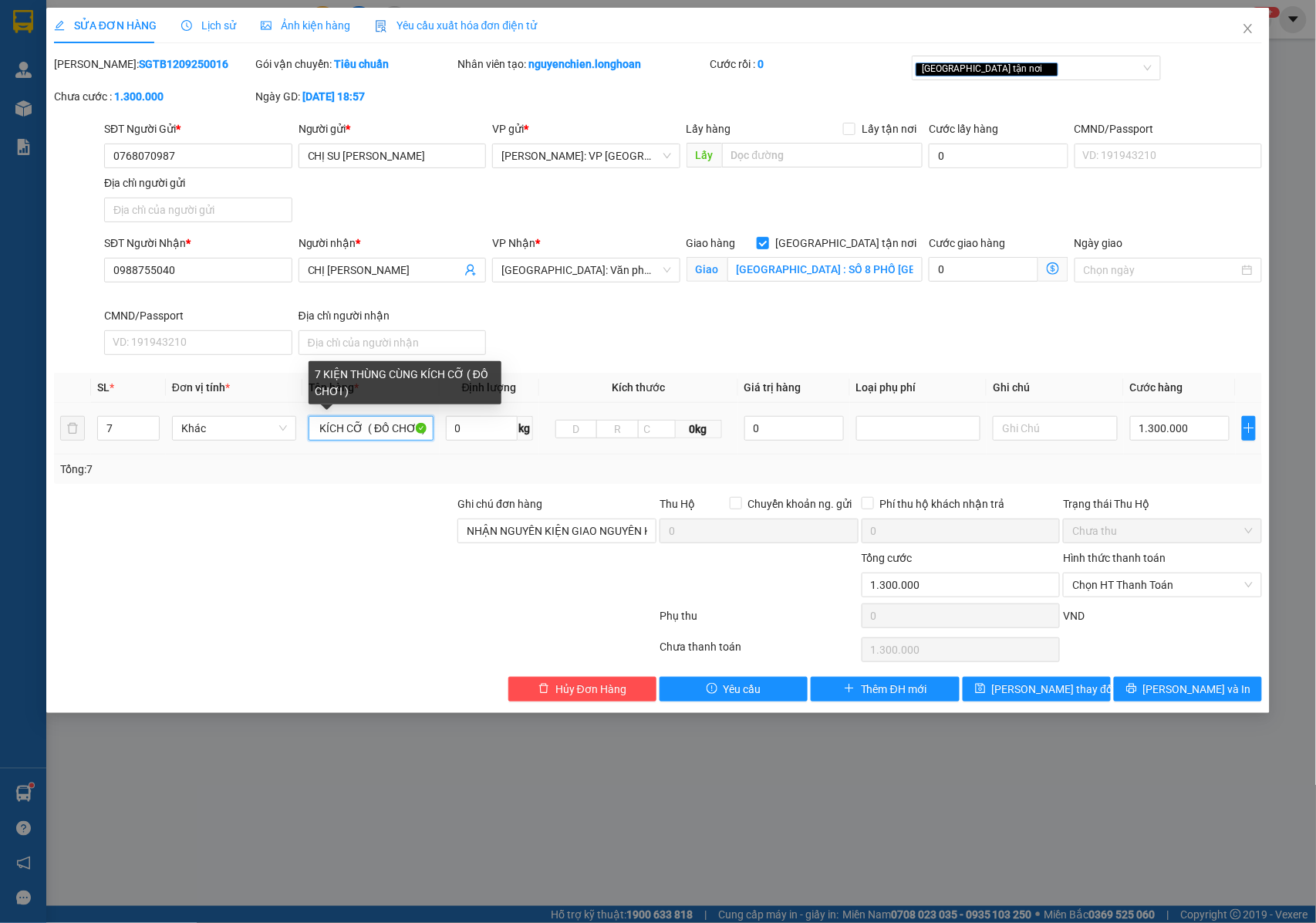
scroll to position [0, 110]
type input "7 KIỆN THÙNG CÙNG KÍCH CỠ ( ĐỒ CHƠI )"
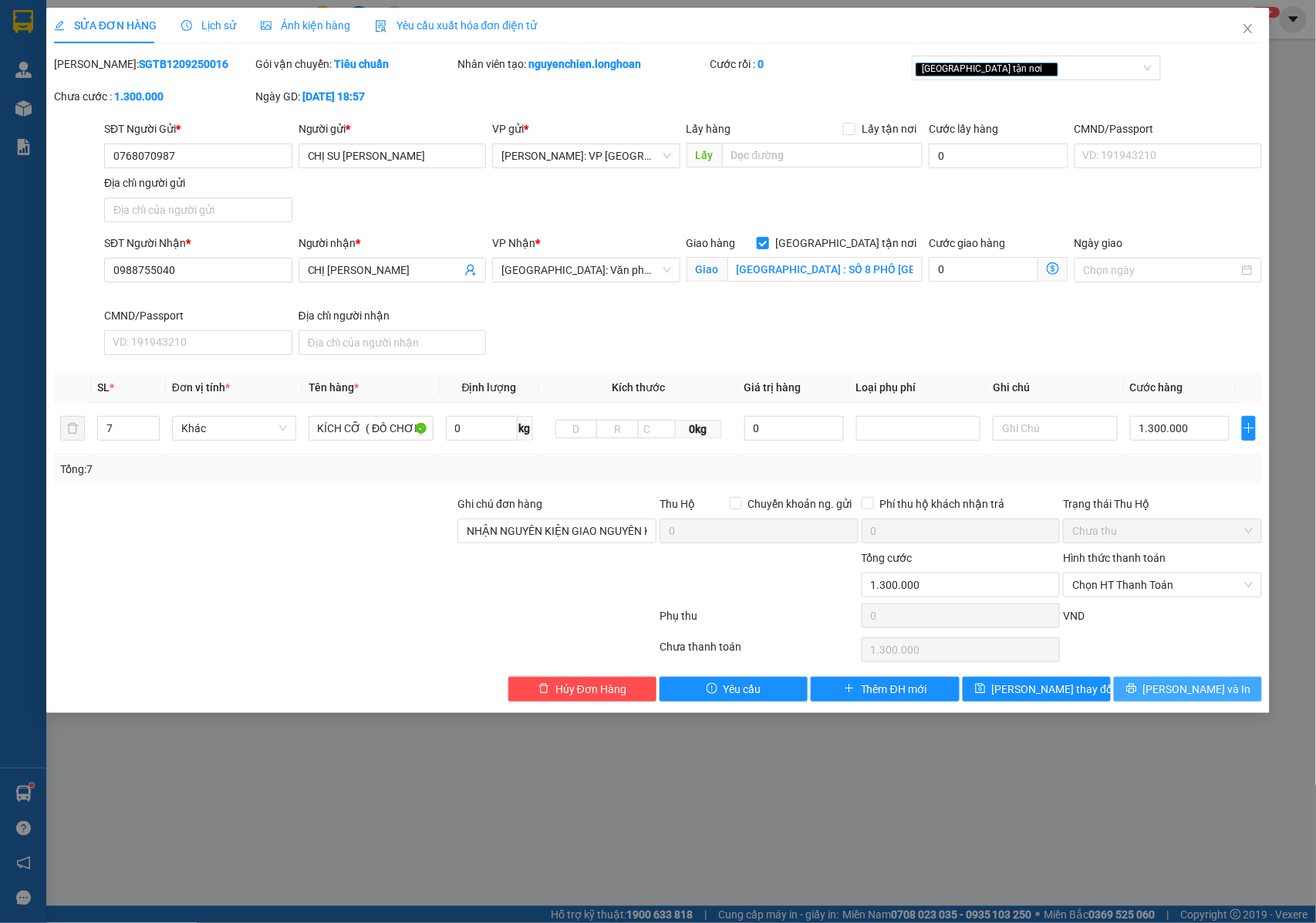
click at [1137, 688] on icon "printer" at bounding box center [1131, 688] width 10 height 10
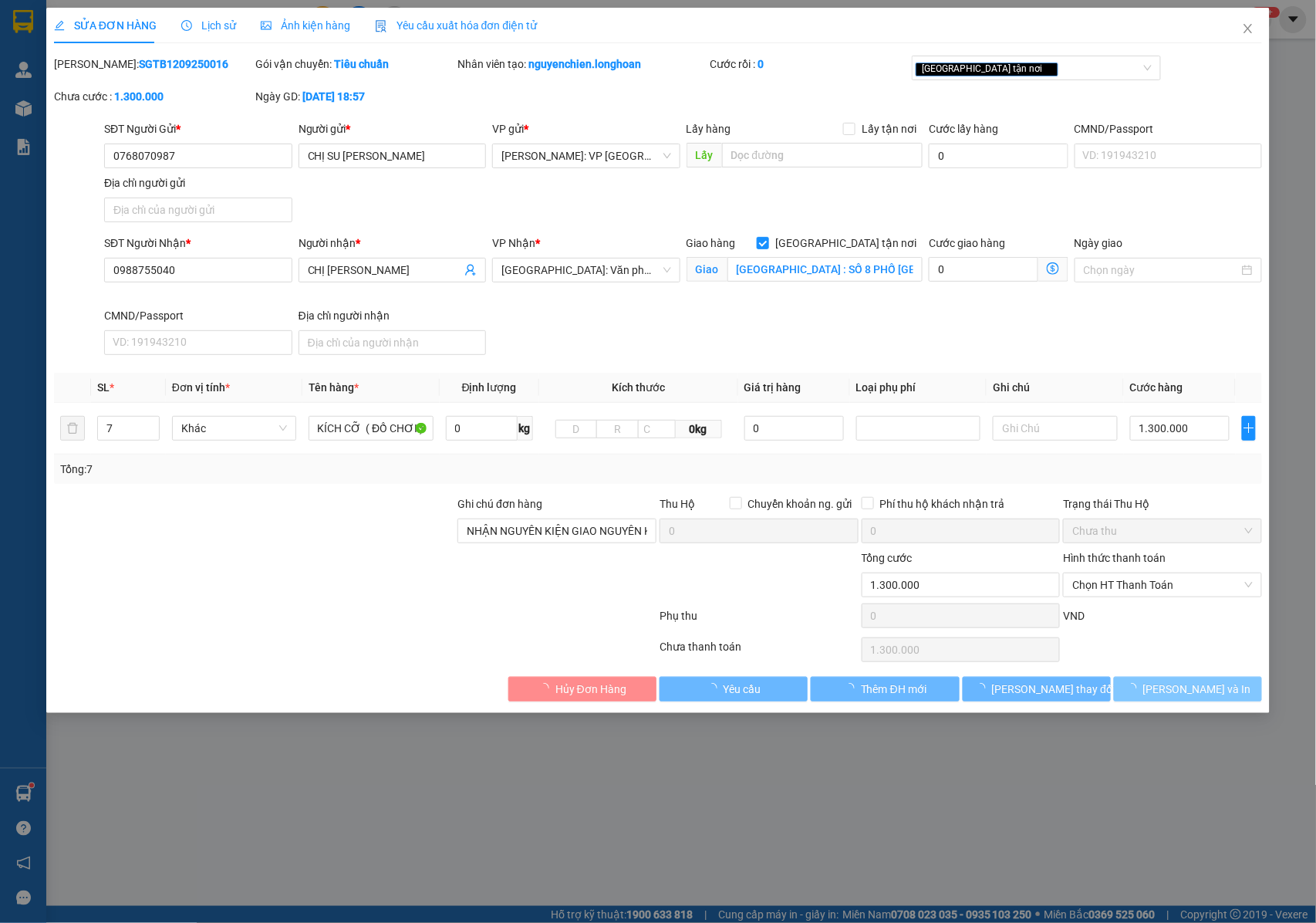
scroll to position [0, 0]
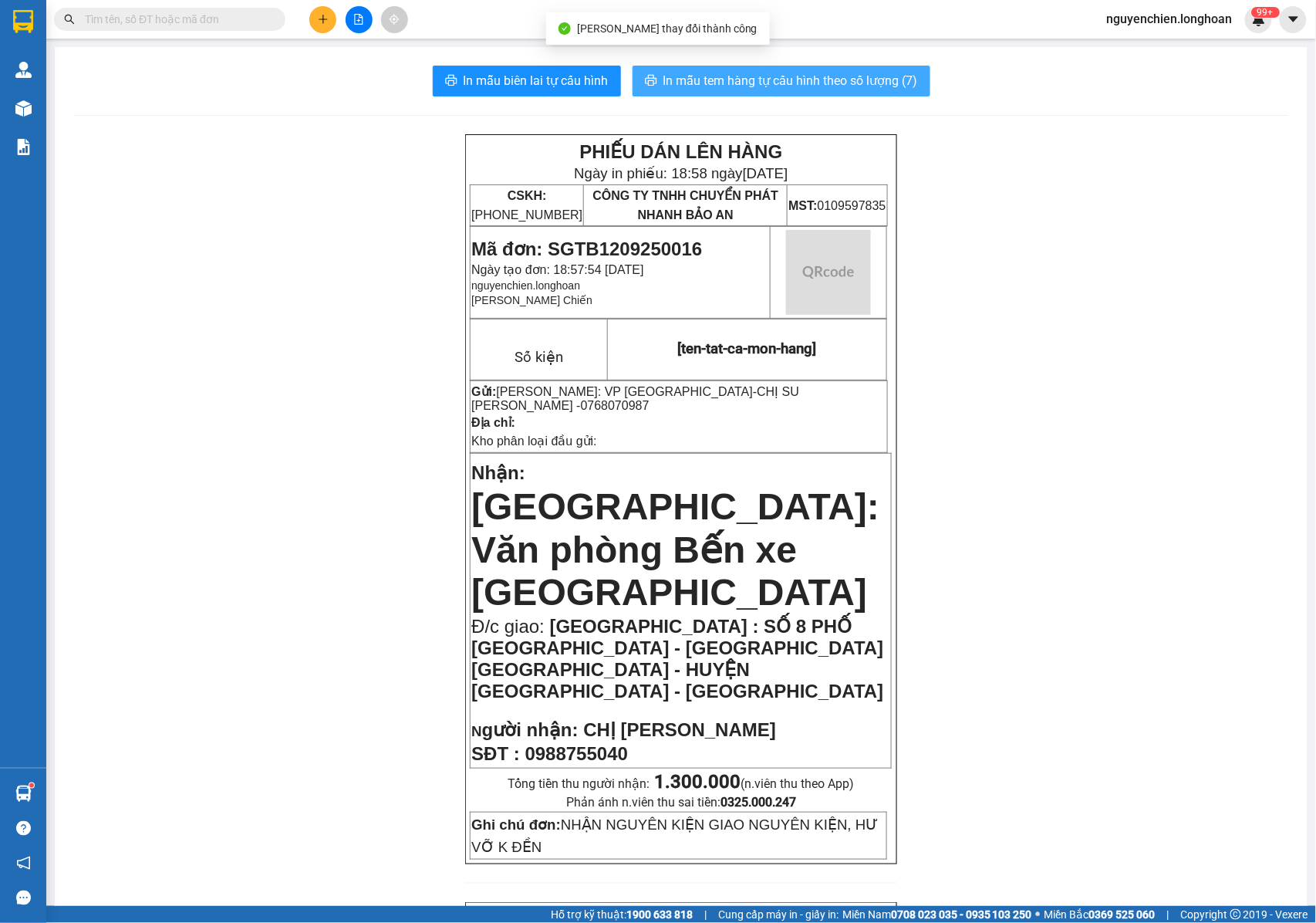
click at [688, 80] on span "In mẫu tem hàng tự cấu hình theo số lượng (7)" at bounding box center [790, 81] width 254 height 20
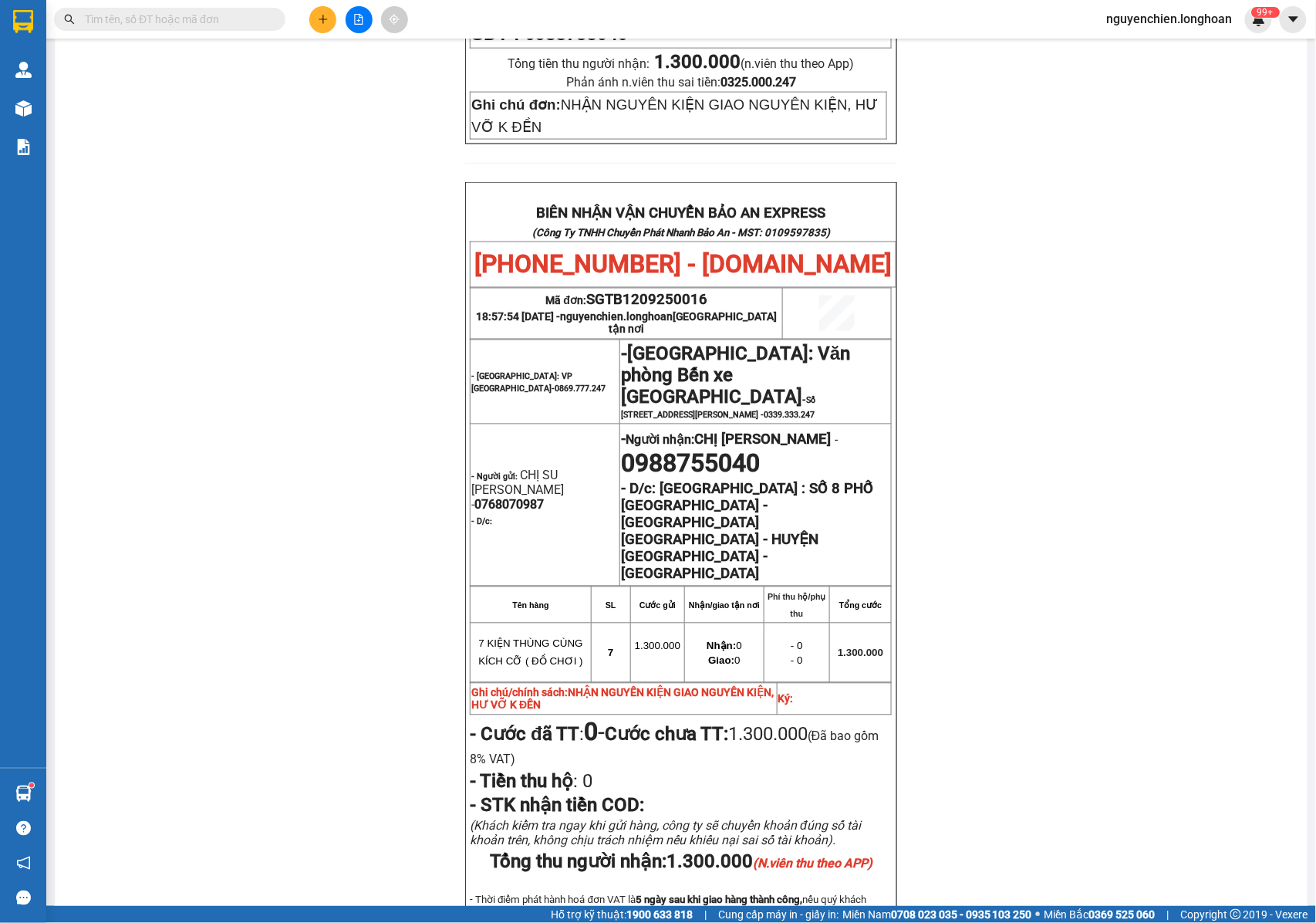
click at [966, 514] on div "PHIẾU DÁN LÊN HÀNG Ngày in phiếu: 18:58 ngày 12-09-2025 CSKH: 1900.06.88.33 CÔN…" at bounding box center [681, 232] width 1216 height 1636
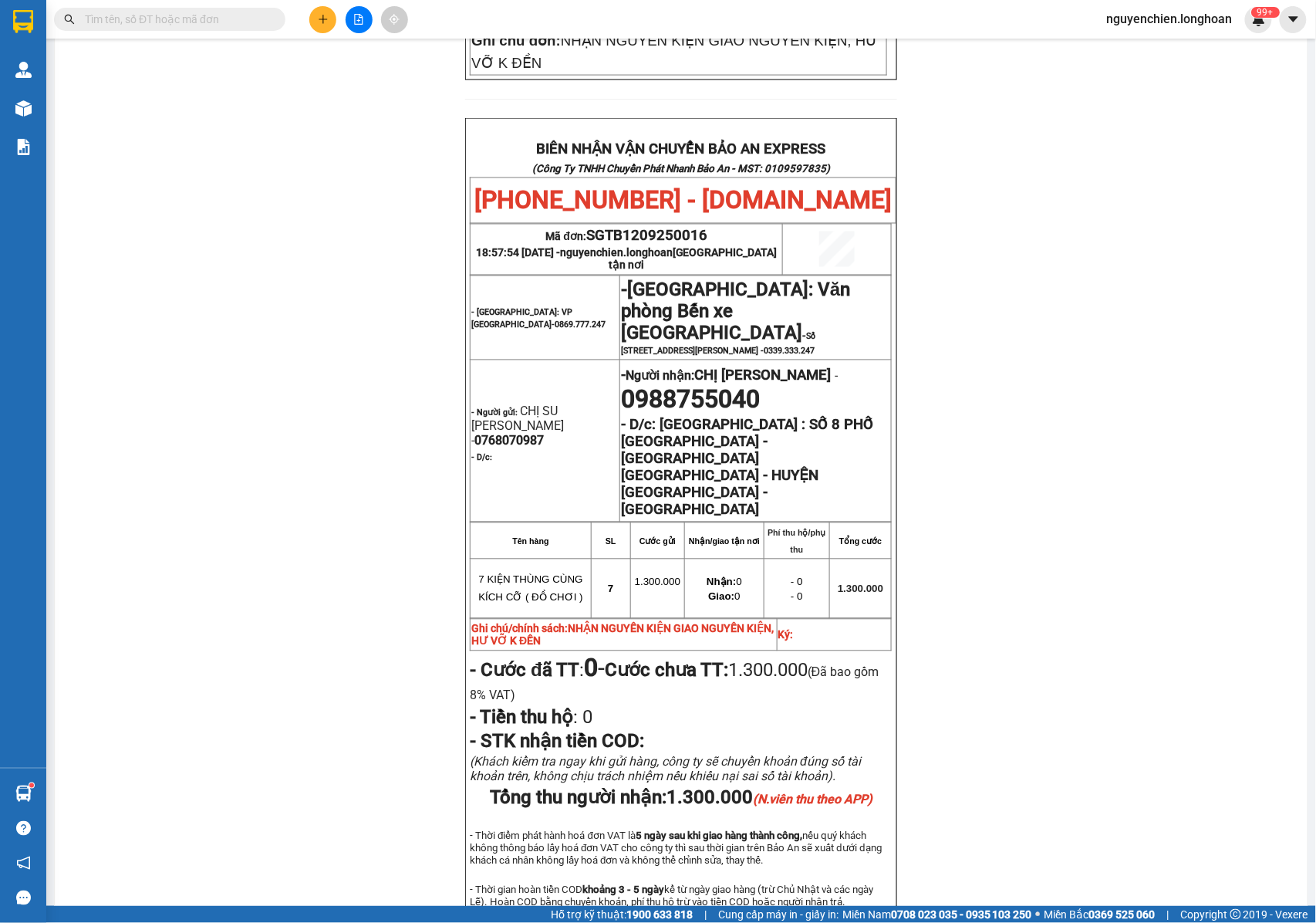
scroll to position [820, 0]
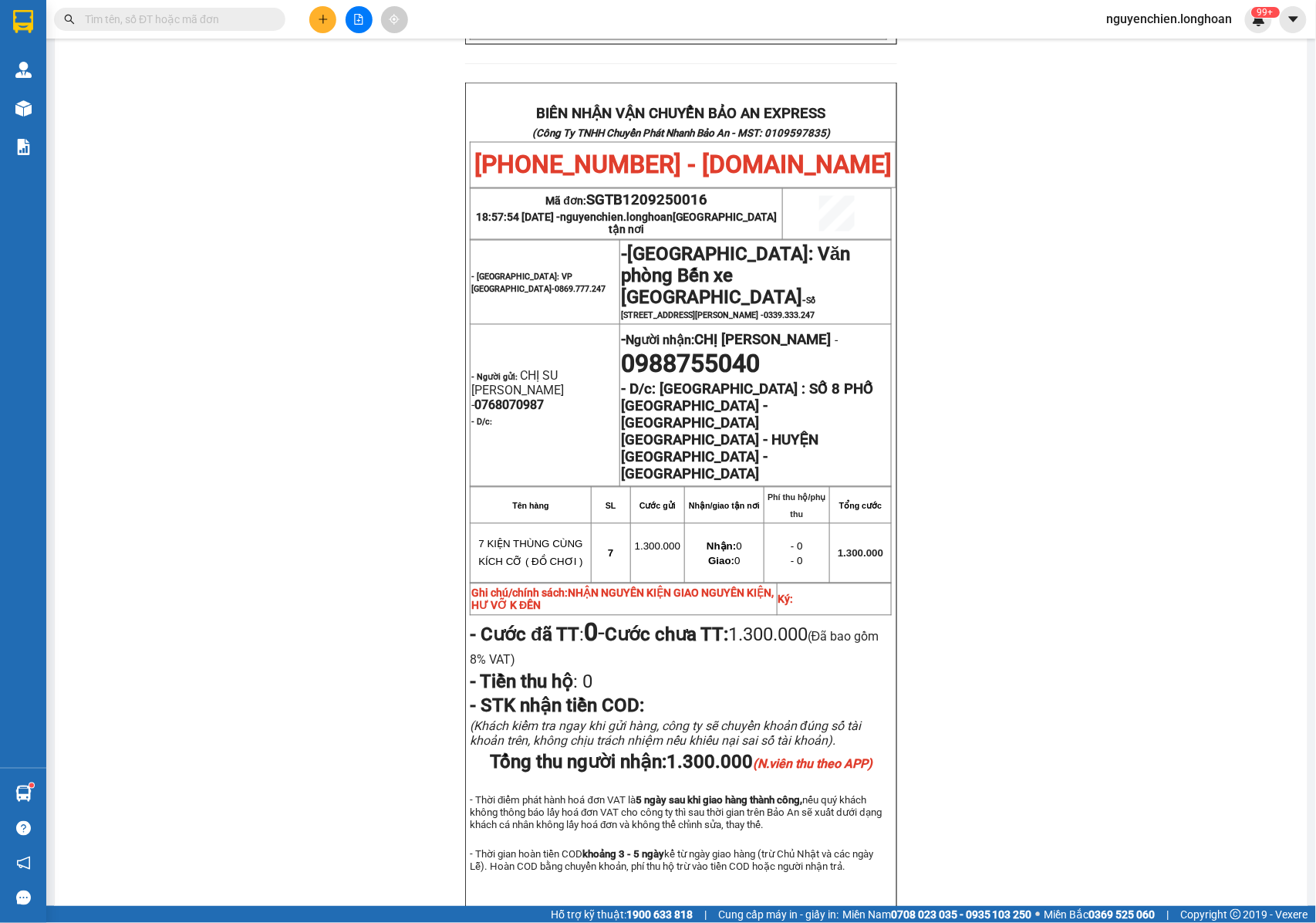
click at [756, 757] on em "(N.viên thu theo APP)" at bounding box center [812, 764] width 119 height 15
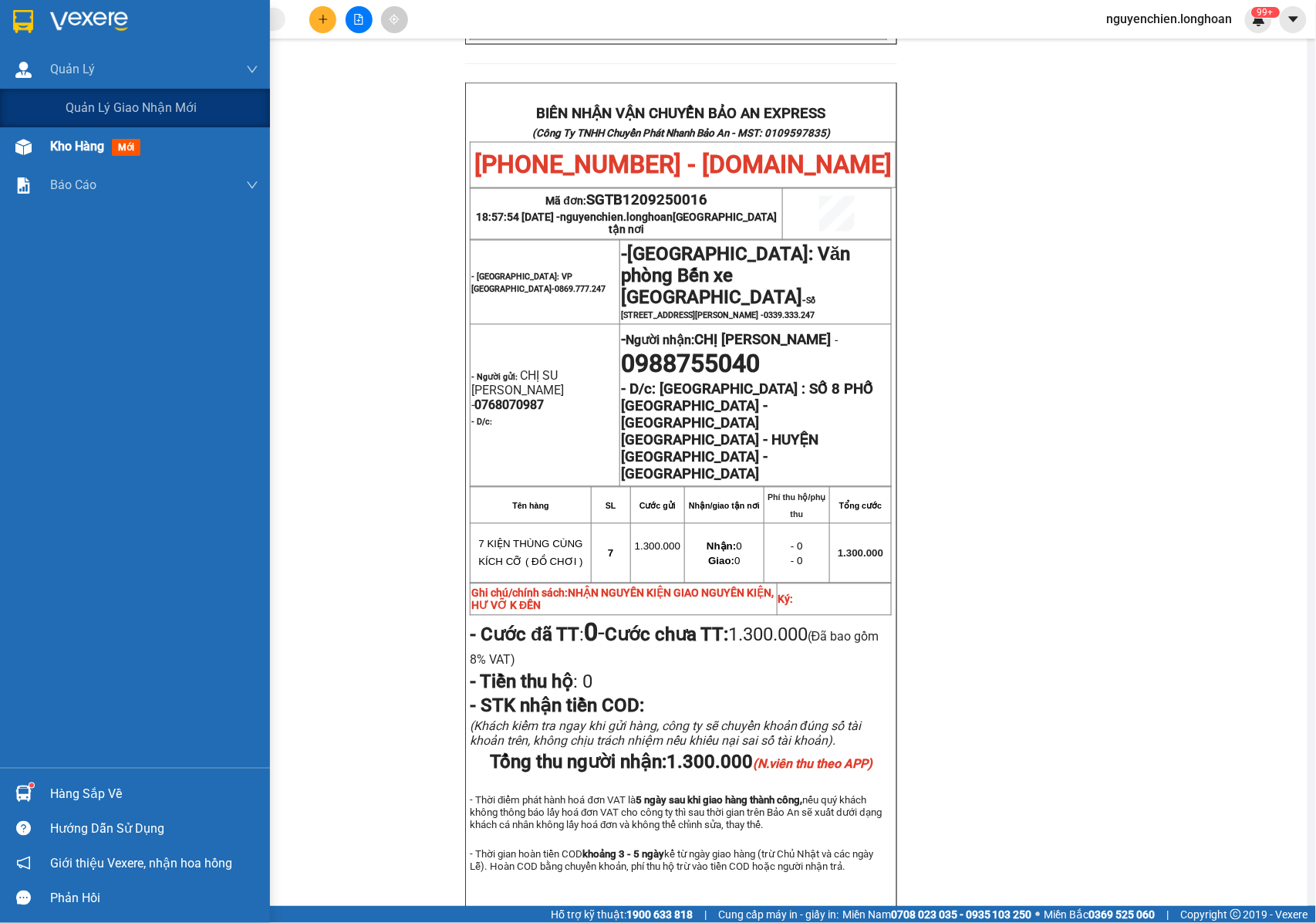
click at [35, 108] on div "Quản lý giao nhận mới" at bounding box center [135, 108] width 270 height 38
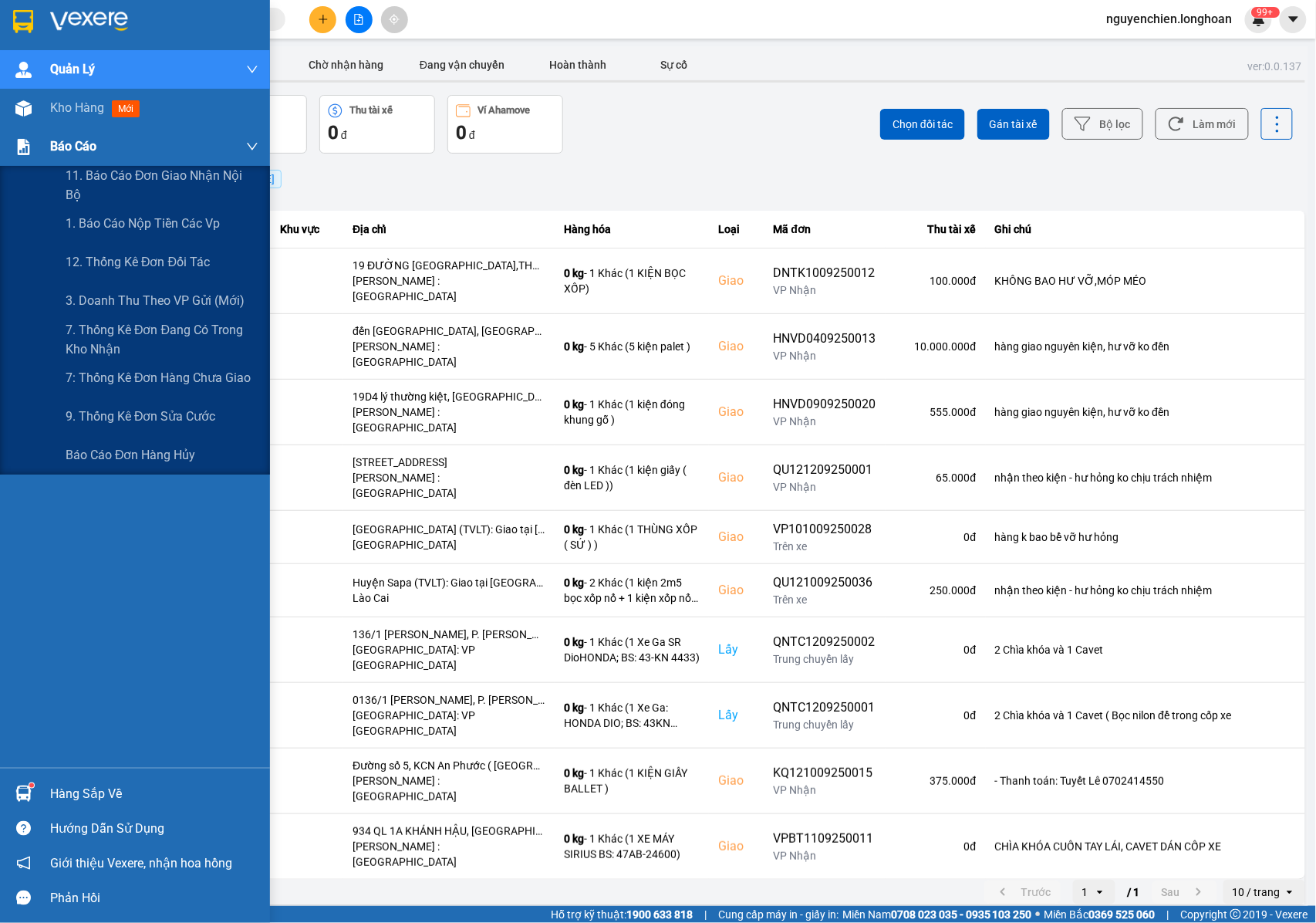
click at [28, 128] on div "Báo cáo" at bounding box center [135, 146] width 270 height 38
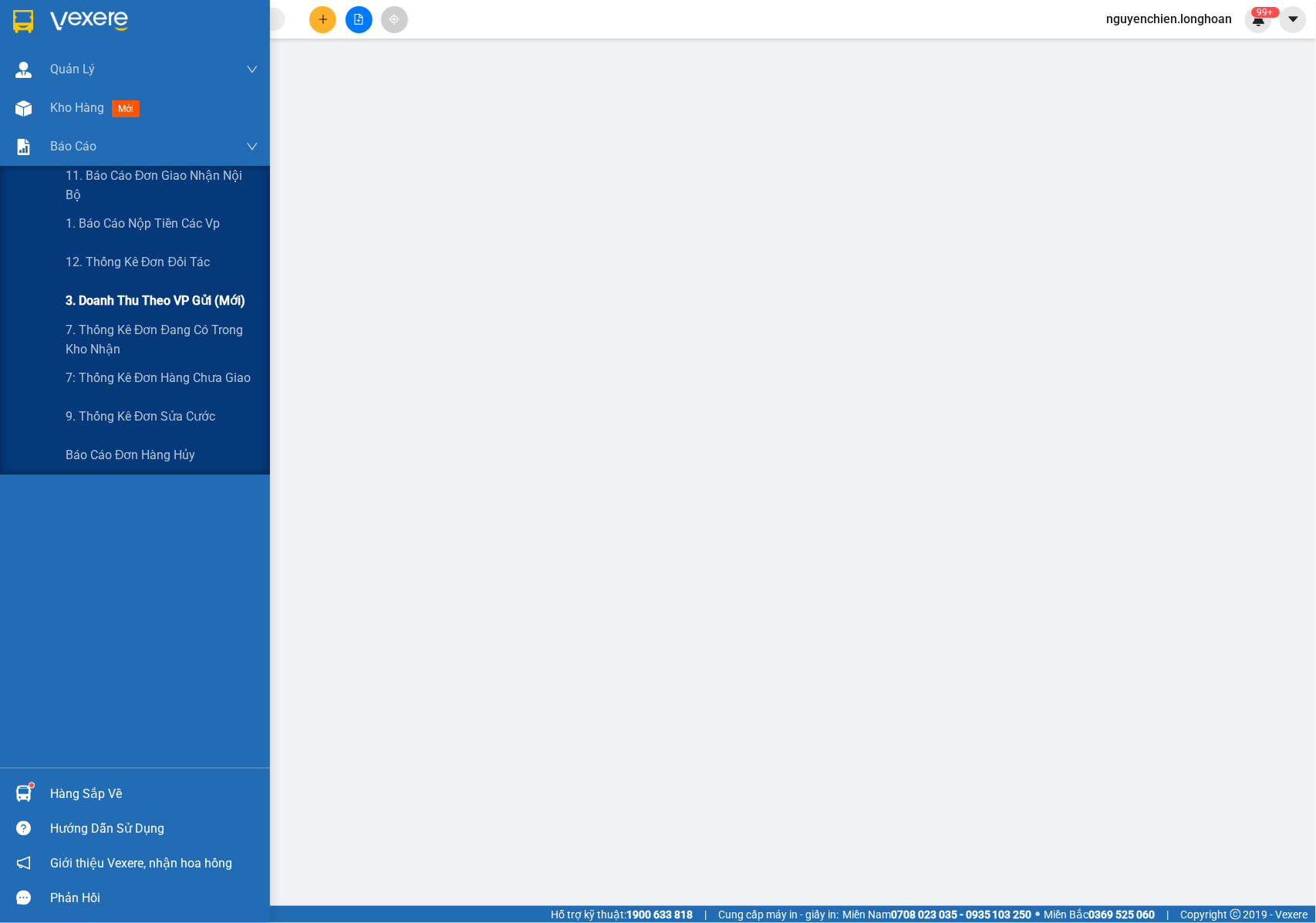
drag, startPoint x: 115, startPoint y: 298, endPoint x: 229, endPoint y: 275, distance: 116.3
click at [115, 298] on span "3. Doanh Thu theo VP Gửi (mới)" at bounding box center [155, 300] width 179 height 20
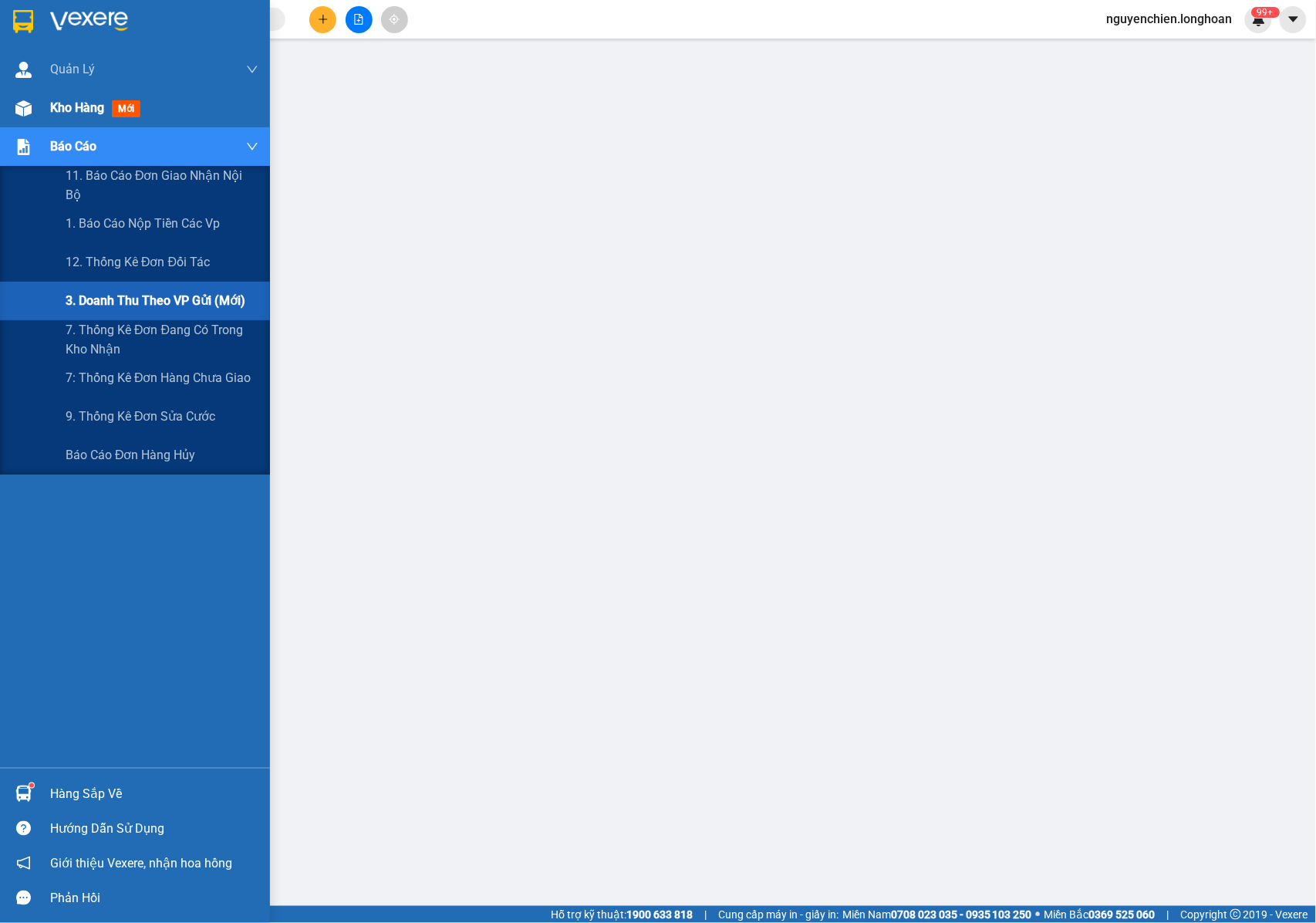
click at [57, 120] on div "Kho hàng mới" at bounding box center [154, 108] width 208 height 38
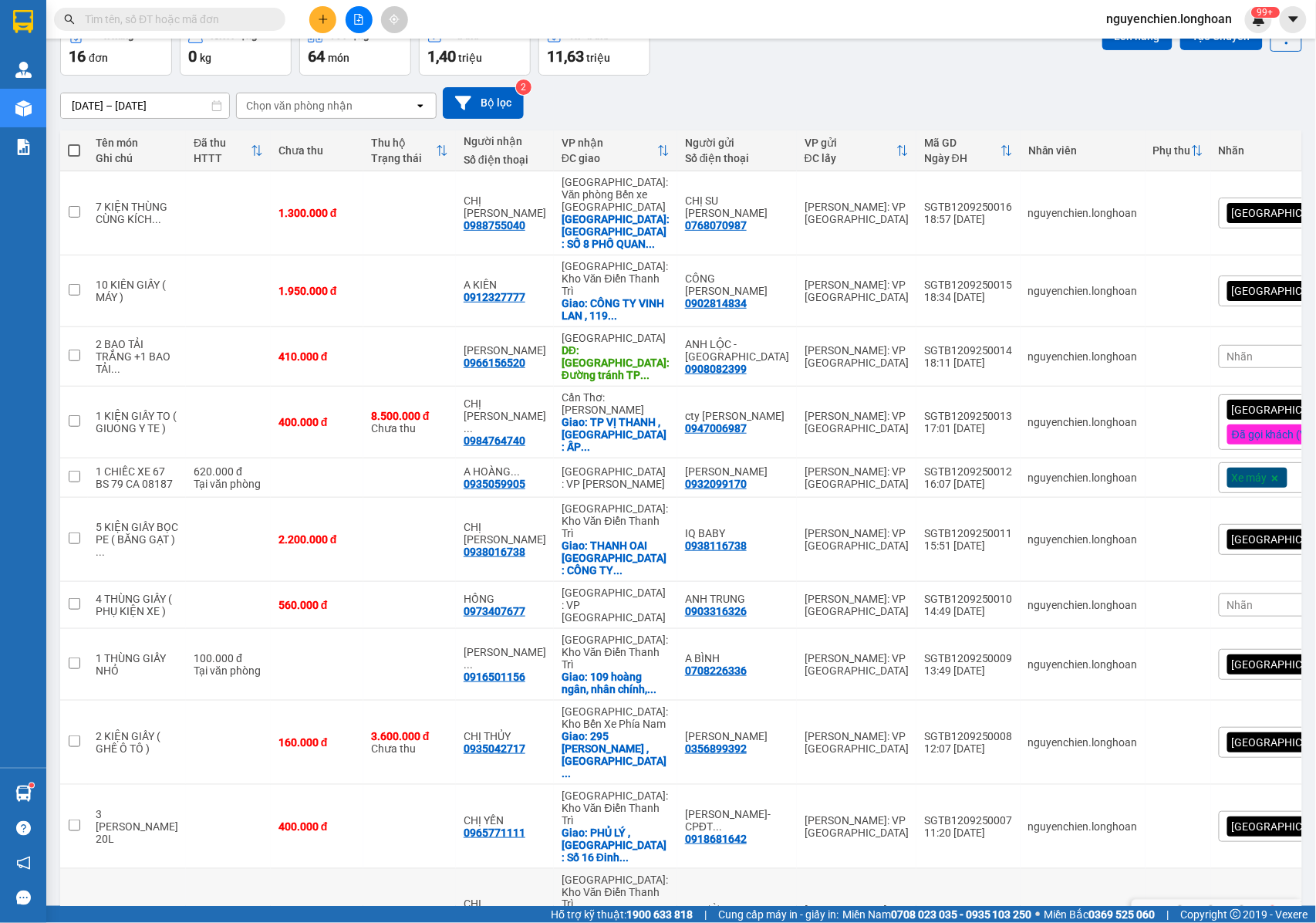
scroll to position [53, 0]
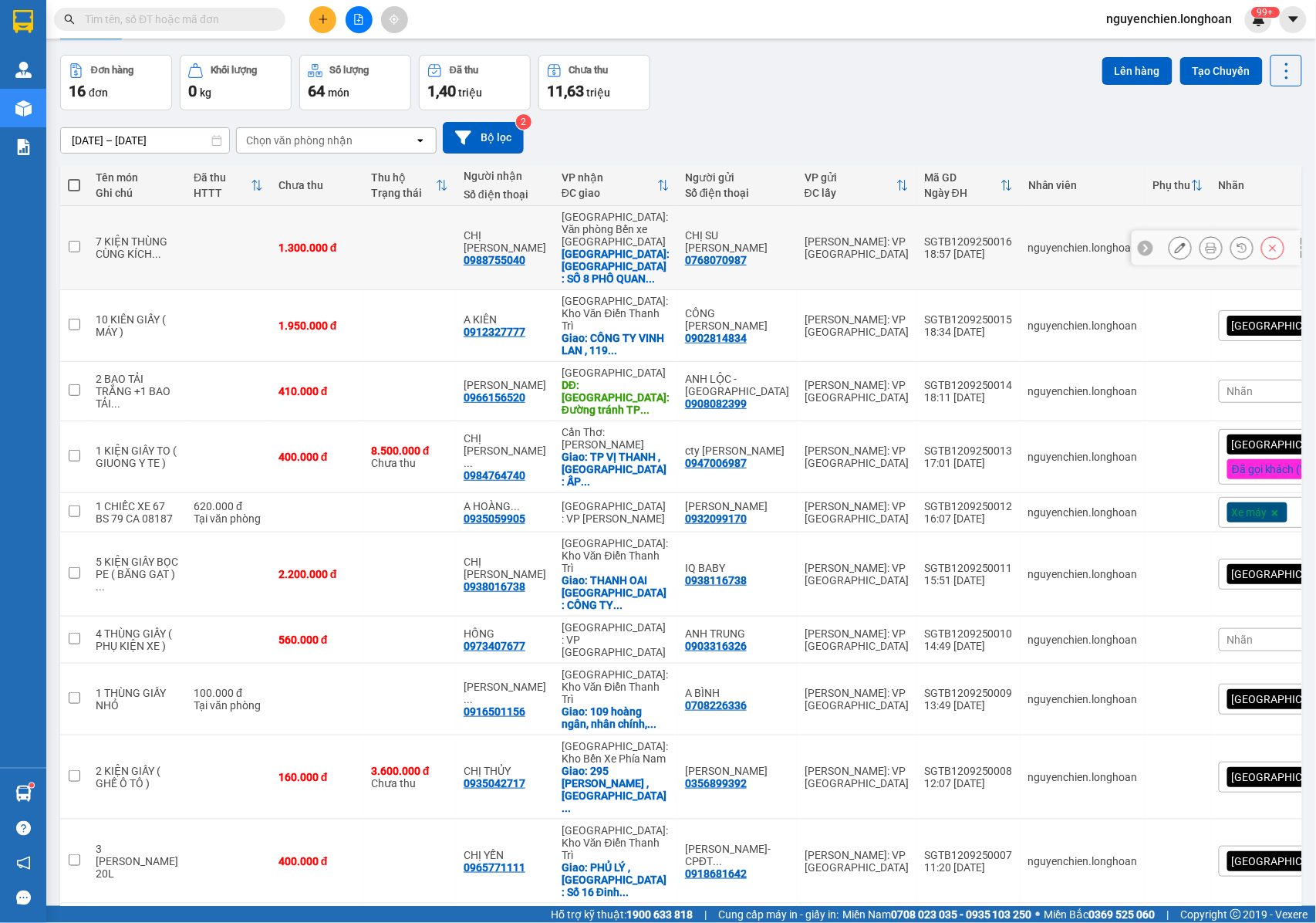
click at [1175, 248] on icon at bounding box center [1181, 248] width 11 height 11
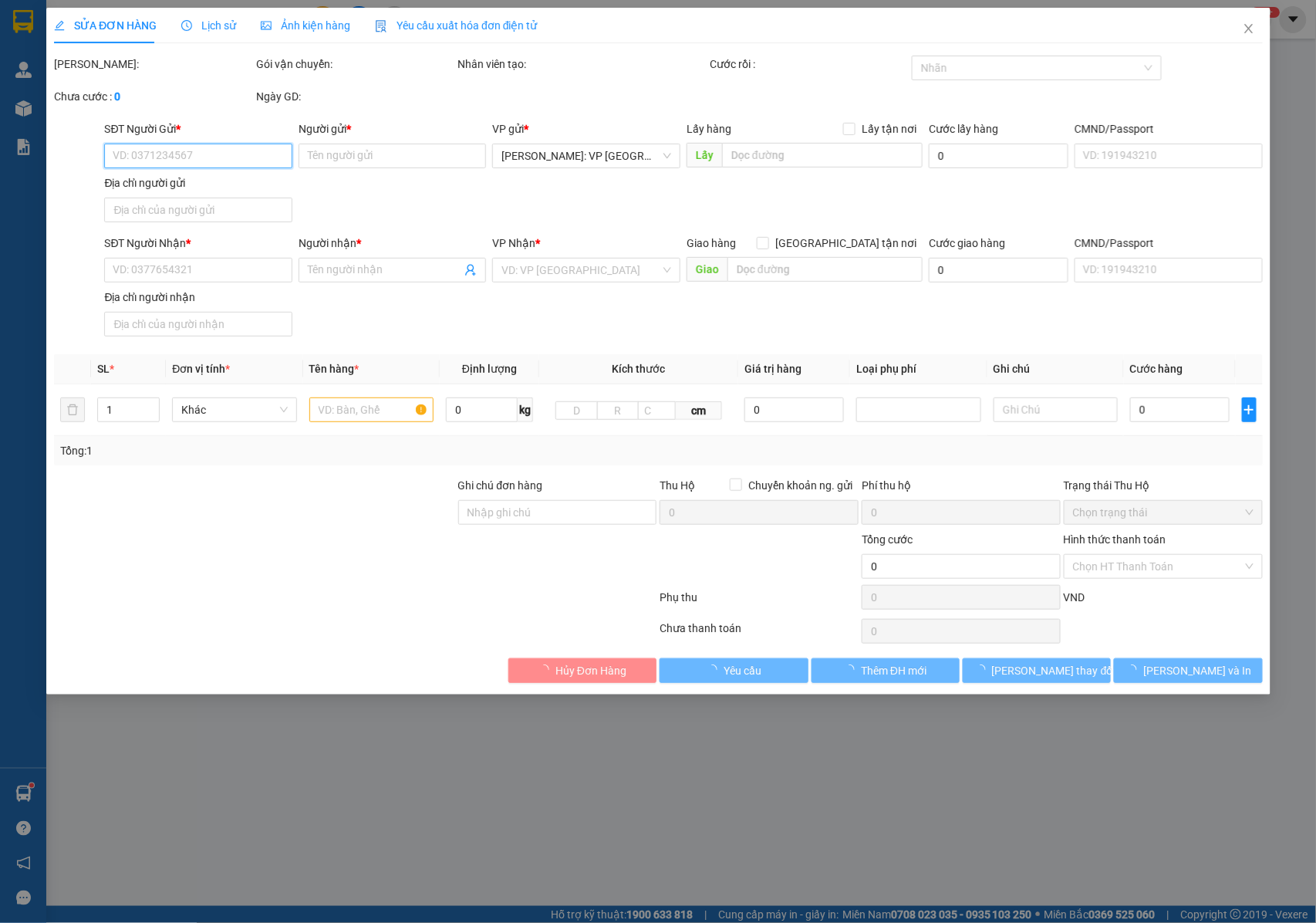
type input "0768070987"
type input "CHỊ SU [PERSON_NAME]"
type input "0988755040"
type input "CHỊ [PERSON_NAME]"
checkbox input "true"
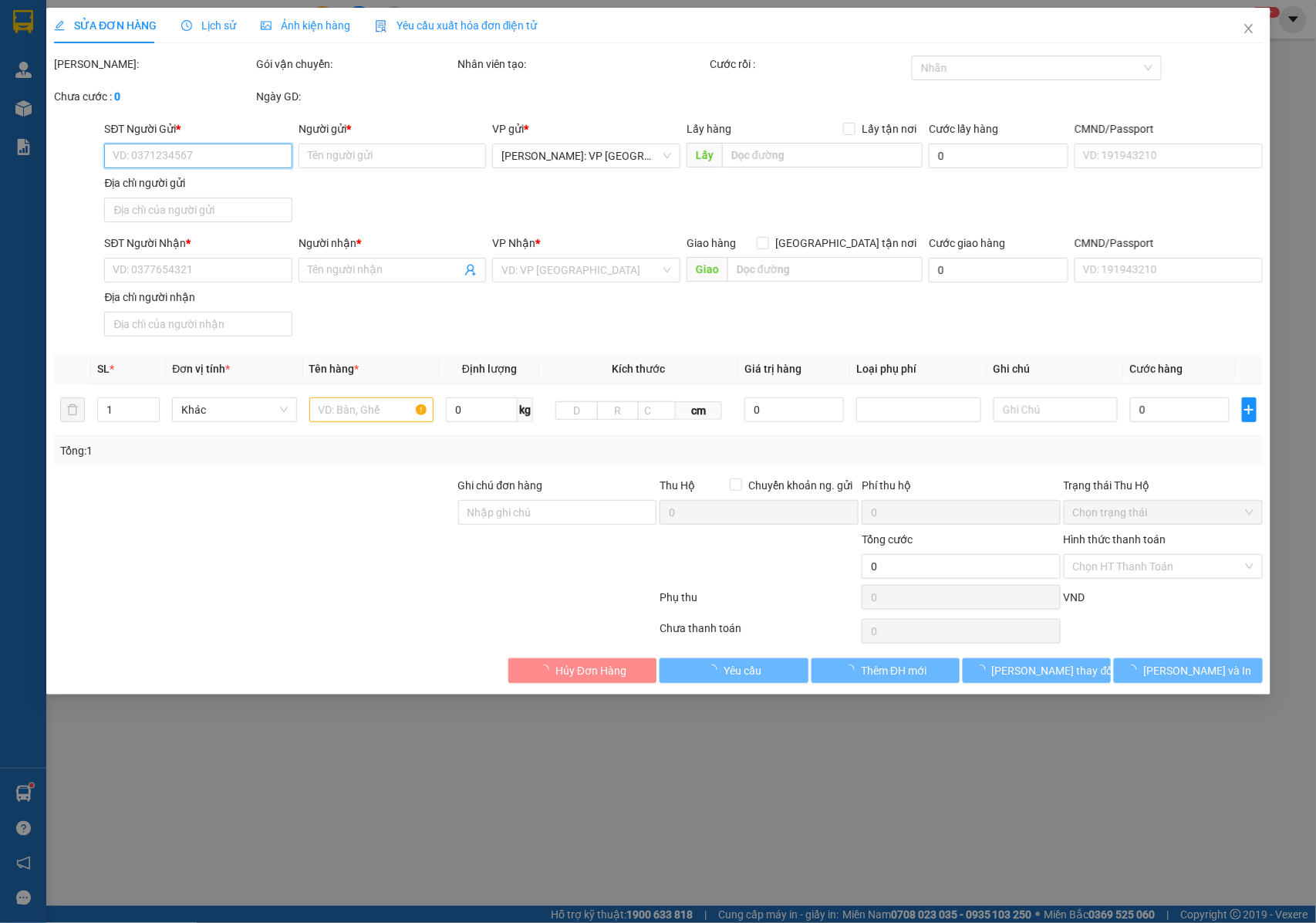
type input "[GEOGRAPHIC_DATA] : SỐ 8 PHỐ [GEOGRAPHIC_DATA] - [GEOGRAPHIC_DATA][GEOGRAPHIC_D…"
type input "NHẬN NGUYÊN KIỆN GIAO NGUYÊN KIỆN, HƯ VỠ K ĐỀN"
type input "1.300.000"
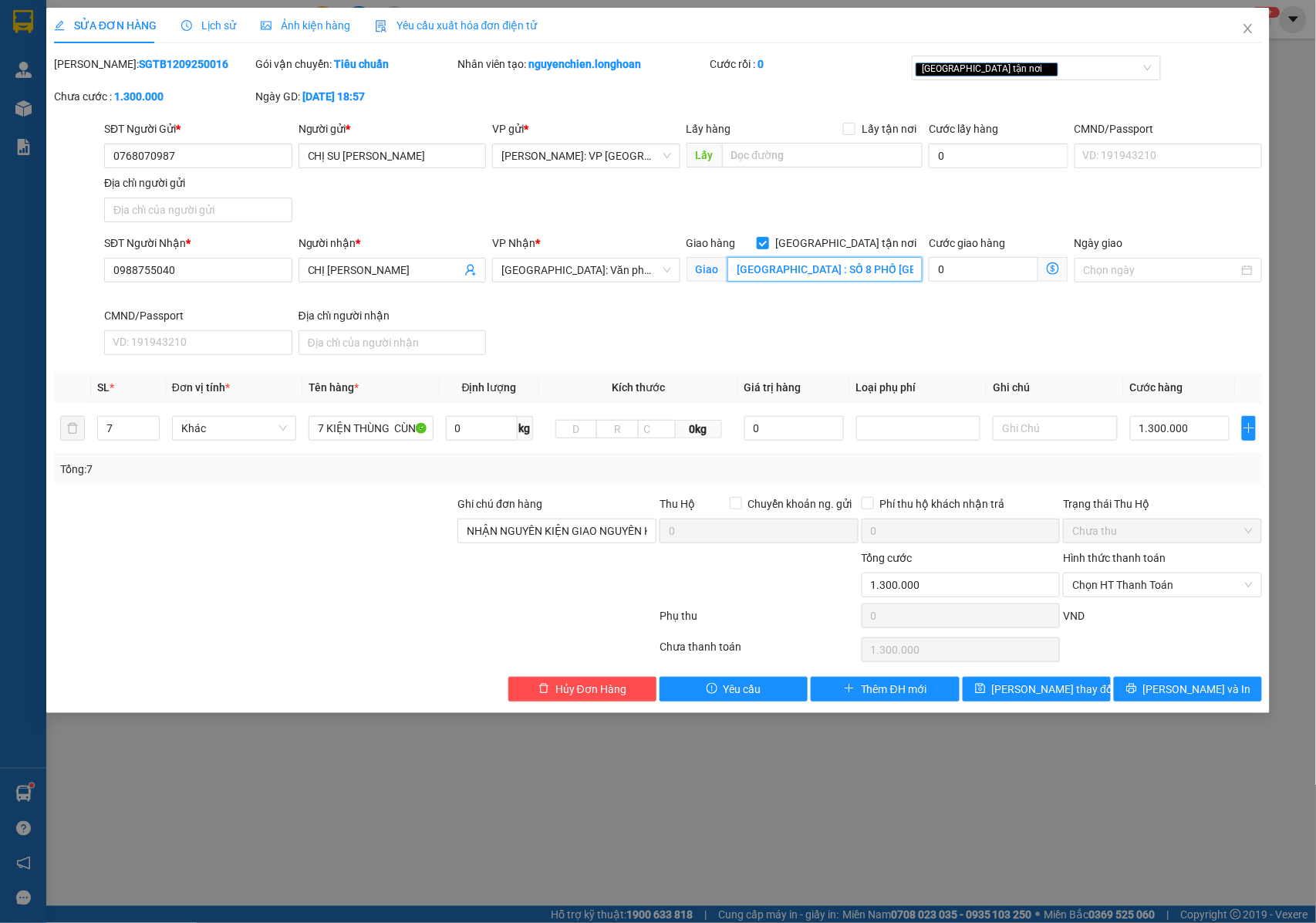
click at [738, 269] on input "[GEOGRAPHIC_DATA] : SỐ 8 PHỐ [GEOGRAPHIC_DATA] - [GEOGRAPHIC_DATA][GEOGRAPHIC_D…" at bounding box center [825, 269] width 195 height 24
type input "TIÊN [GEOGRAPHIC_DATA] : SỐ 8 PHỐ [GEOGRAPHIC_DATA] - [GEOGRAPHIC_DATA][GEOGRAP…"
click at [1032, 686] on span "Lưu thay đổi" at bounding box center [1054, 689] width 124 height 17
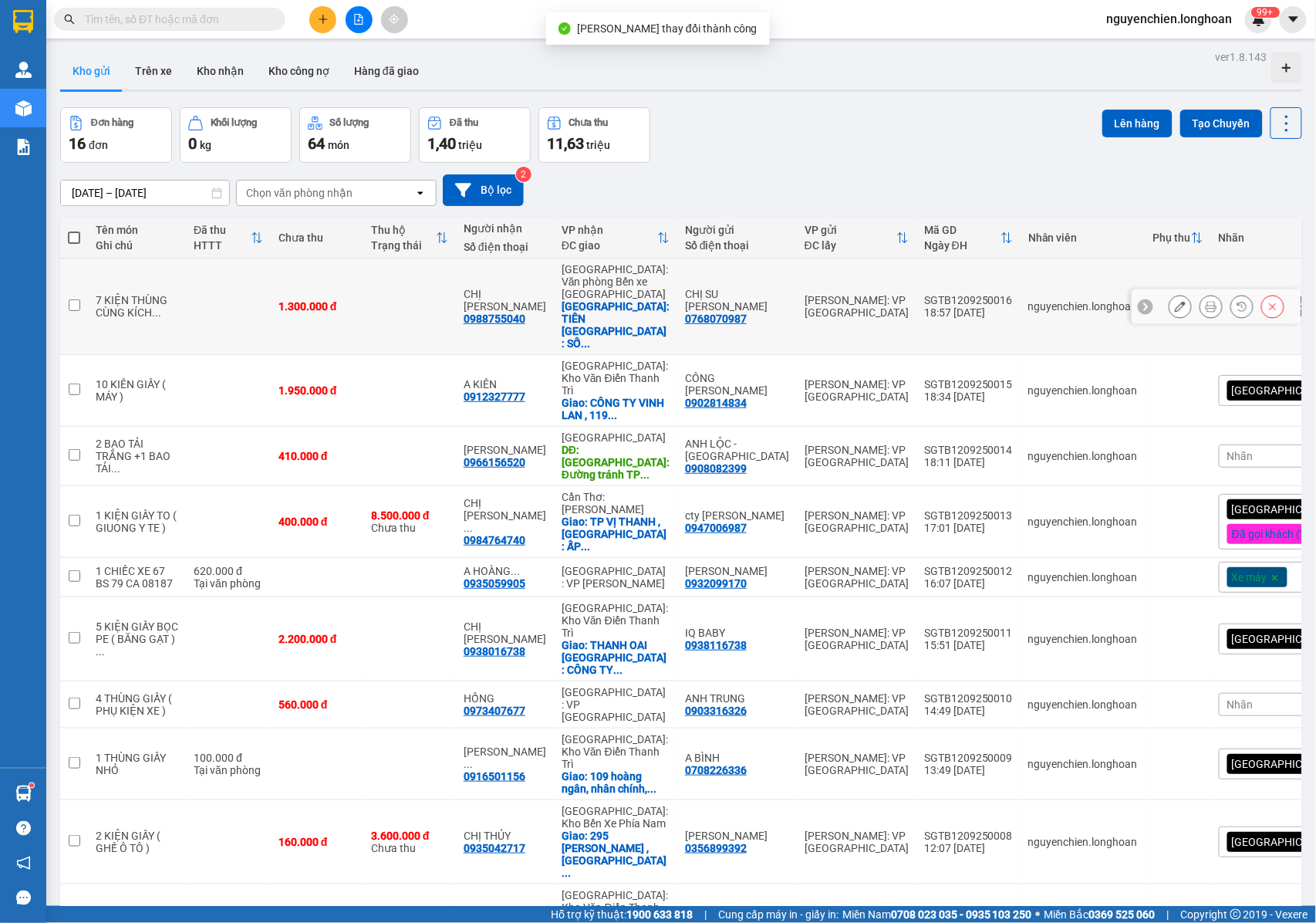
click at [1175, 301] on icon at bounding box center [1181, 307] width 11 height 11
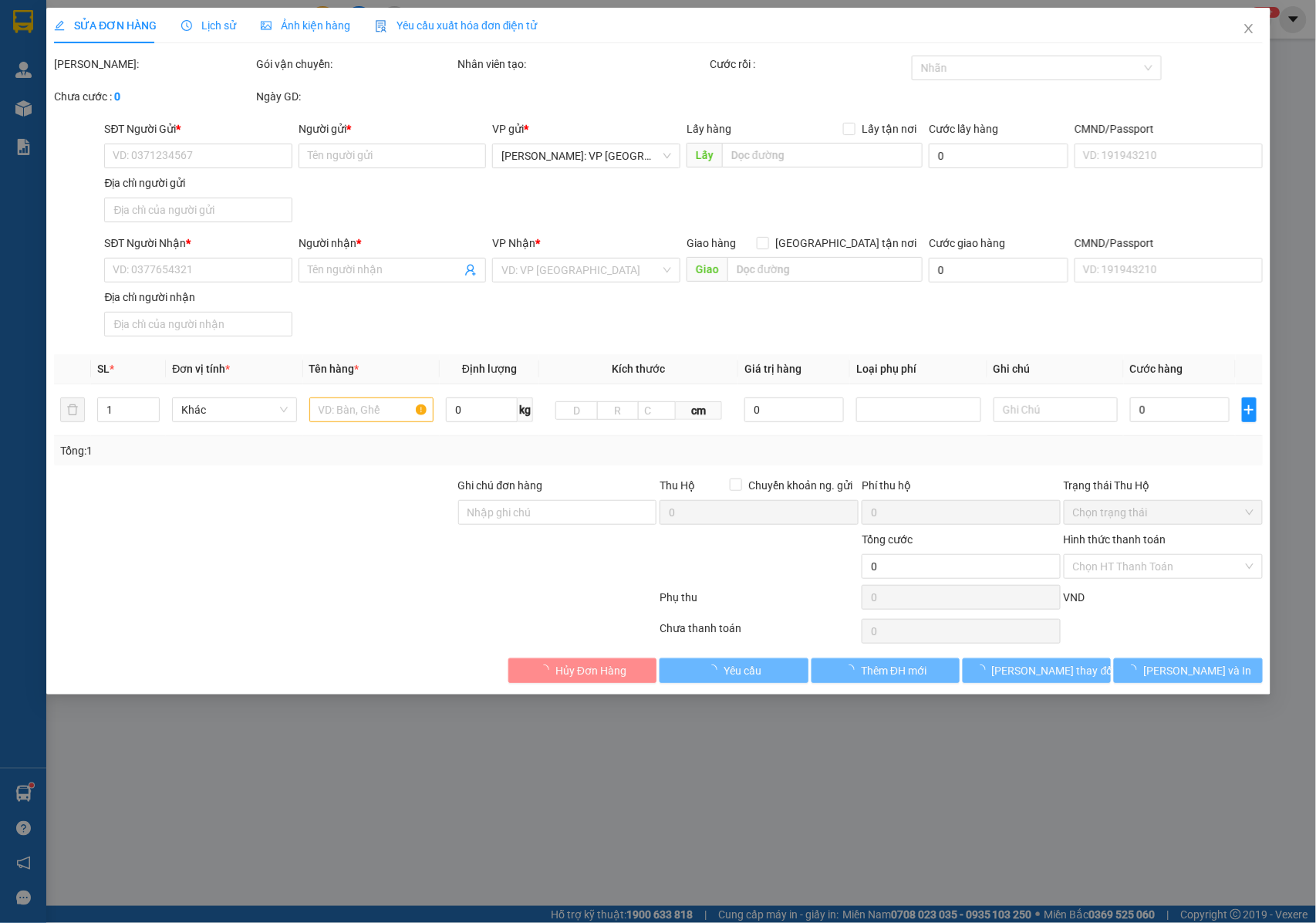
type input "0768070987"
type input "CHỊ SU [PERSON_NAME]"
type input "0988755040"
type input "CHỊ [PERSON_NAME]"
checkbox input "true"
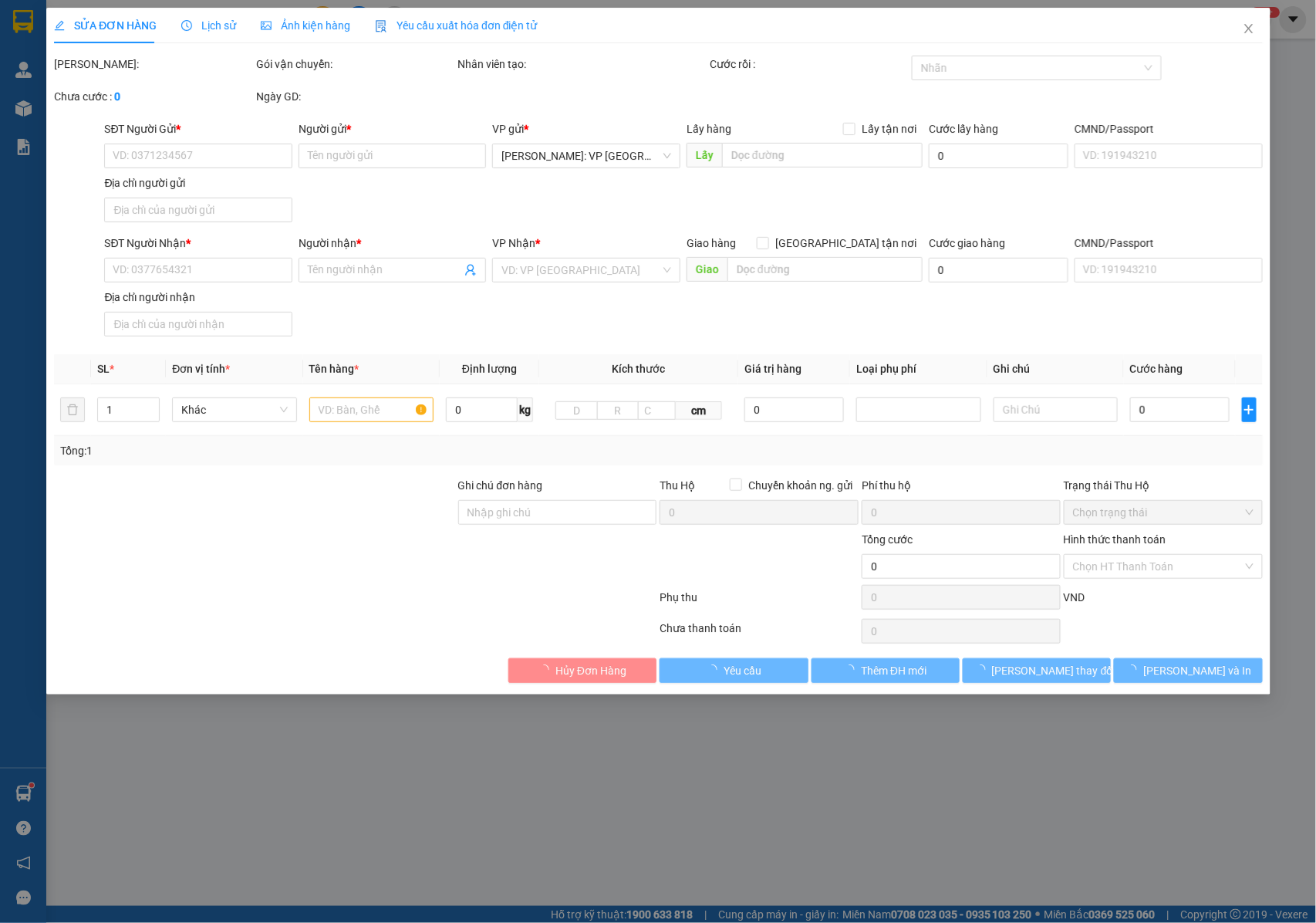
type input "TIÊN [GEOGRAPHIC_DATA] : SỐ 8 PHỐ [GEOGRAPHIC_DATA] - [GEOGRAPHIC_DATA][GEOGRAP…"
type input "NHẬN NGUYÊN KIỆN GIAO NGUYÊN KIỆN, HƯ VỠ K ĐỀN"
type input "1.300.000"
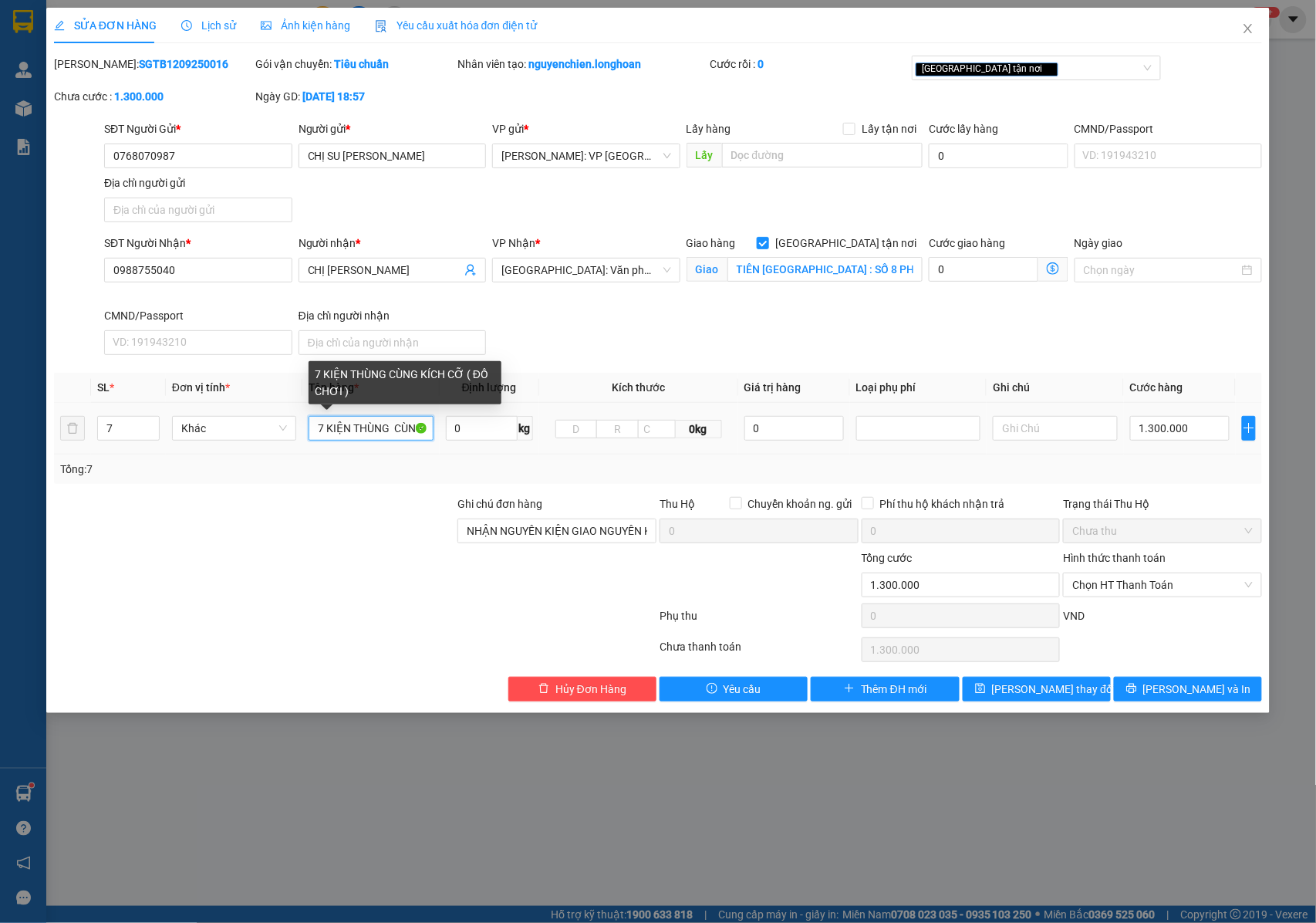
click at [392, 432] on input "7 KIỆN THÙNG CÙNG KÍCH CỠ ( ĐỒ CHƠI )" at bounding box center [371, 428] width 124 height 24
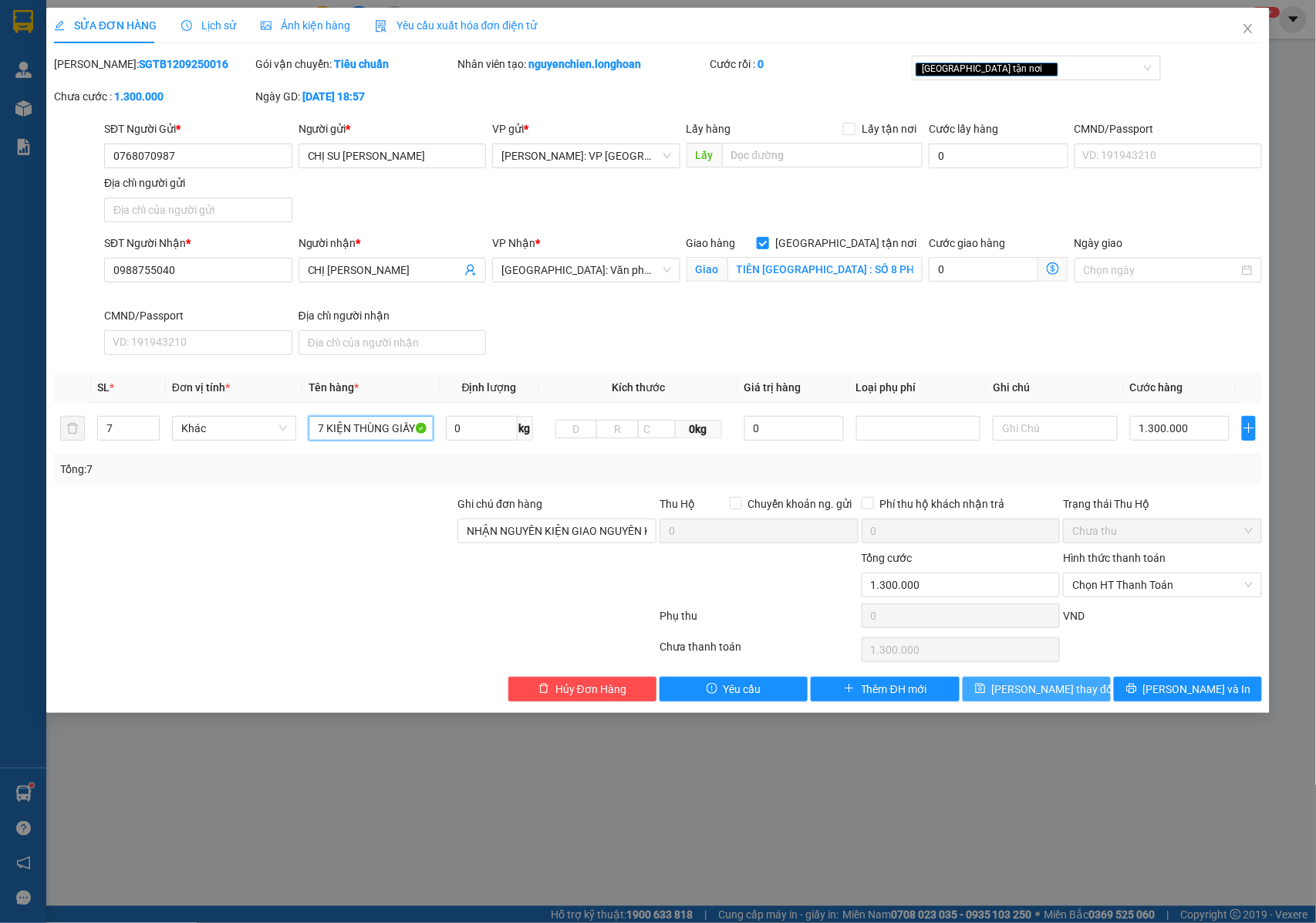
type input "7 KIỆN THÙNG GIẤY CÙNG KÍCH CỠ ( ĐỒ CHƠI )"
click at [1035, 692] on span "Lưu thay đổi" at bounding box center [1054, 689] width 124 height 17
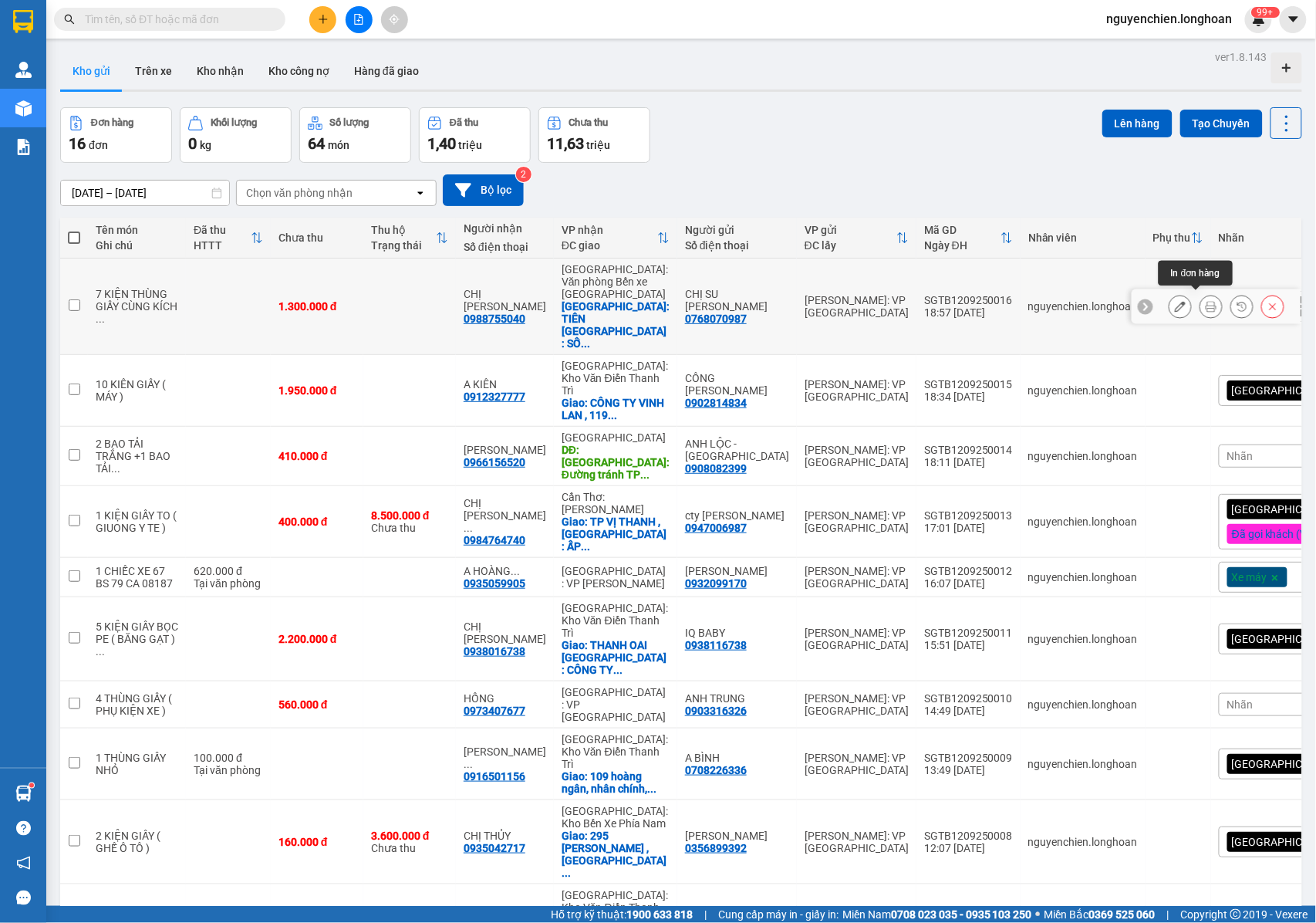
click at [1201, 304] on button at bounding box center [1211, 306] width 22 height 27
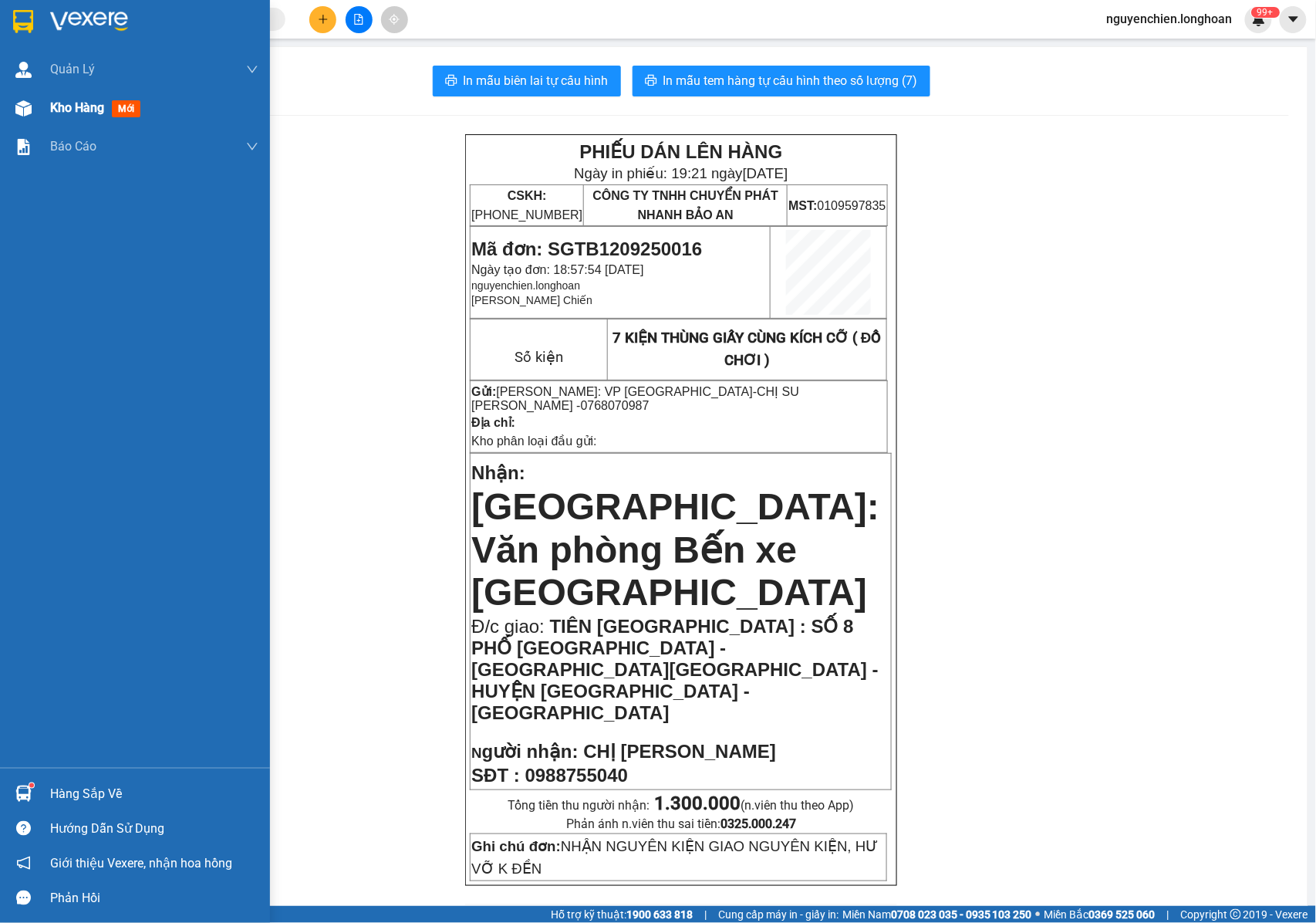
click at [15, 111] on img at bounding box center [23, 108] width 16 height 16
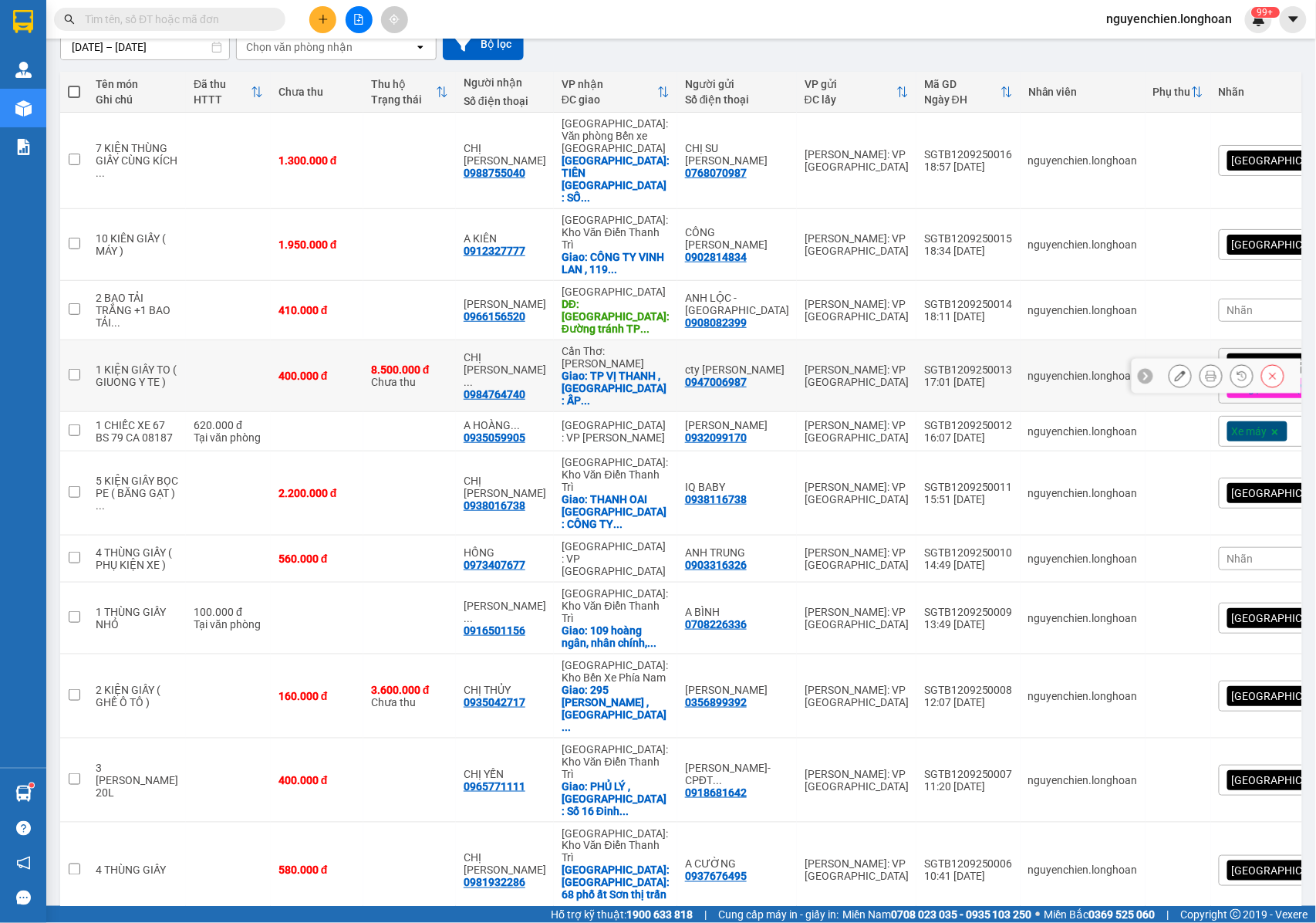
scroll to position [65, 0]
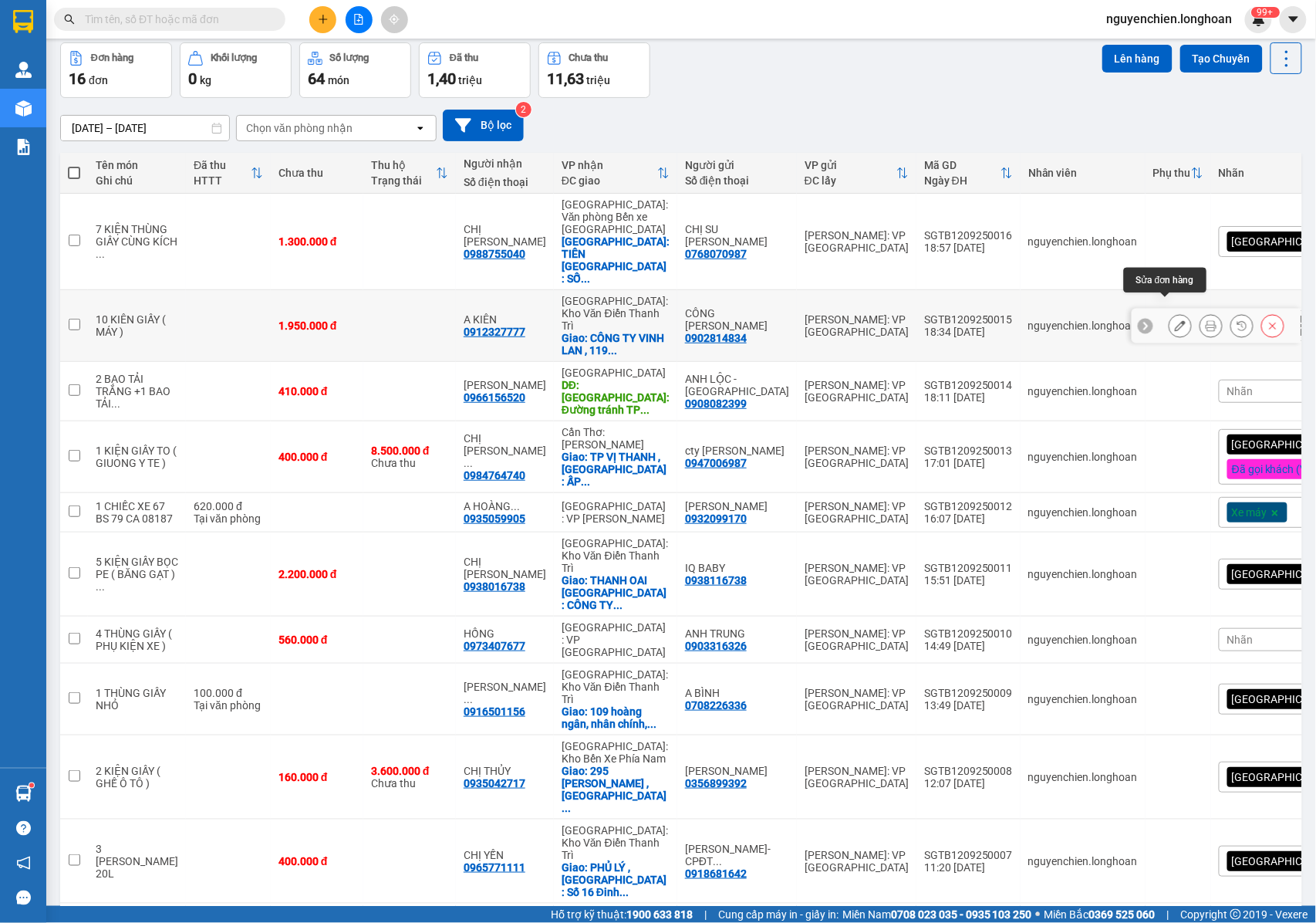
click at [1170, 315] on button at bounding box center [1180, 326] width 22 height 27
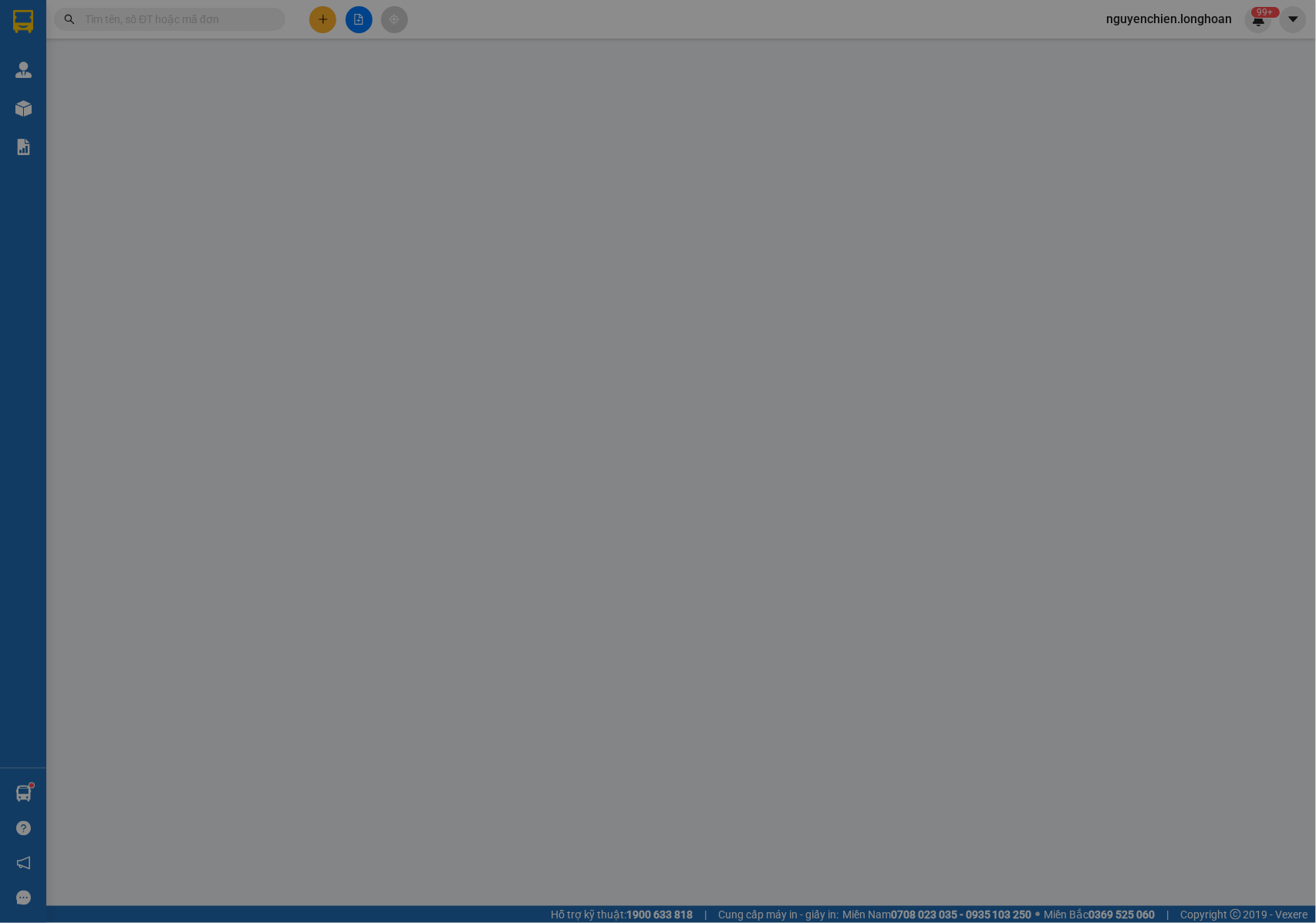
type input "0902814834"
type input "CÔNG [PERSON_NAME]"
type input "0912327777"
type input "A KIÊN"
checkbox input "true"
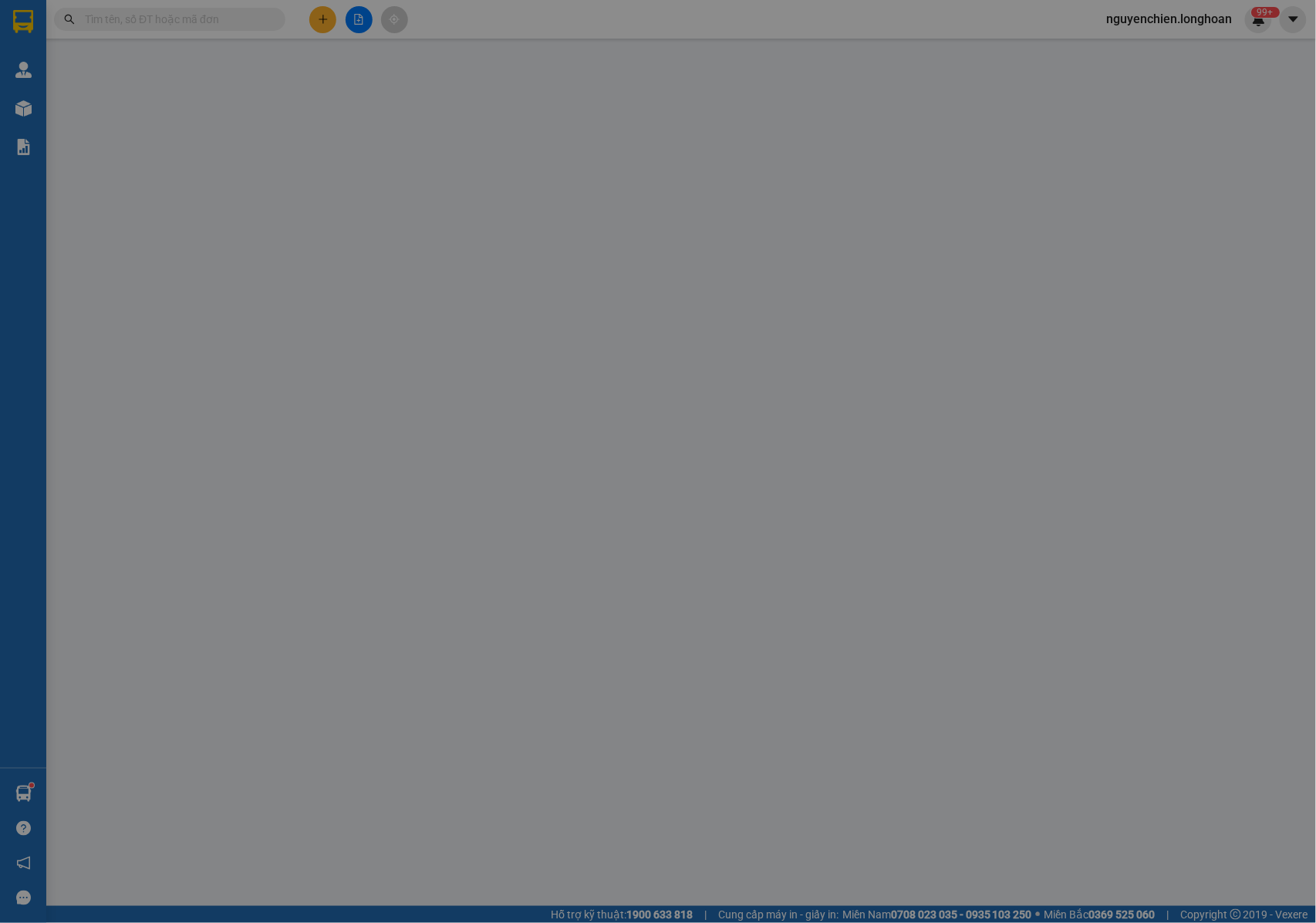
type input "CÔNG [PERSON_NAME] LAN , 119 [PERSON_NAME] , [GEOGRAPHIC_DATA] , [GEOGRAPHIC_DA…"
type input "NHẬN NGUYÊN KIỆN GIAO NGUYÊN KIỆN, HƯ VỠ K ĐỀN"
type input "1.950.000"
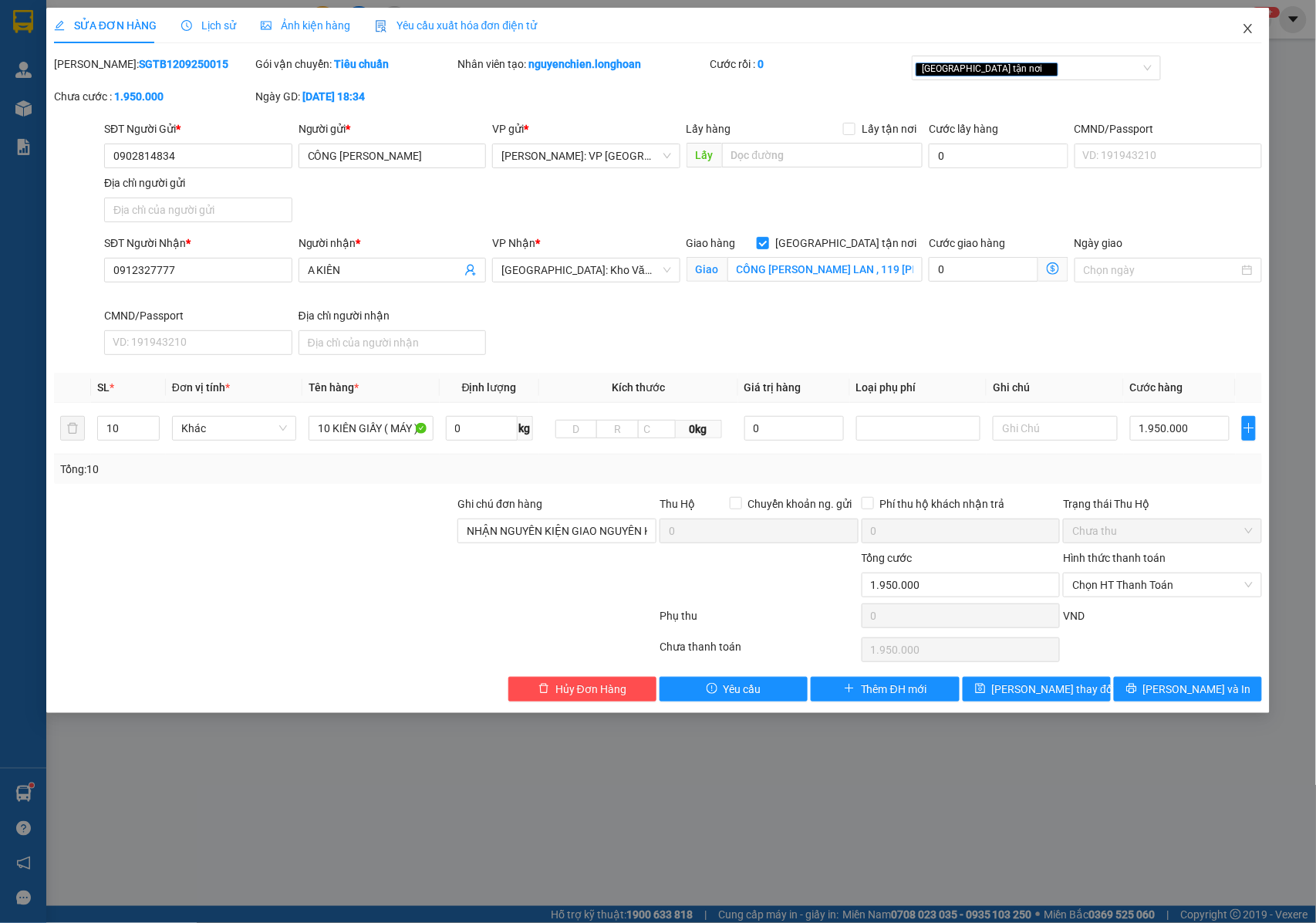
click at [1244, 25] on icon "close" at bounding box center [1247, 28] width 12 height 12
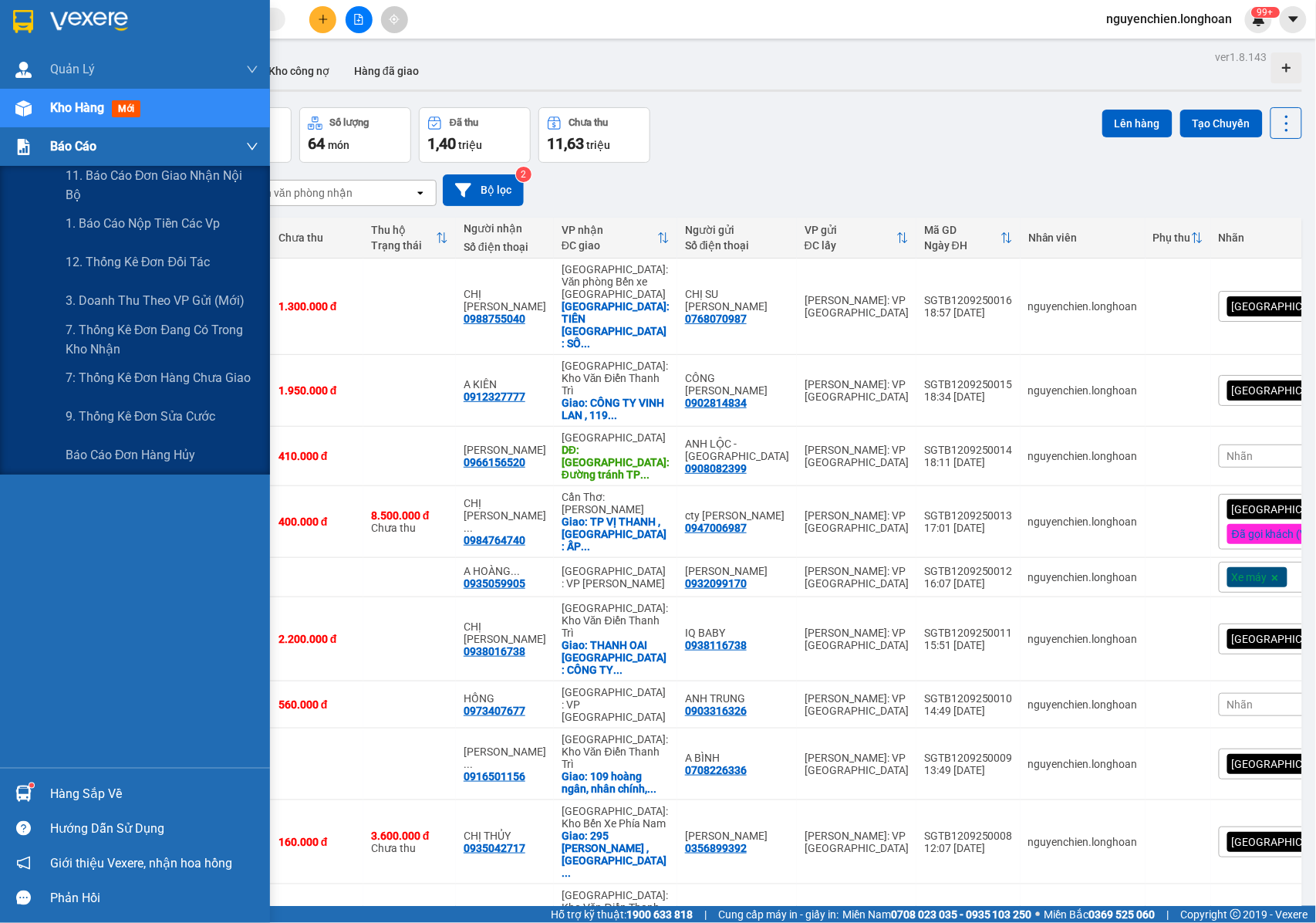
click at [17, 146] on img at bounding box center [23, 146] width 16 height 16
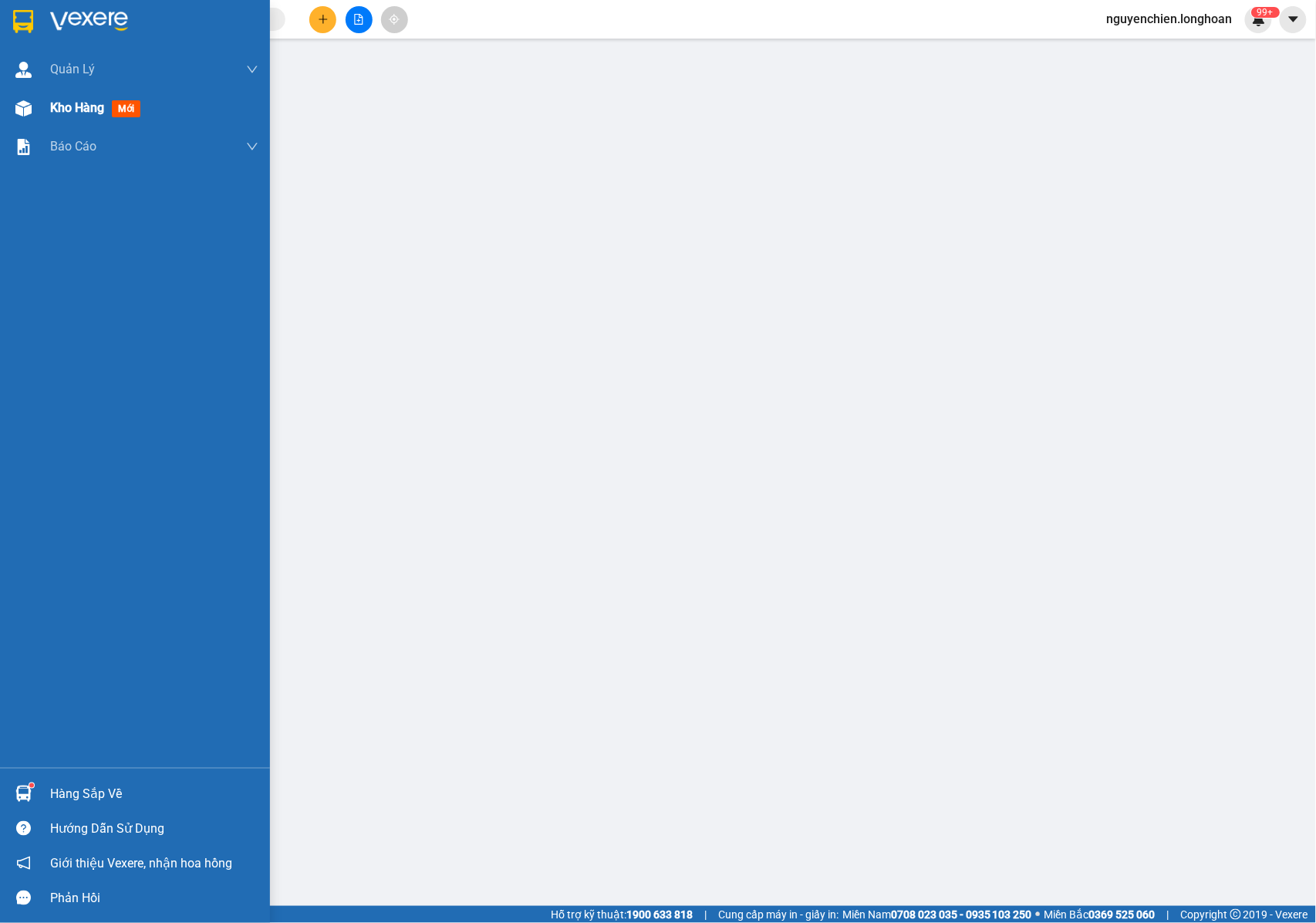
click at [28, 122] on div "Kho hàng mới" at bounding box center [135, 108] width 270 height 38
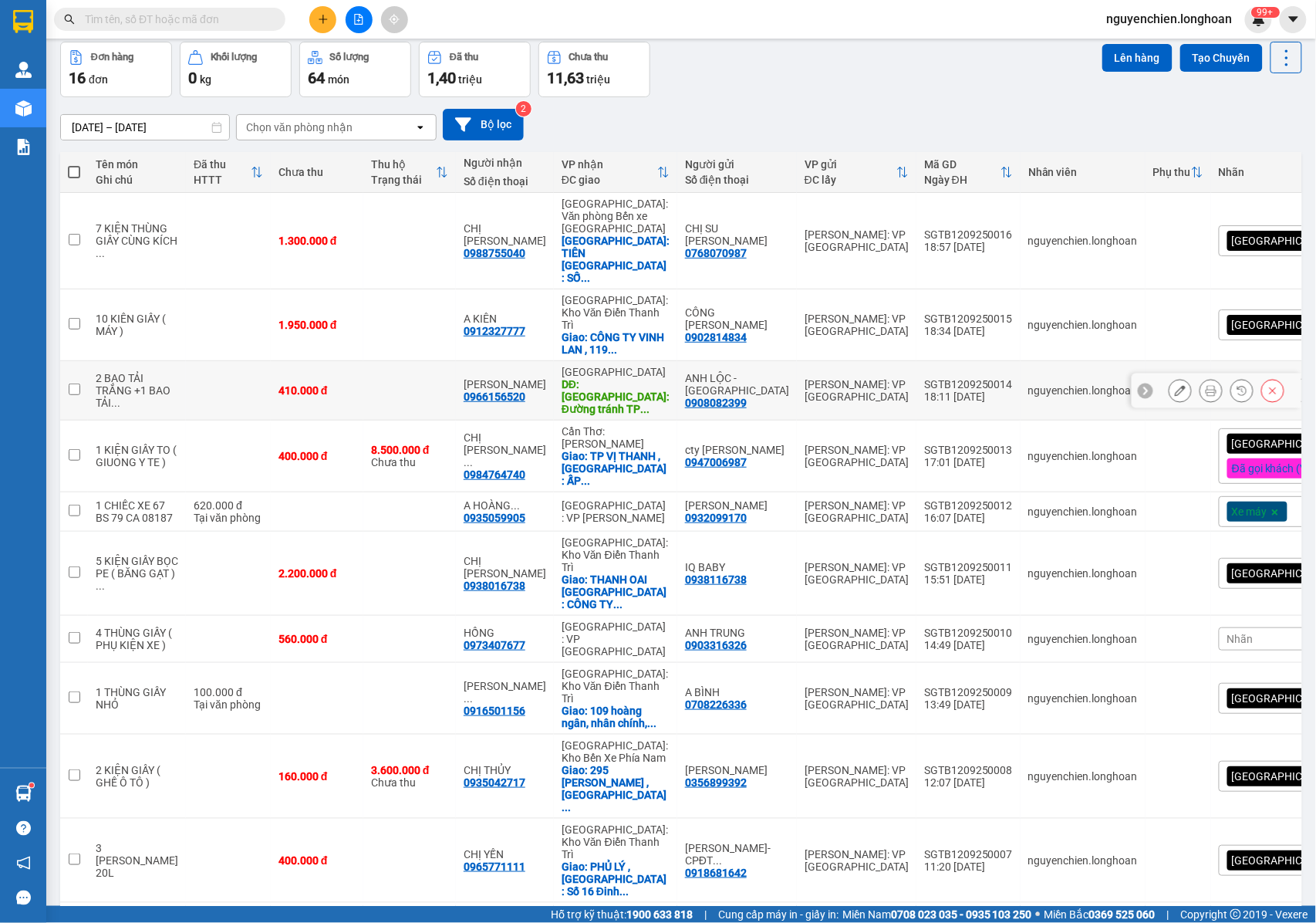
scroll to position [102, 0]
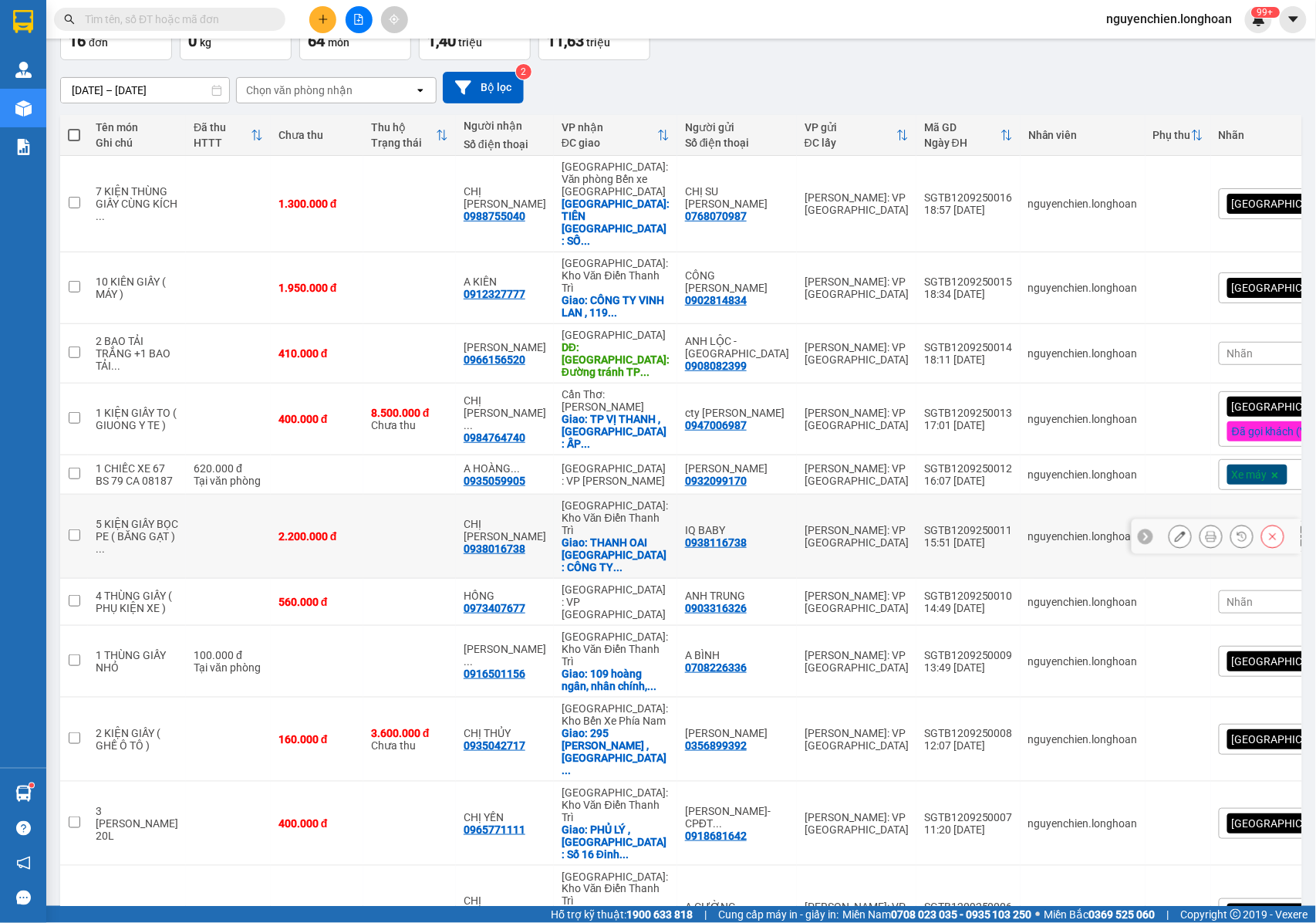
click at [1206, 531] on icon at bounding box center [1212, 536] width 11 height 11
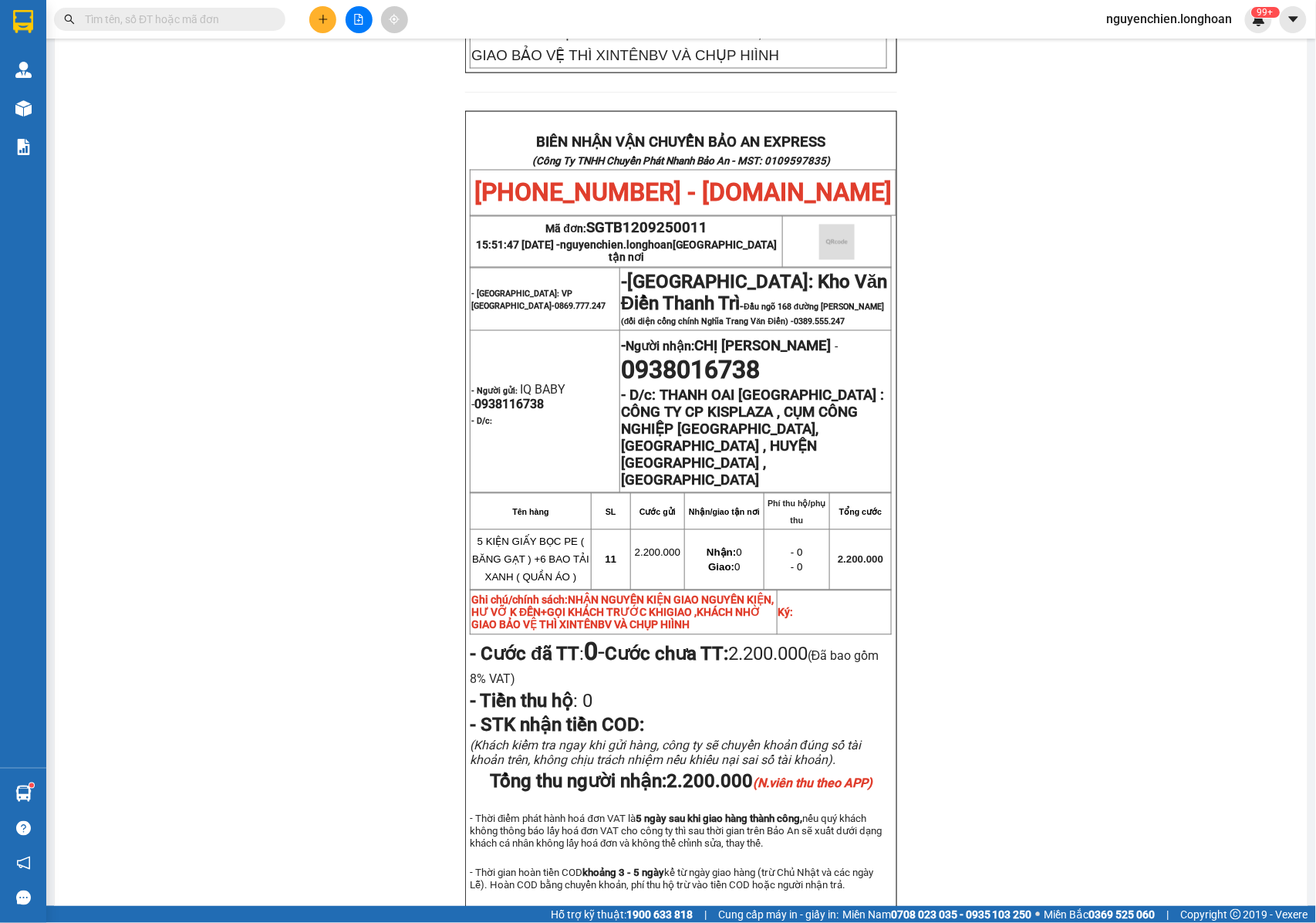
scroll to position [823, 0]
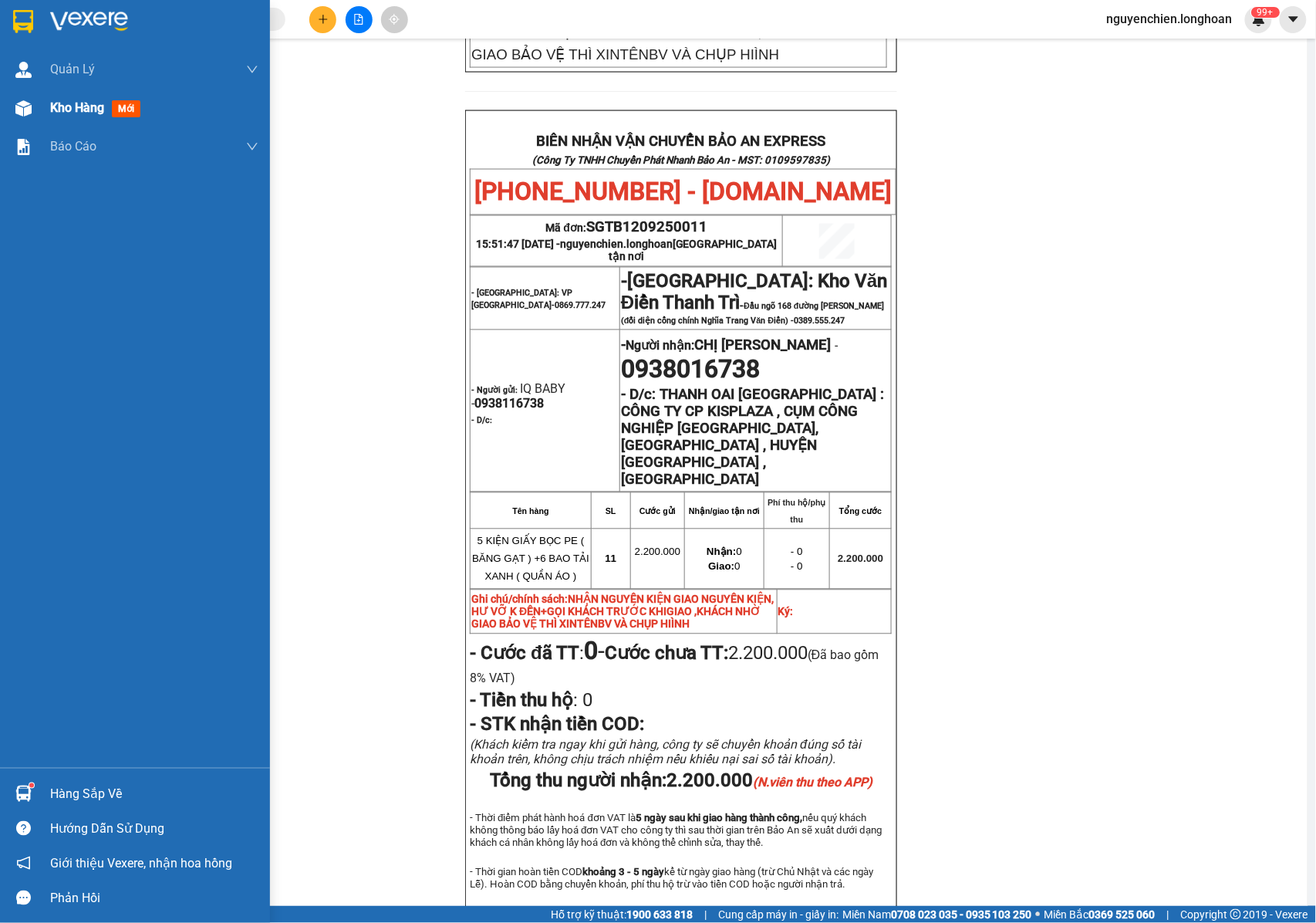
click at [26, 112] on img at bounding box center [23, 108] width 16 height 16
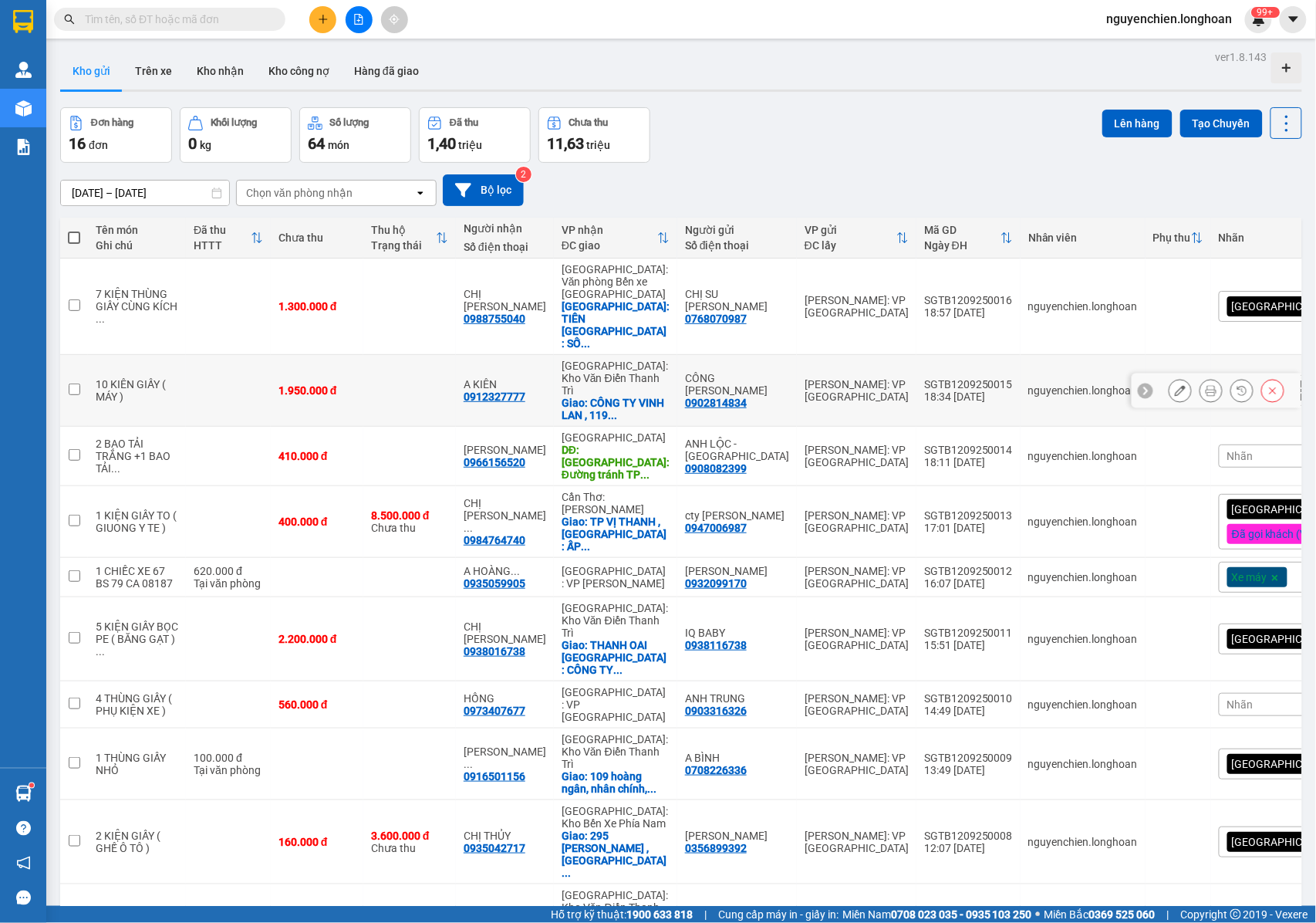
click at [1201, 379] on button at bounding box center [1211, 391] width 22 height 27
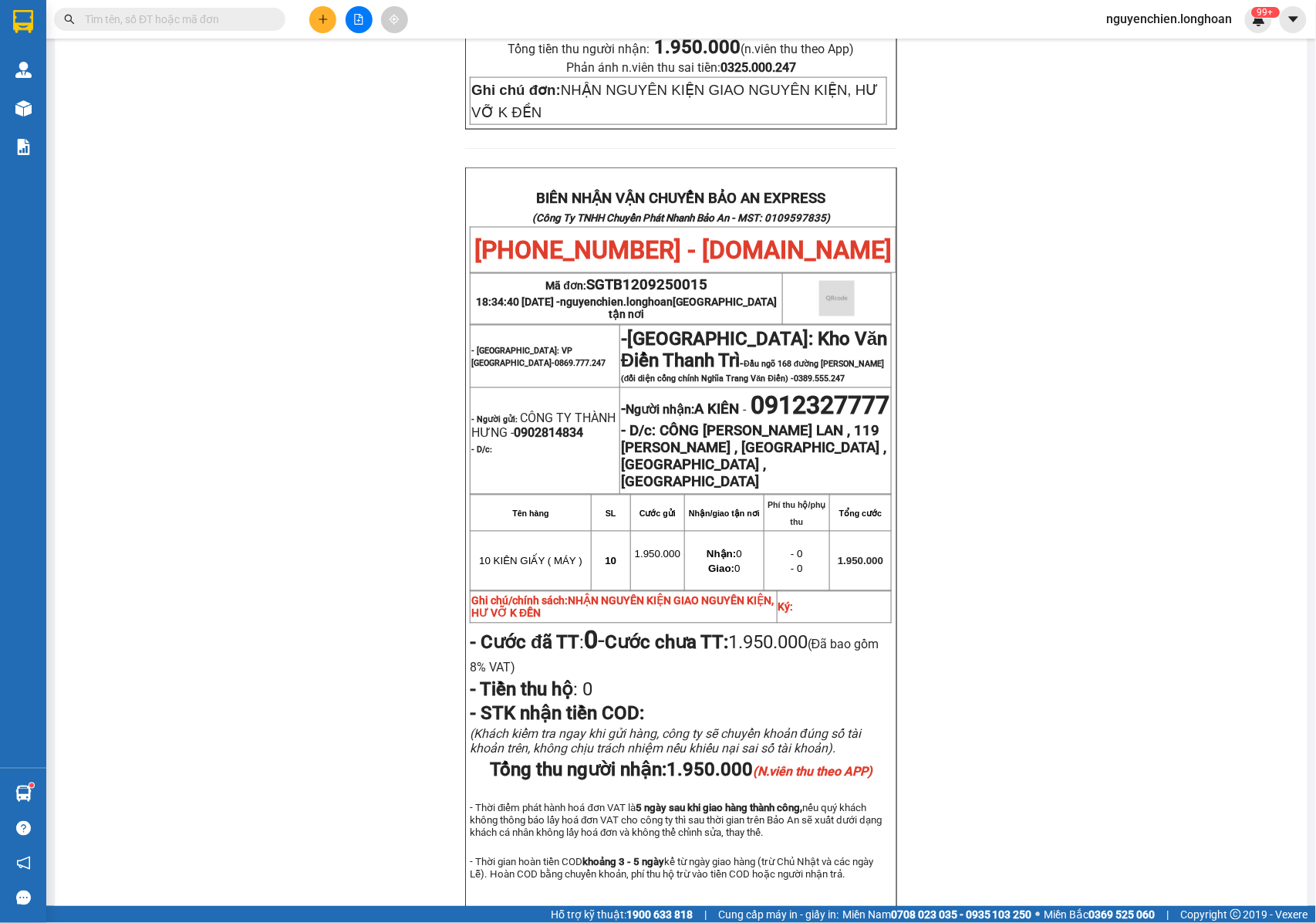
scroll to position [720, 0]
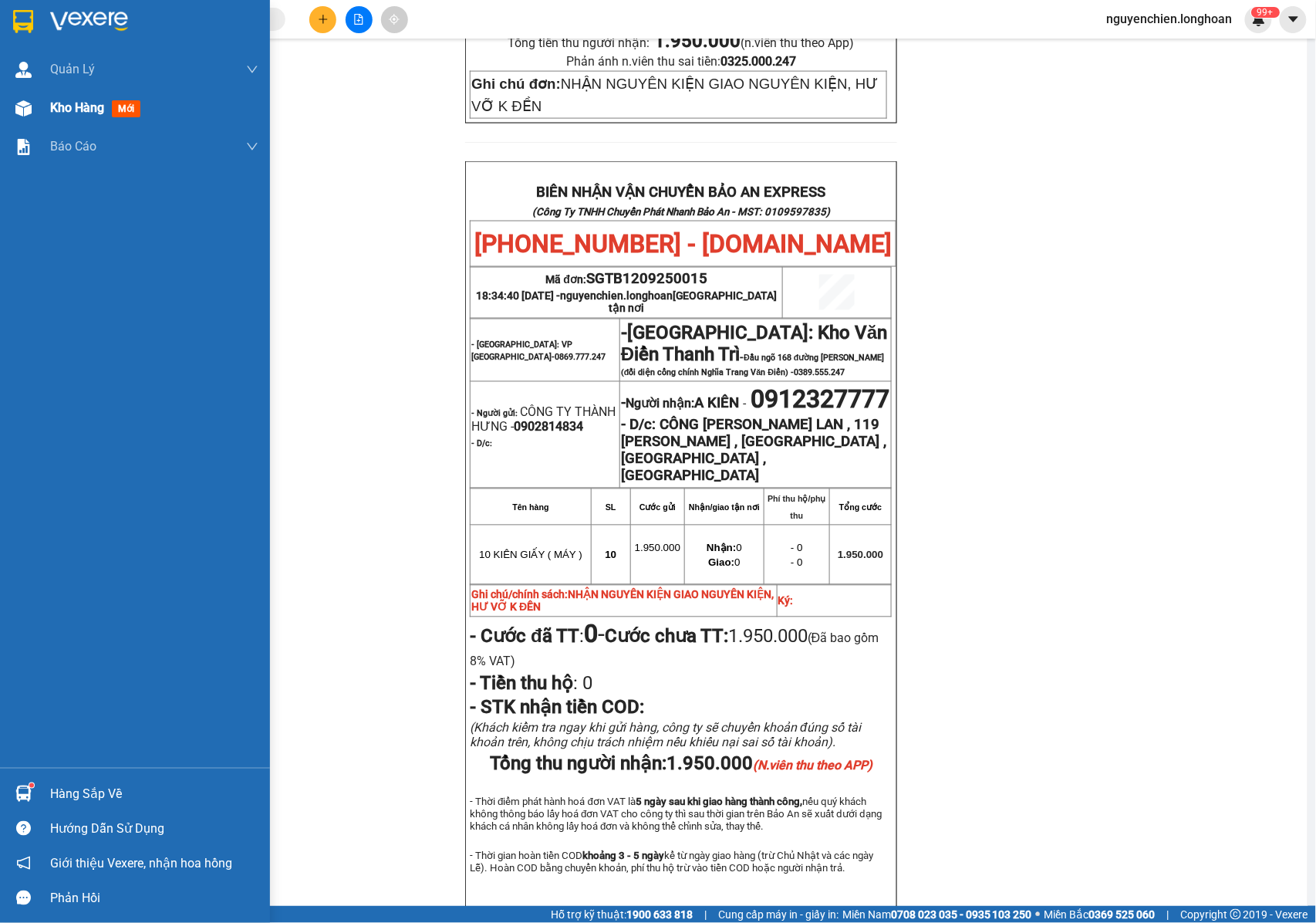
click at [35, 112] on div at bounding box center [23, 108] width 27 height 27
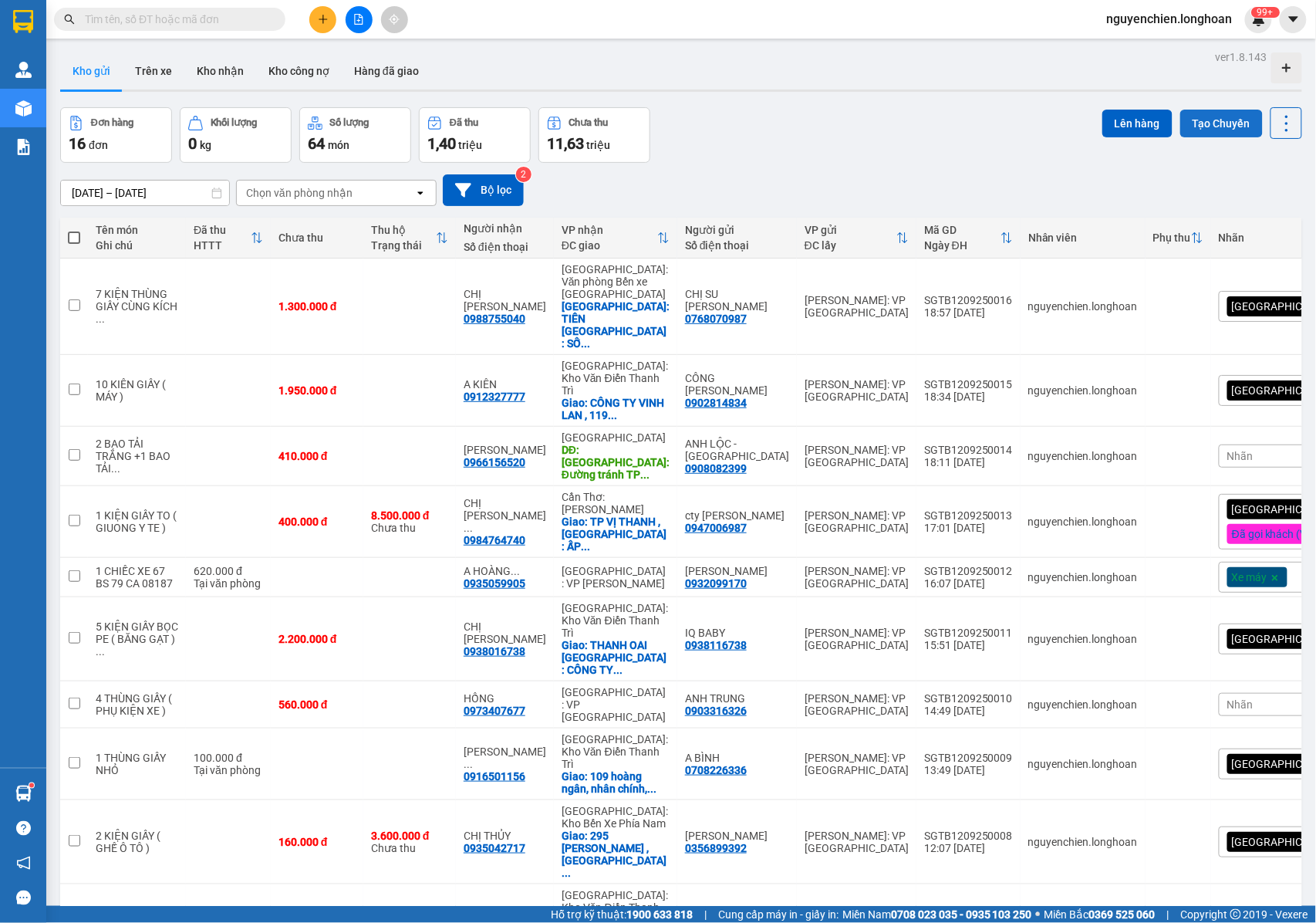
click at [1198, 121] on button "Tạo Chuyến" at bounding box center [1221, 124] width 83 height 28
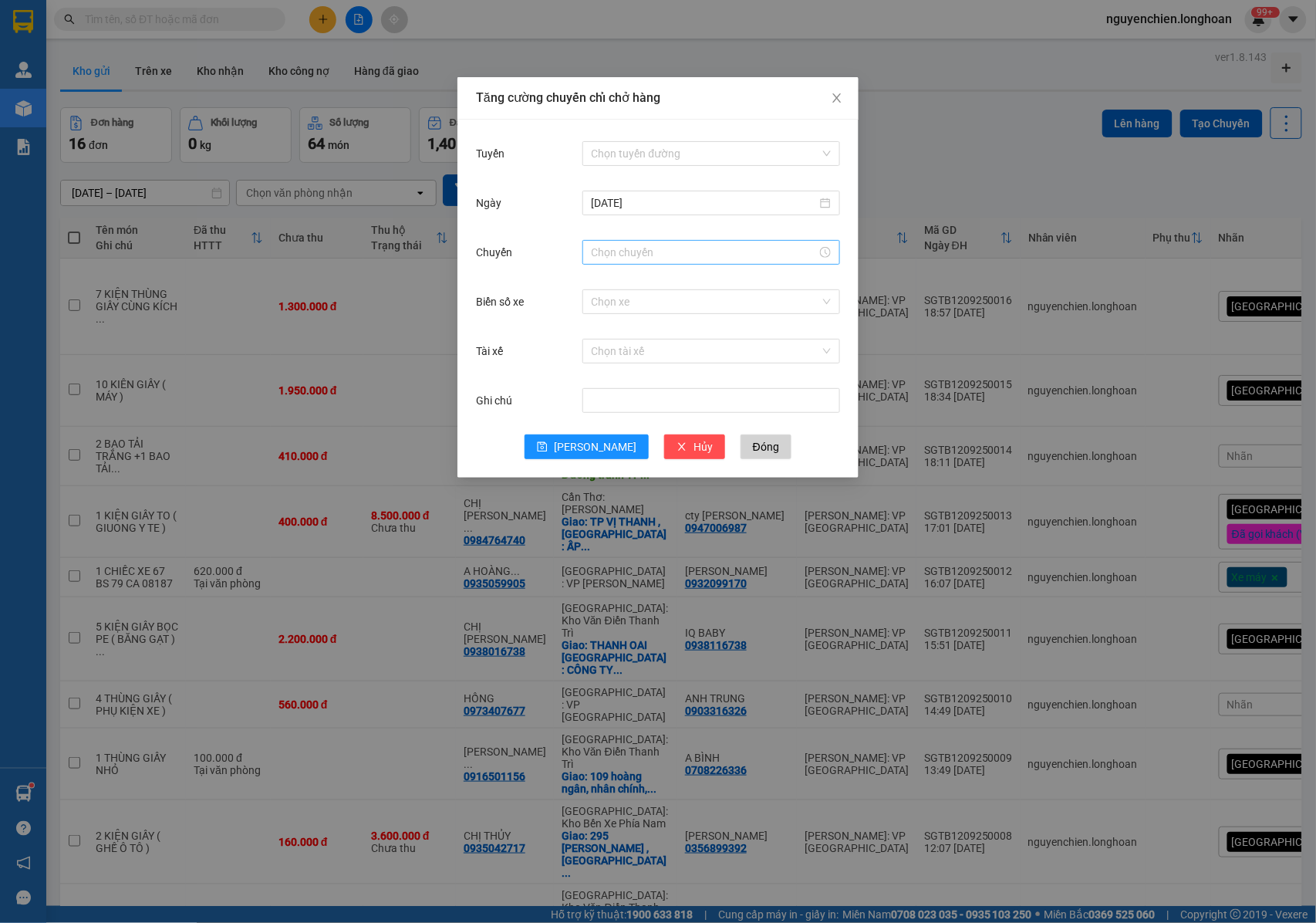
click at [609, 249] on input "Chuyến" at bounding box center [704, 253] width 225 height 17
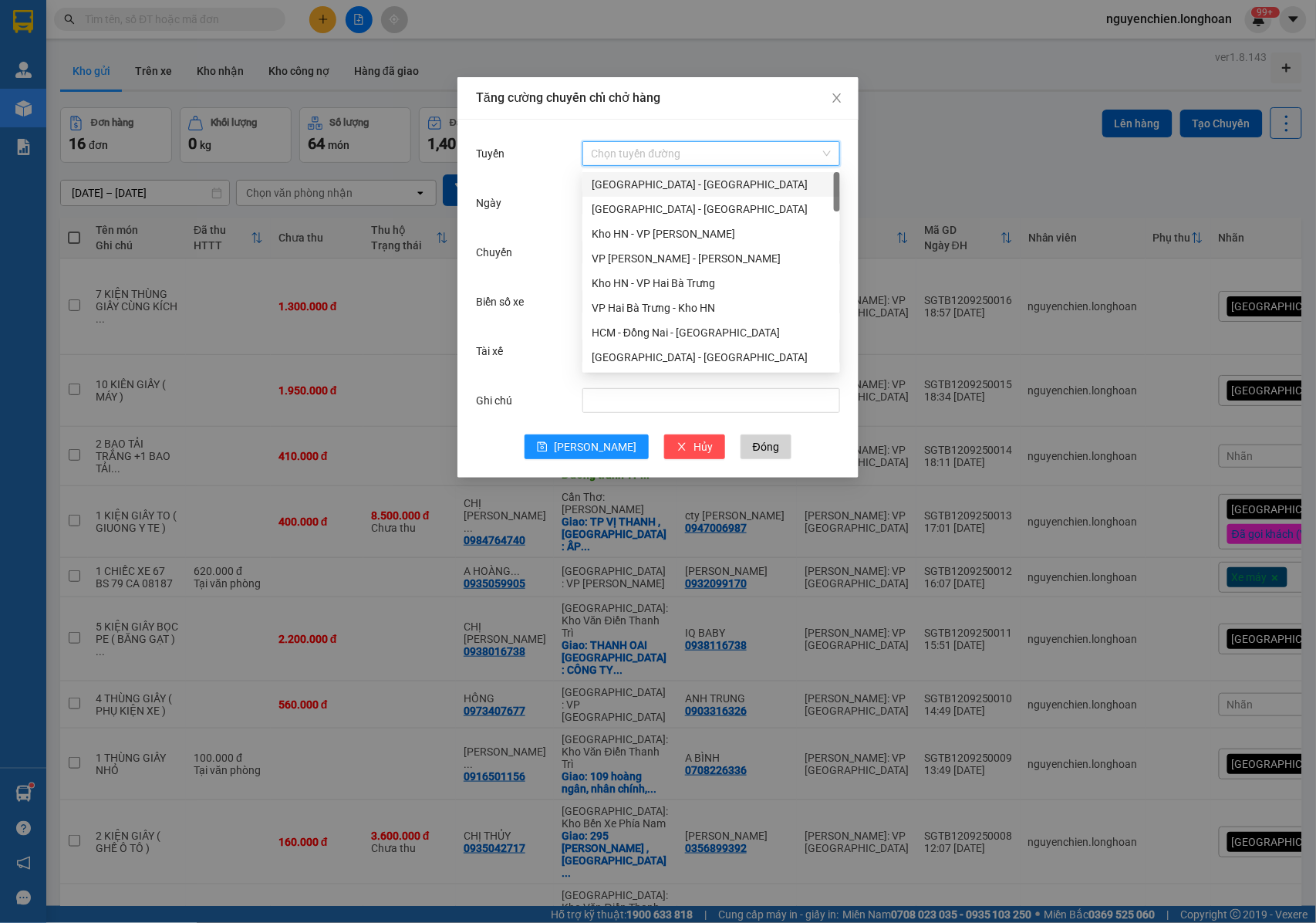
click at [621, 149] on input "Tuyến" at bounding box center [705, 153] width 228 height 23
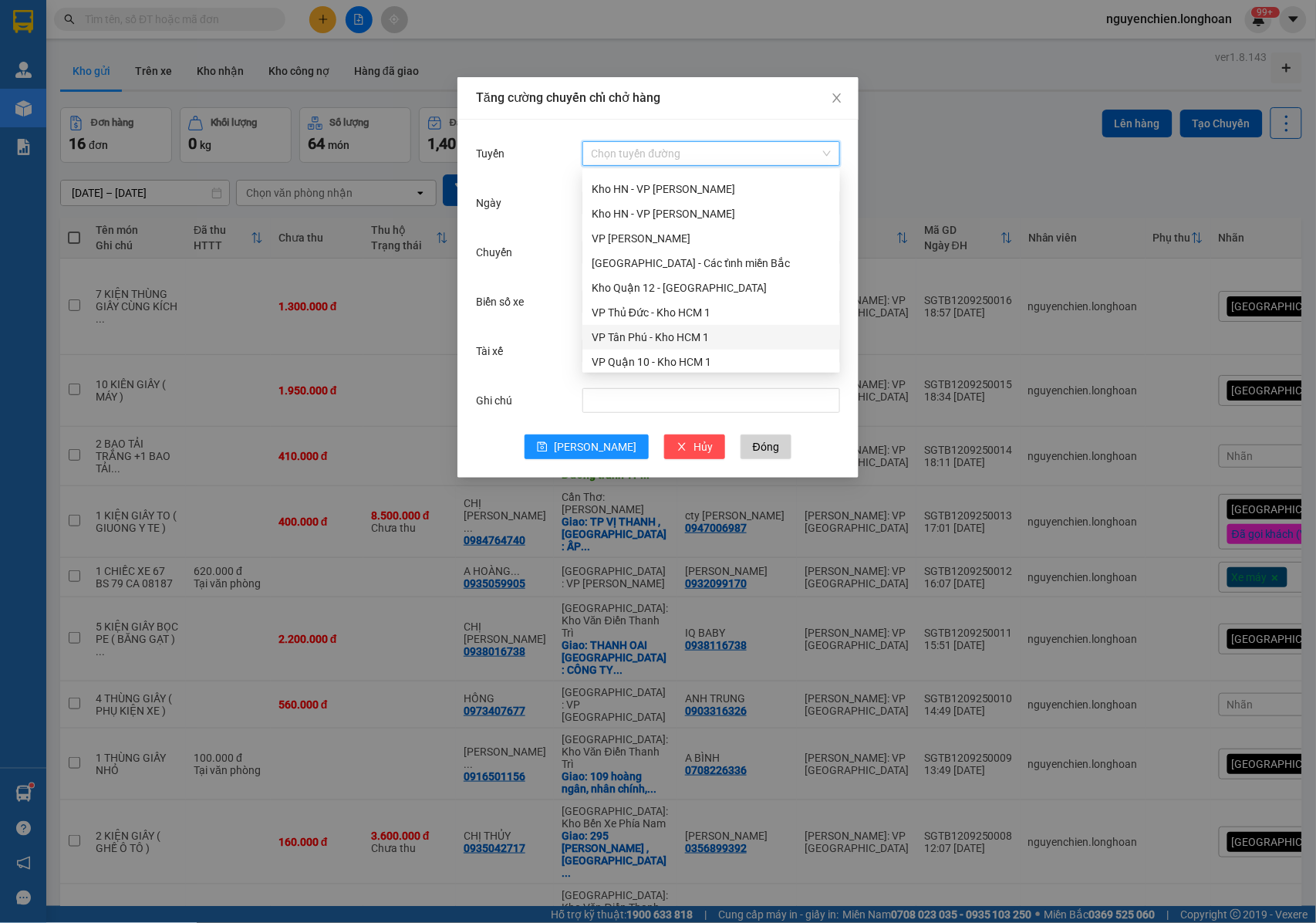
scroll to position [618, 0]
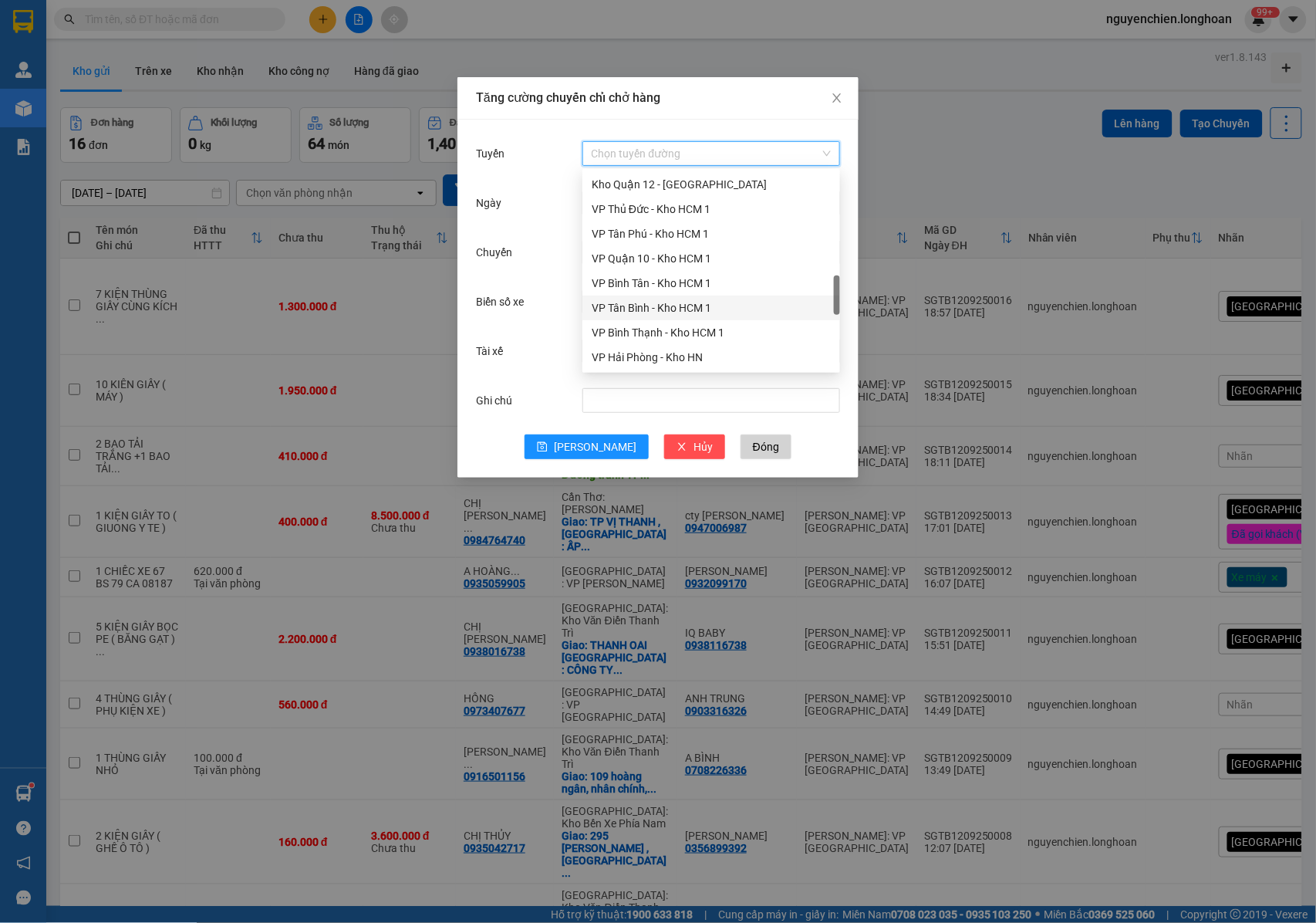
click at [654, 312] on div "VP Tân Bình - Kho HCM 1" at bounding box center [711, 308] width 239 height 17
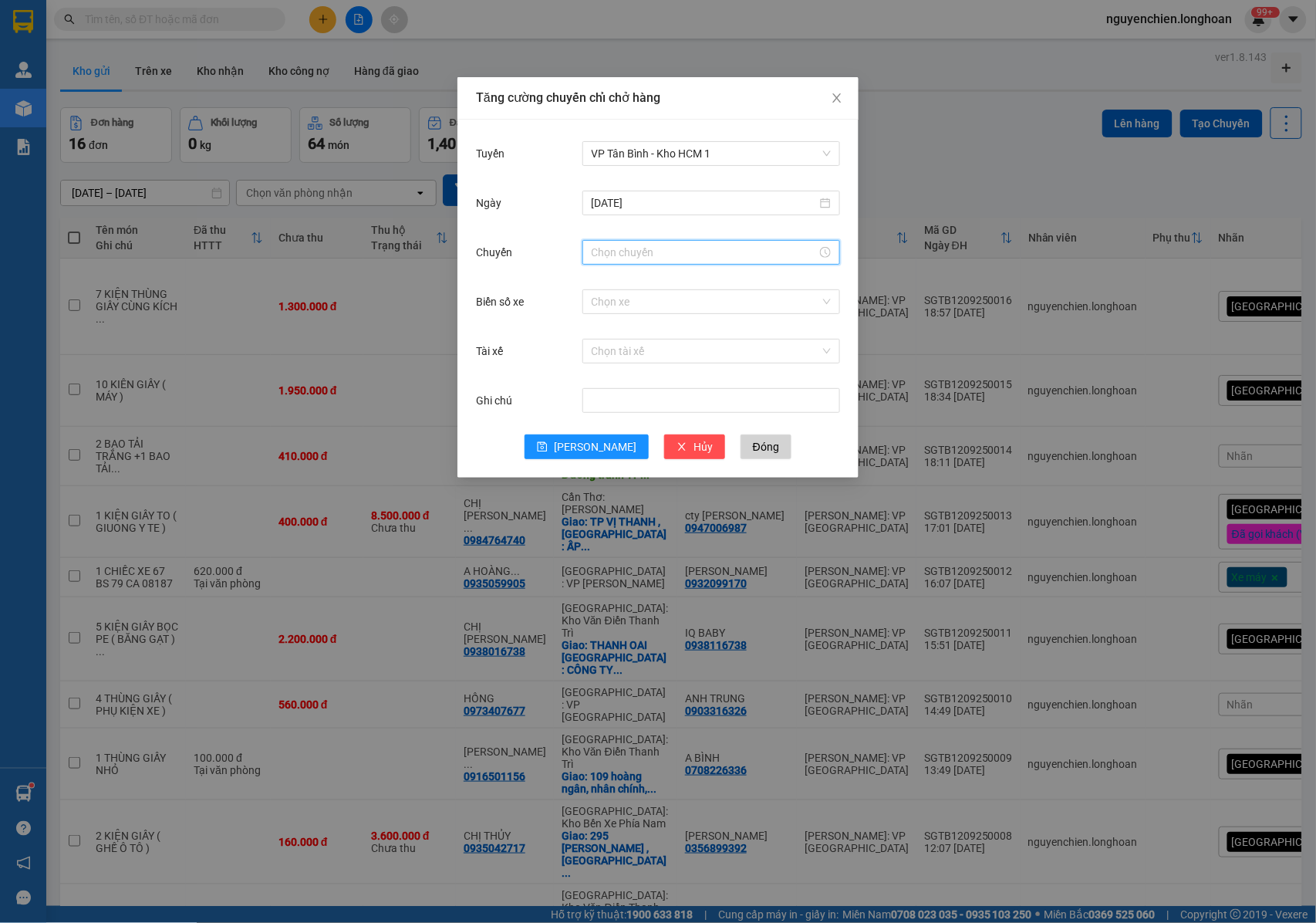
click at [609, 254] on input "Chuyến" at bounding box center [704, 253] width 225 height 17
click at [600, 388] on div "19" at bounding box center [604, 384] width 43 height 22
click at [640, 362] on div "56" at bounding box center [647, 361] width 42 height 22
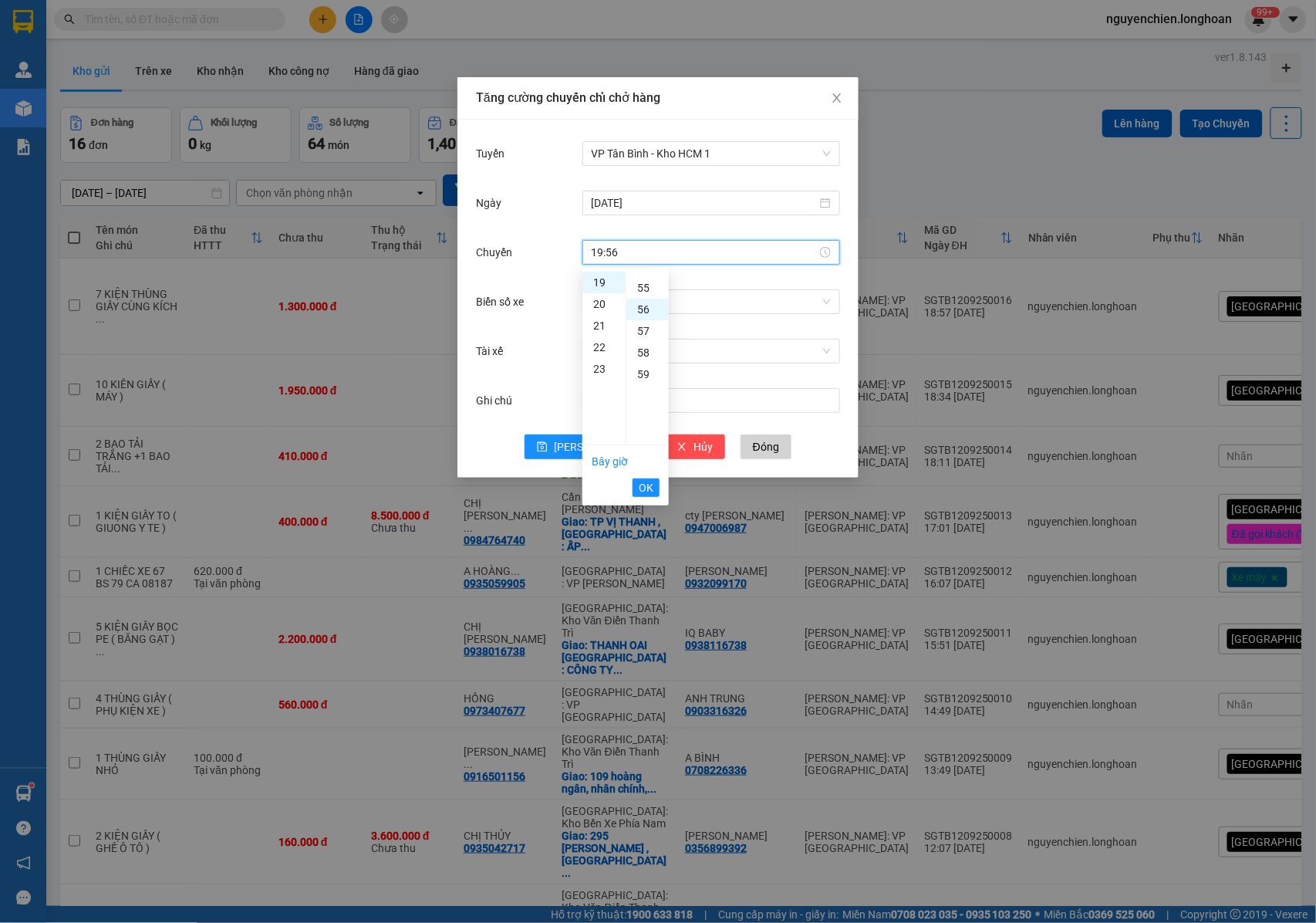
scroll to position [1210, 0]
drag, startPoint x: 647, startPoint y: 488, endPoint x: 639, endPoint y: 347, distance: 141.2
click at [646, 488] on span "OK" at bounding box center [647, 487] width 15 height 17
type input "19:56"
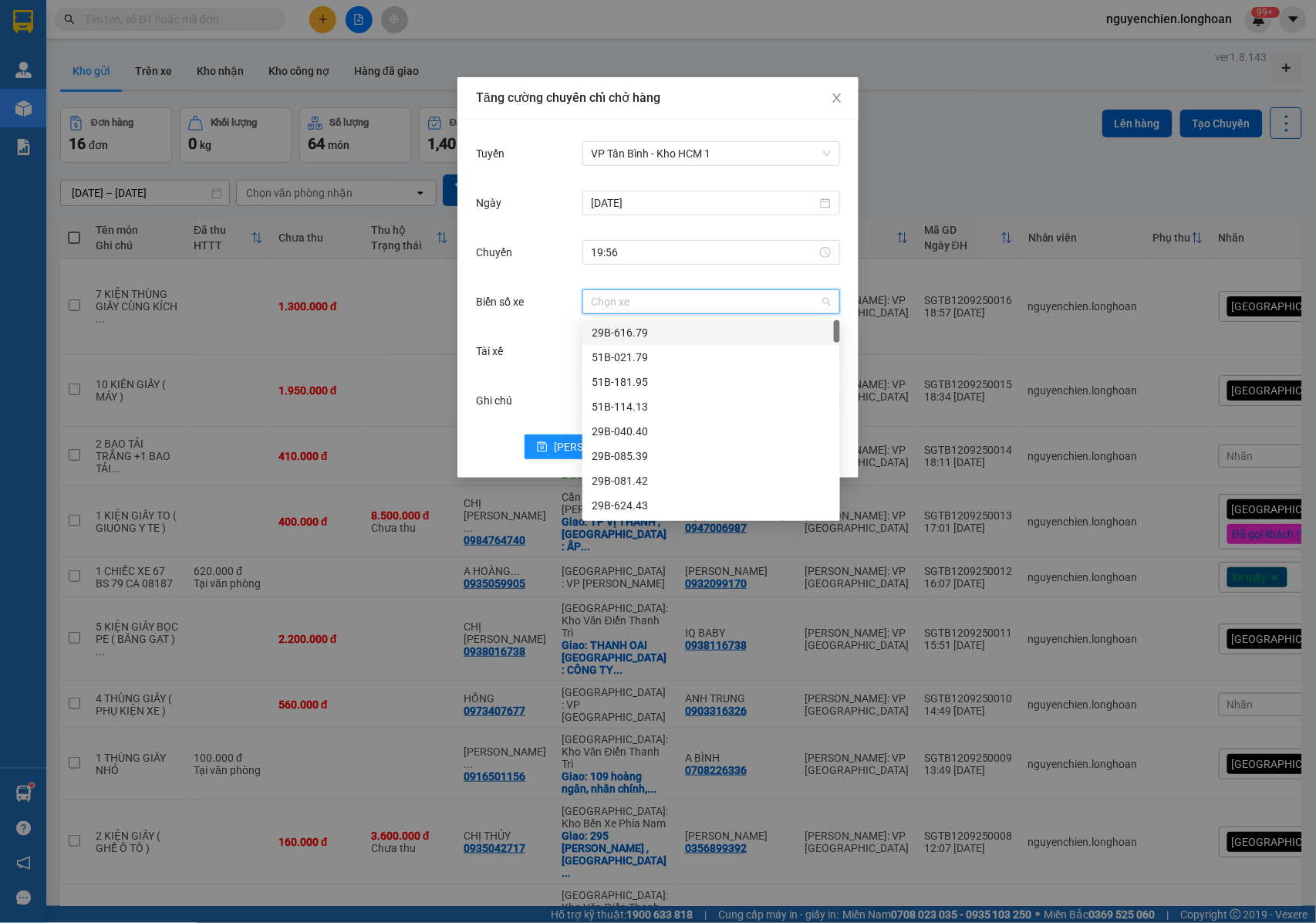
click at [640, 313] on input "Biển số xe" at bounding box center [705, 301] width 228 height 23
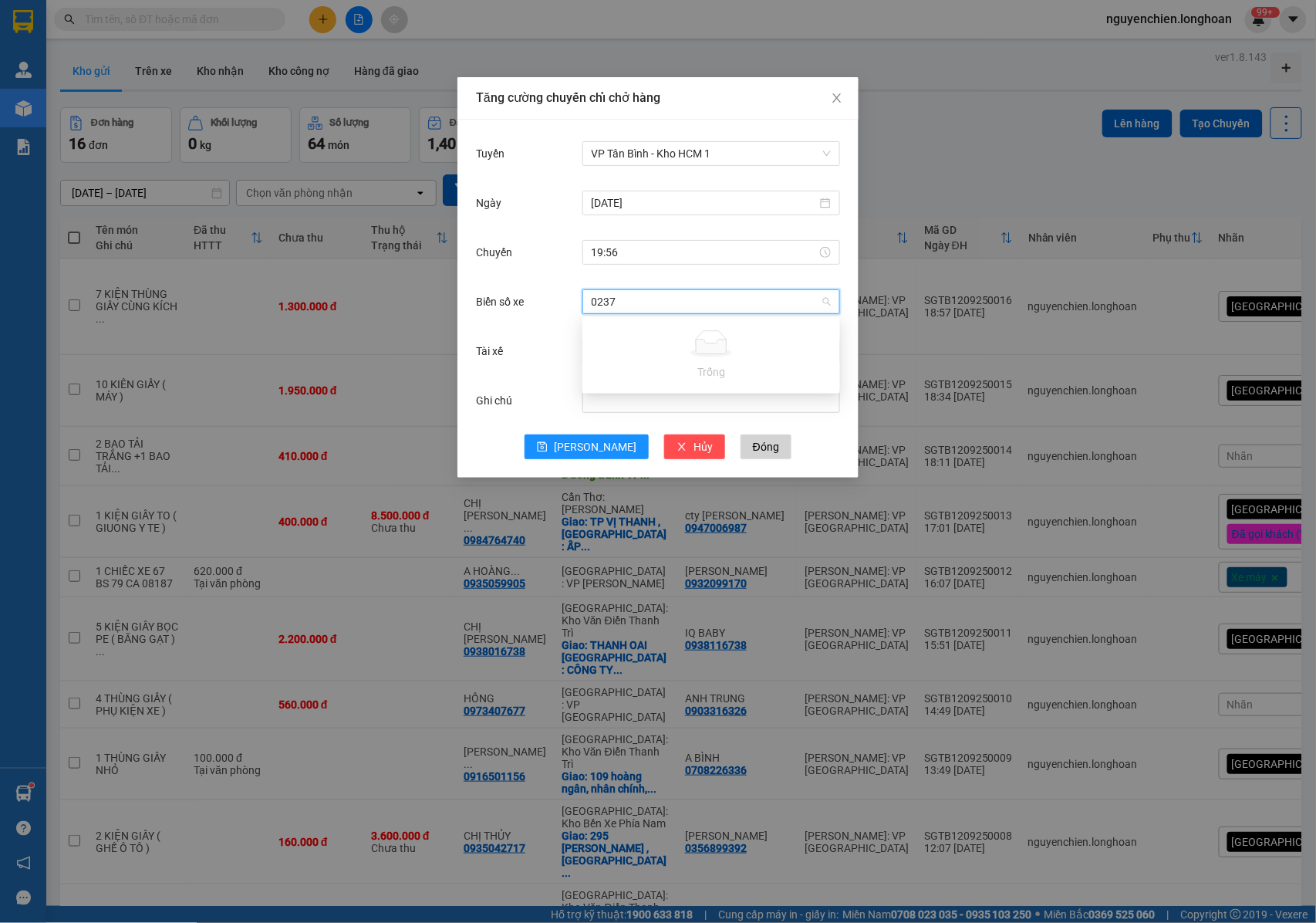
type input "023"
click at [639, 323] on div "29K-023.73" at bounding box center [712, 332] width 258 height 24
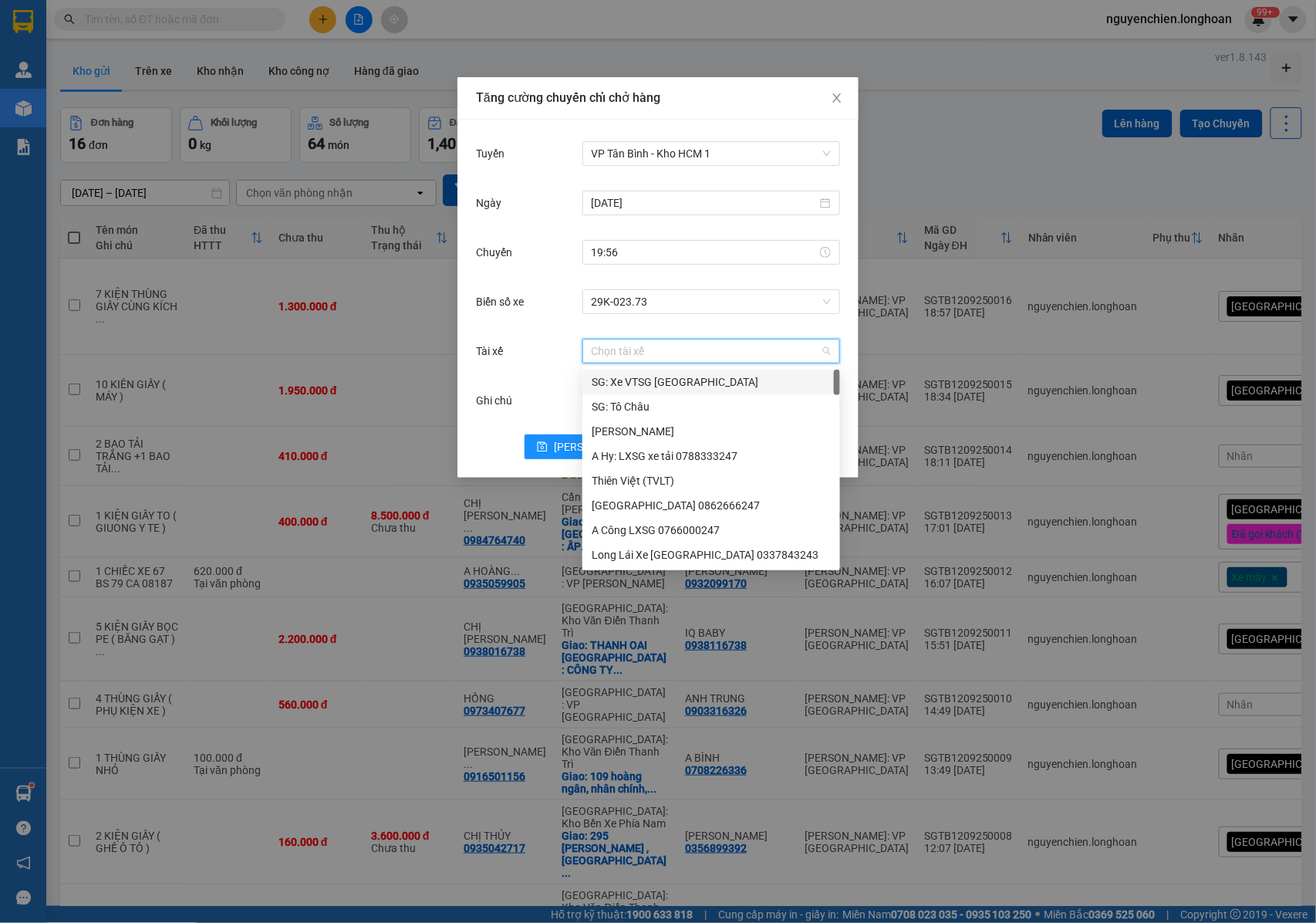
click at [647, 350] on input "Tài xế" at bounding box center [705, 351] width 228 height 23
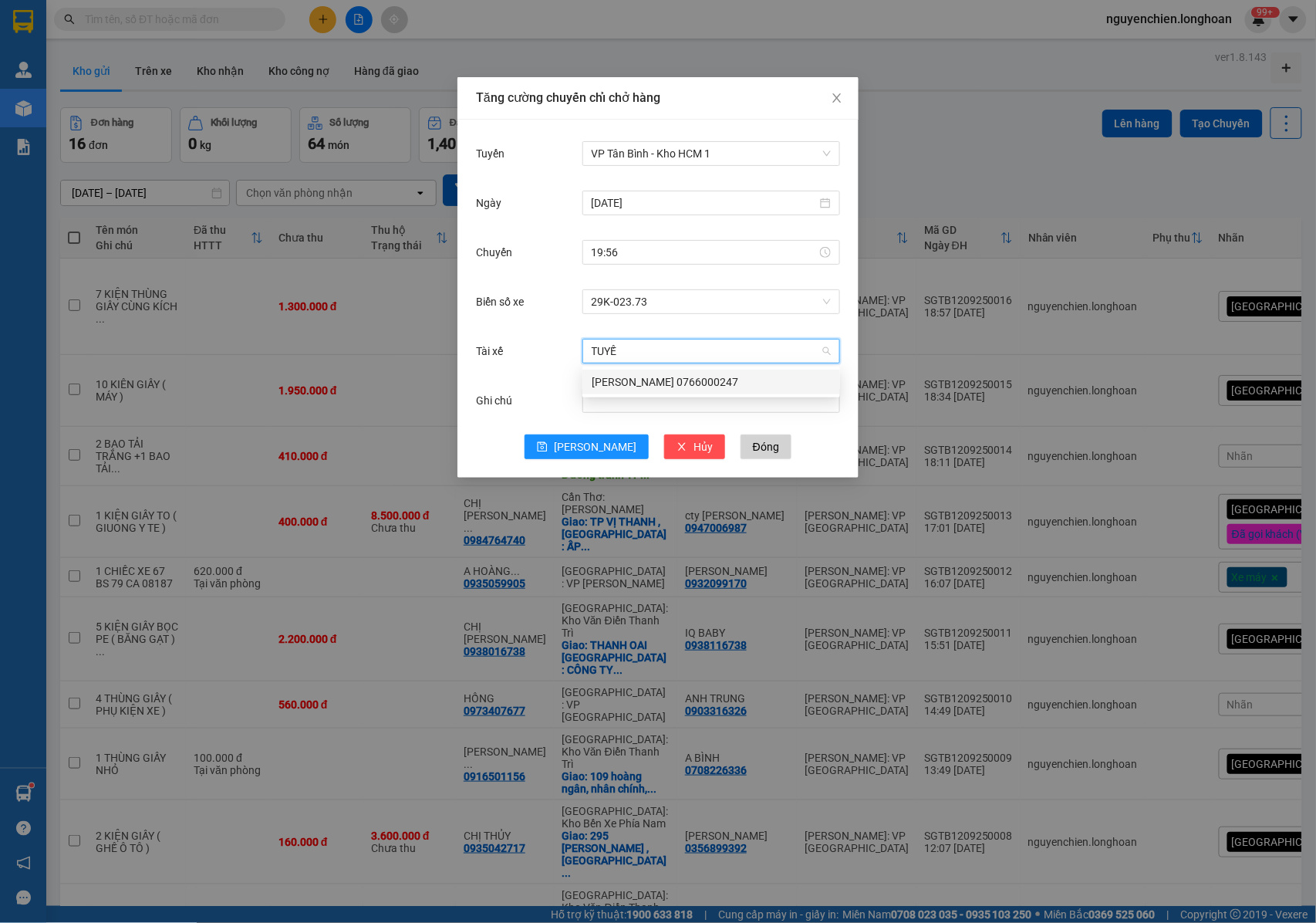
type input "TUYẾN"
click at [652, 379] on div "[PERSON_NAME] 0766000247" at bounding box center [711, 382] width 239 height 17
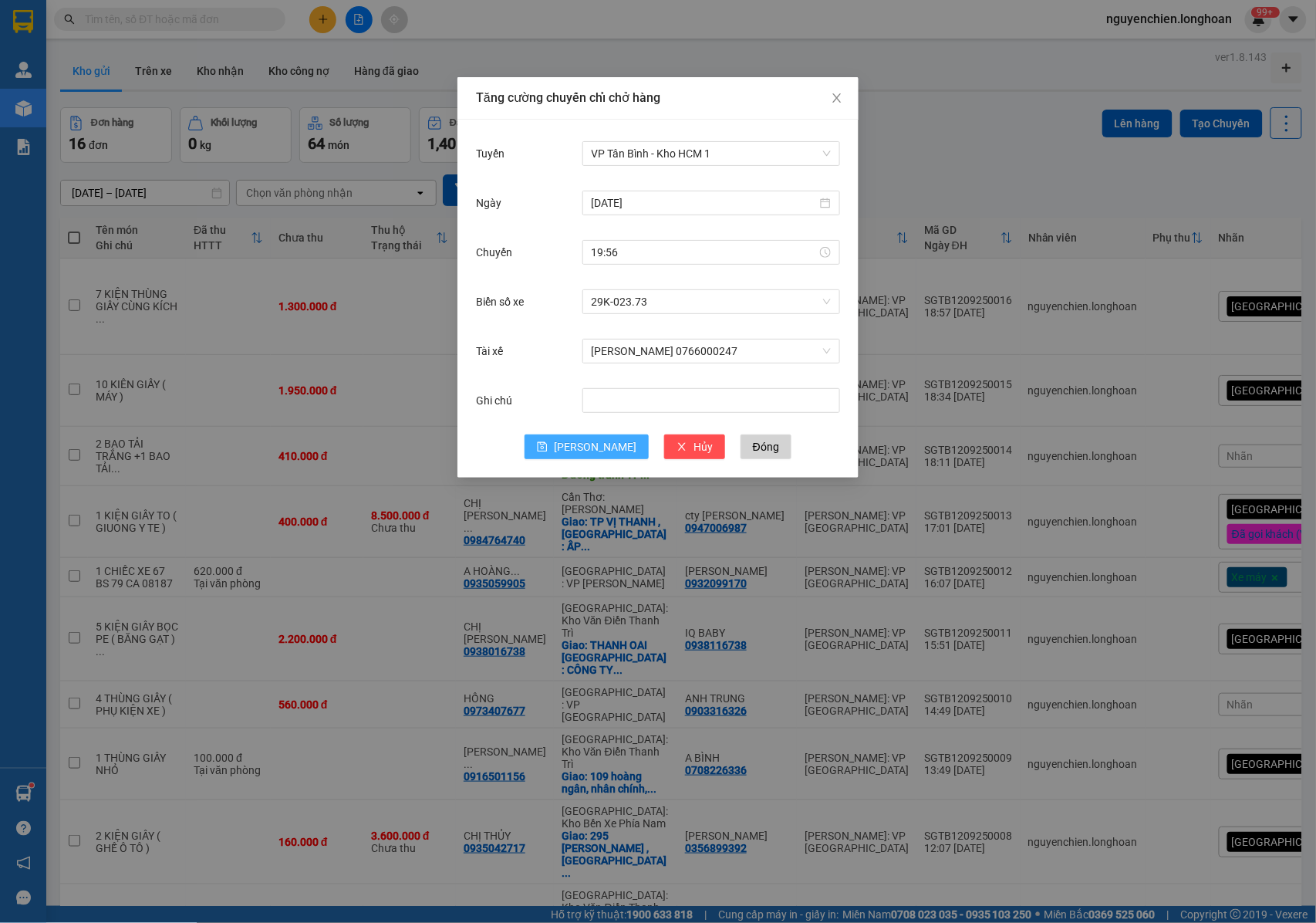
click at [548, 453] on span "save" at bounding box center [543, 447] width 11 height 12
click at [841, 94] on icon "close" at bounding box center [836, 98] width 12 height 12
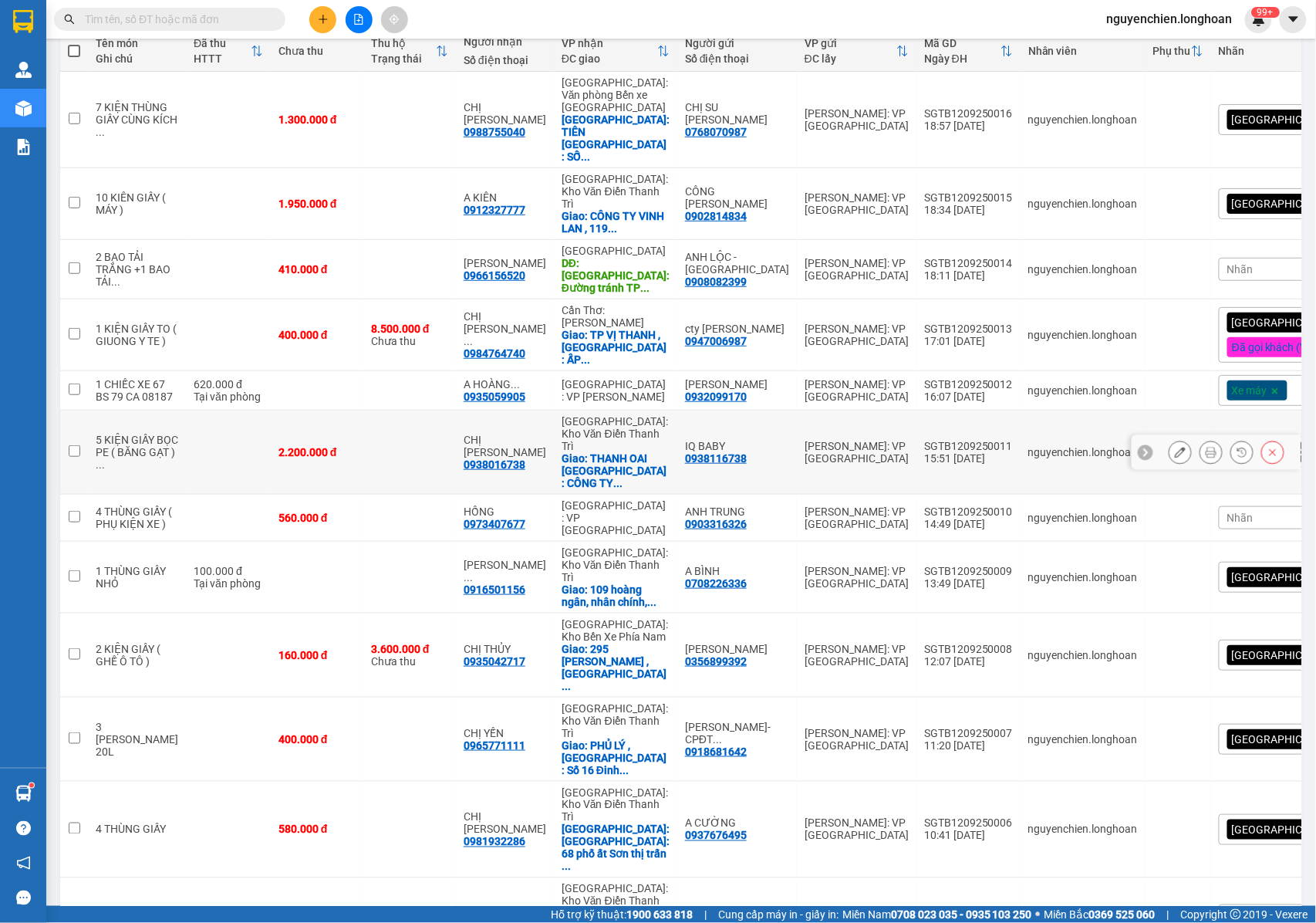
scroll to position [476, 0]
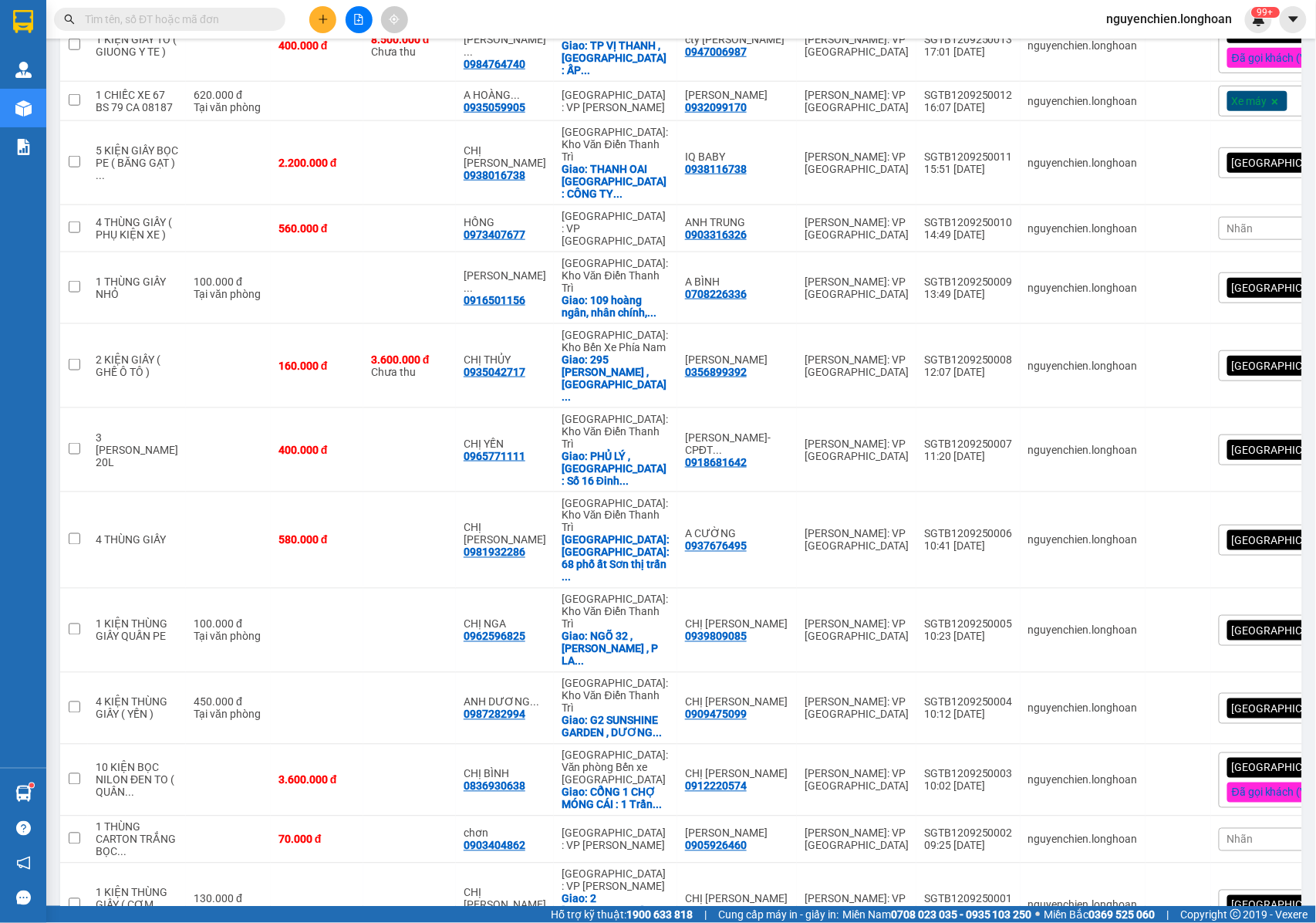
click at [1215, 775] on span "50 / trang" at bounding box center [1225, 777] width 50 height 15
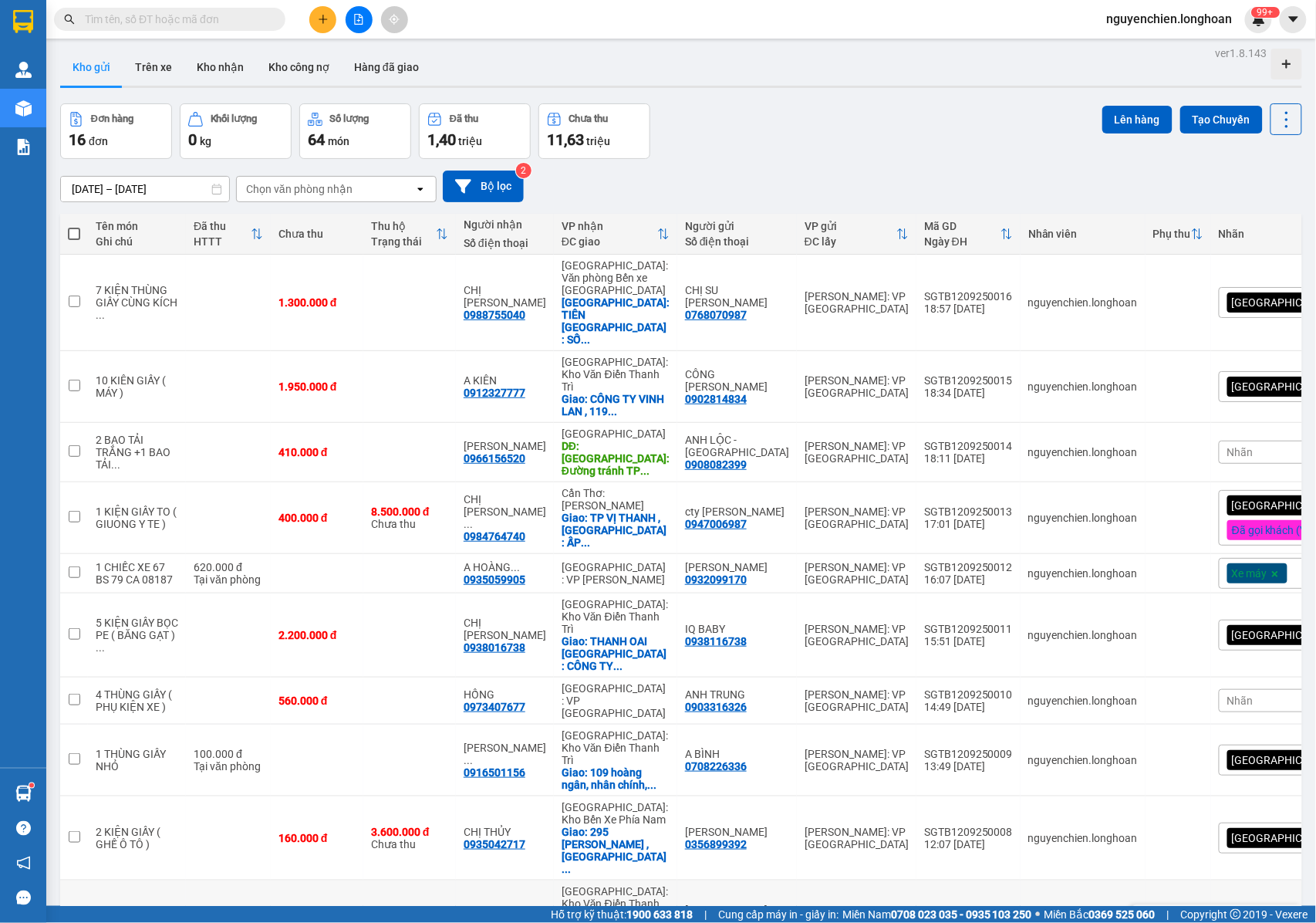
scroll to position [0, 0]
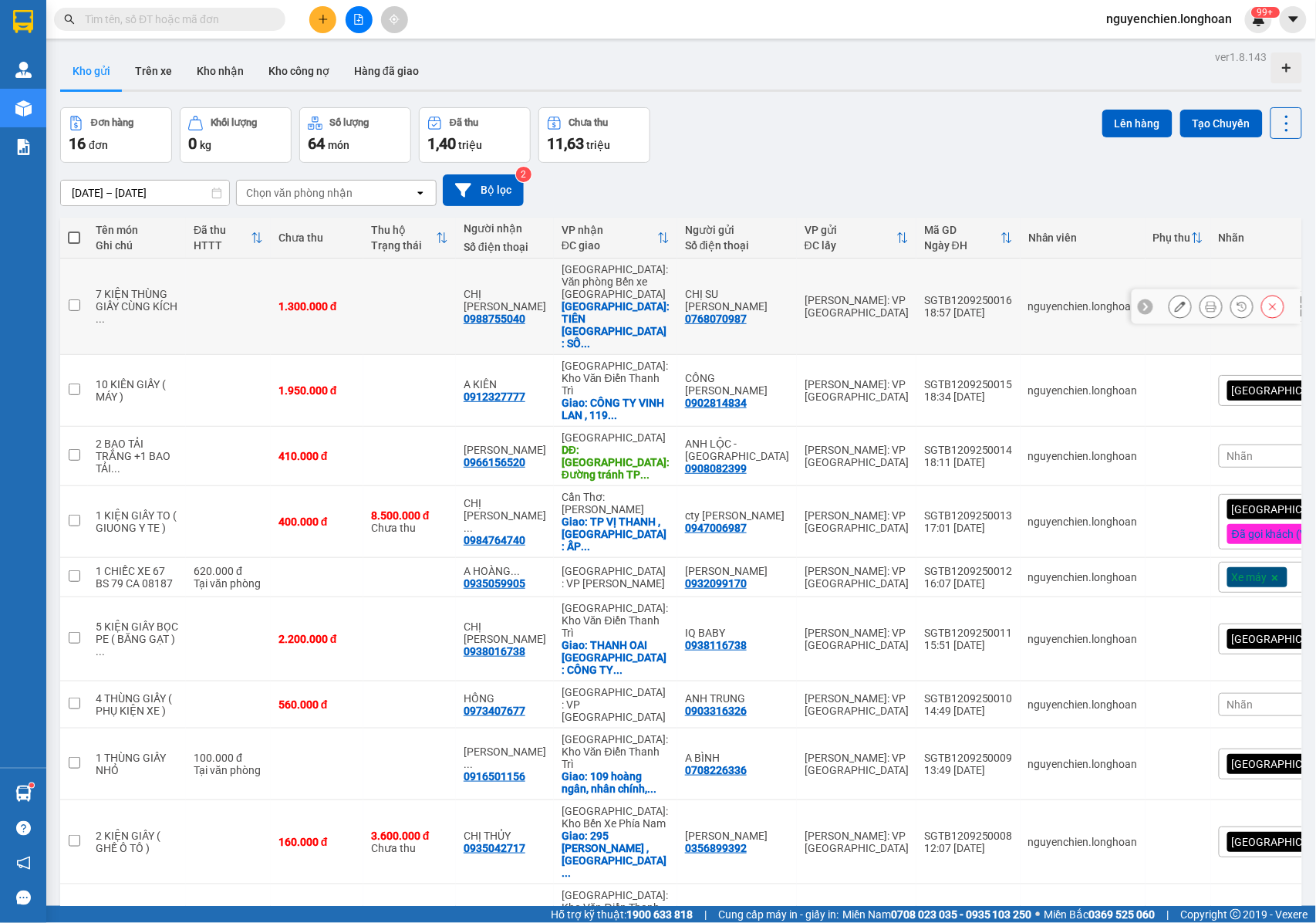
click at [69, 300] on input "checkbox" at bounding box center [74, 305] width 11 height 11
checkbox input "true"
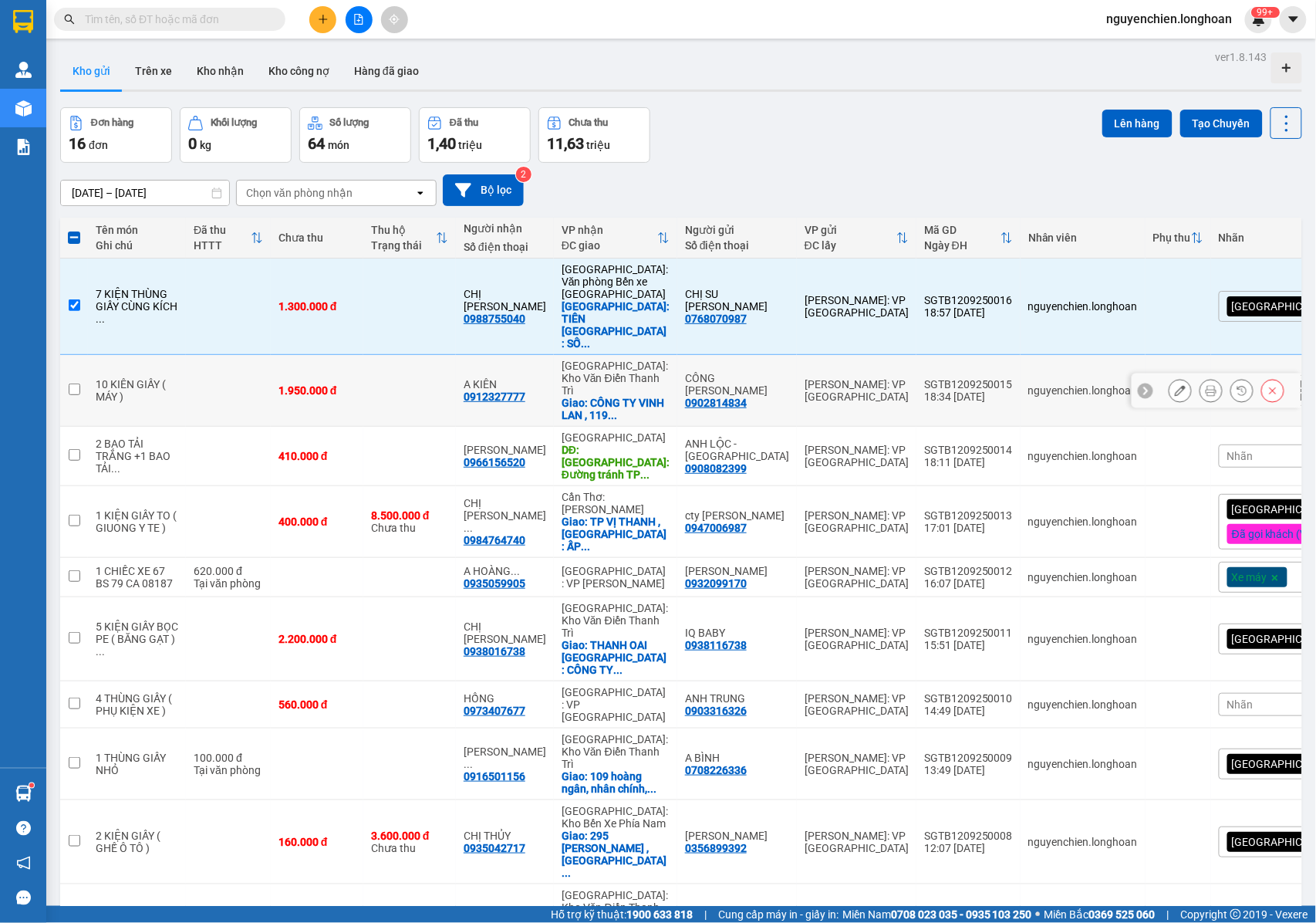
click at [71, 383] on input "checkbox" at bounding box center [74, 389] width 11 height 11
checkbox input "true"
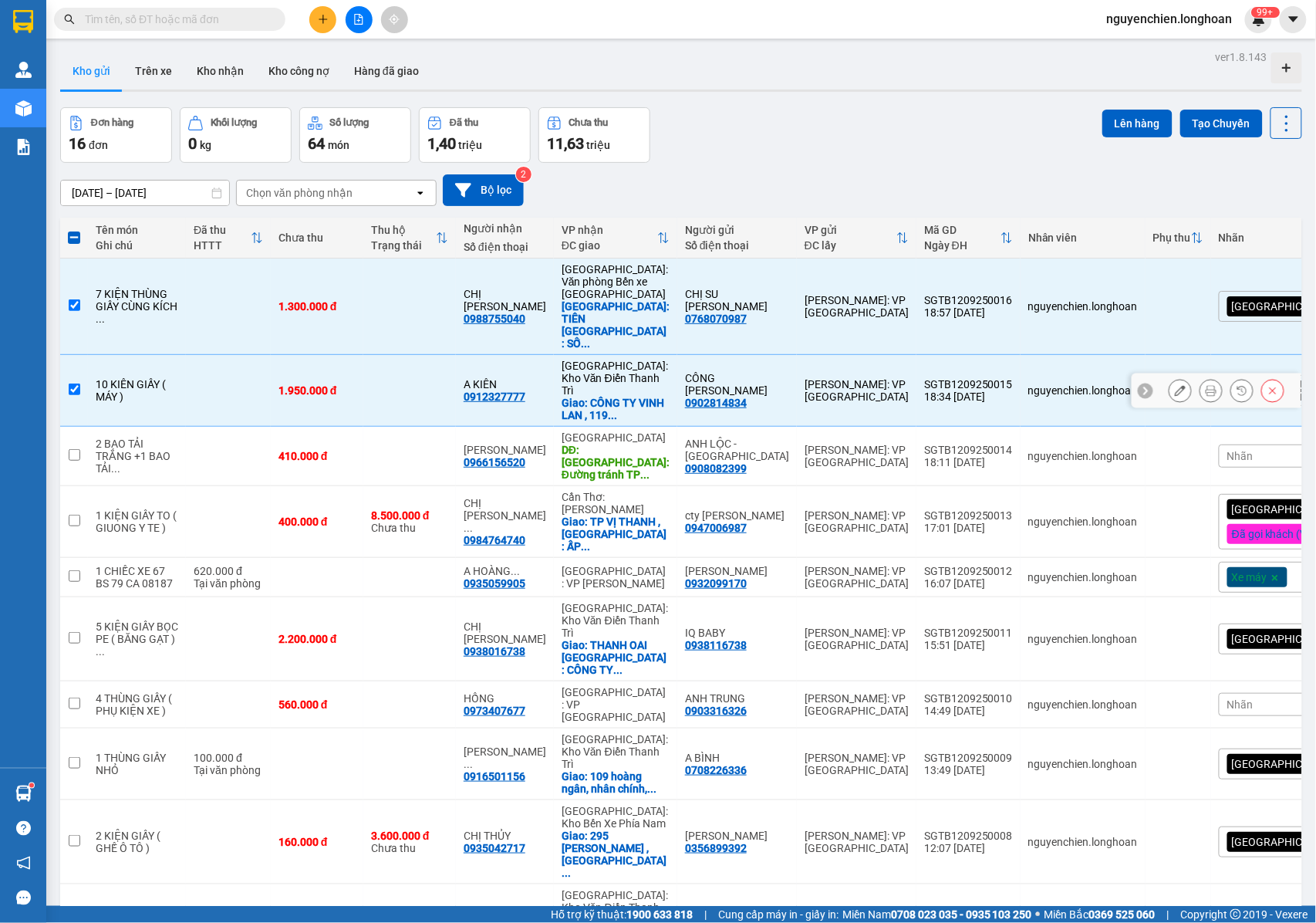
scroll to position [102, 0]
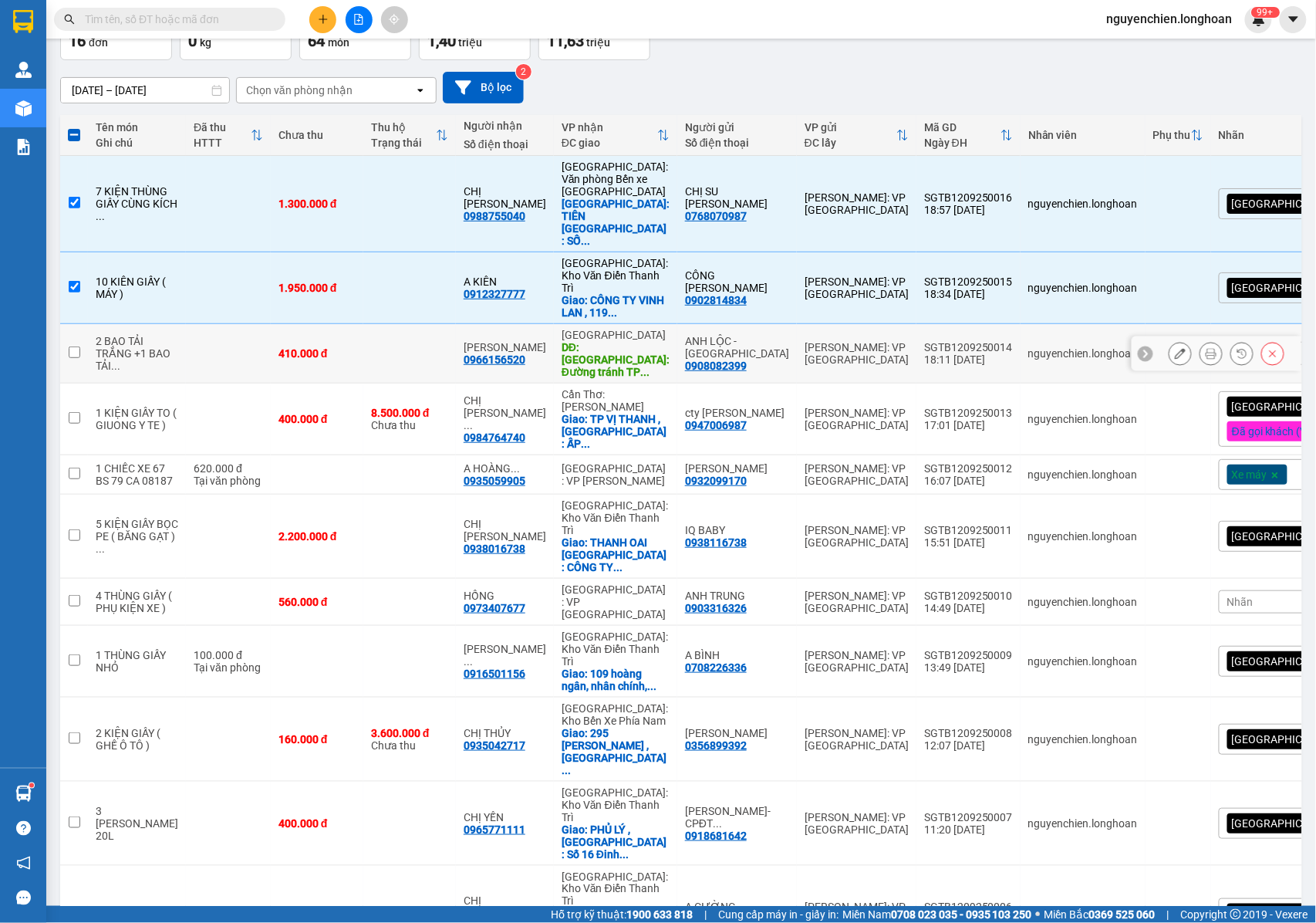
click at [69, 324] on td at bounding box center [74, 353] width 28 height 59
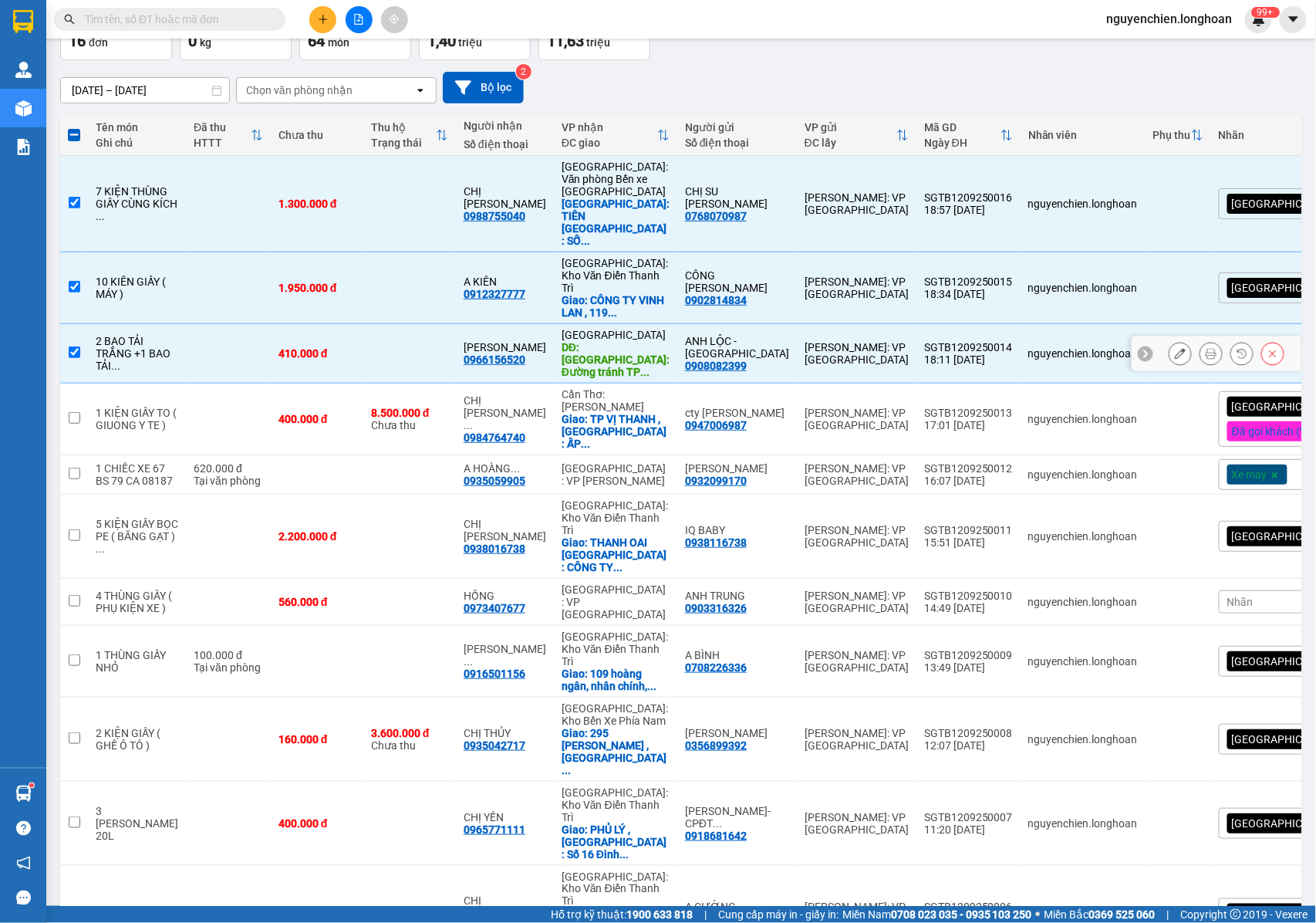
click at [74, 337] on td at bounding box center [74, 353] width 28 height 59
checkbox input "false"
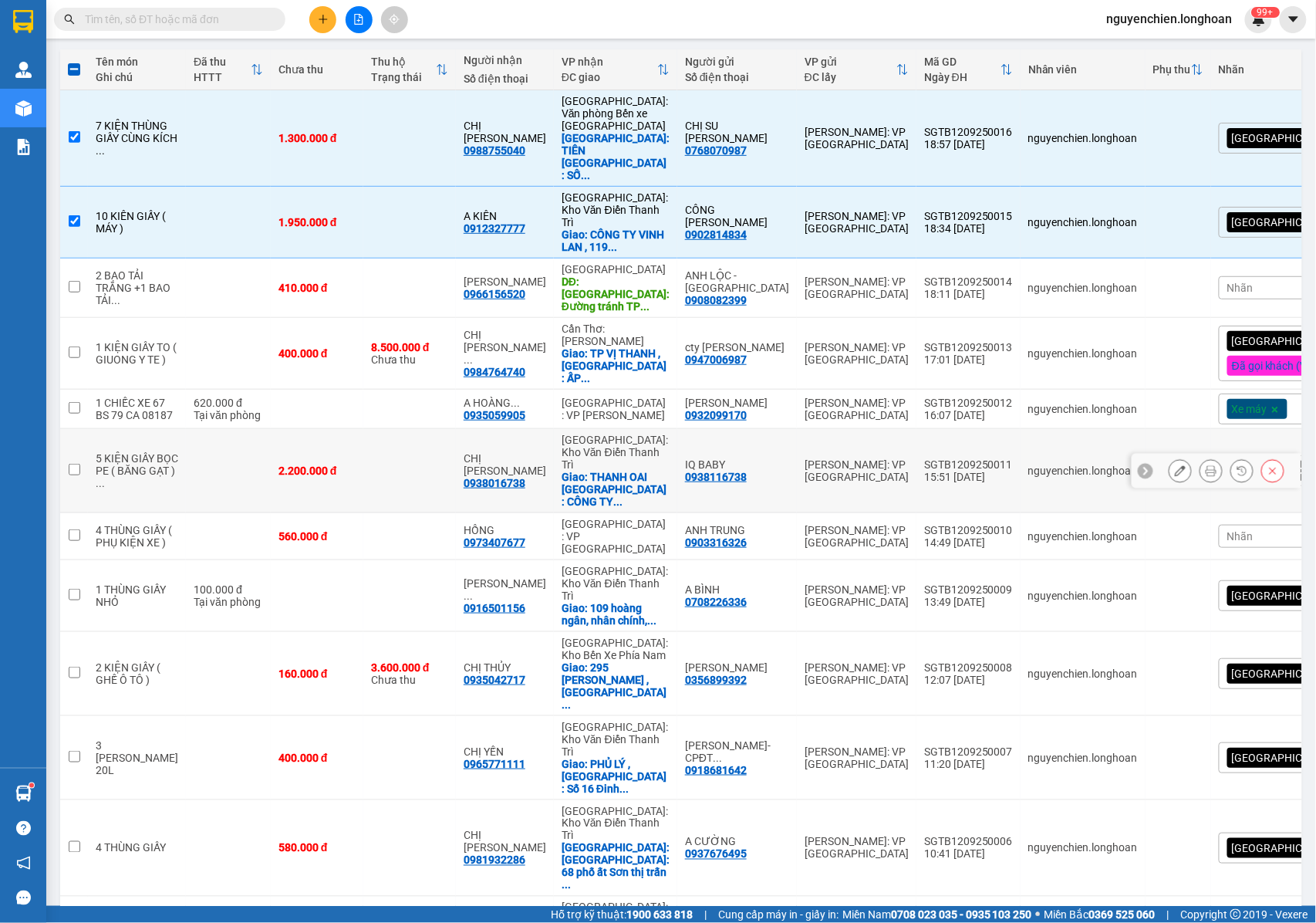
scroll to position [206, 0]
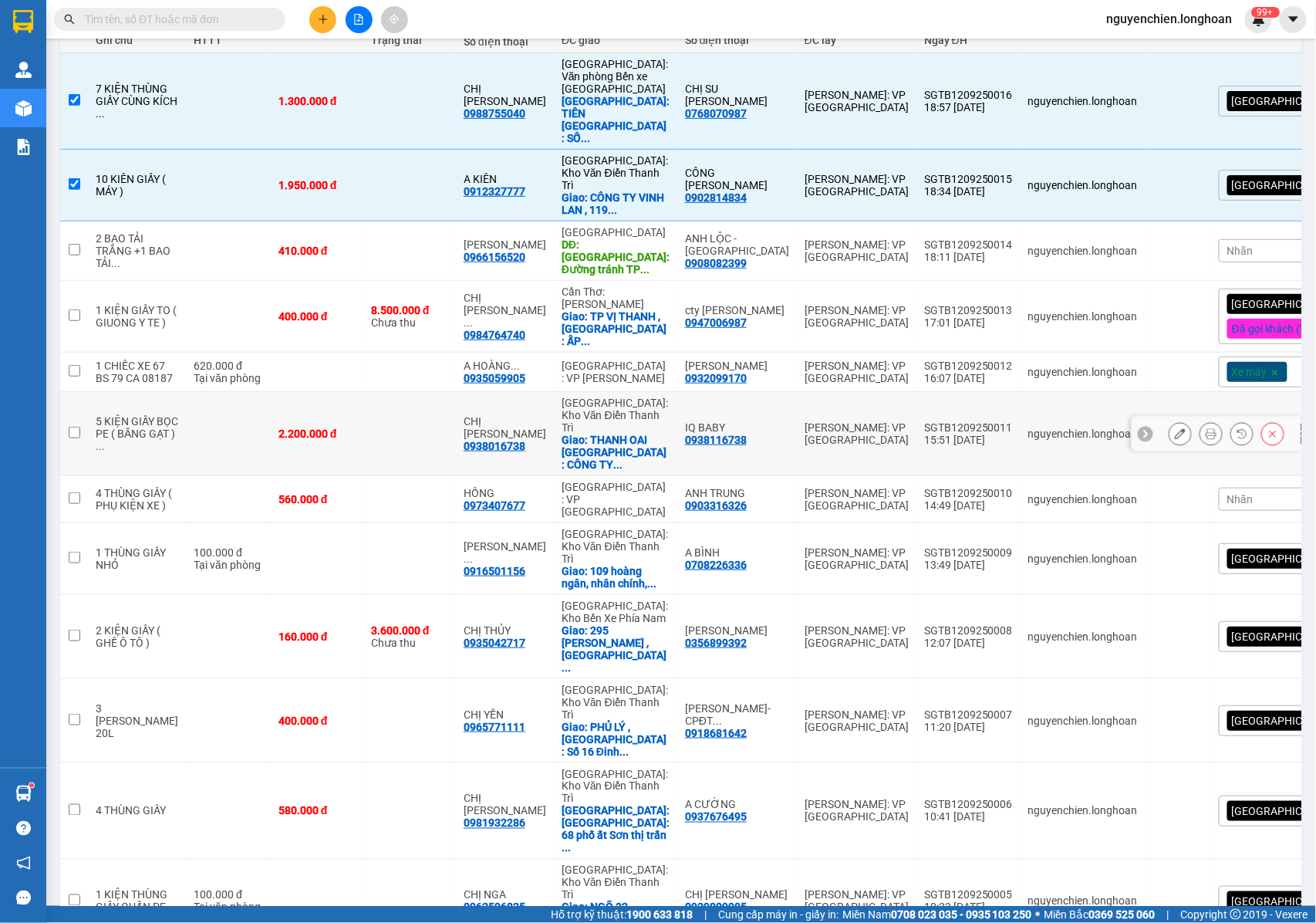
click at [74, 427] on input "checkbox" at bounding box center [74, 433] width 11 height 11
checkbox input "true"
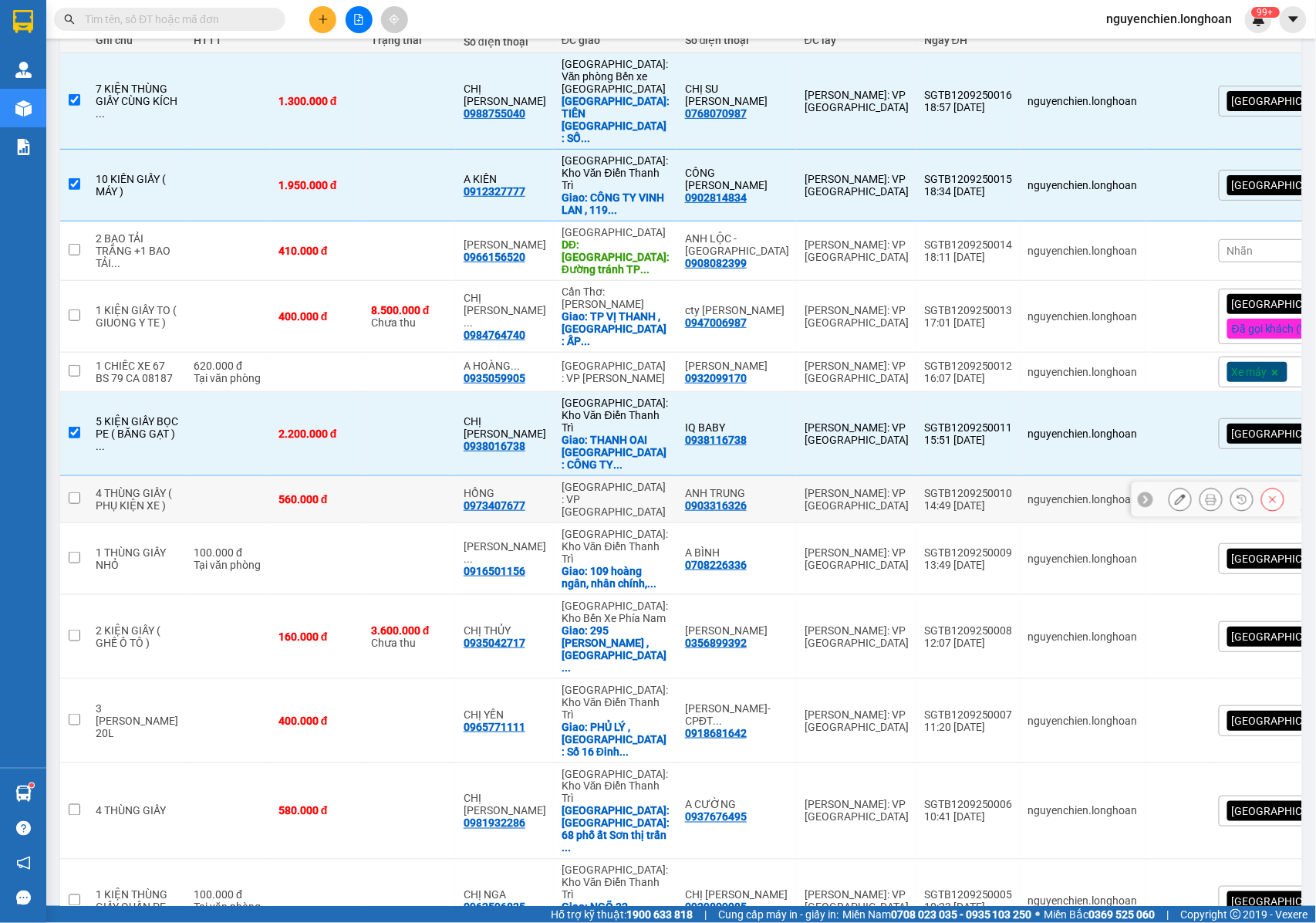
click at [77, 492] on input "checkbox" at bounding box center [74, 498] width 11 height 11
checkbox input "true"
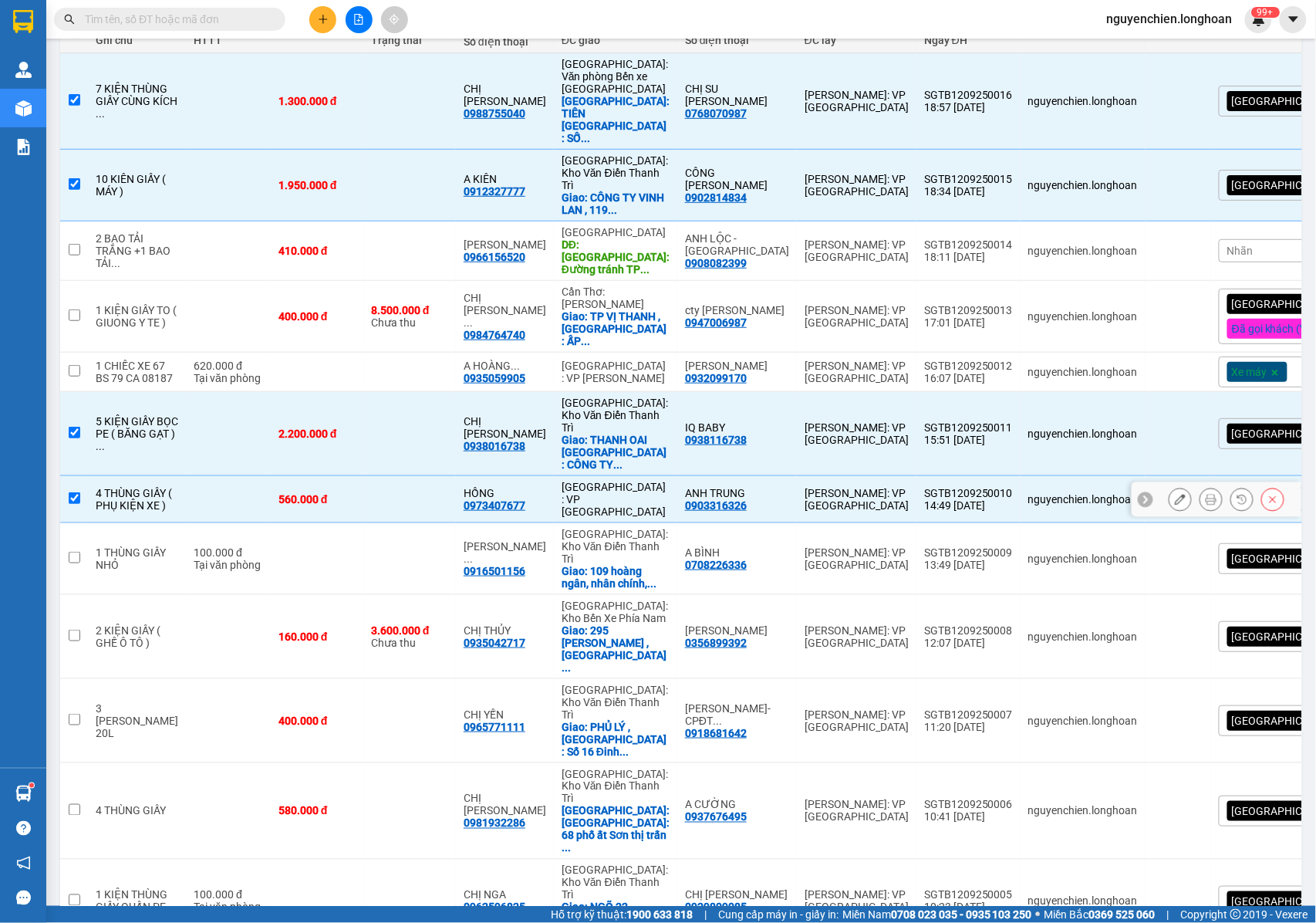
scroll to position [309, 0]
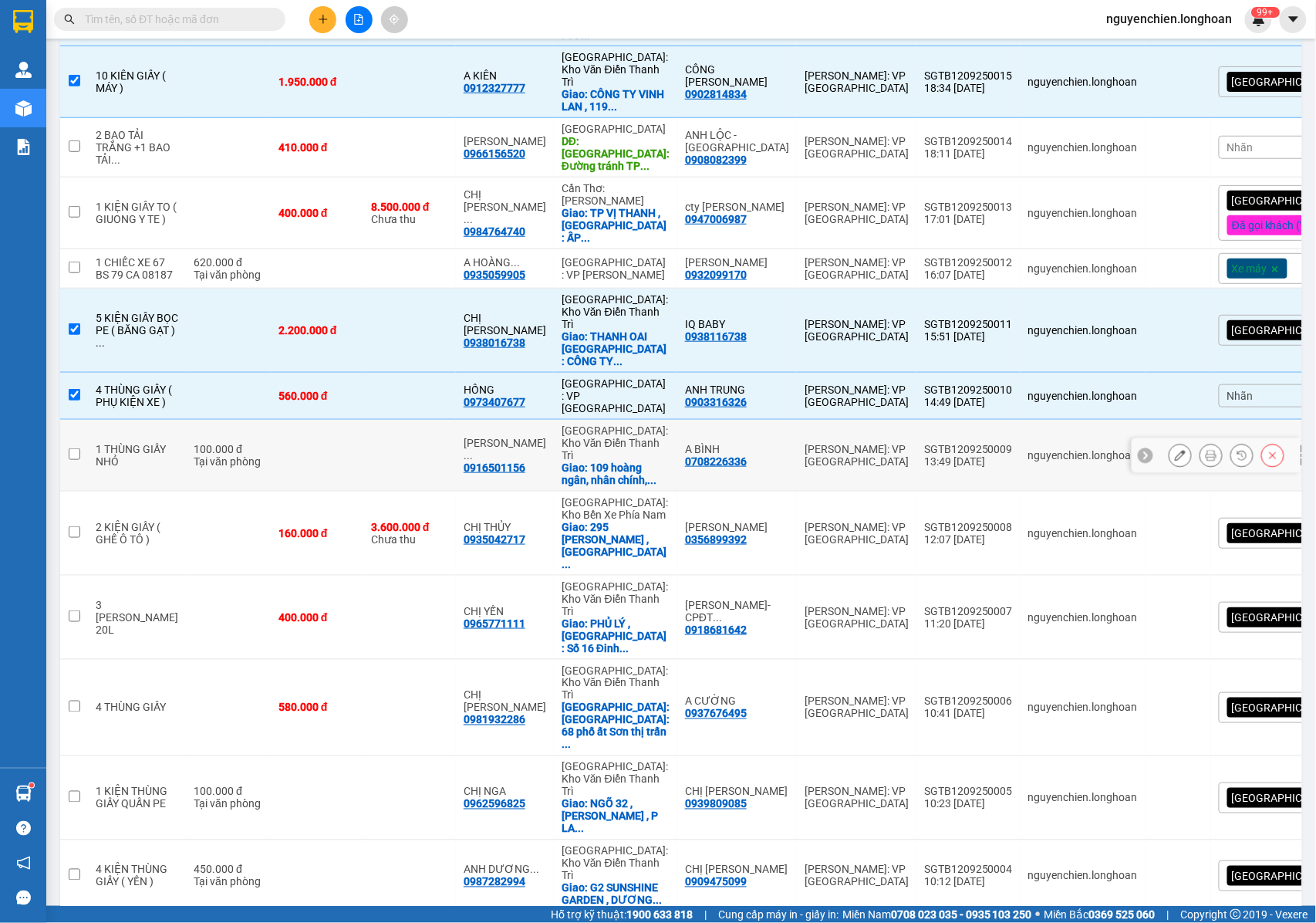
drag, startPoint x: 67, startPoint y: 411, endPoint x: 253, endPoint y: 430, distance: 187.0
click at [67, 420] on td at bounding box center [74, 455] width 28 height 71
checkbox input "true"
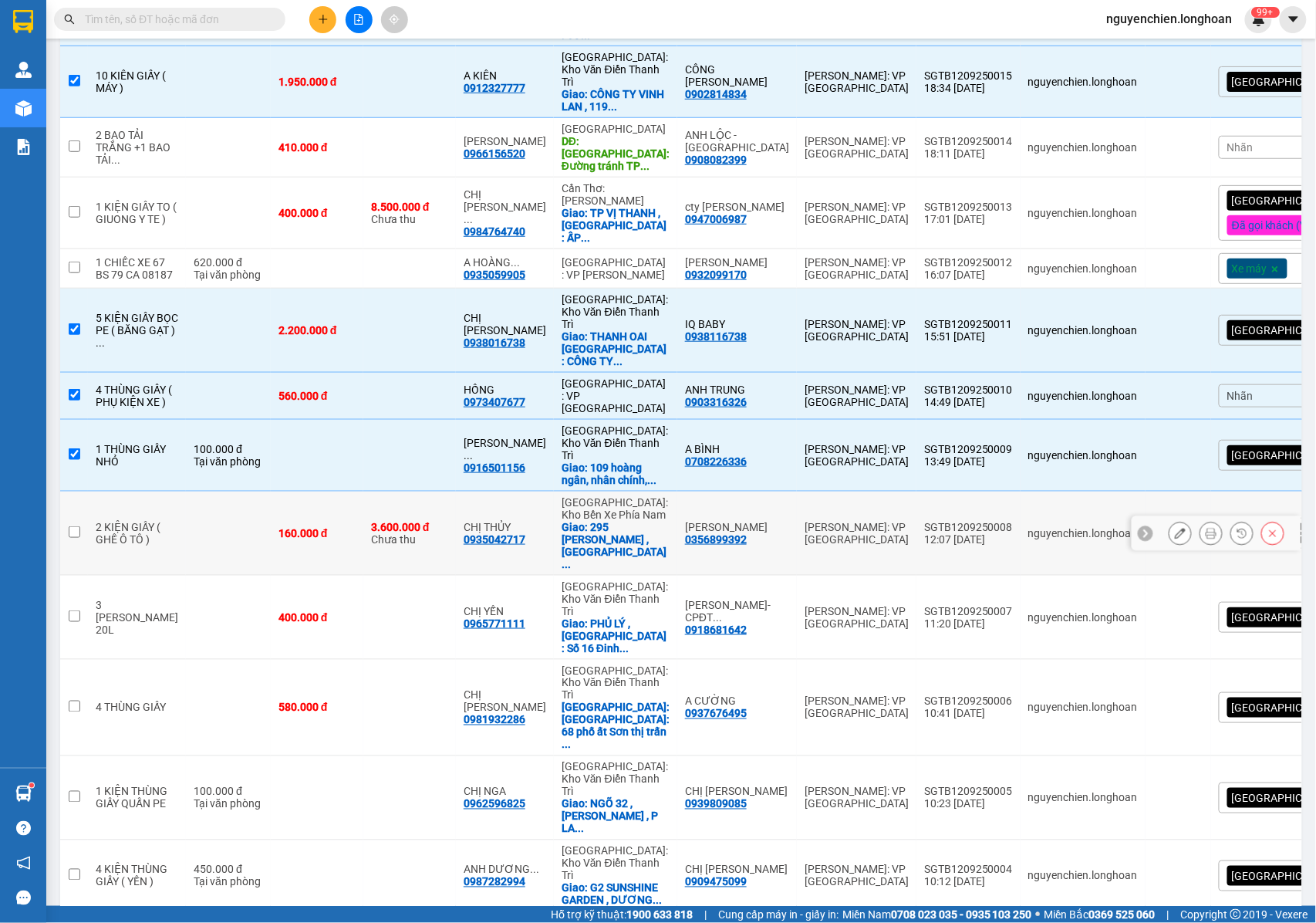
click at [62, 492] on td at bounding box center [74, 534] width 28 height 85
checkbox input "true"
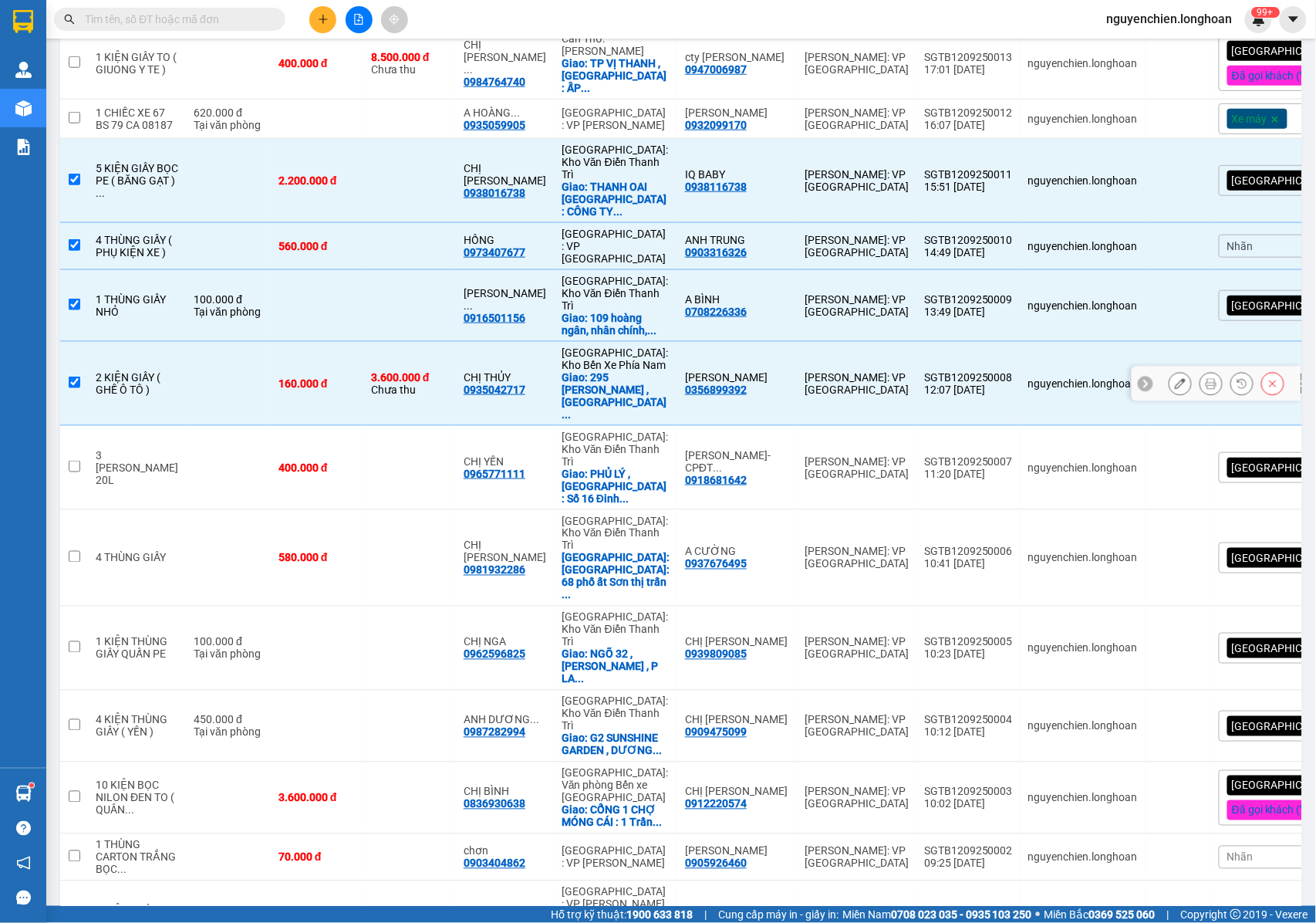
scroll to position [476, 0]
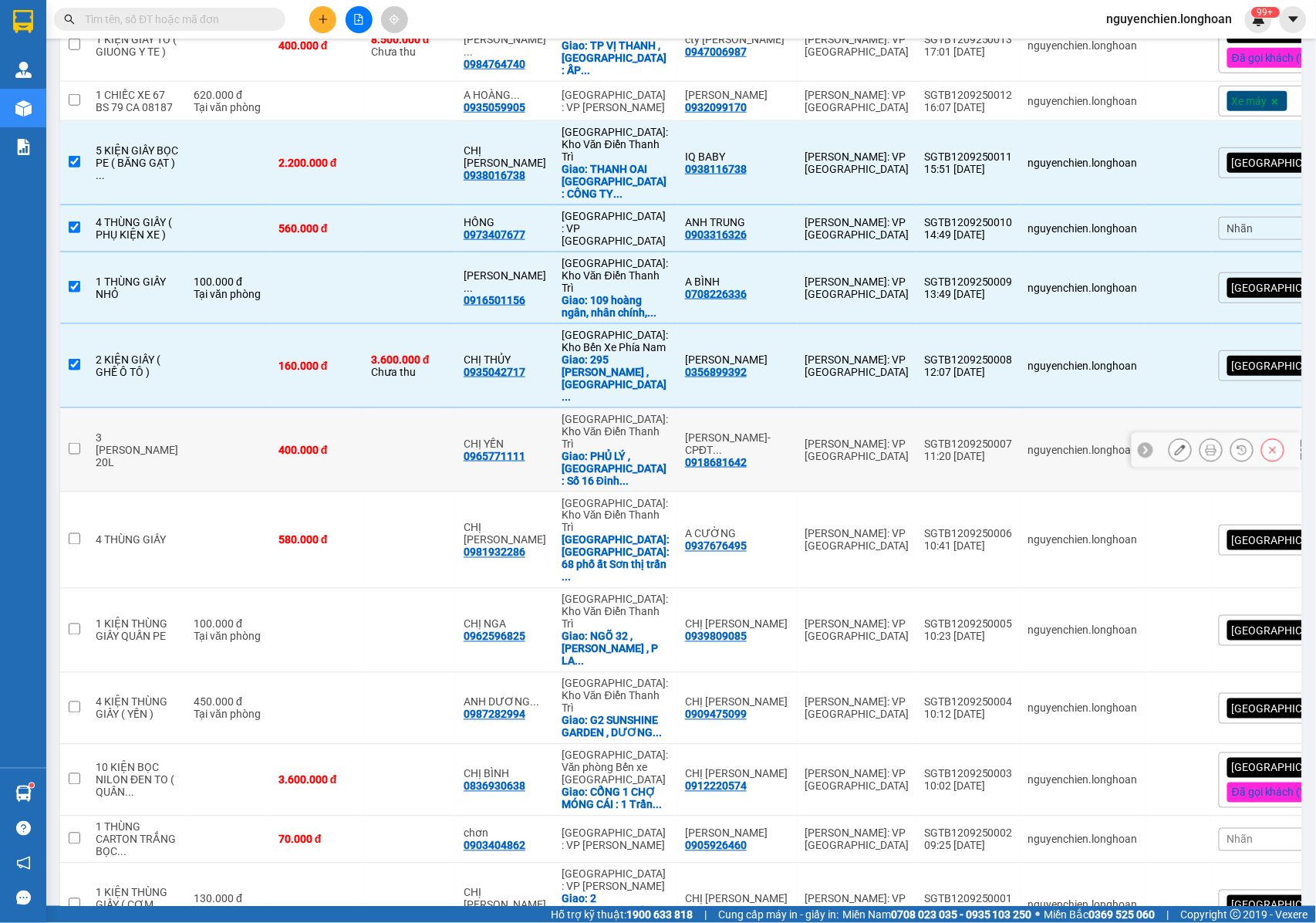
click at [76, 408] on td at bounding box center [74, 451] width 28 height 85
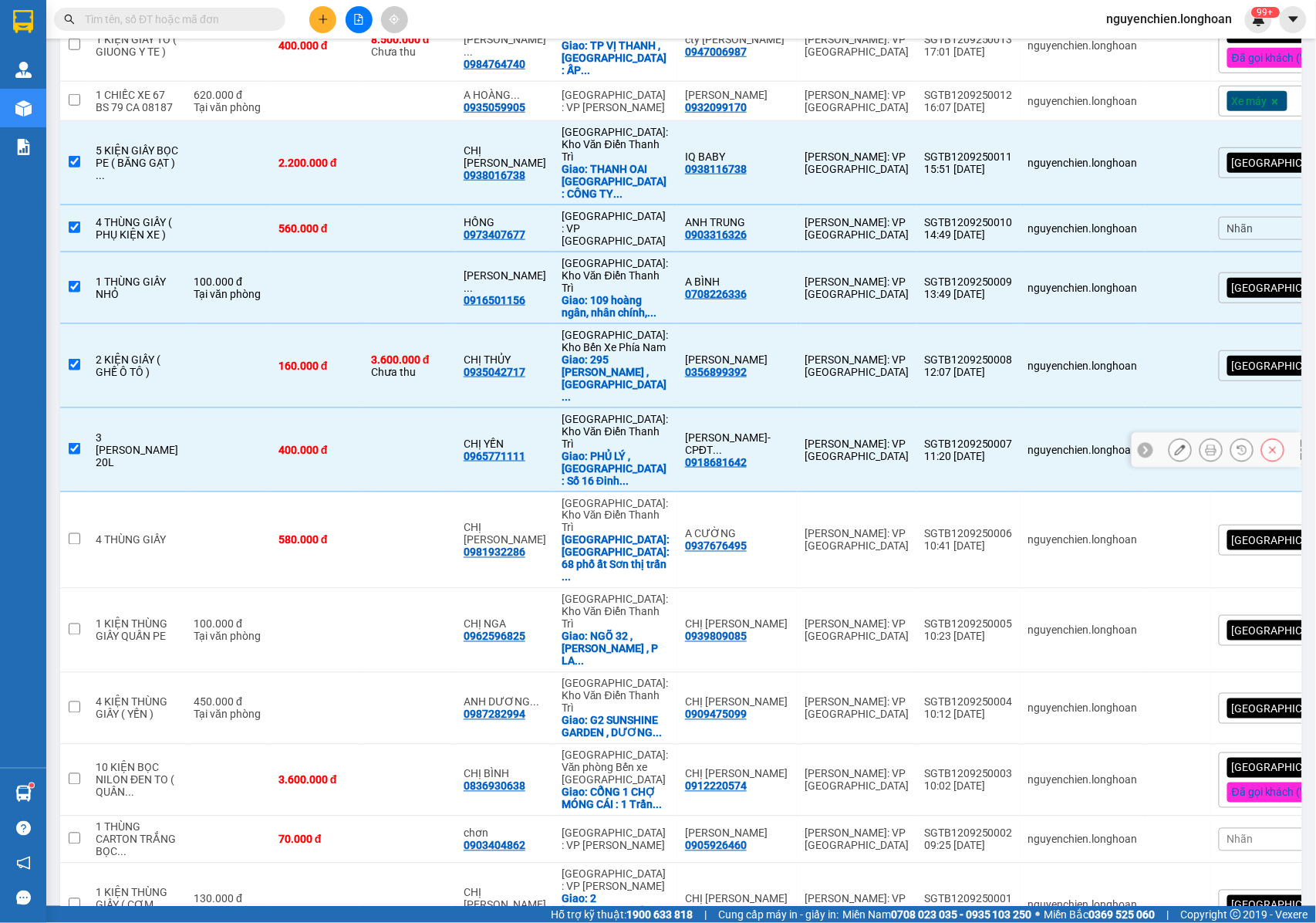
checkbox input "true"
click at [71, 492] on td at bounding box center [74, 540] width 28 height 97
checkbox input "true"
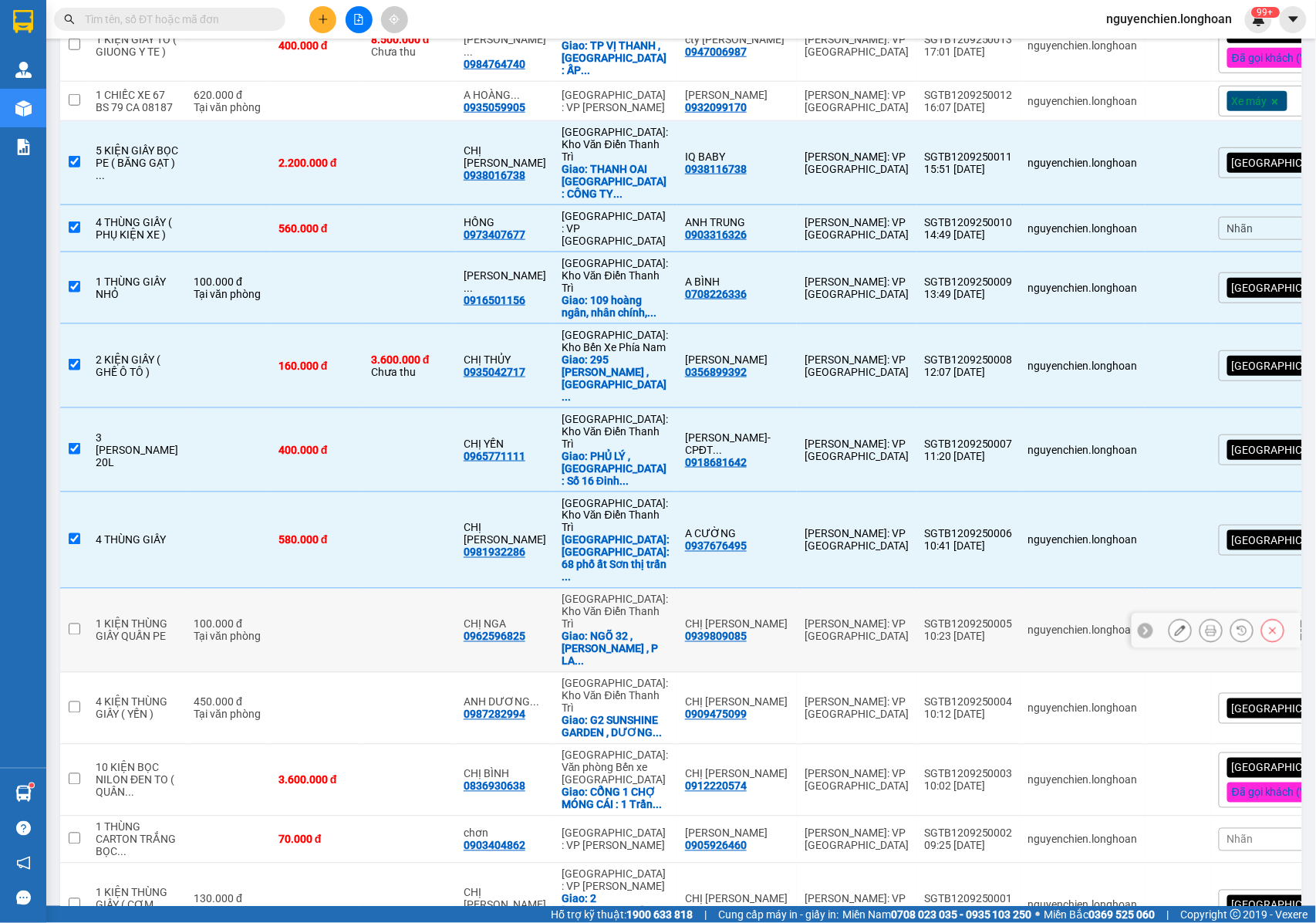
click at [76, 623] on input "checkbox" at bounding box center [74, 629] width 11 height 11
checkbox input "true"
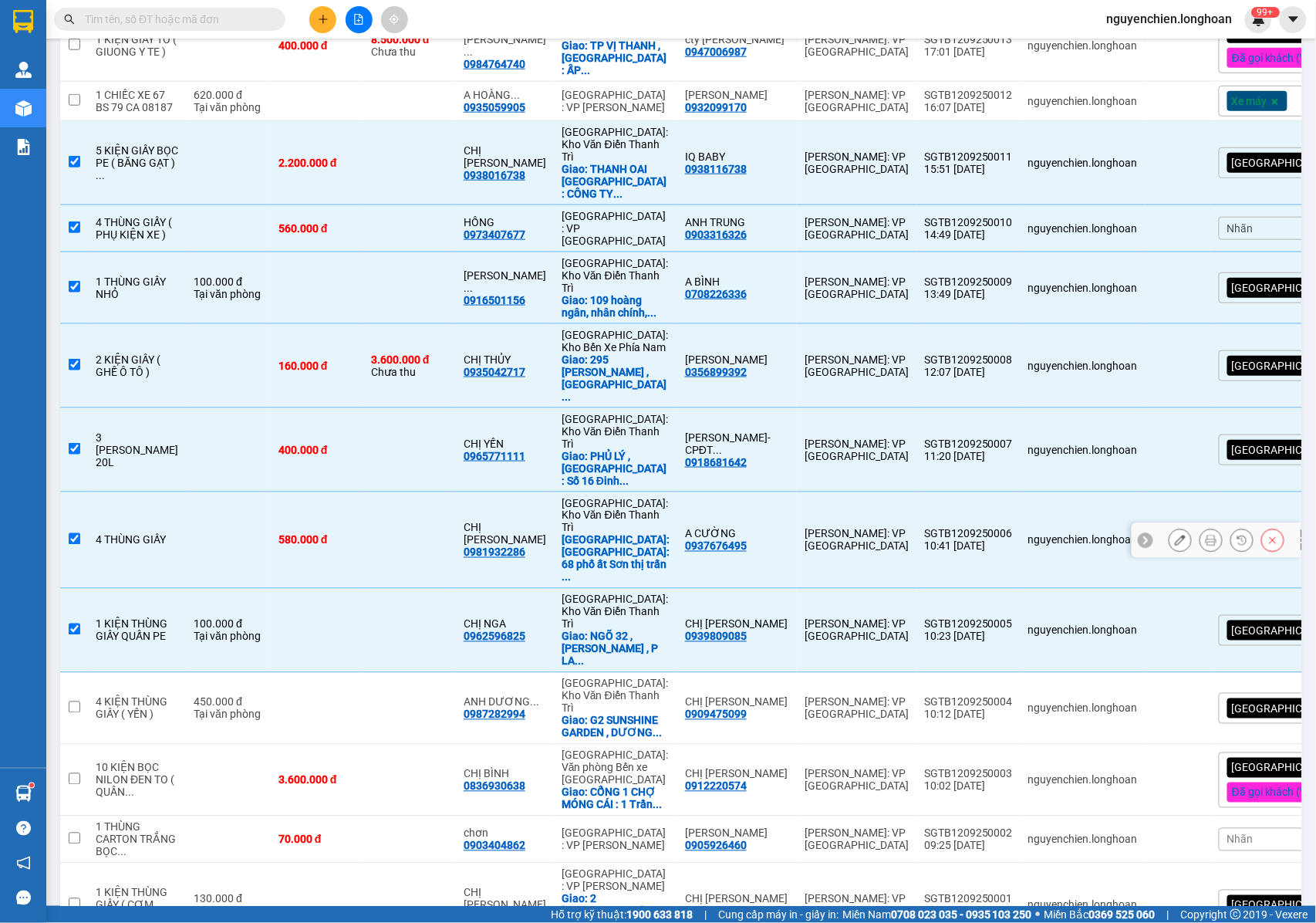
click at [71, 533] on input "checkbox" at bounding box center [74, 539] width 11 height 11
checkbox input "false"
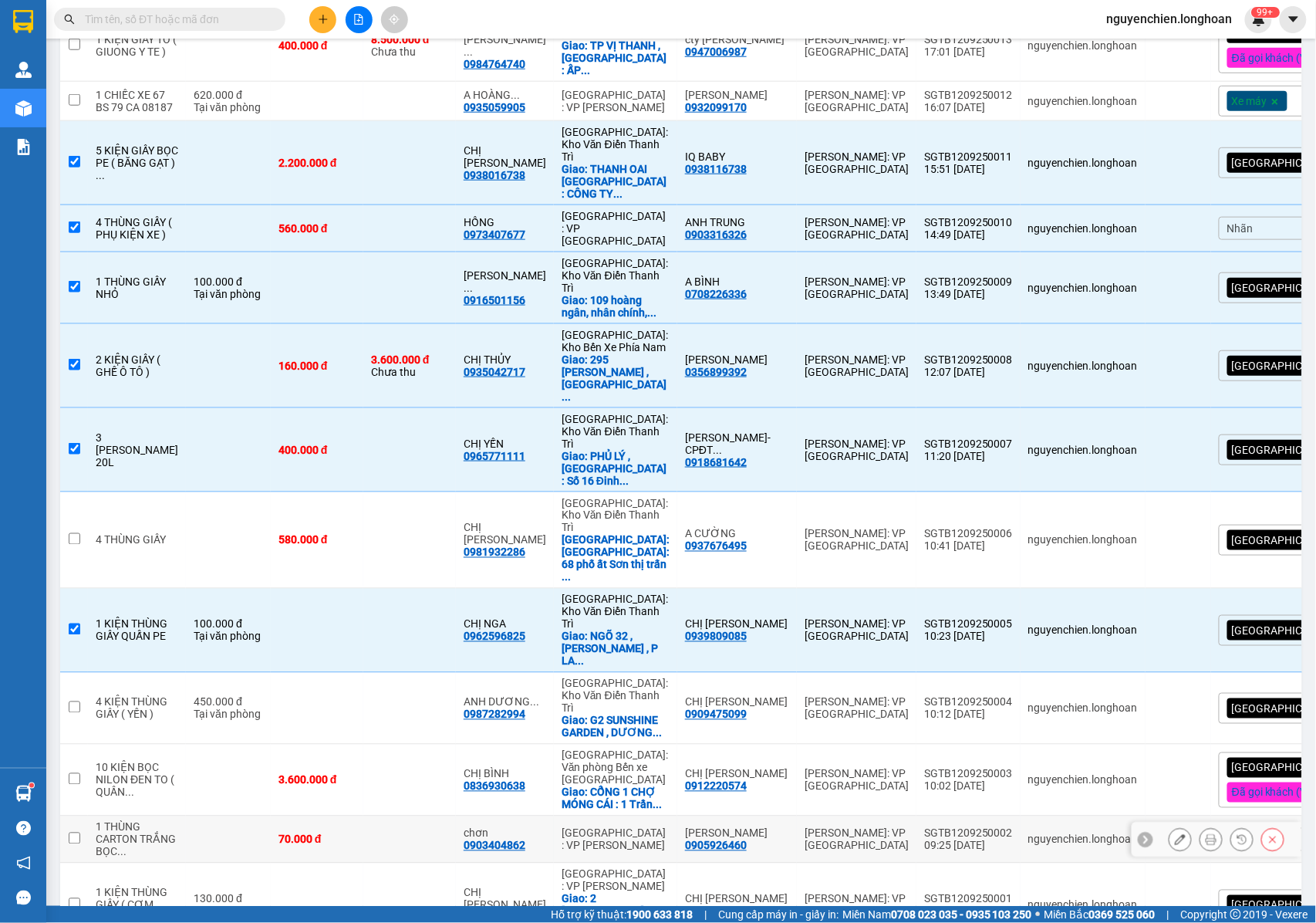
click at [75, 817] on td at bounding box center [74, 840] width 28 height 47
checkbox input "true"
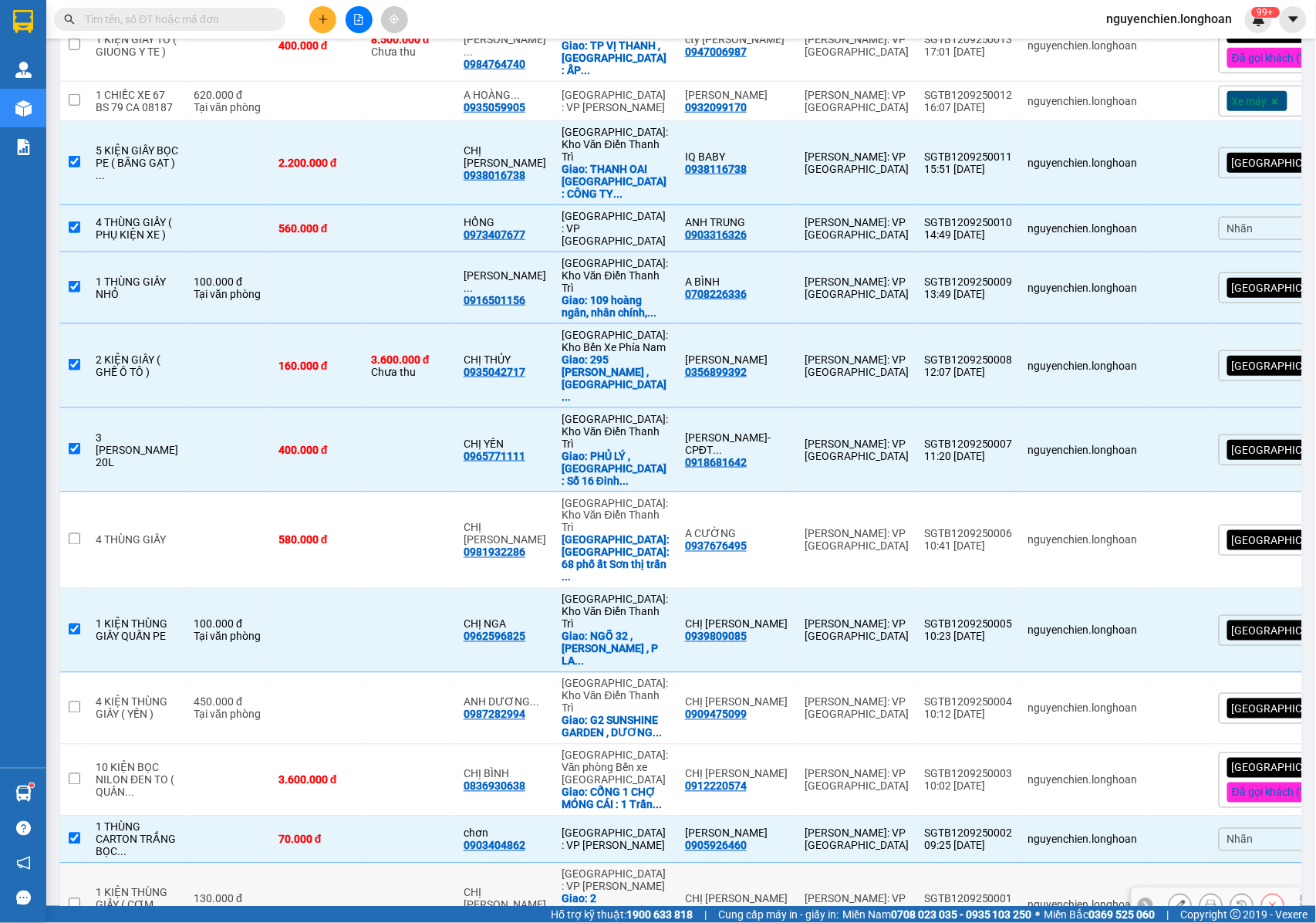
click at [82, 864] on td at bounding box center [74, 906] width 28 height 85
checkbox input "true"
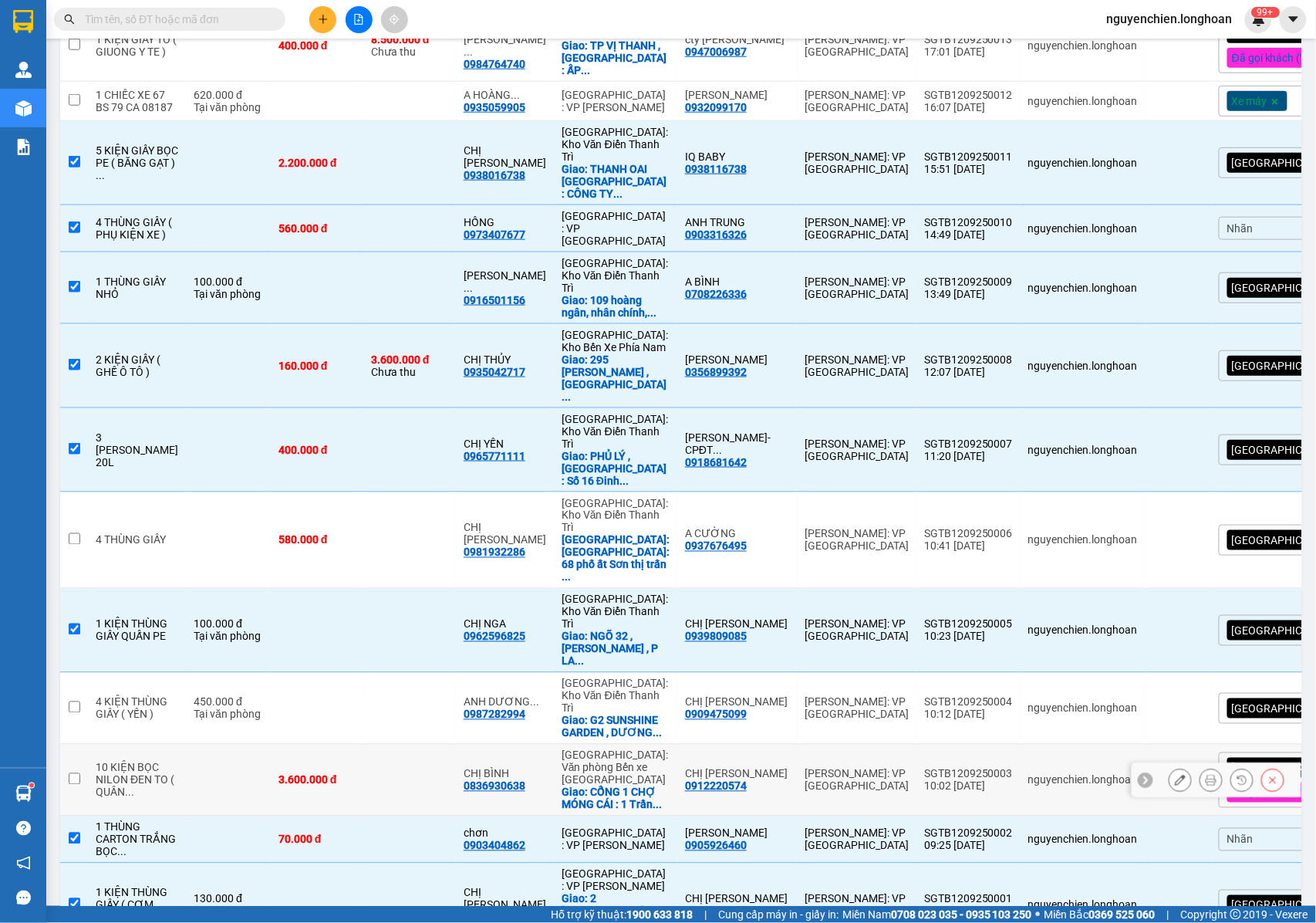
click at [76, 745] on td at bounding box center [74, 780] width 28 height 71
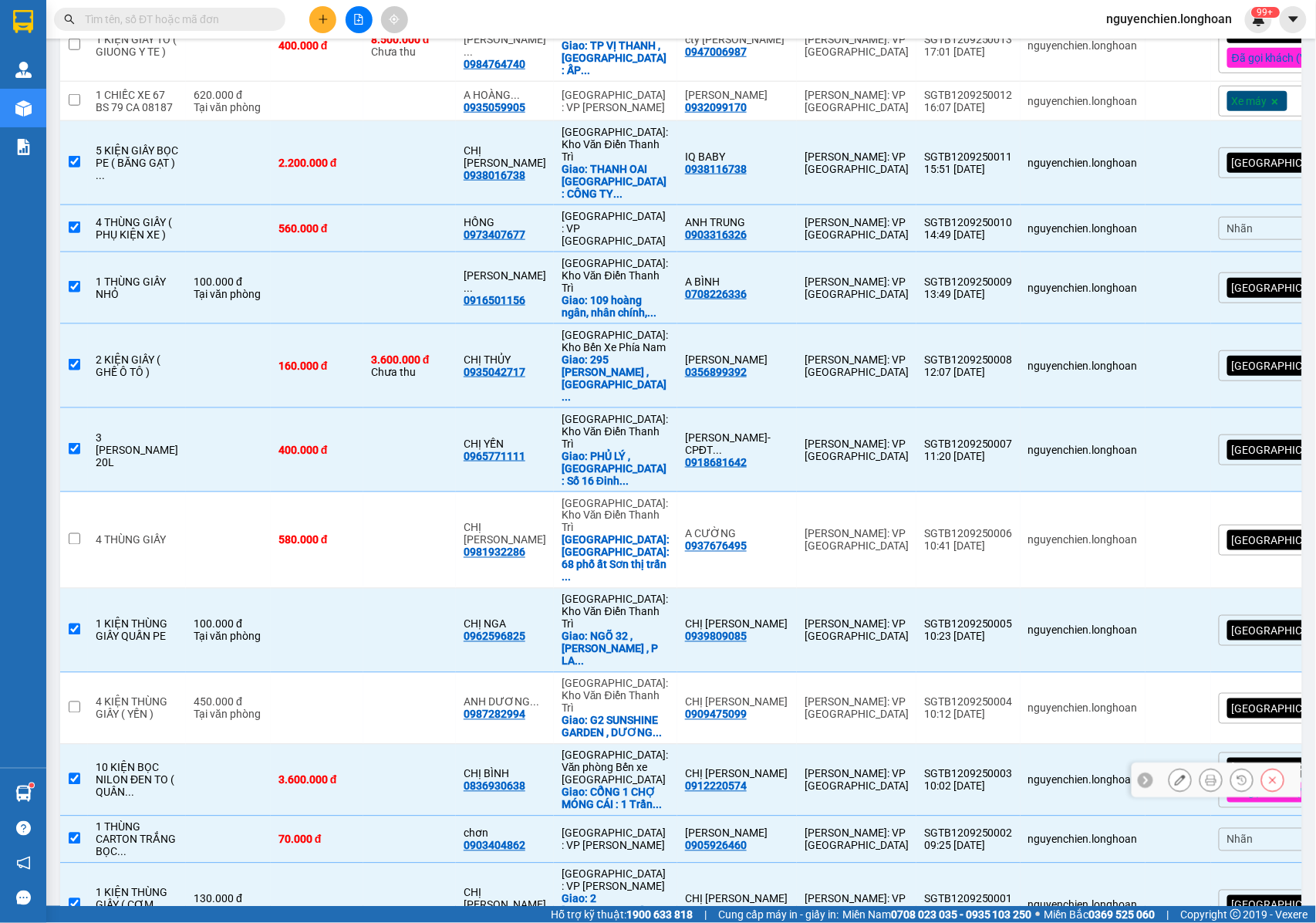
click at [72, 774] on input "checkbox" at bounding box center [74, 779] width 11 height 11
checkbox input "false"
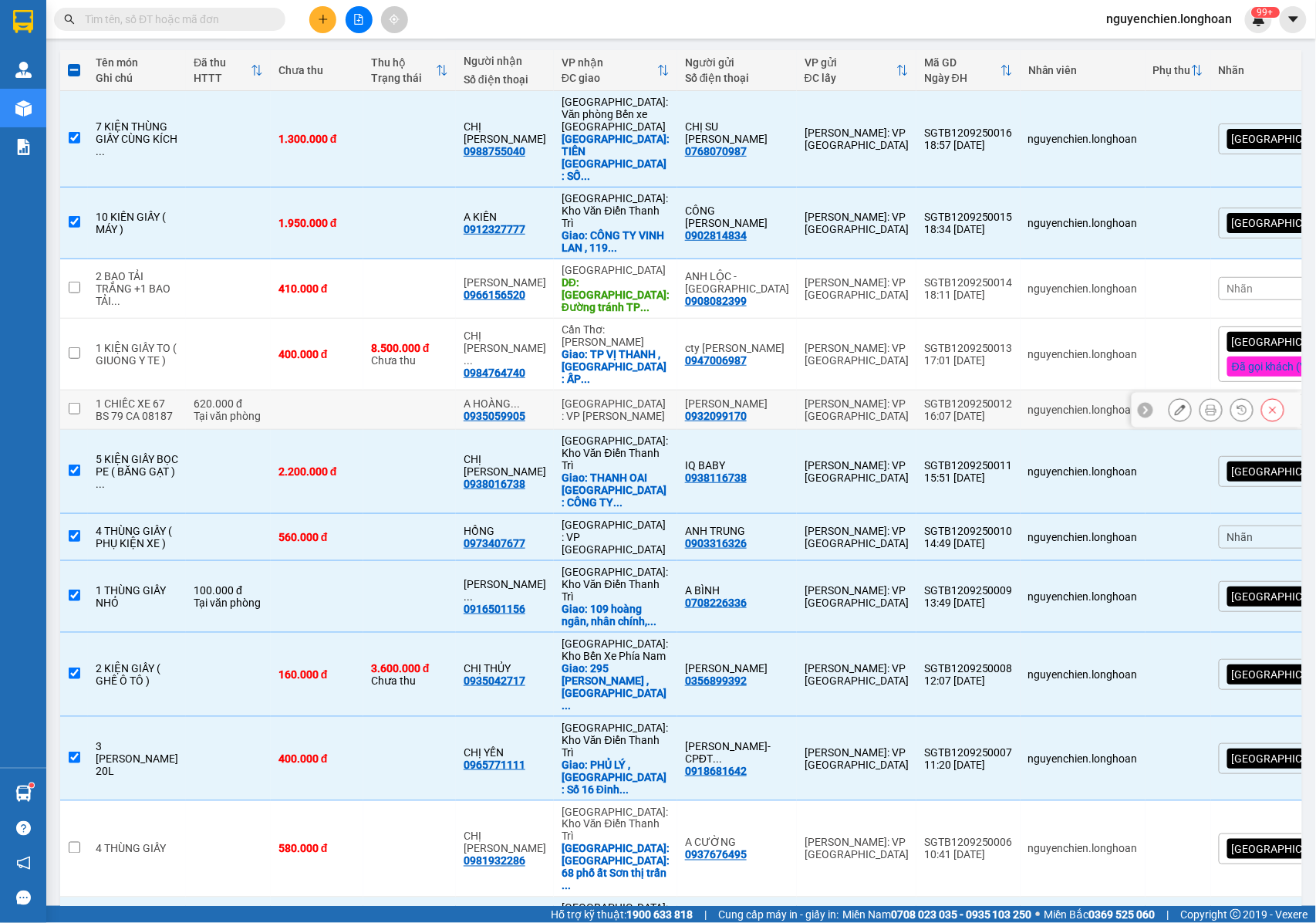
scroll to position [0, 0]
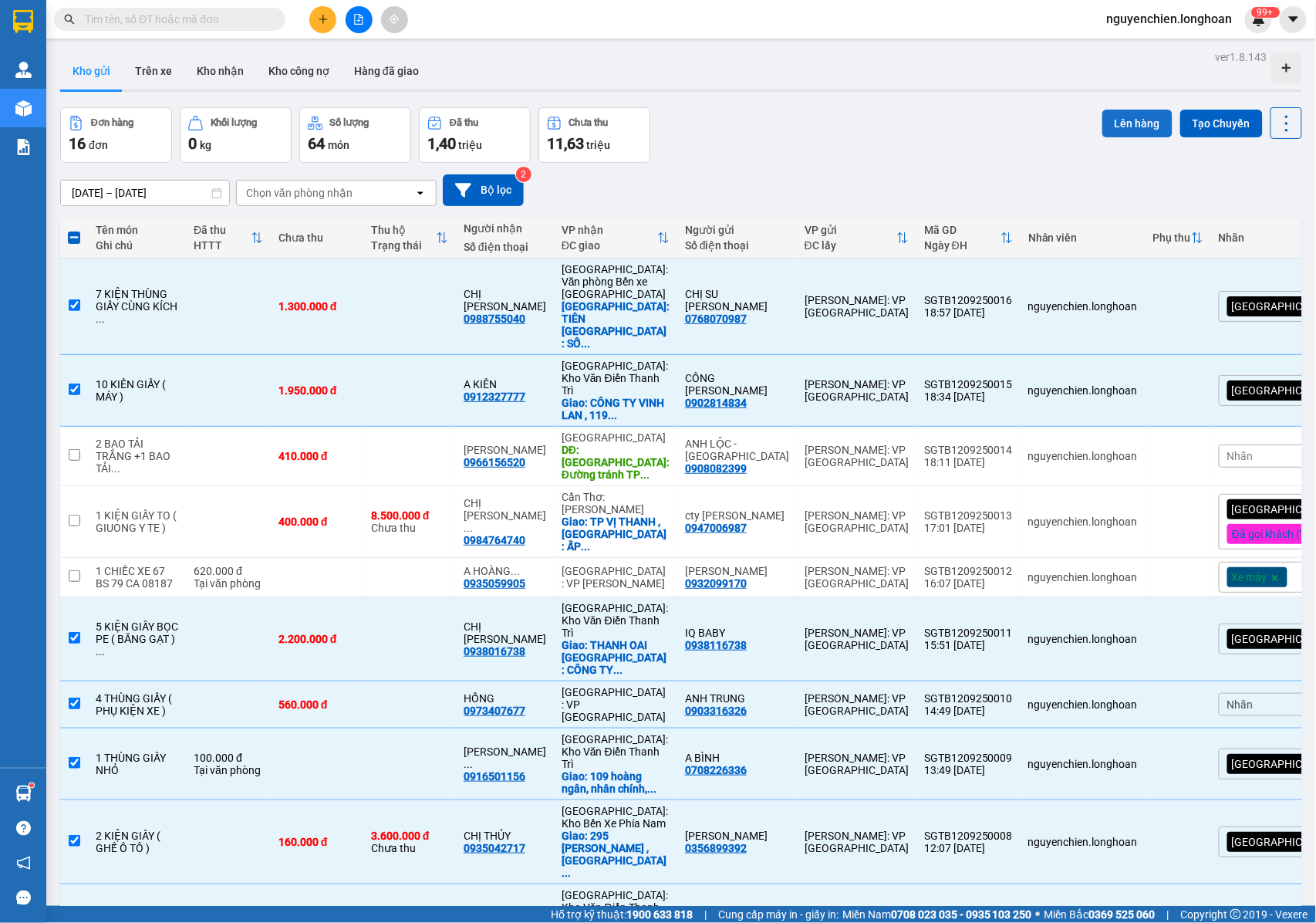
click at [1102, 128] on button "Lên hàng" at bounding box center [1137, 124] width 70 height 28
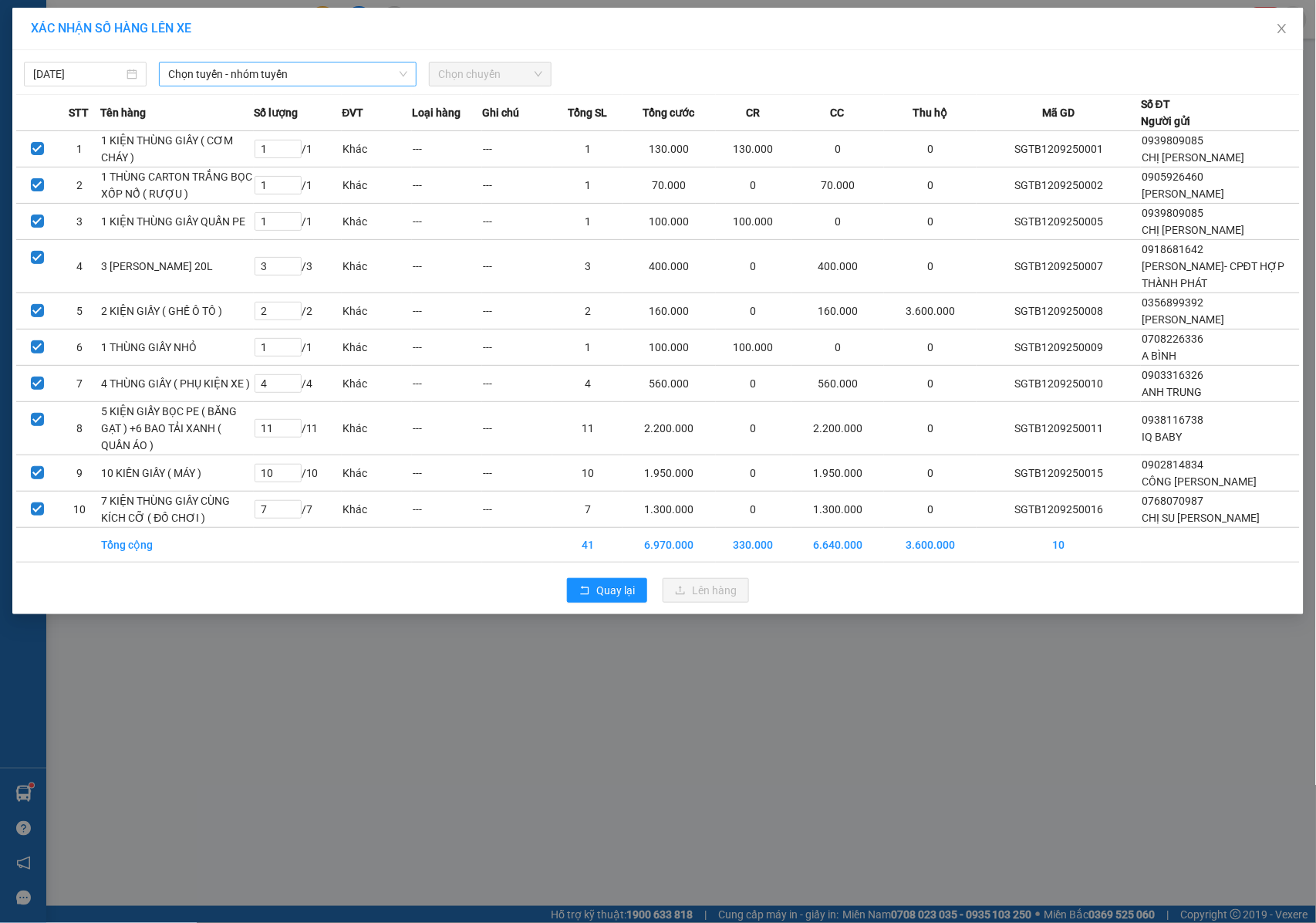
click at [295, 82] on span "Chọn tuyến - nhóm tuyến" at bounding box center [287, 74] width 239 height 23
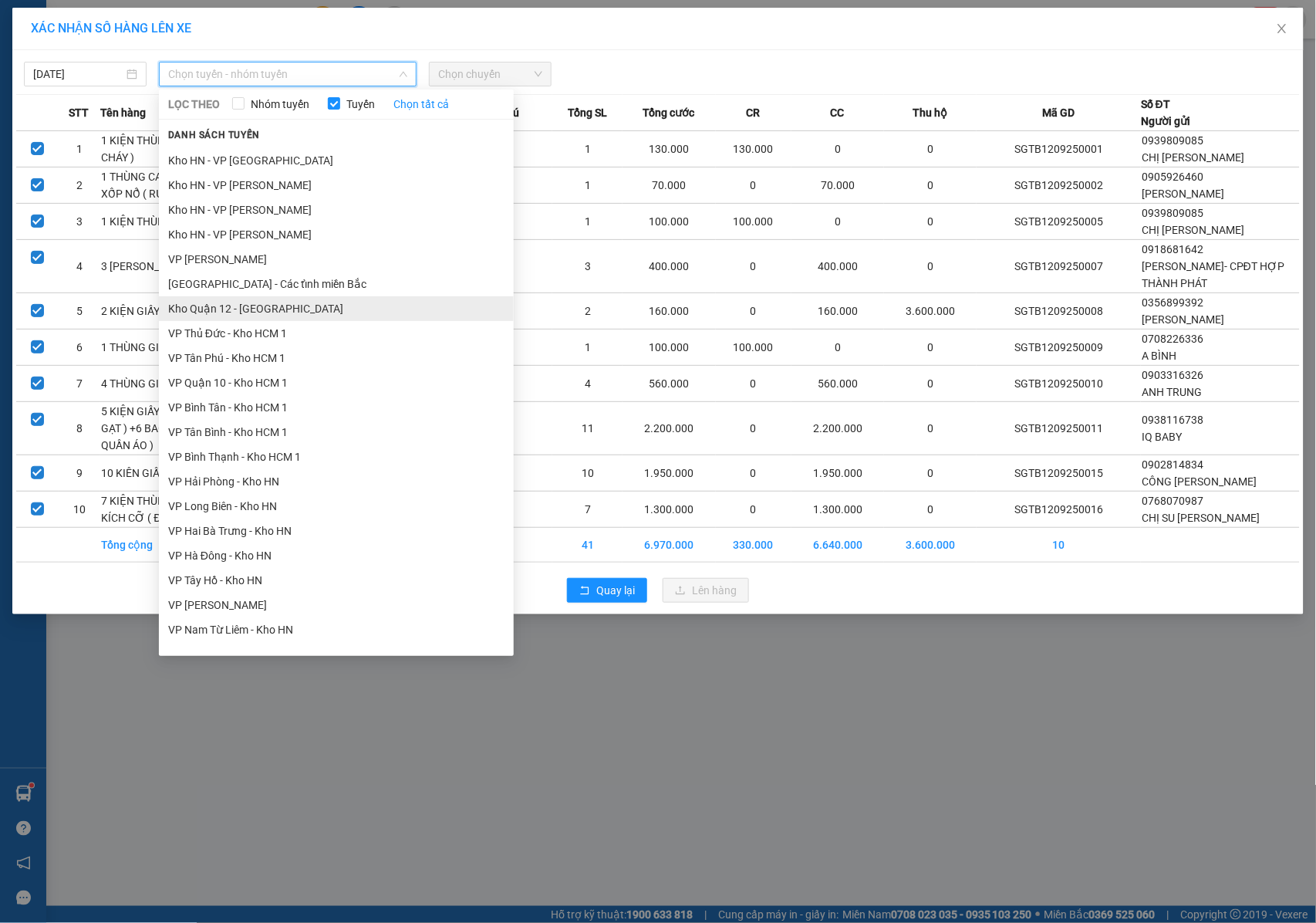
scroll to position [418, 0]
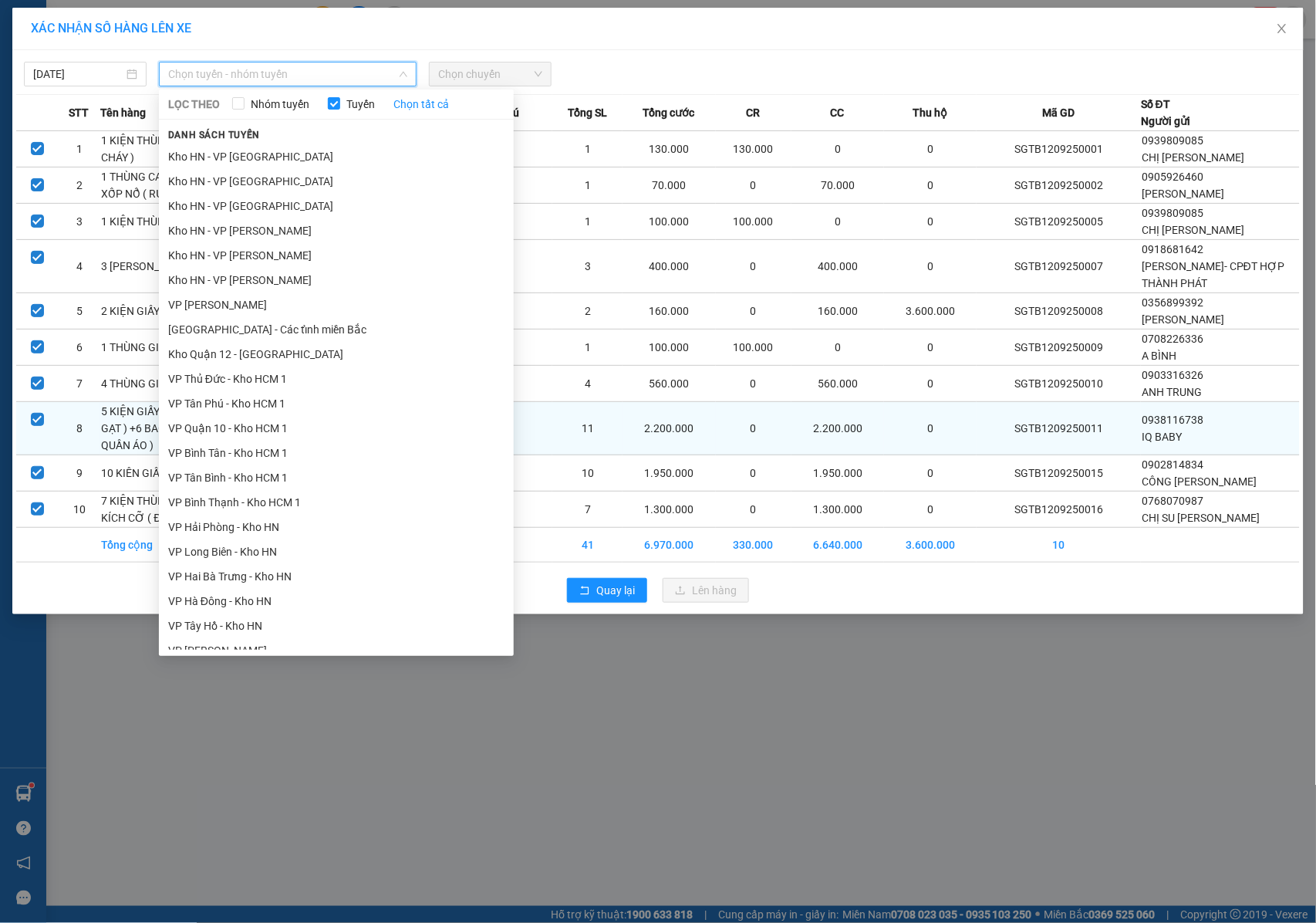
click at [226, 476] on li "VP Tân Bình - Kho HCM 1" at bounding box center [336, 478] width 355 height 24
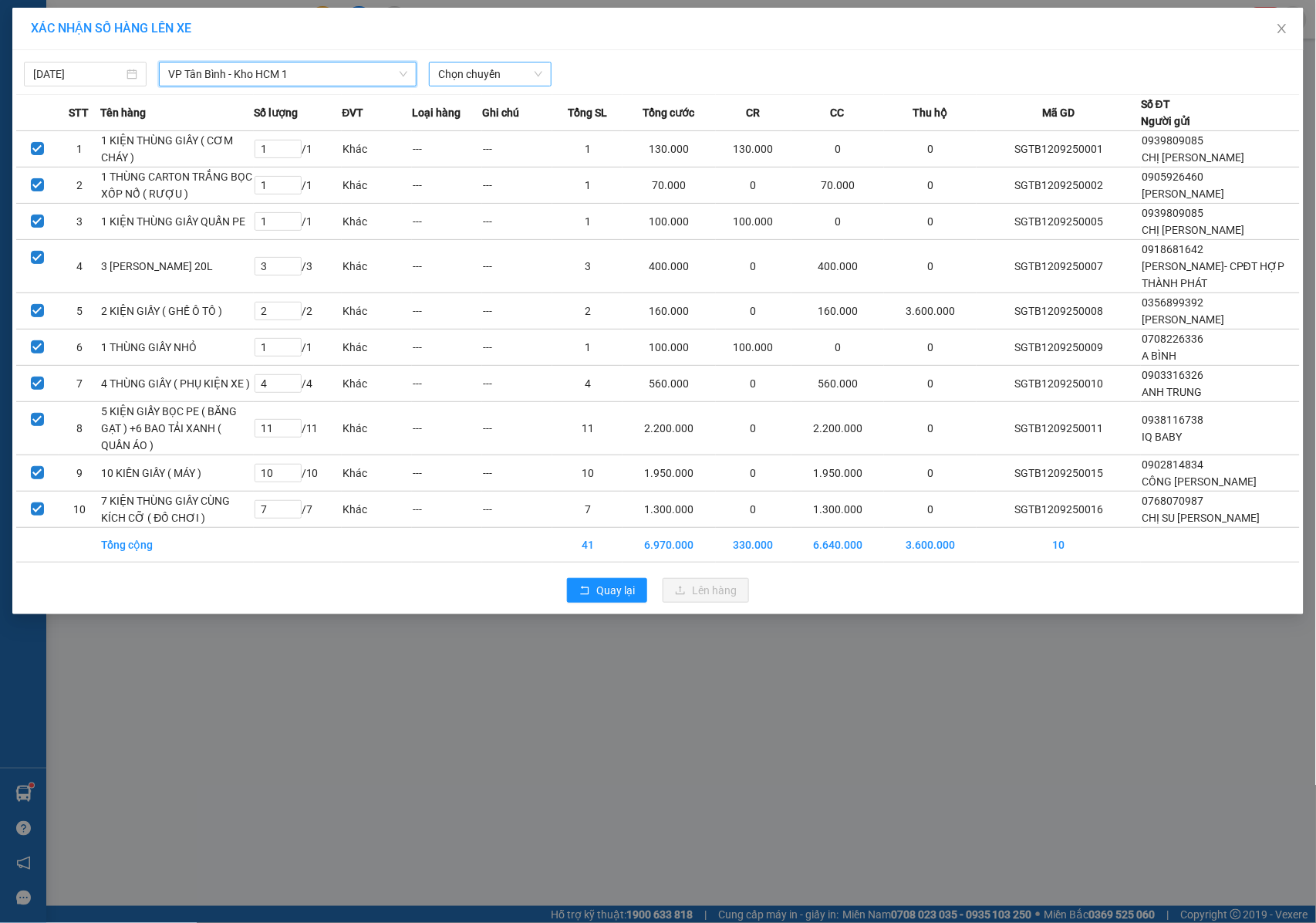
click at [465, 76] on span "Chọn chuyến" at bounding box center [490, 74] width 104 height 23
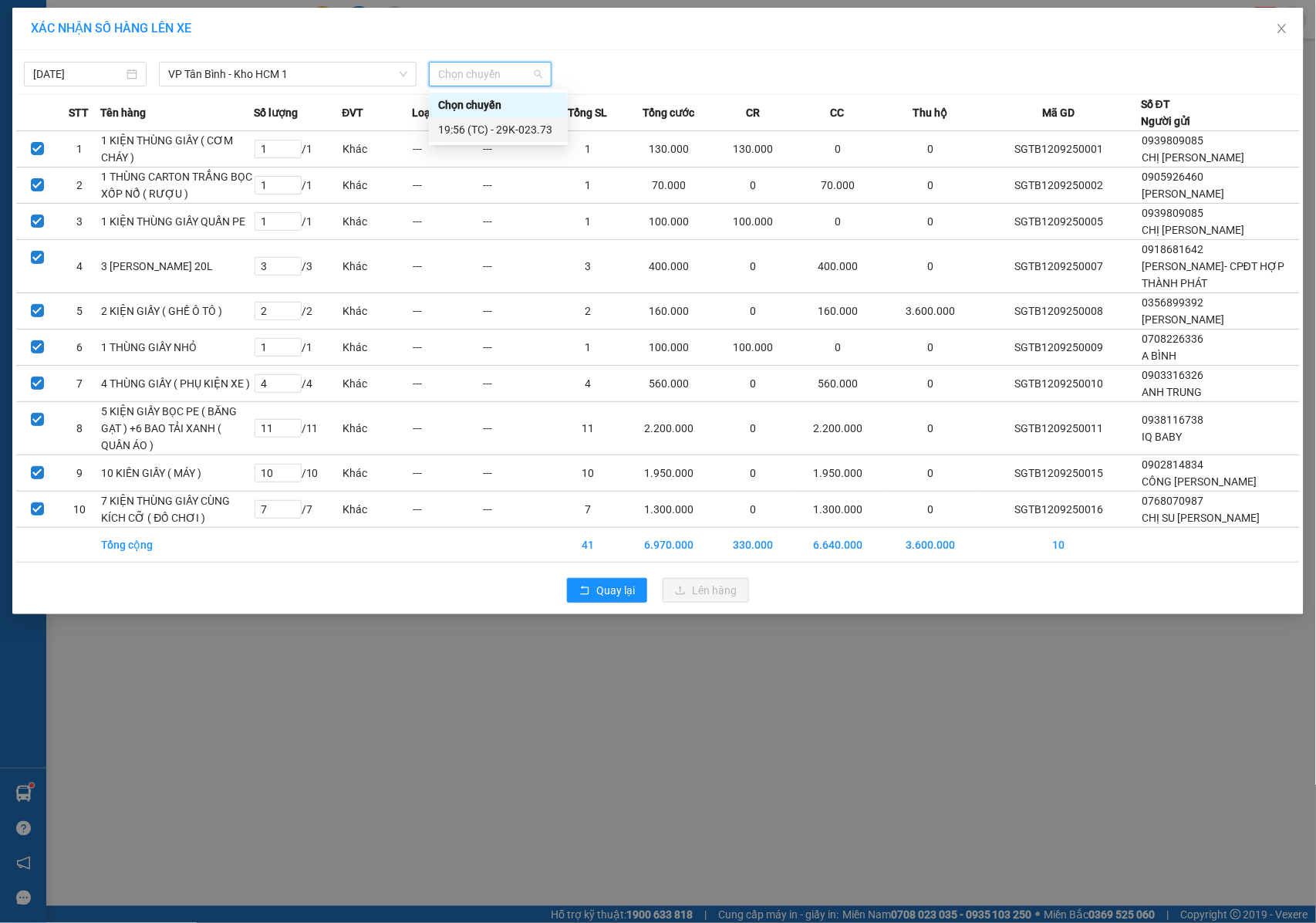
click at [466, 132] on div "19:56 (TC) - 29K-023.73" at bounding box center [498, 130] width 120 height 17
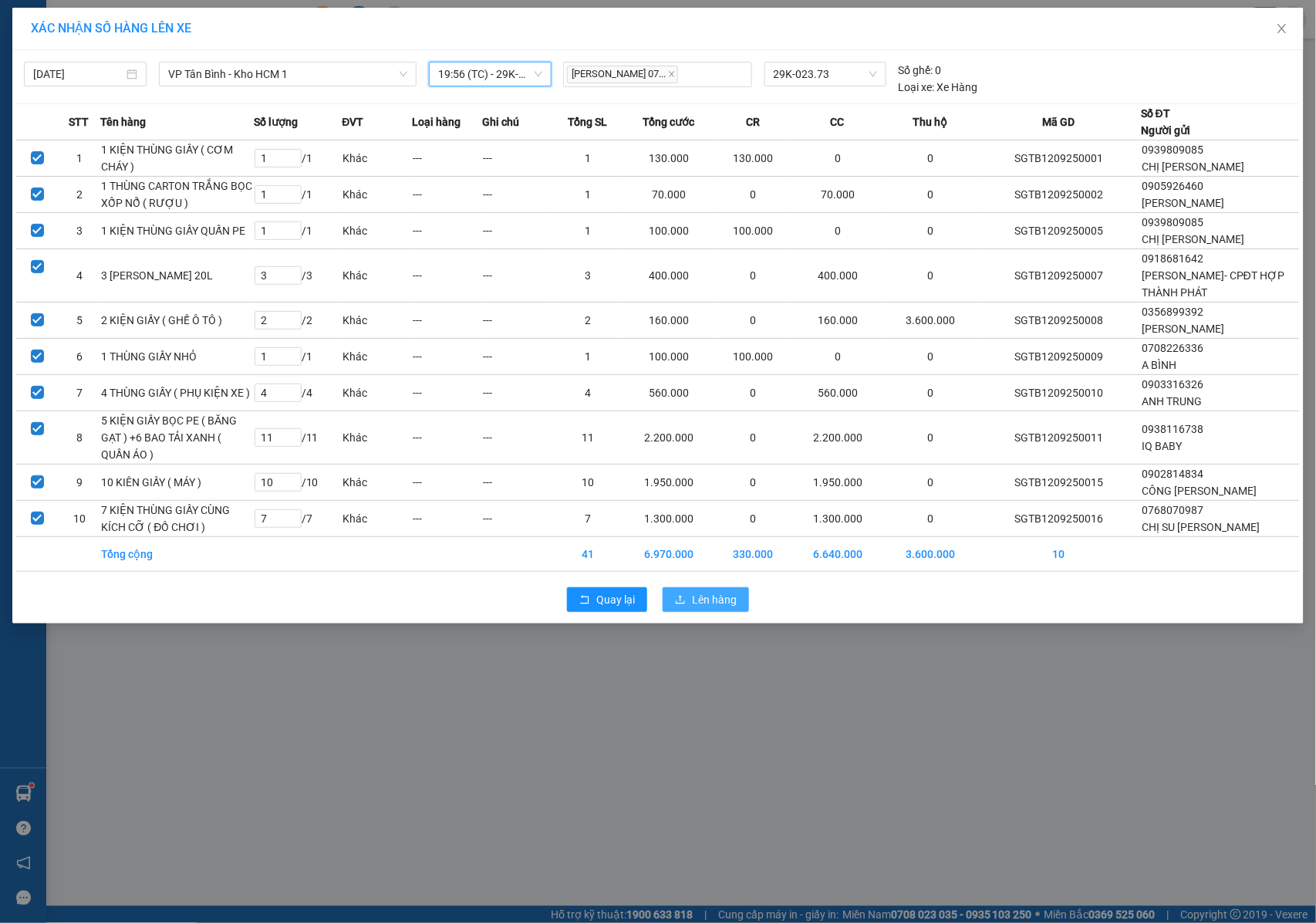
click at [696, 608] on span "Lên hàng" at bounding box center [714, 600] width 45 height 17
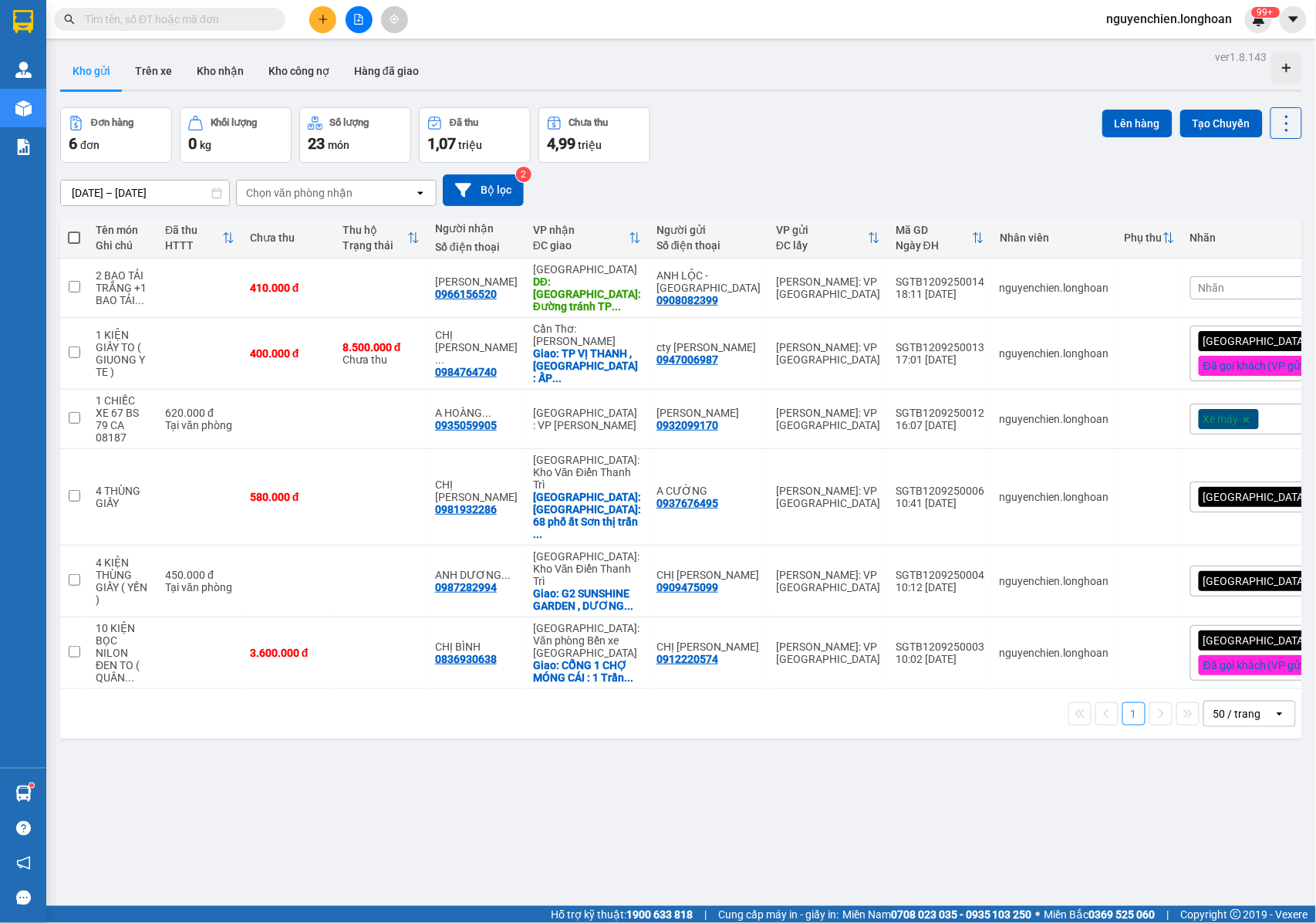
click at [364, 22] on button at bounding box center [359, 20] width 27 height 27
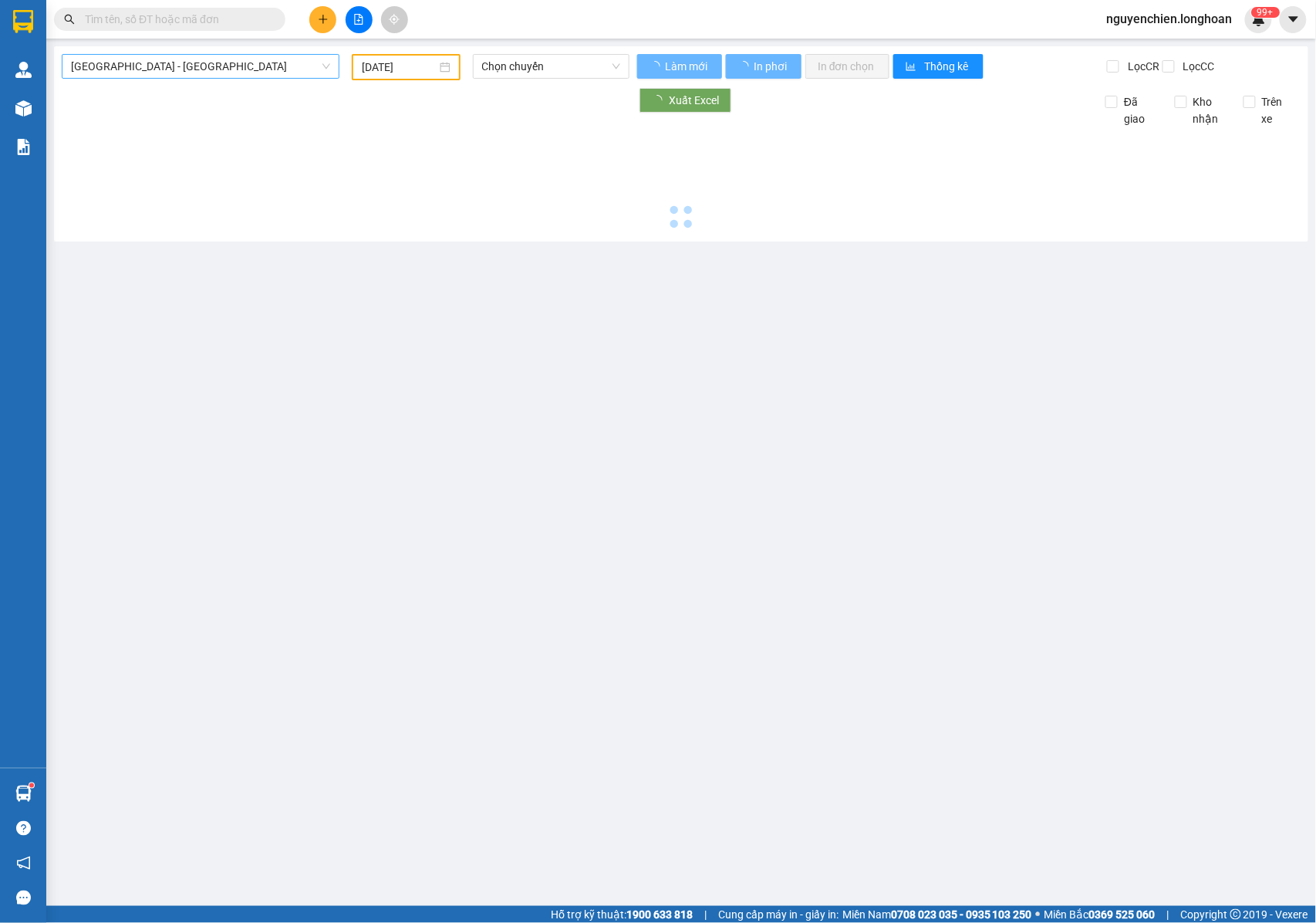
type input "[DATE]"
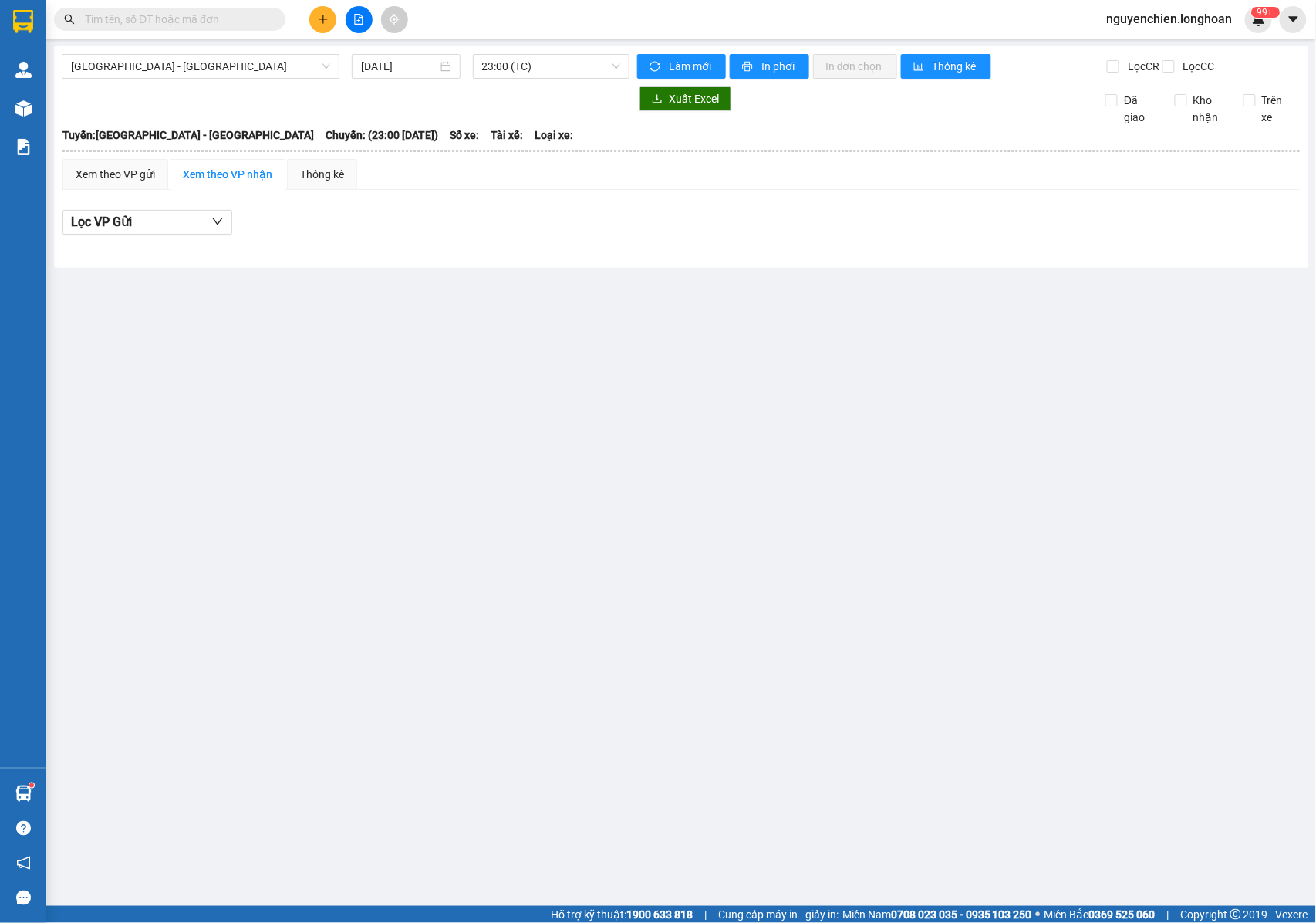
click at [194, 40] on main "[GEOGRAPHIC_DATA] - [GEOGRAPHIC_DATA] [DATE] 23:00 (TC) Làm mới In phơi In đơn …" at bounding box center [658, 453] width 1316 height 906
click at [194, 53] on div "[GEOGRAPHIC_DATA] - [GEOGRAPHIC_DATA] [DATE] 23:00 (TC) Làm mới In phơi In đơn …" at bounding box center [681, 157] width 1254 height 222
click at [202, 66] on span "[GEOGRAPHIC_DATA] - [GEOGRAPHIC_DATA]" at bounding box center [201, 66] width 259 height 23
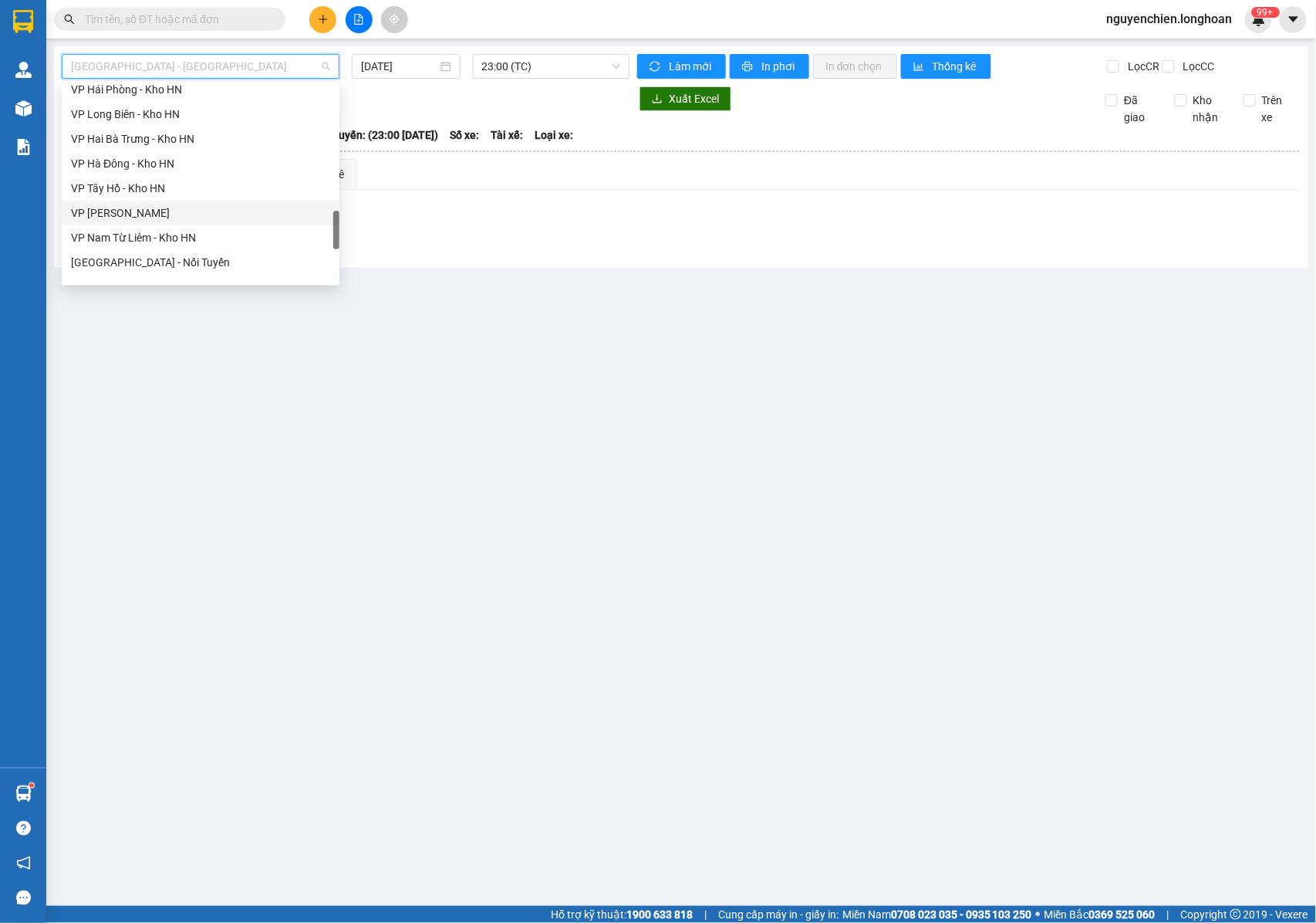
scroll to position [618, 0]
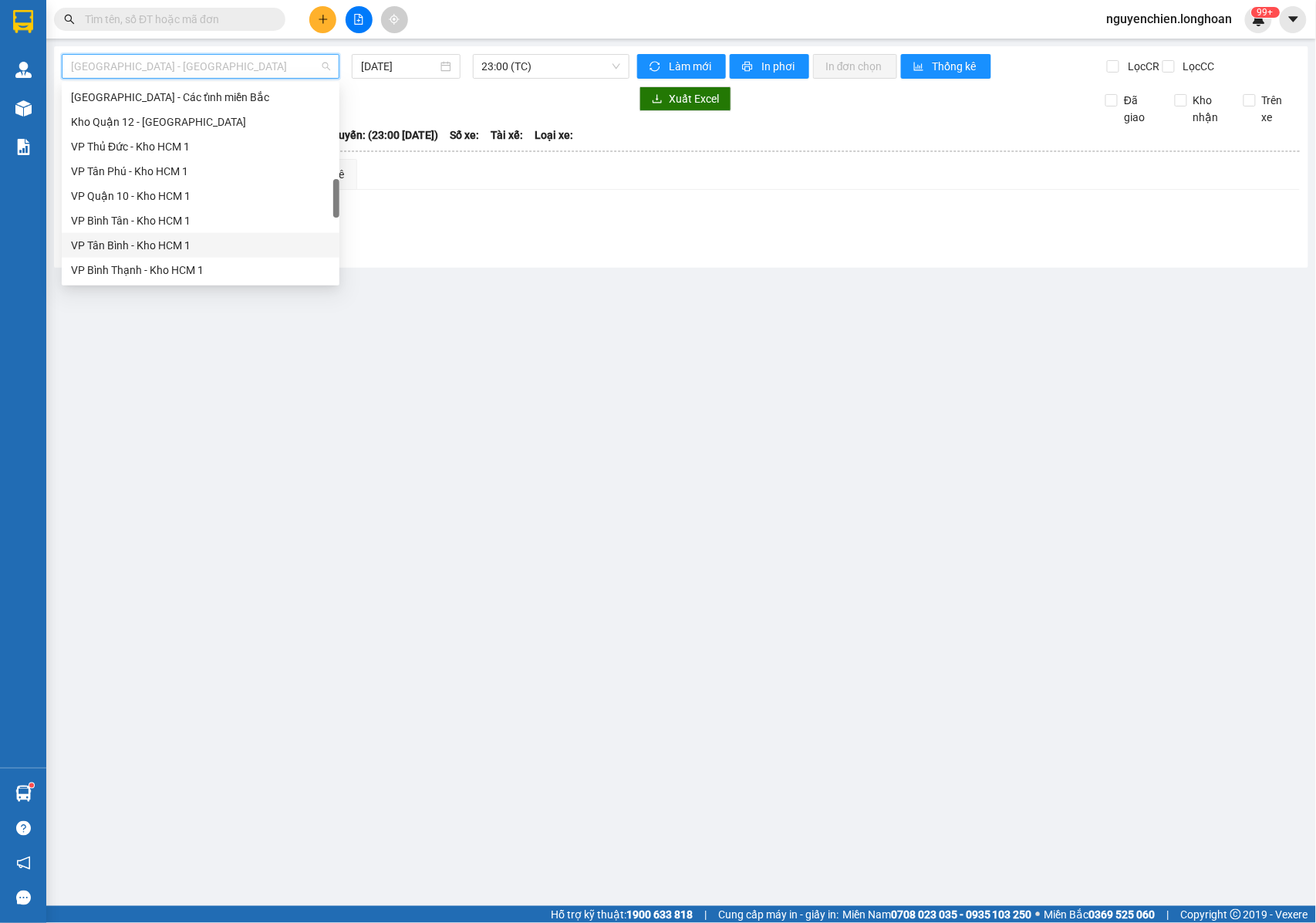
click at [121, 236] on div "VP Tân Bình - Kho HCM 1" at bounding box center [201, 245] width 278 height 24
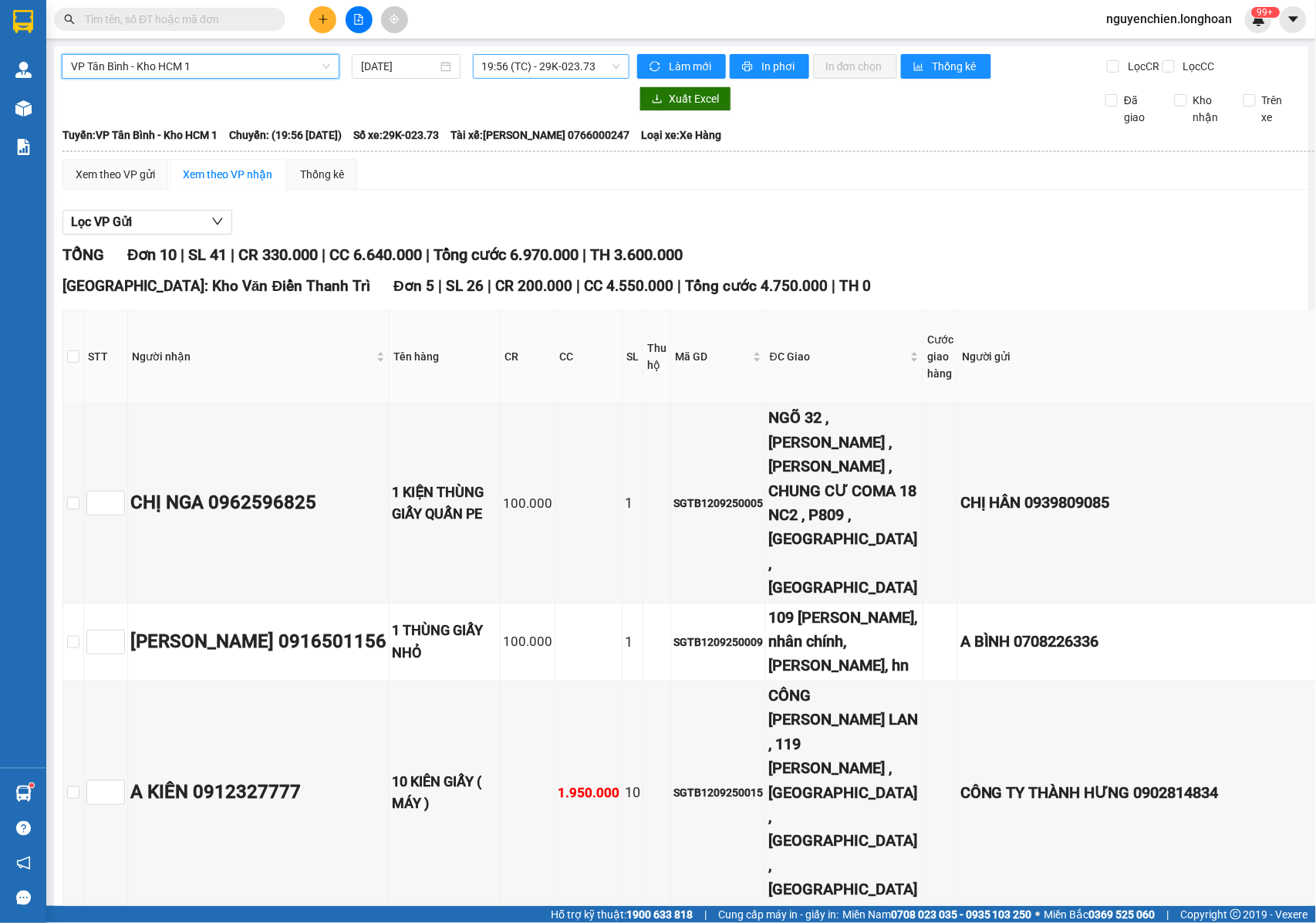
click at [513, 63] on span "19:56 (TC) - 29K-023.73" at bounding box center [551, 66] width 138 height 23
click at [408, 69] on input "[DATE]" at bounding box center [399, 67] width 76 height 17
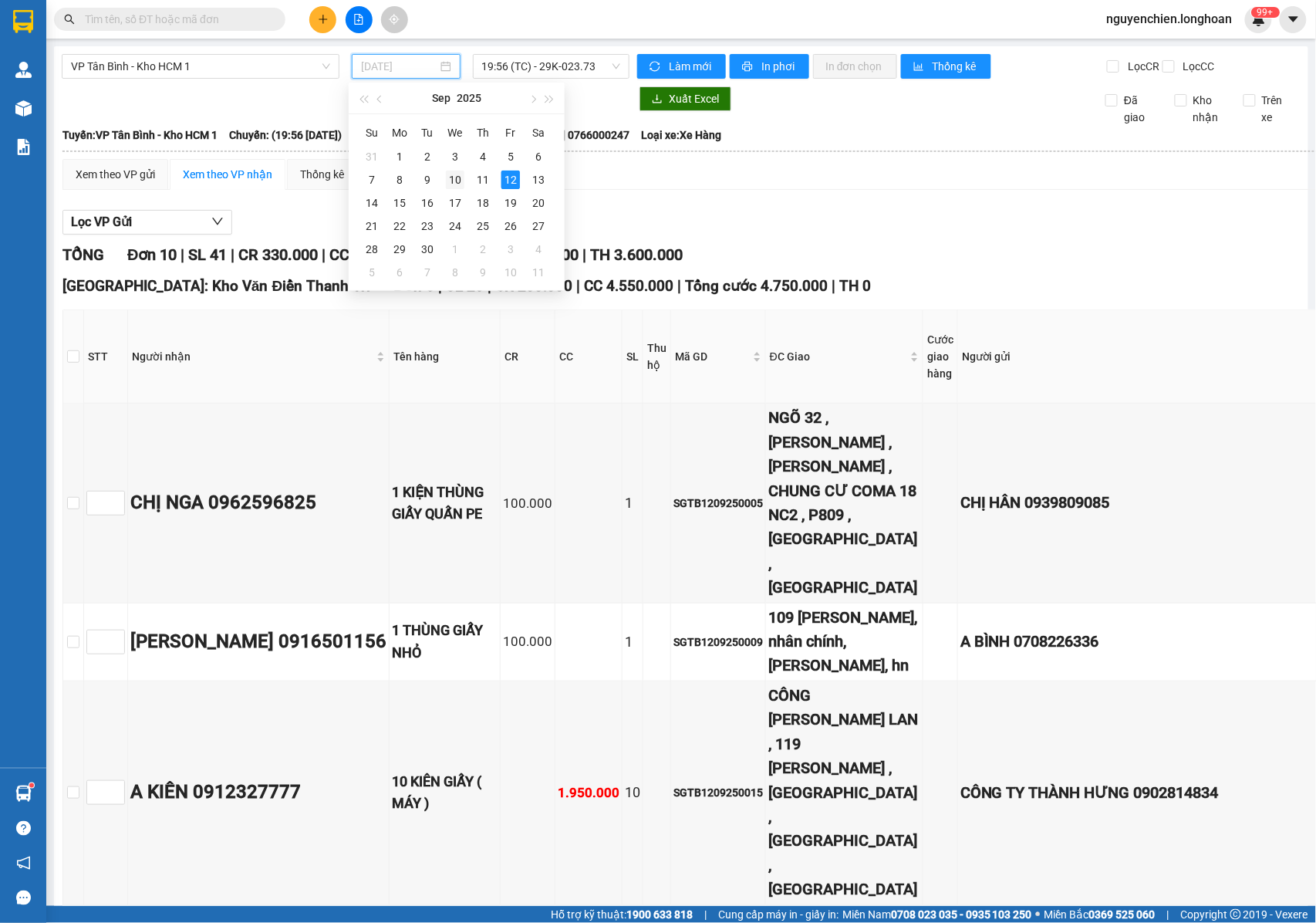
click at [451, 182] on div "10" at bounding box center [455, 180] width 19 height 19
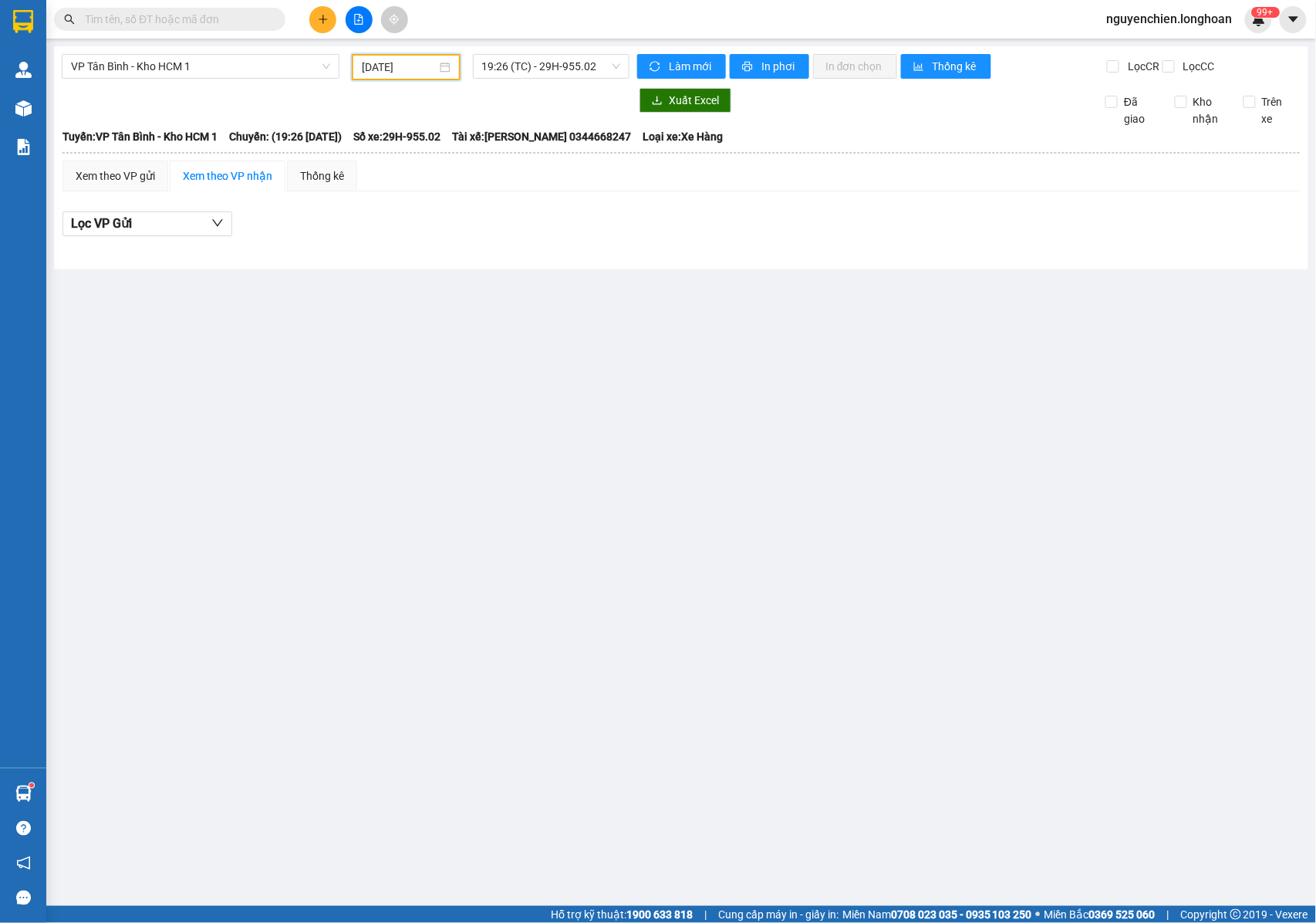
click at [421, 71] on input "[DATE]" at bounding box center [399, 67] width 75 height 17
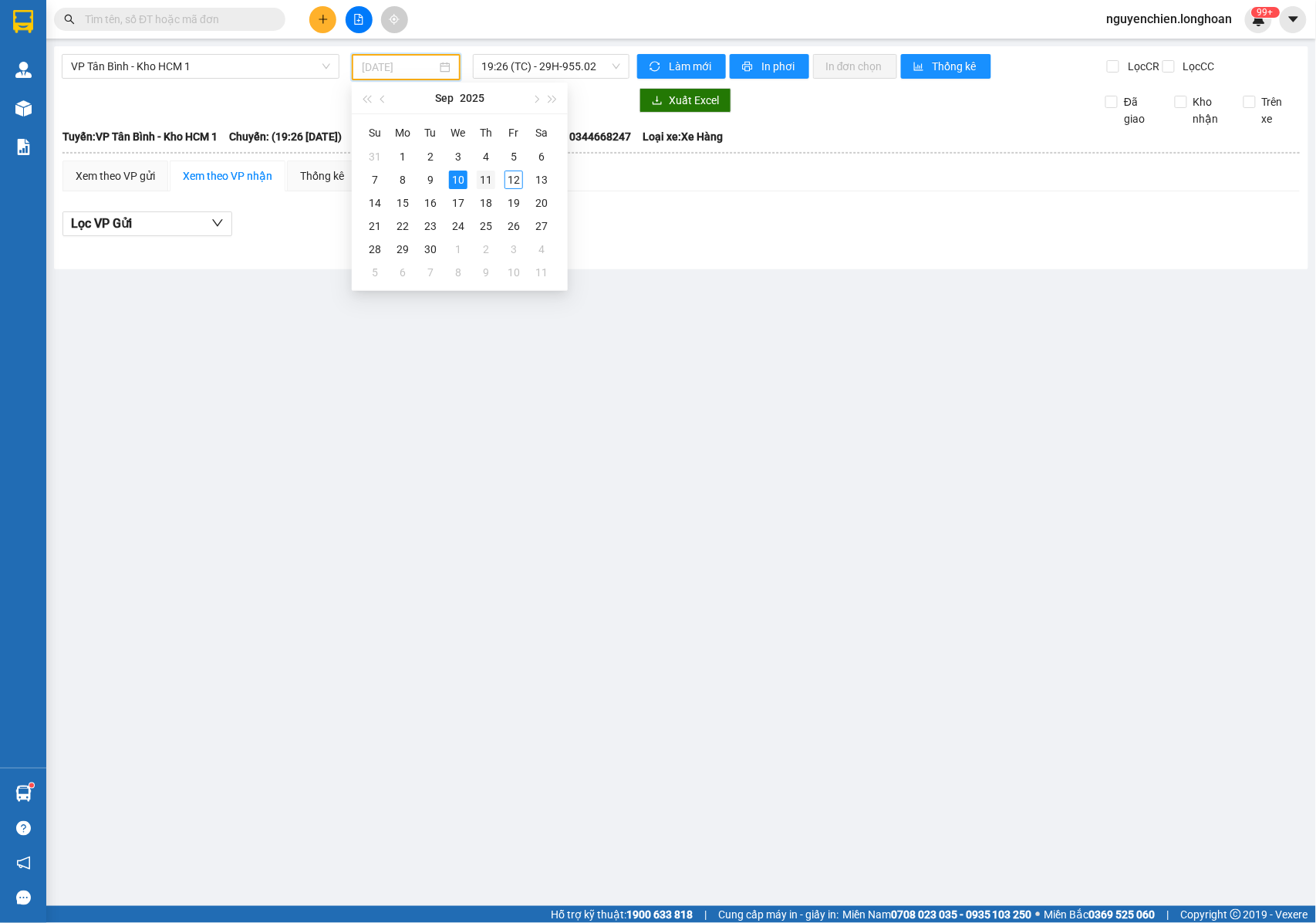
click at [487, 180] on div "11" at bounding box center [486, 180] width 19 height 19
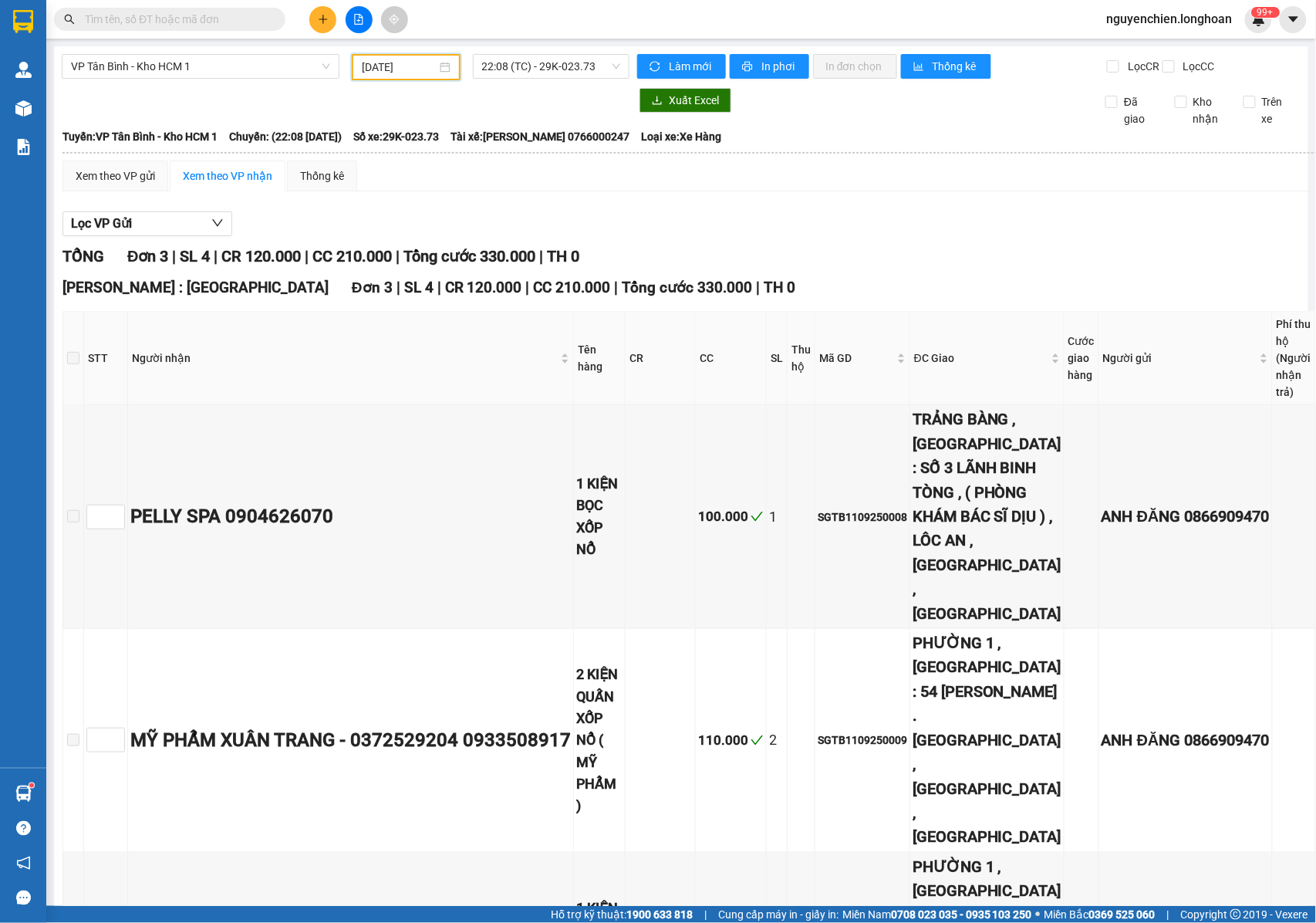
click at [407, 63] on input "[DATE]" at bounding box center [399, 67] width 75 height 17
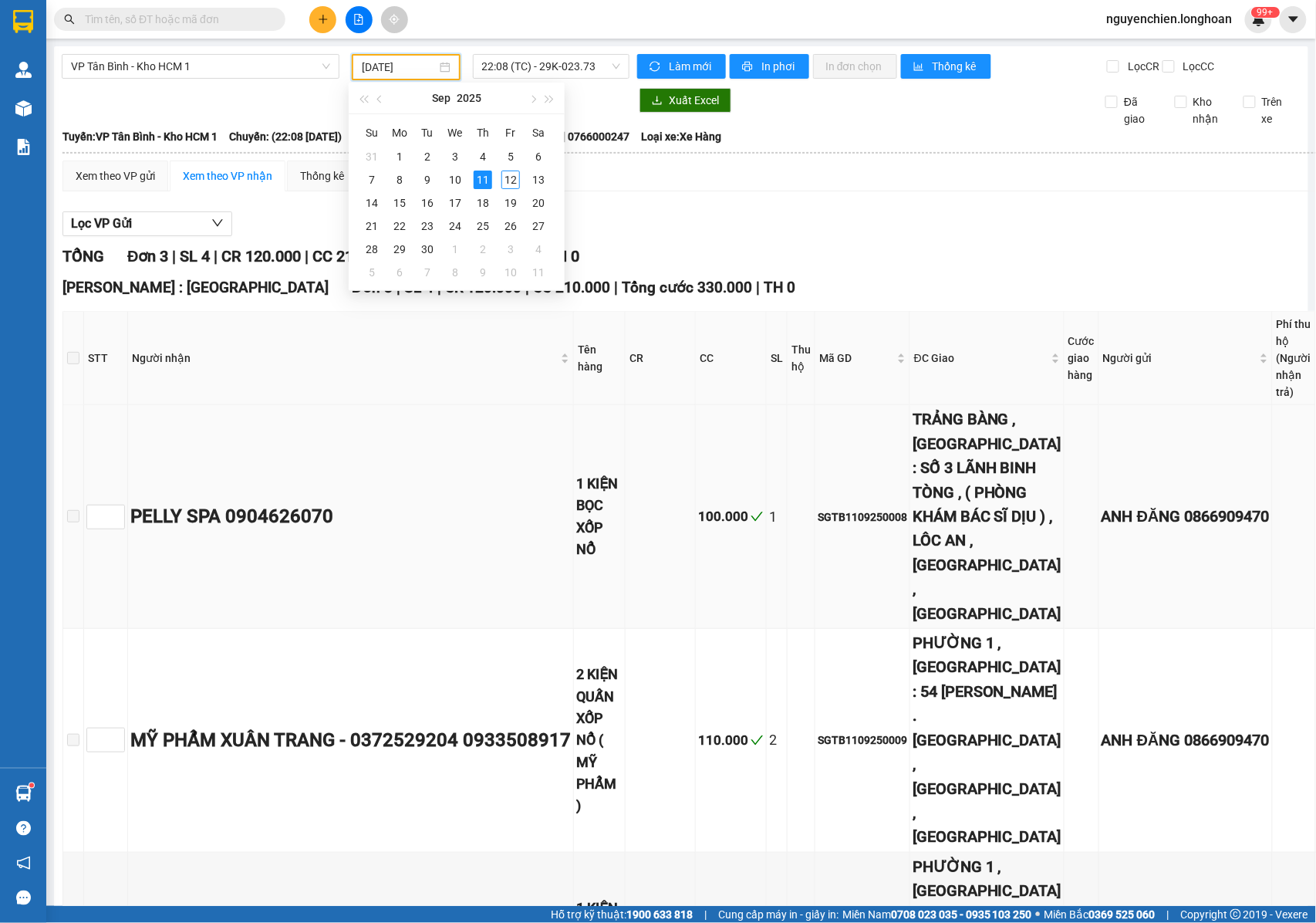
click at [415, 489] on td "PELLY SPA 0904626070" at bounding box center [350, 516] width 446 height 223
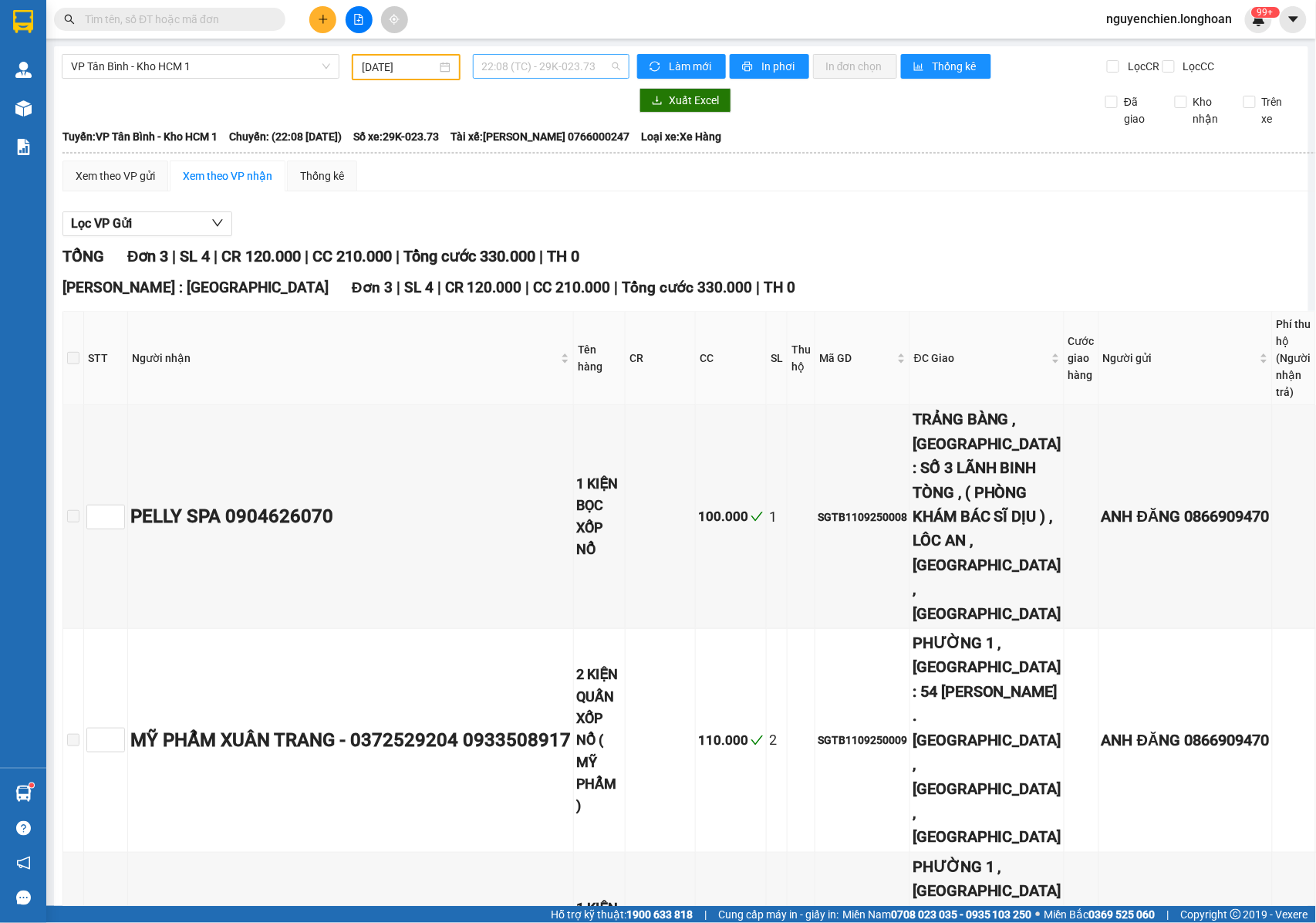
click at [511, 71] on span "22:08 (TC) - 29K-023.73" at bounding box center [551, 66] width 138 height 23
click at [407, 62] on input "[DATE]" at bounding box center [399, 67] width 75 height 17
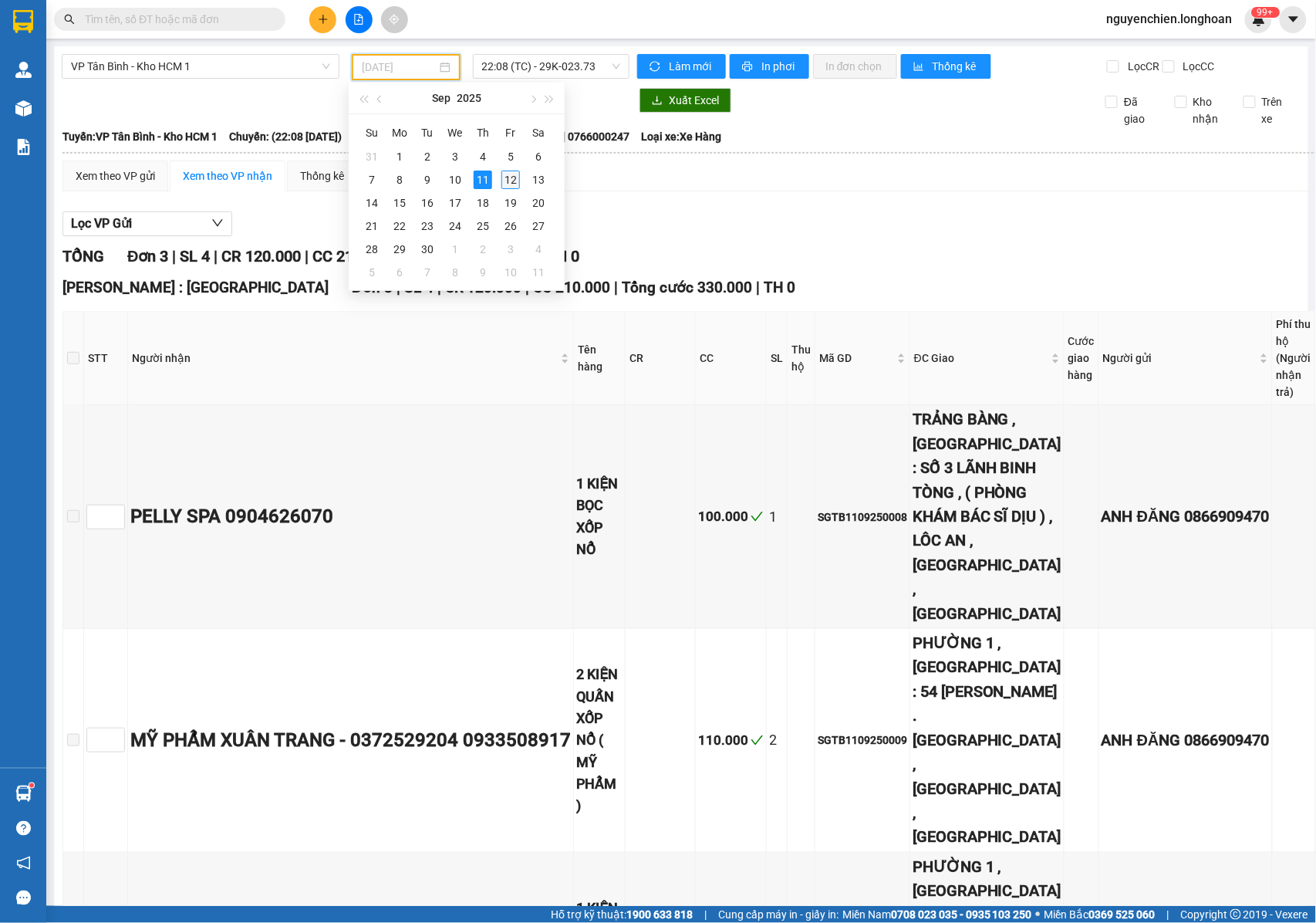
click at [513, 177] on div "12" at bounding box center [511, 180] width 19 height 19
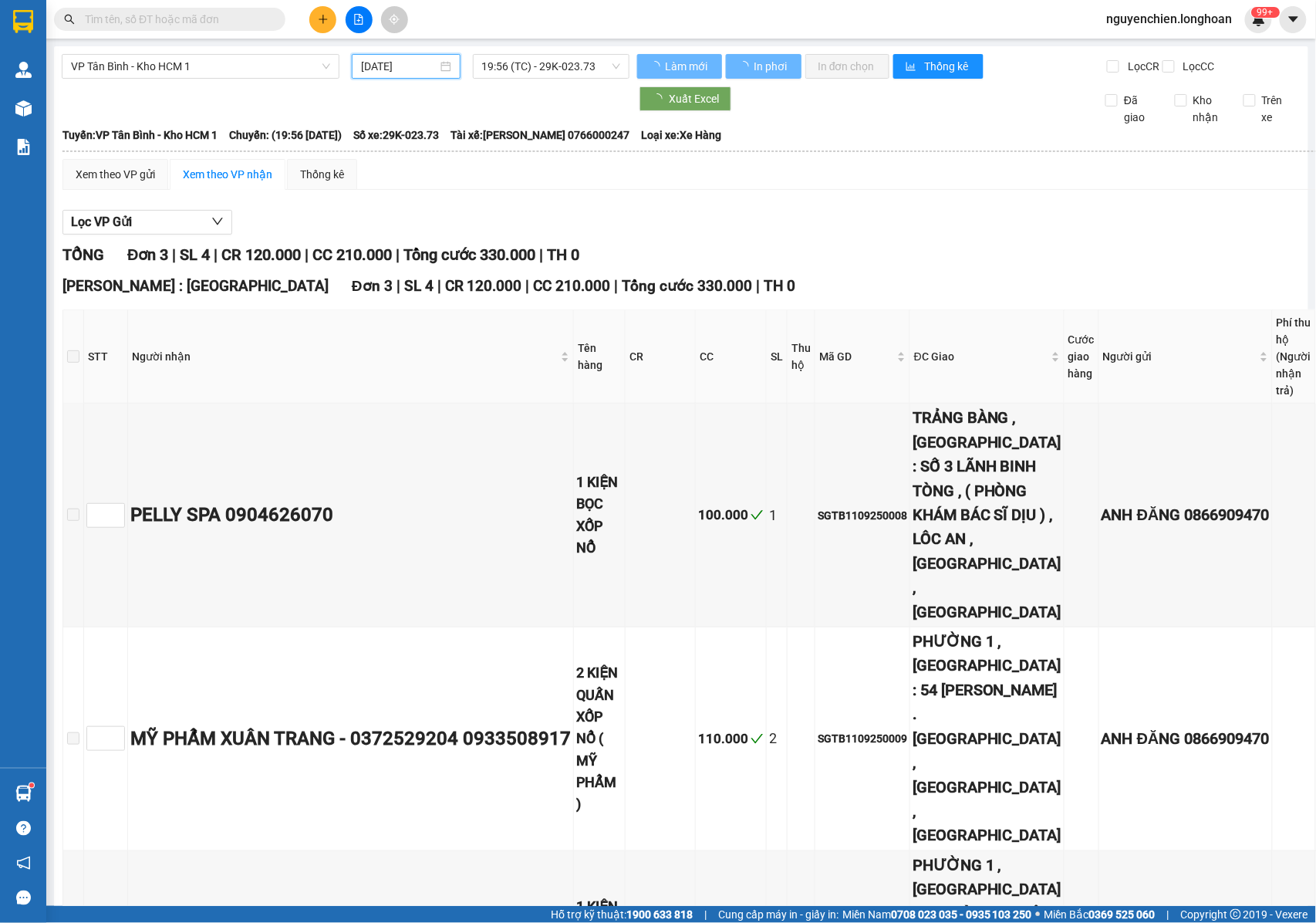
type input "[DATE]"
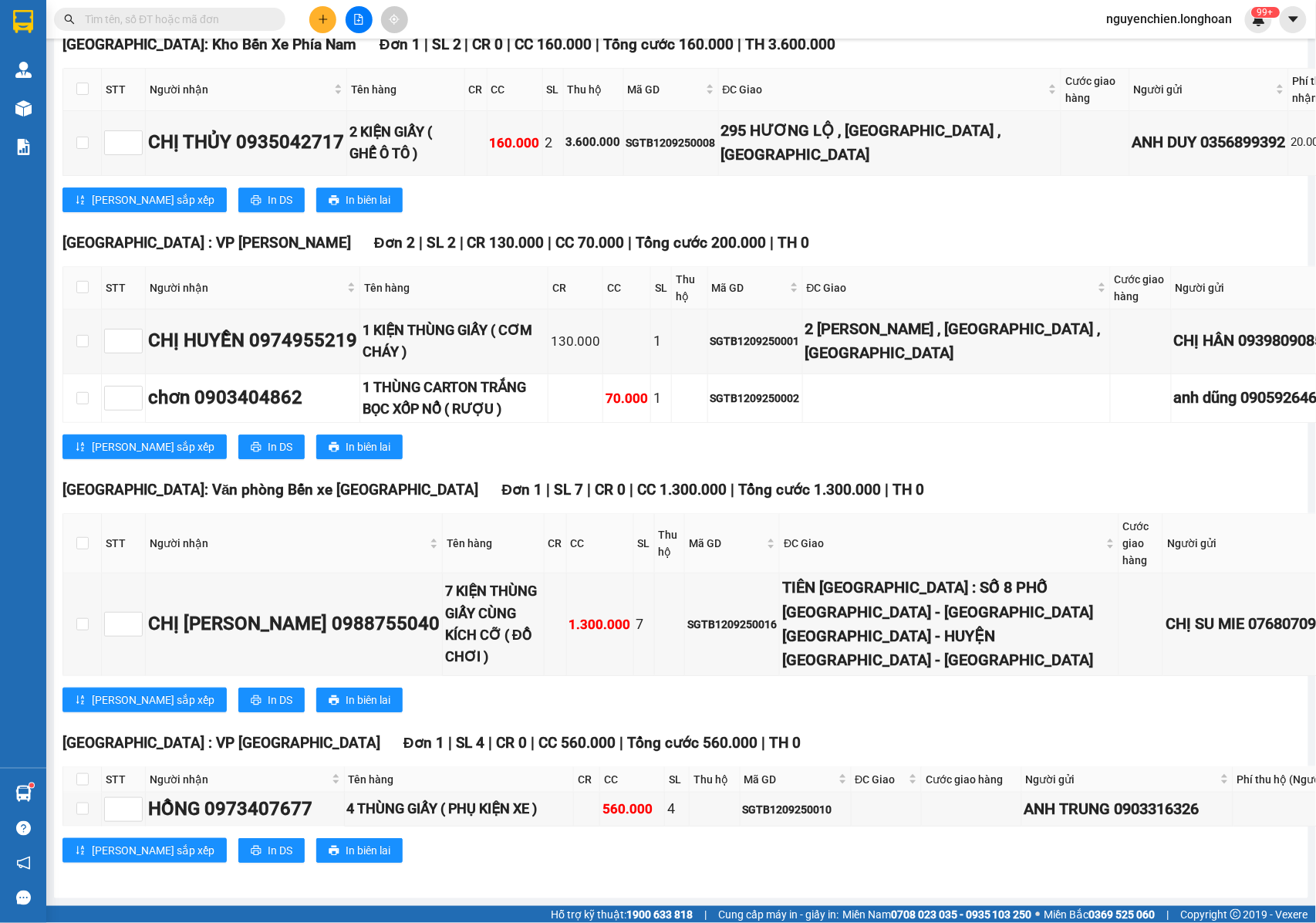
scroll to position [1887, 0]
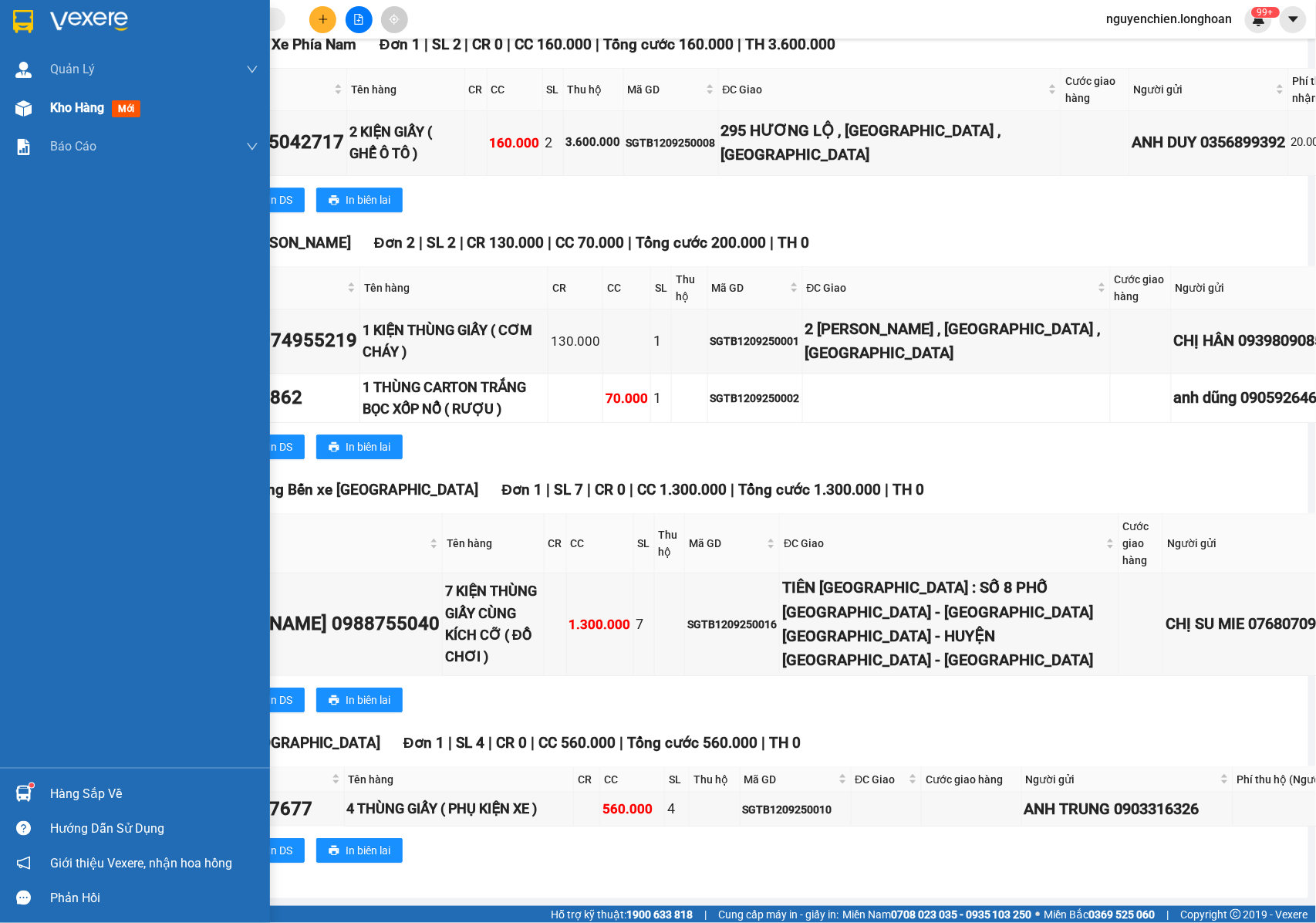
click at [32, 115] on div at bounding box center [23, 108] width 27 height 27
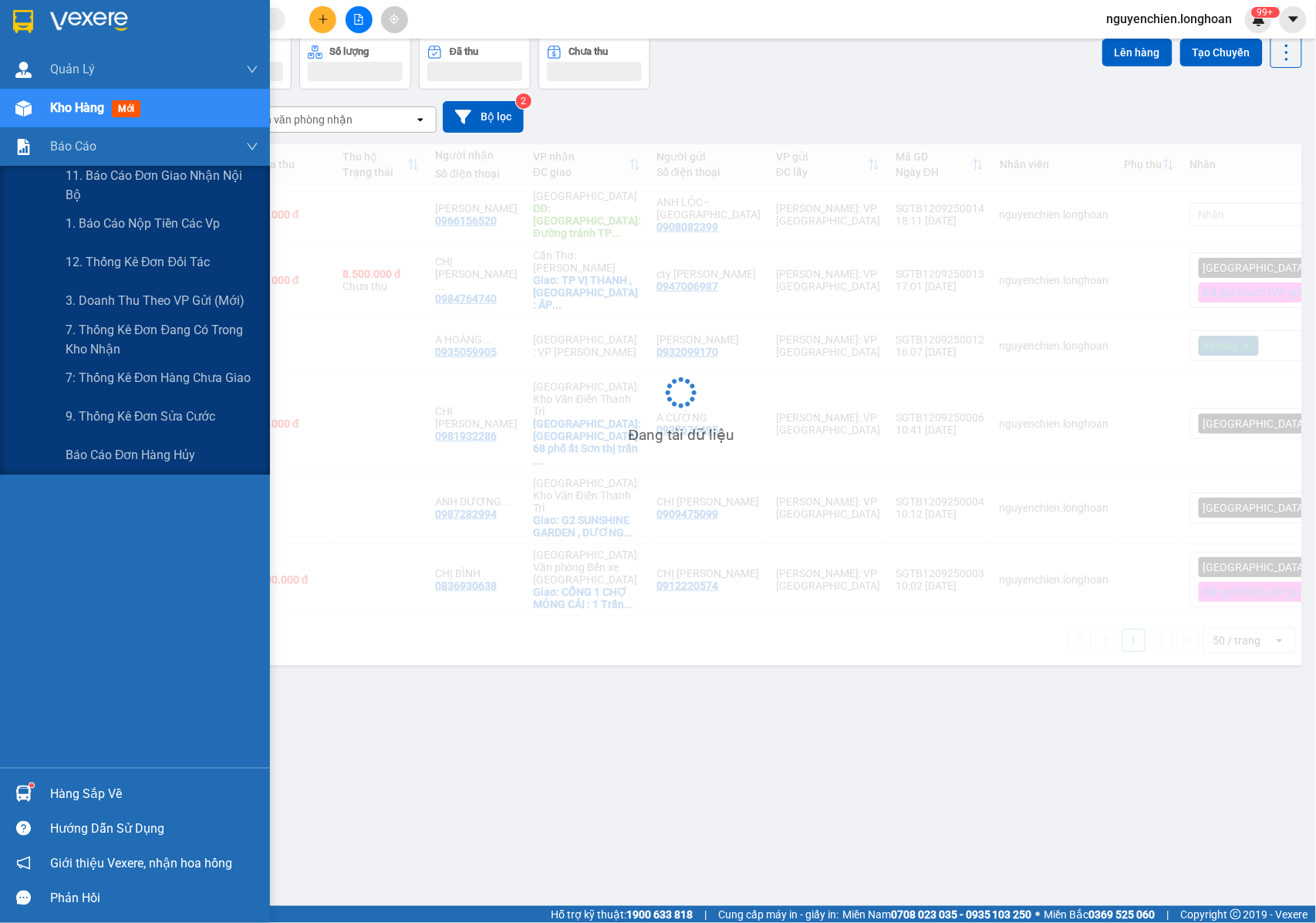
scroll to position [71, 0]
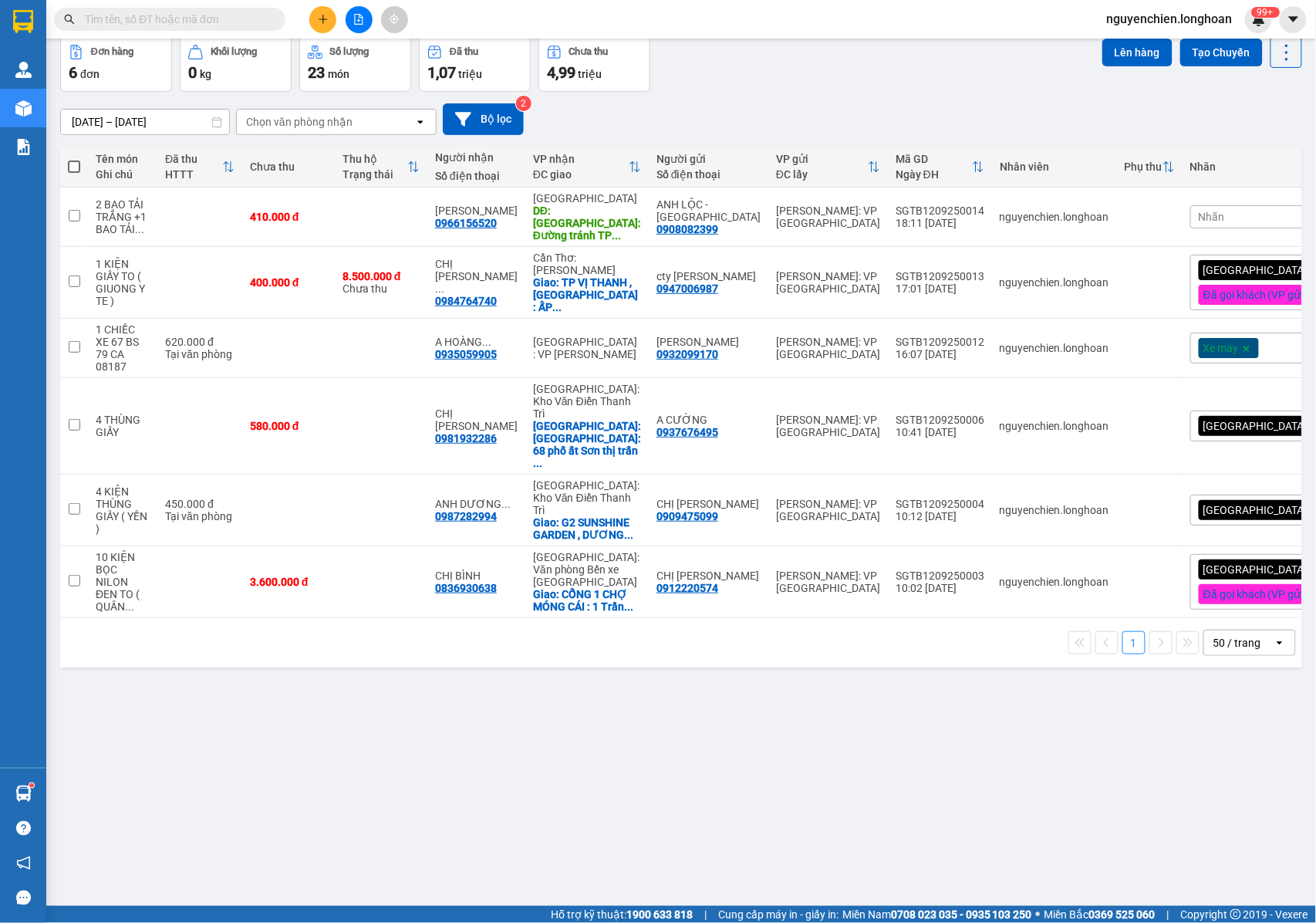
click at [362, 24] on button at bounding box center [359, 20] width 27 height 27
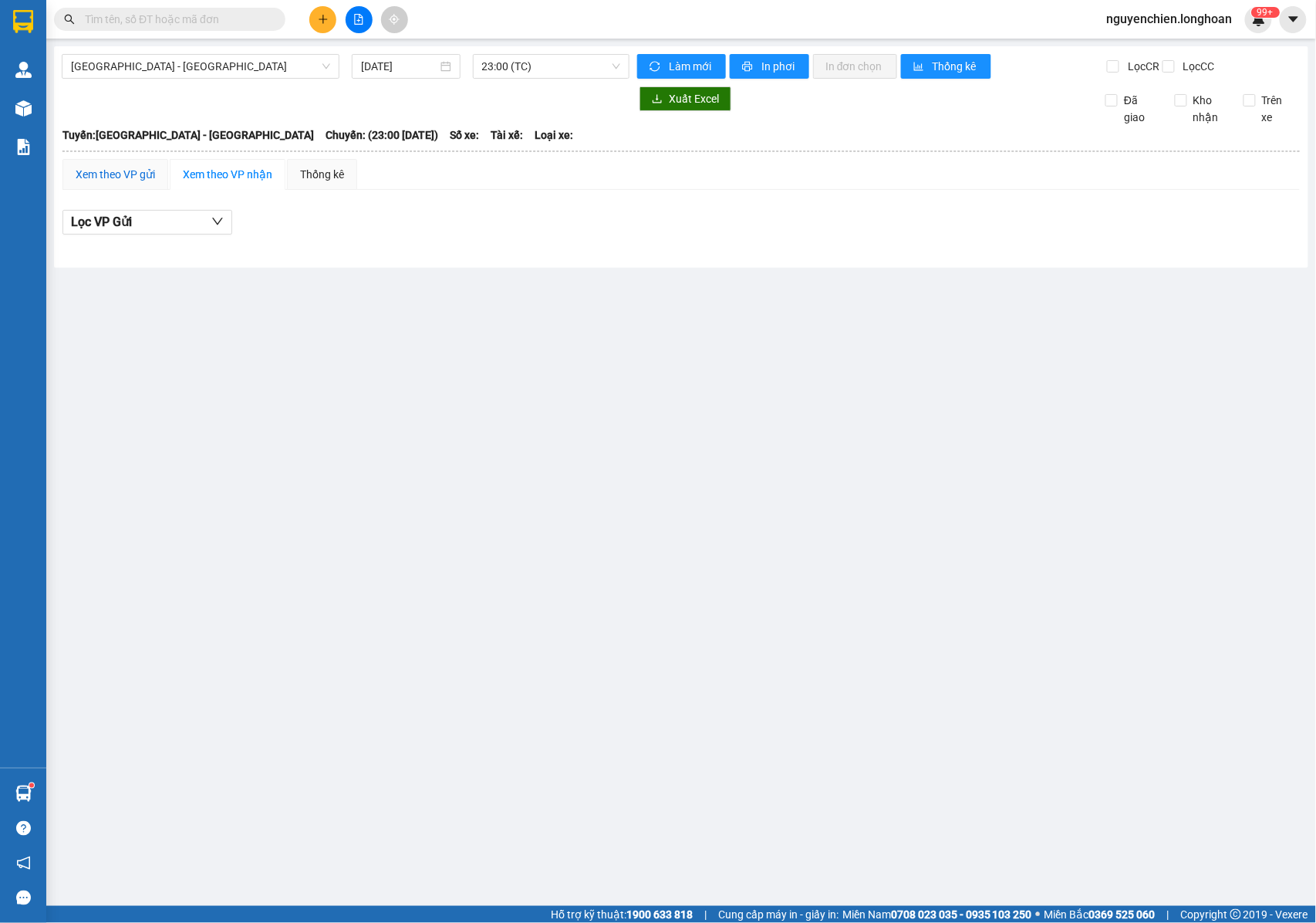
click at [139, 183] on div "Xem theo VP gửi" at bounding box center [115, 175] width 80 height 17
click at [233, 183] on div "Xem theo VP nhận" at bounding box center [227, 175] width 89 height 17
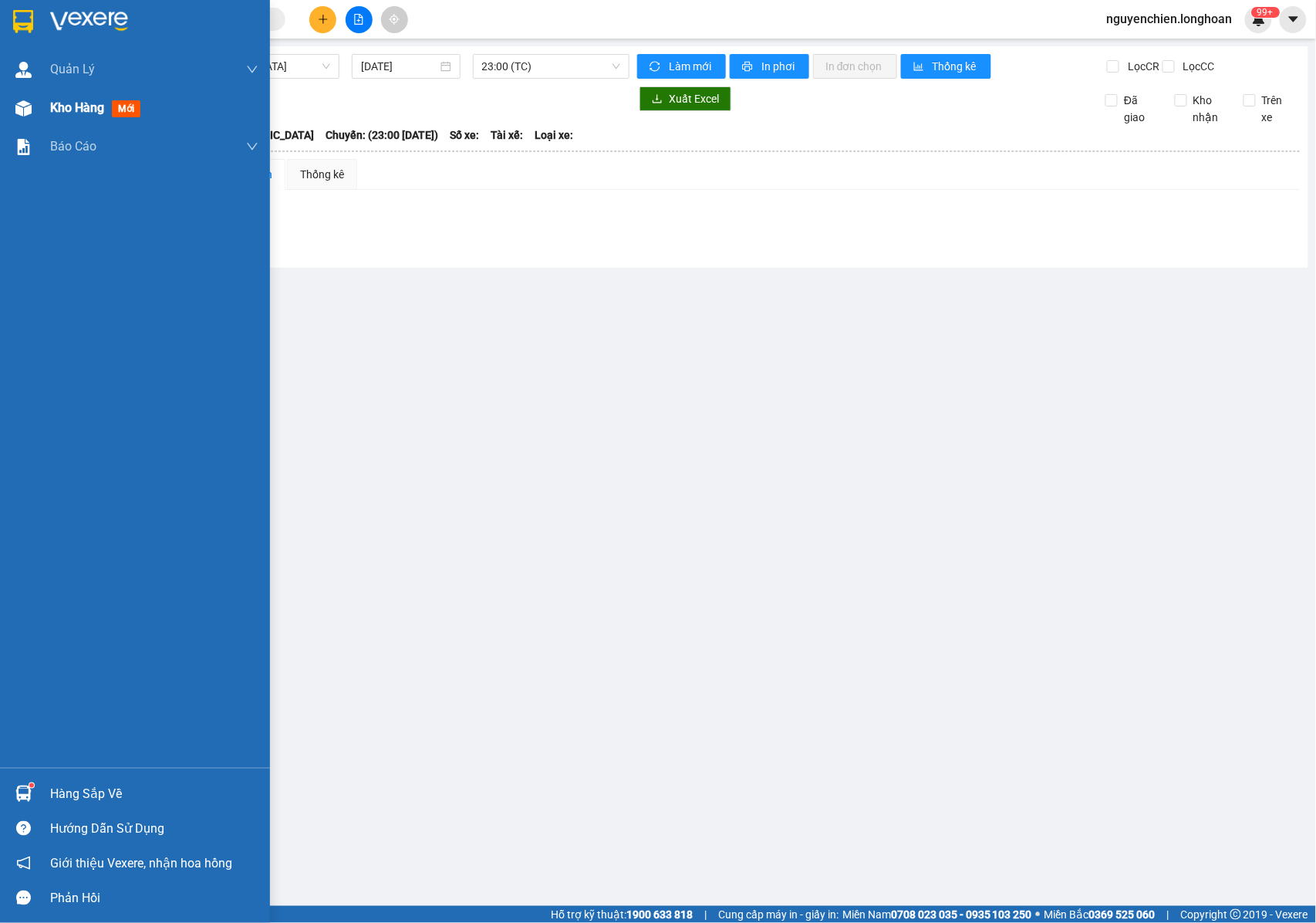
click at [32, 105] on div at bounding box center [23, 108] width 27 height 27
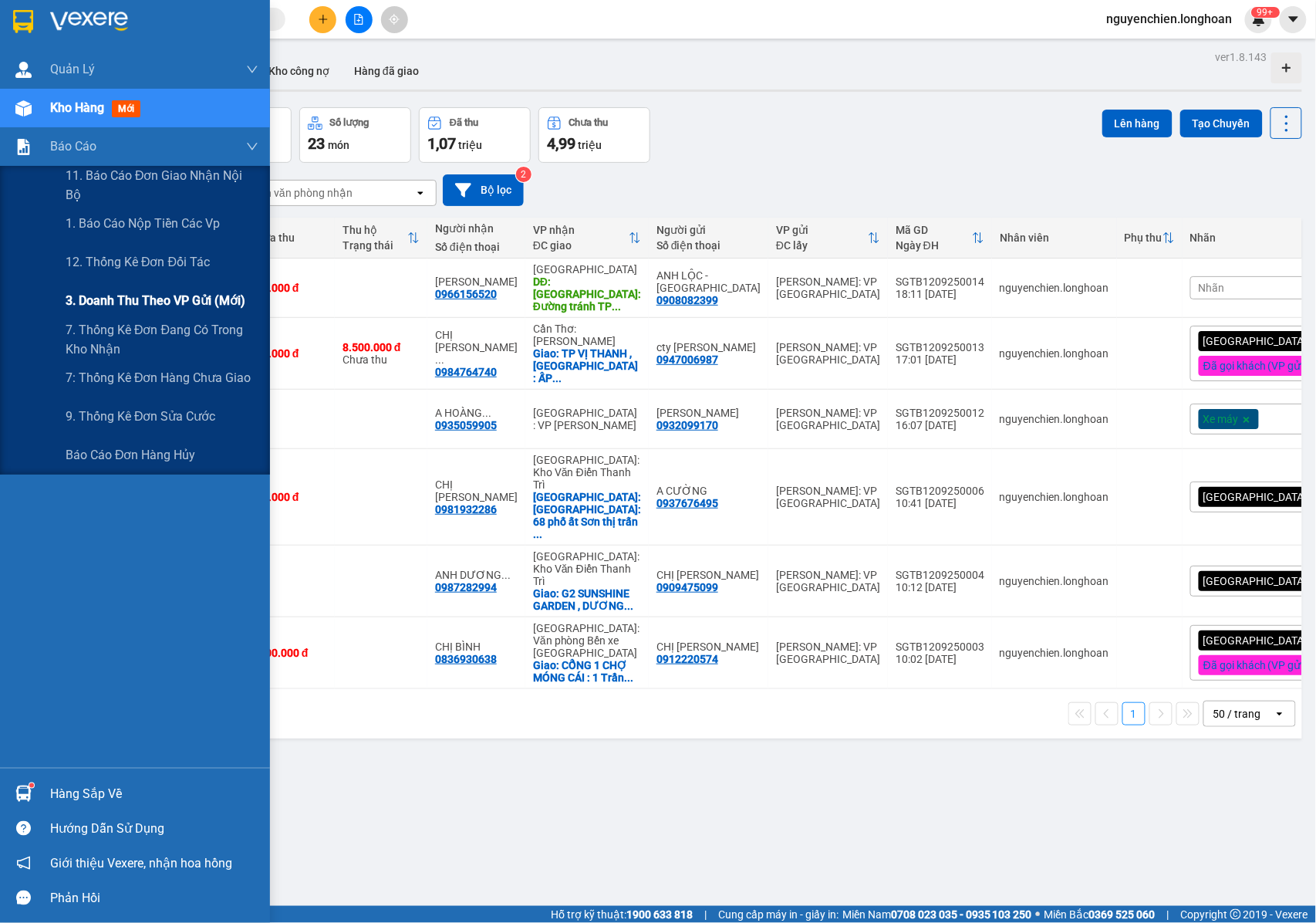
click at [112, 298] on span "3. Doanh Thu theo VP Gửi (mới)" at bounding box center [156, 300] width 180 height 20
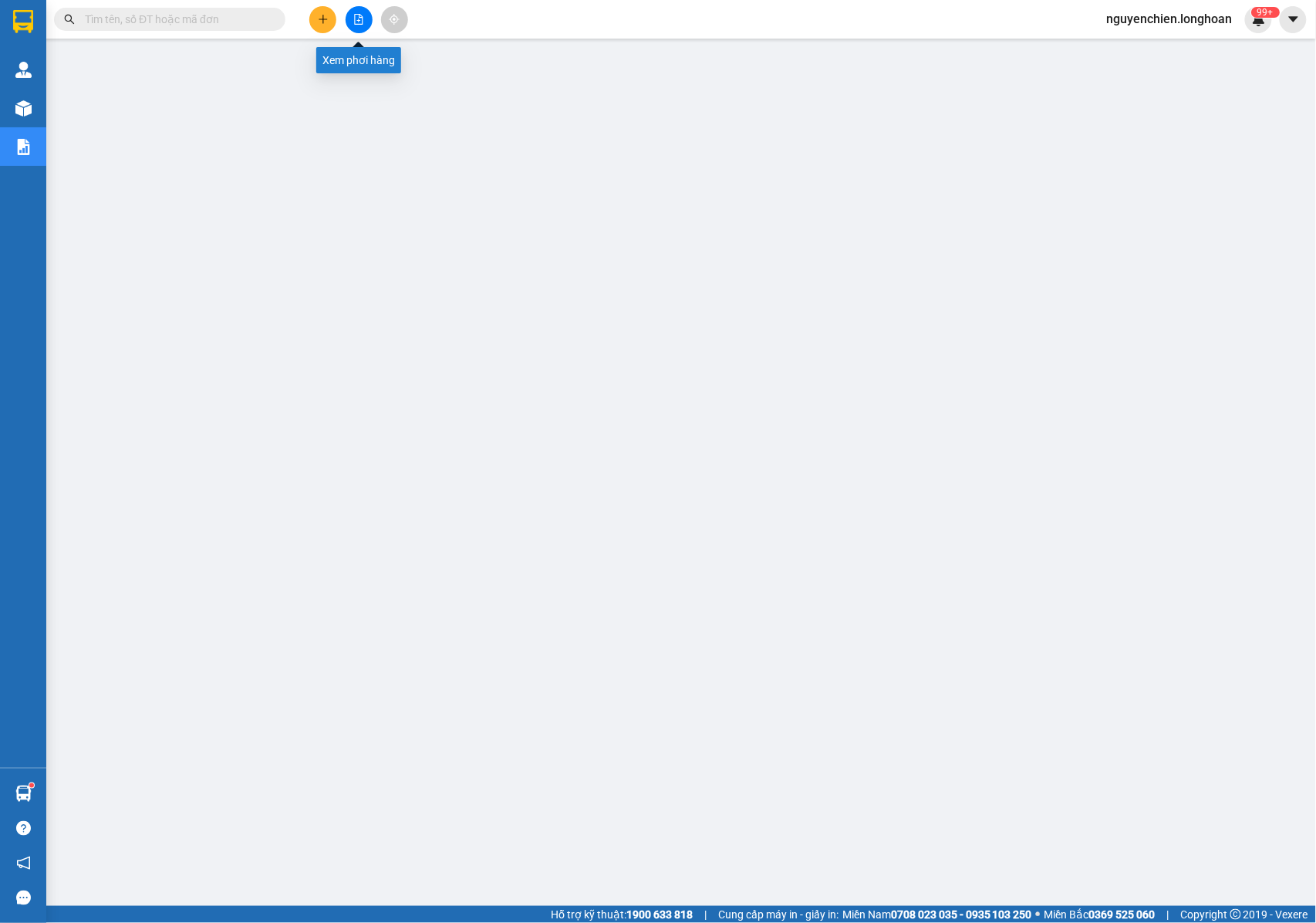
click at [350, 26] on button at bounding box center [359, 20] width 27 height 27
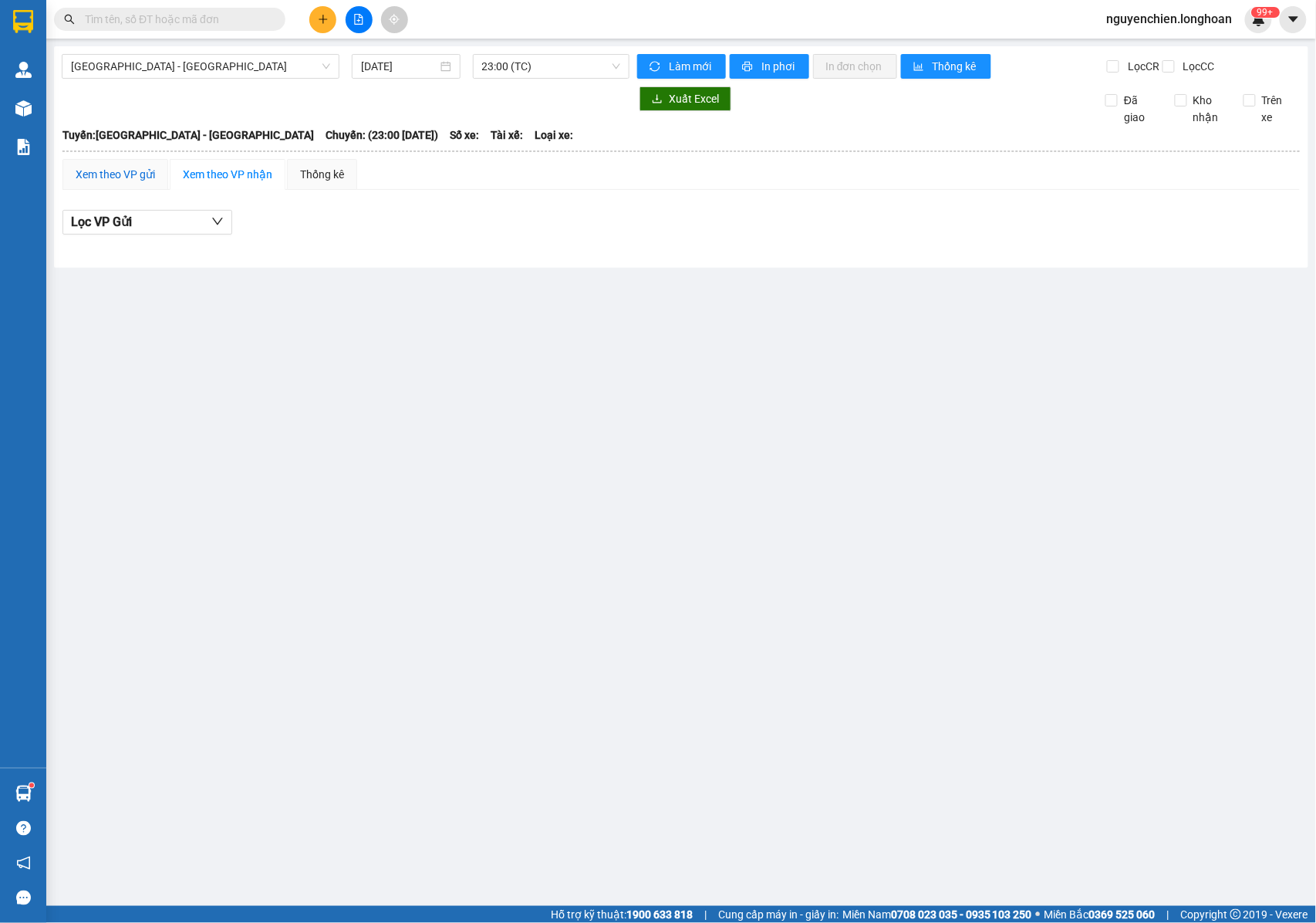
click at [117, 183] on div "Xem theo VP gửi" at bounding box center [115, 175] width 80 height 17
click at [236, 183] on div "Xem theo VP nhận" at bounding box center [227, 175] width 89 height 17
click at [422, 71] on input "[DATE]" at bounding box center [399, 67] width 76 height 17
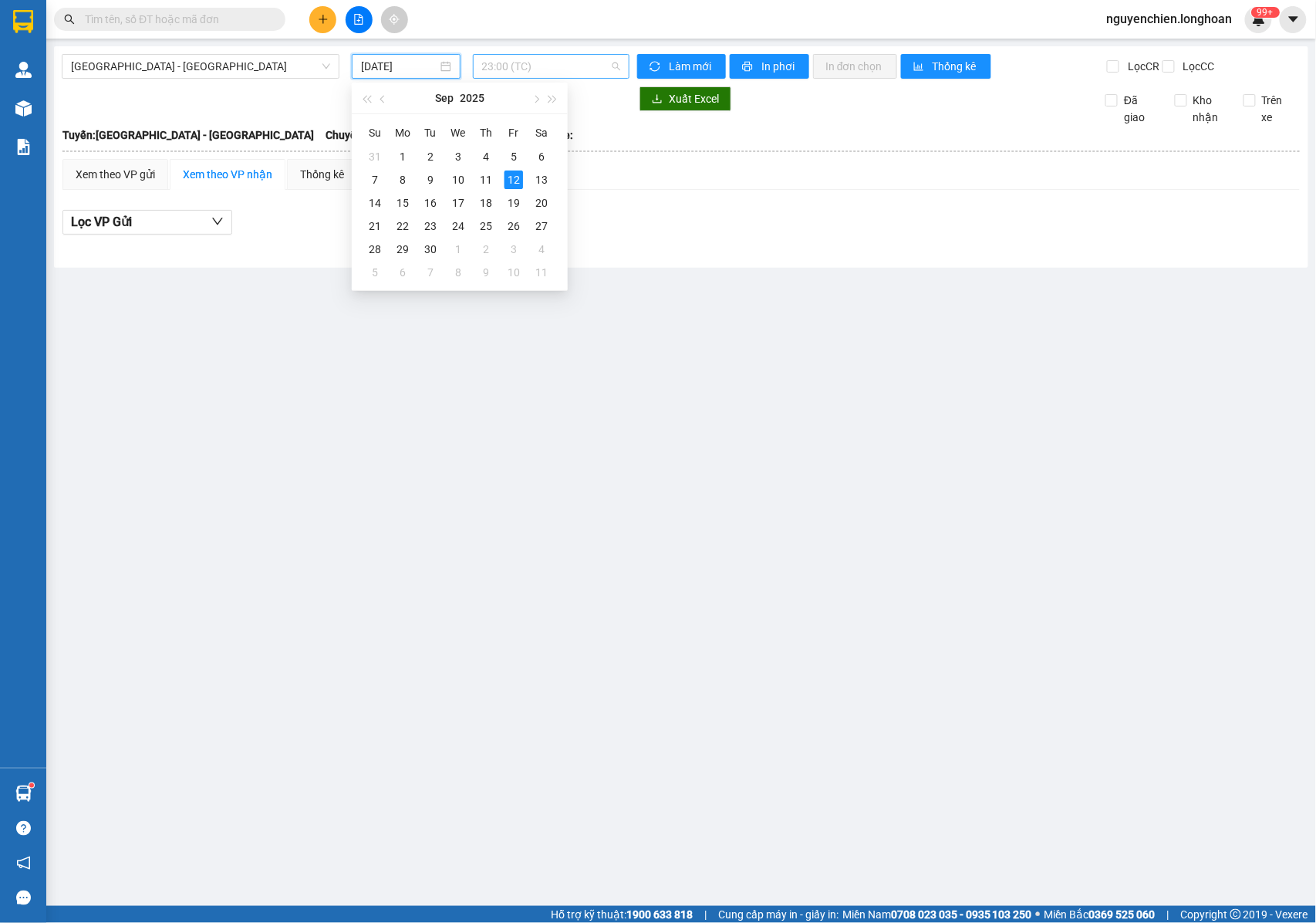
click at [513, 71] on span "23:00 (TC)" at bounding box center [551, 66] width 138 height 23
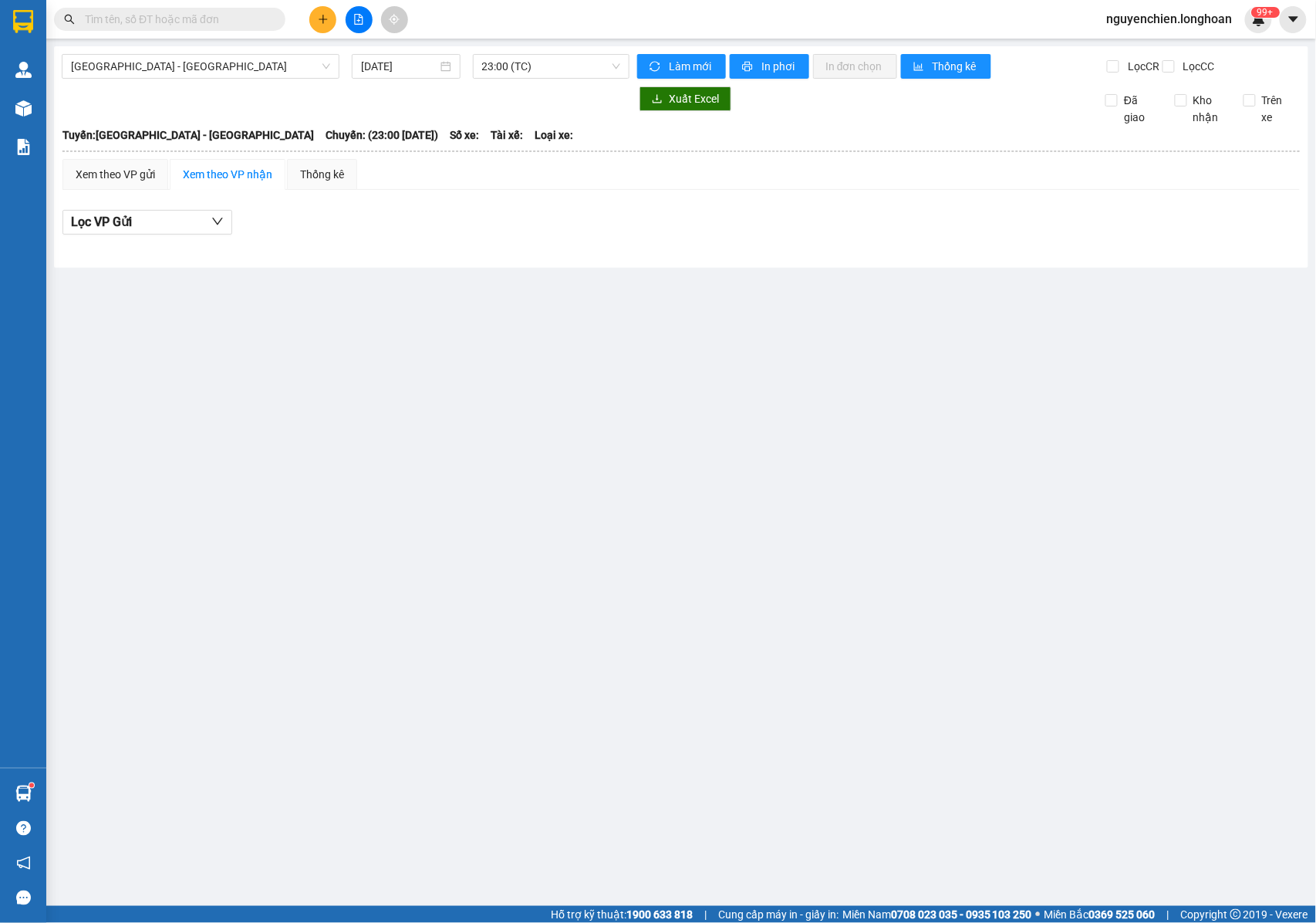
click at [402, 111] on div at bounding box center [345, 99] width 568 height 24
click at [162, 72] on span "[GEOGRAPHIC_DATA] - [GEOGRAPHIC_DATA]" at bounding box center [201, 66] width 259 height 23
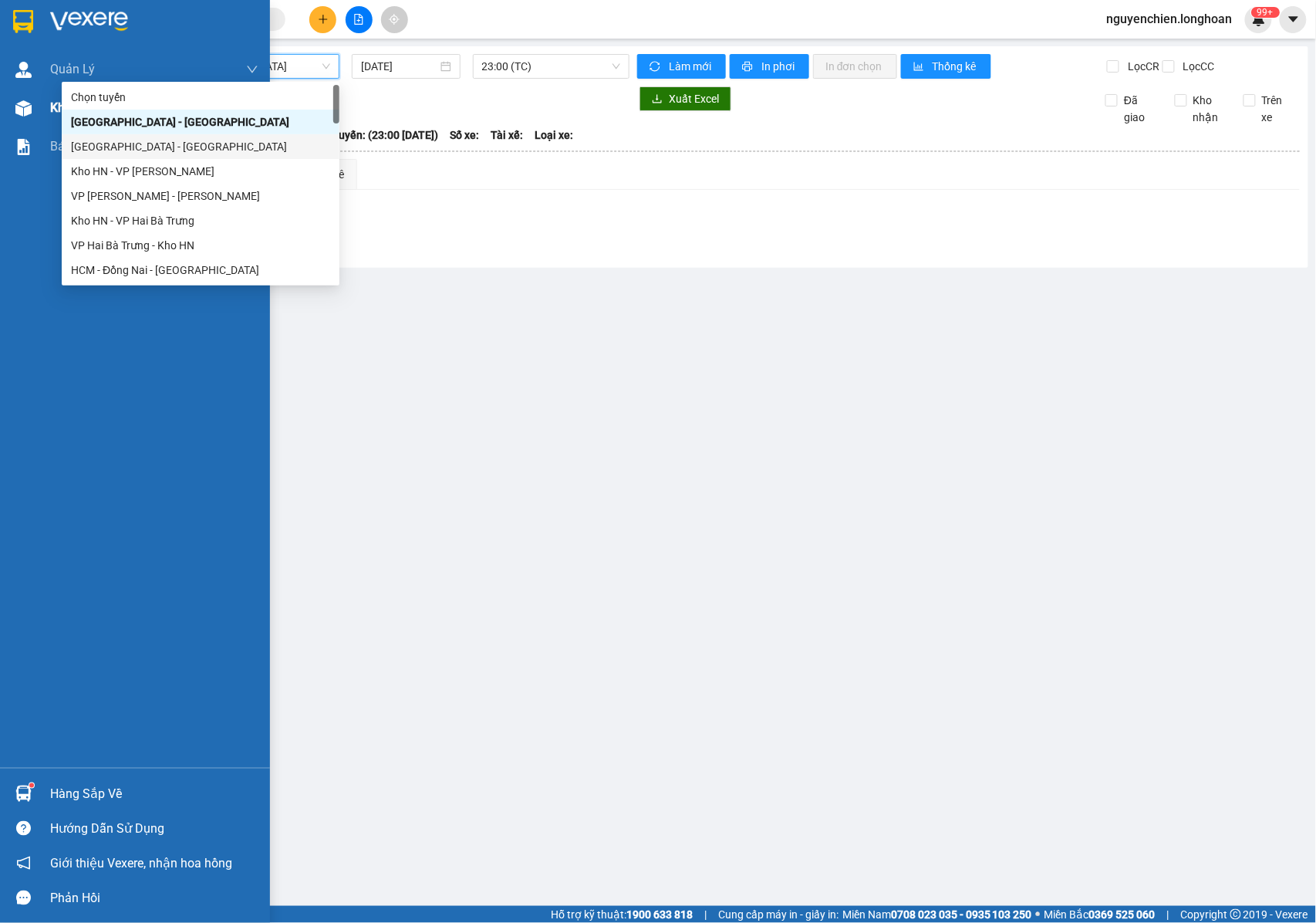
click at [36, 106] on div at bounding box center [23, 108] width 27 height 27
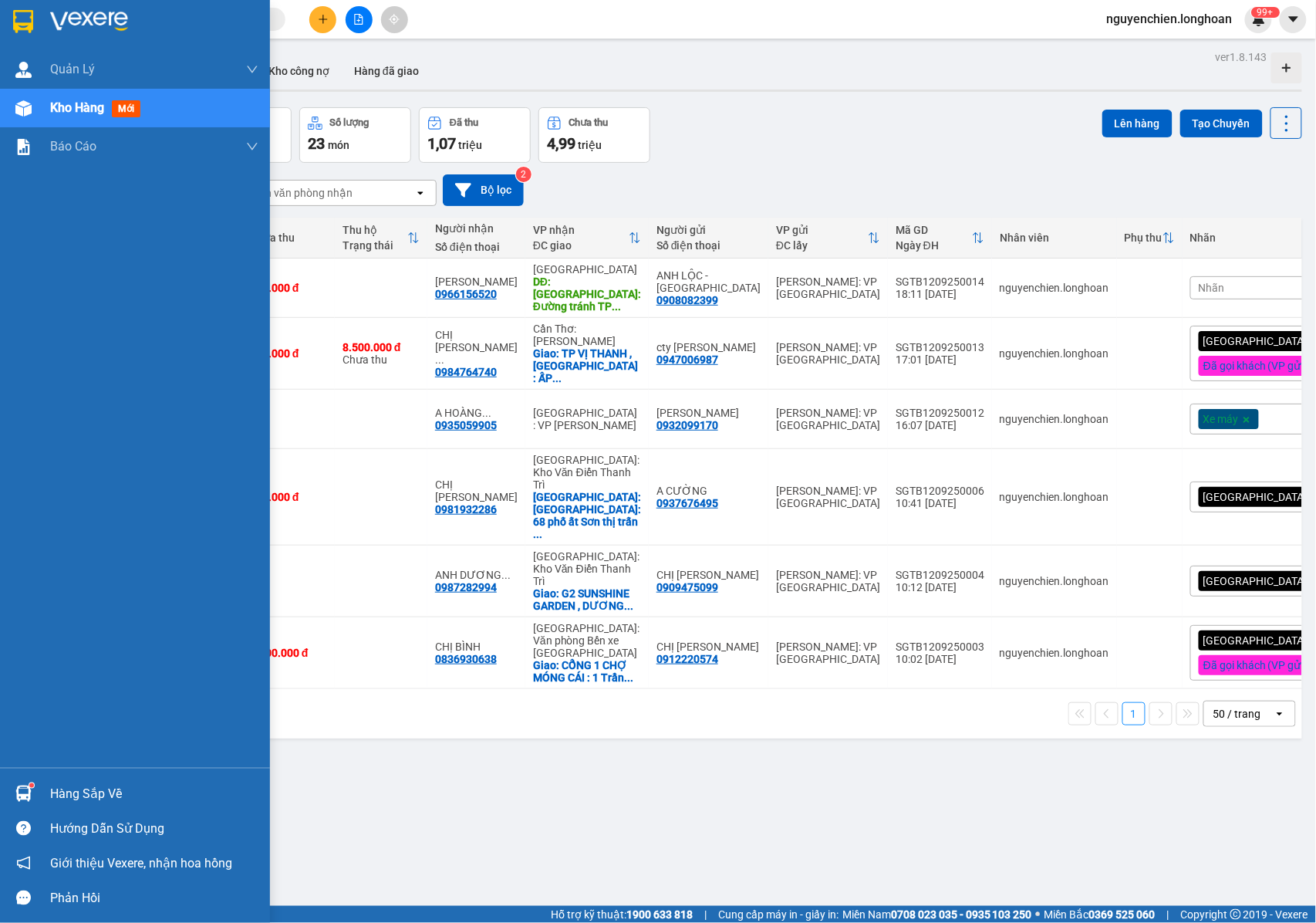
click at [54, 118] on div "Kho hàng mới" at bounding box center [154, 108] width 208 height 38
click at [15, 111] on img at bounding box center [23, 108] width 16 height 16
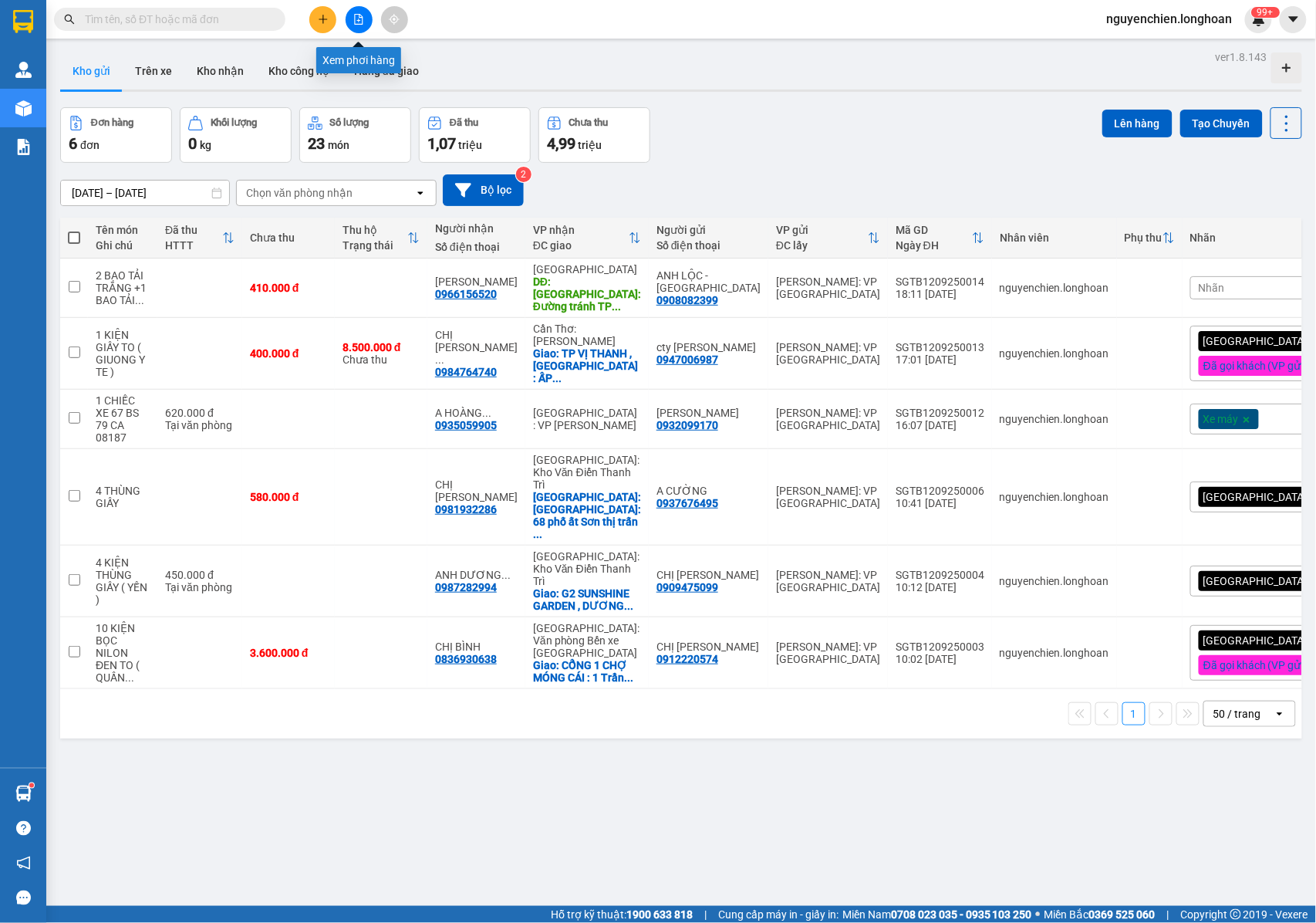
click at [365, 20] on button at bounding box center [359, 20] width 27 height 27
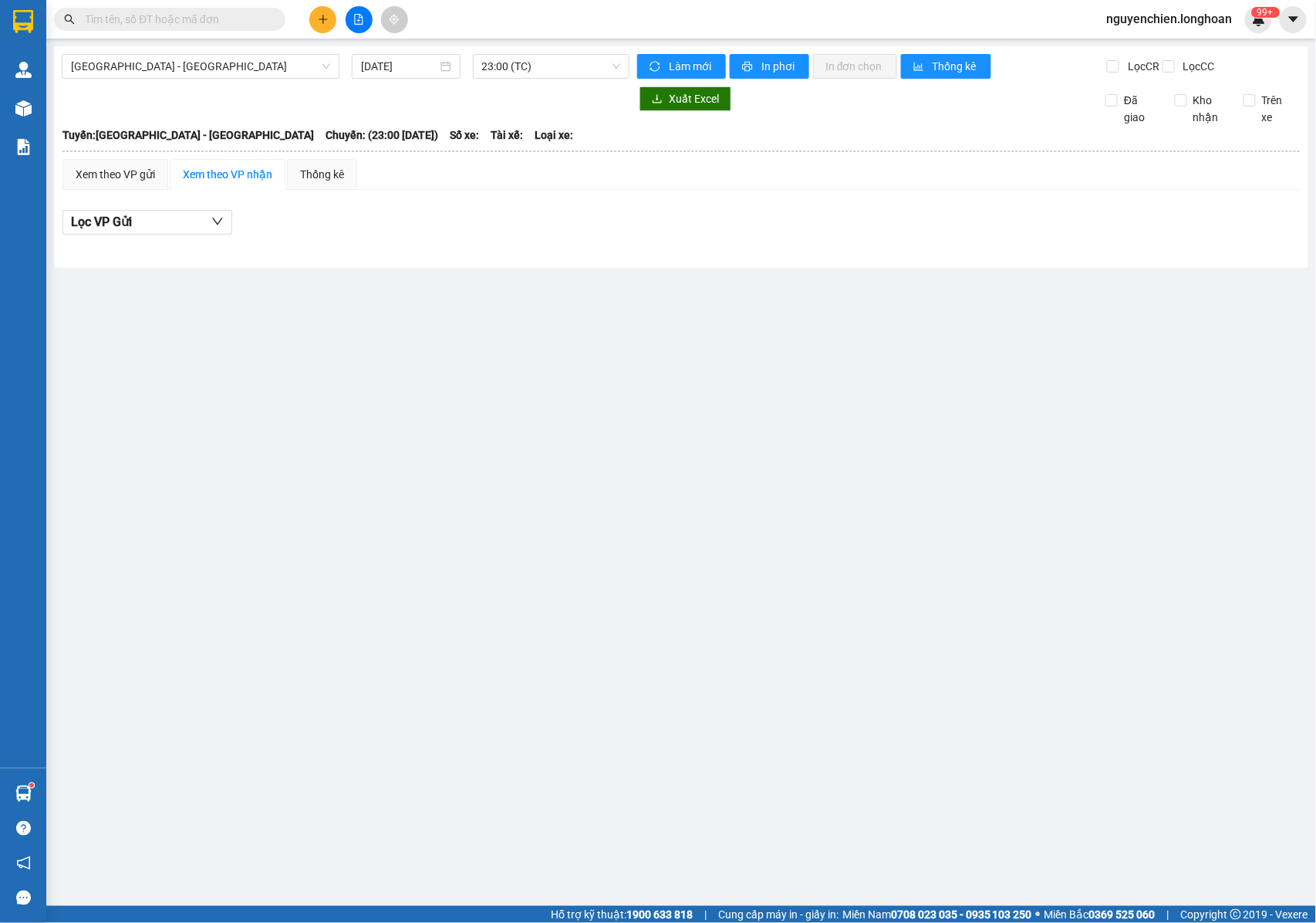
click at [349, 28] on button at bounding box center [359, 20] width 27 height 27
click at [364, 22] on button at bounding box center [359, 20] width 27 height 27
click at [364, 16] on button at bounding box center [359, 20] width 27 height 27
click at [417, 67] on input "[DATE]" at bounding box center [399, 67] width 76 height 17
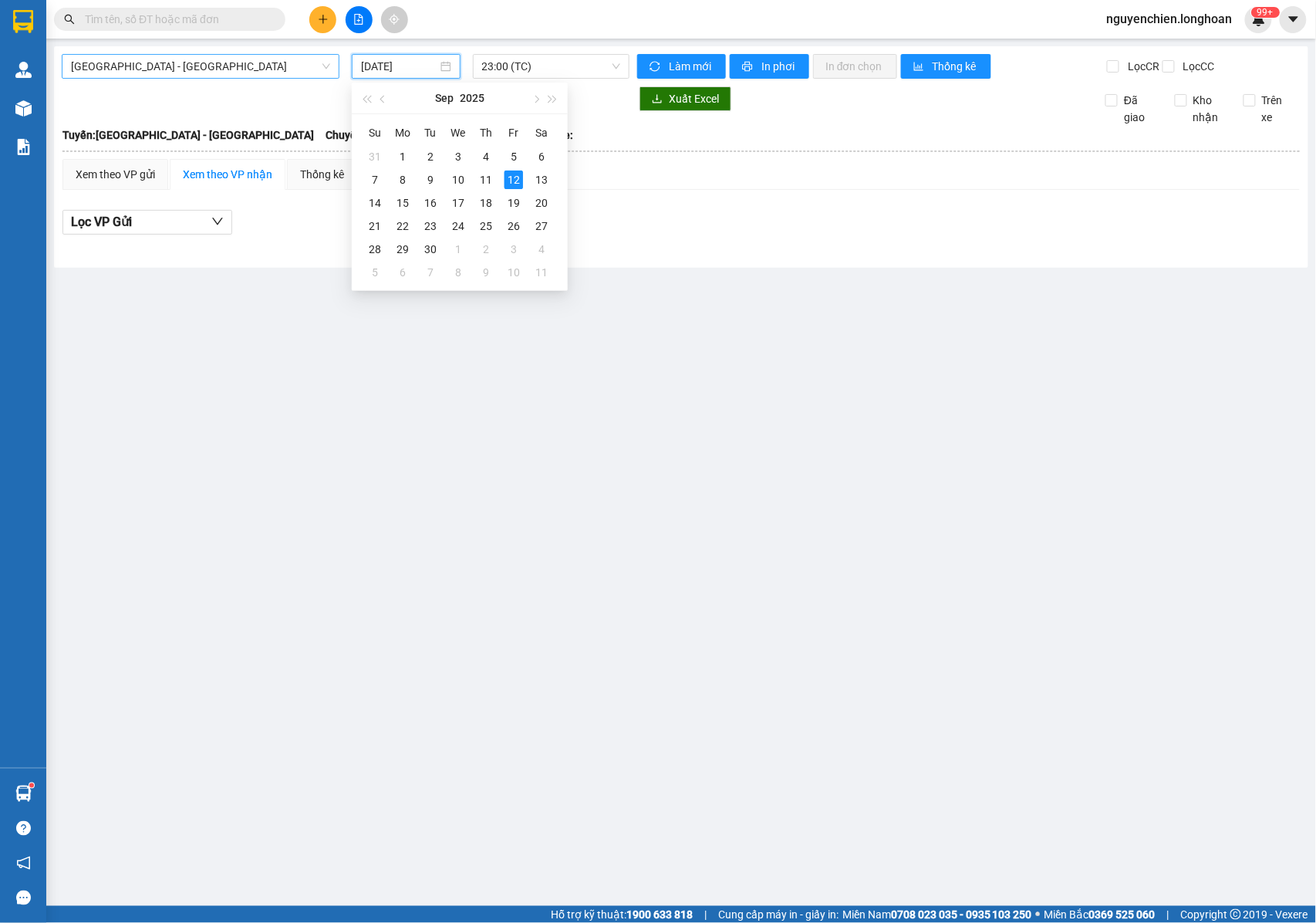
click at [192, 66] on span "[GEOGRAPHIC_DATA] - [GEOGRAPHIC_DATA]" at bounding box center [201, 66] width 259 height 23
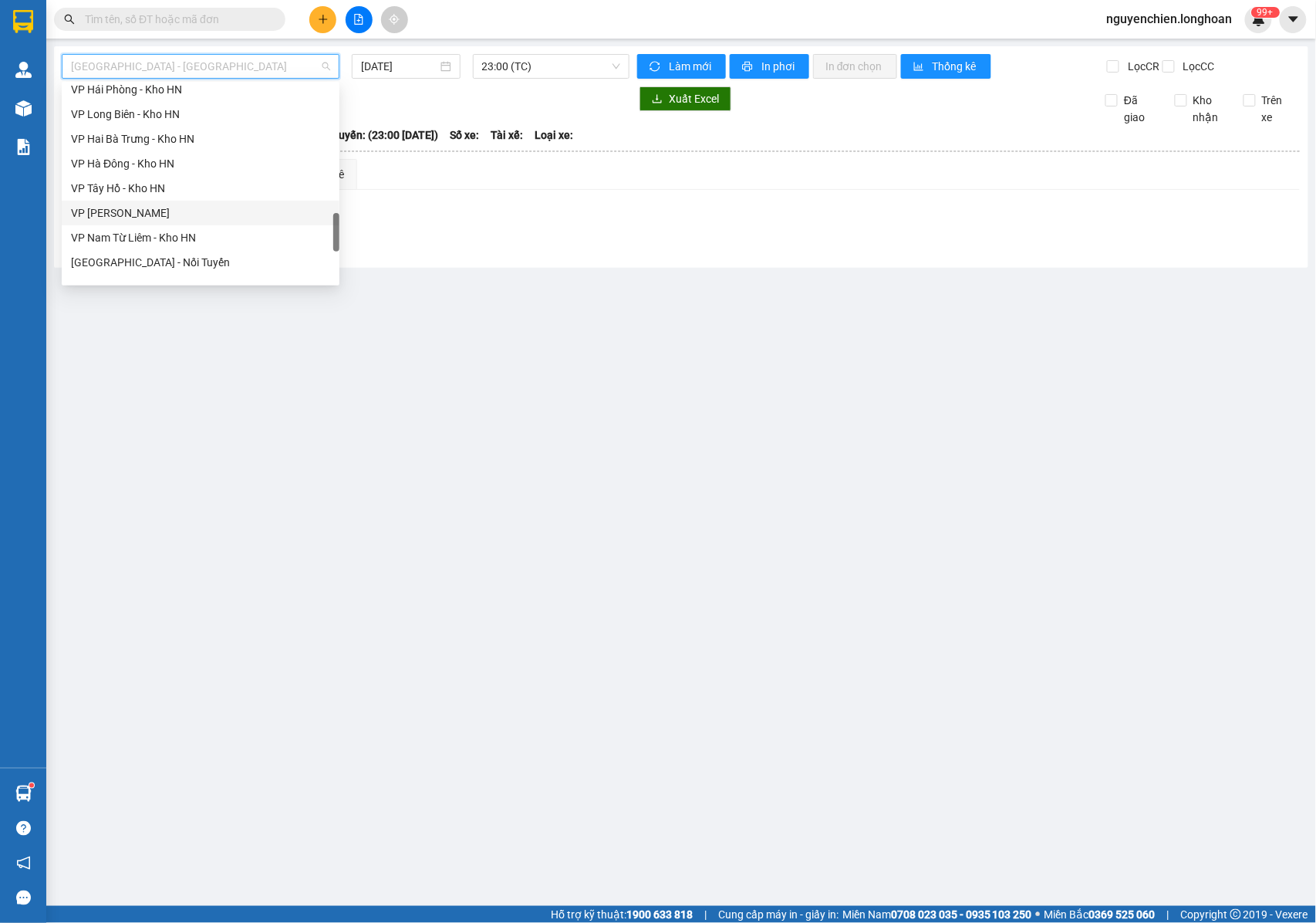
scroll to position [720, 0]
click at [122, 146] on div "VP Tân Bình - Kho HCM 1" at bounding box center [201, 143] width 259 height 17
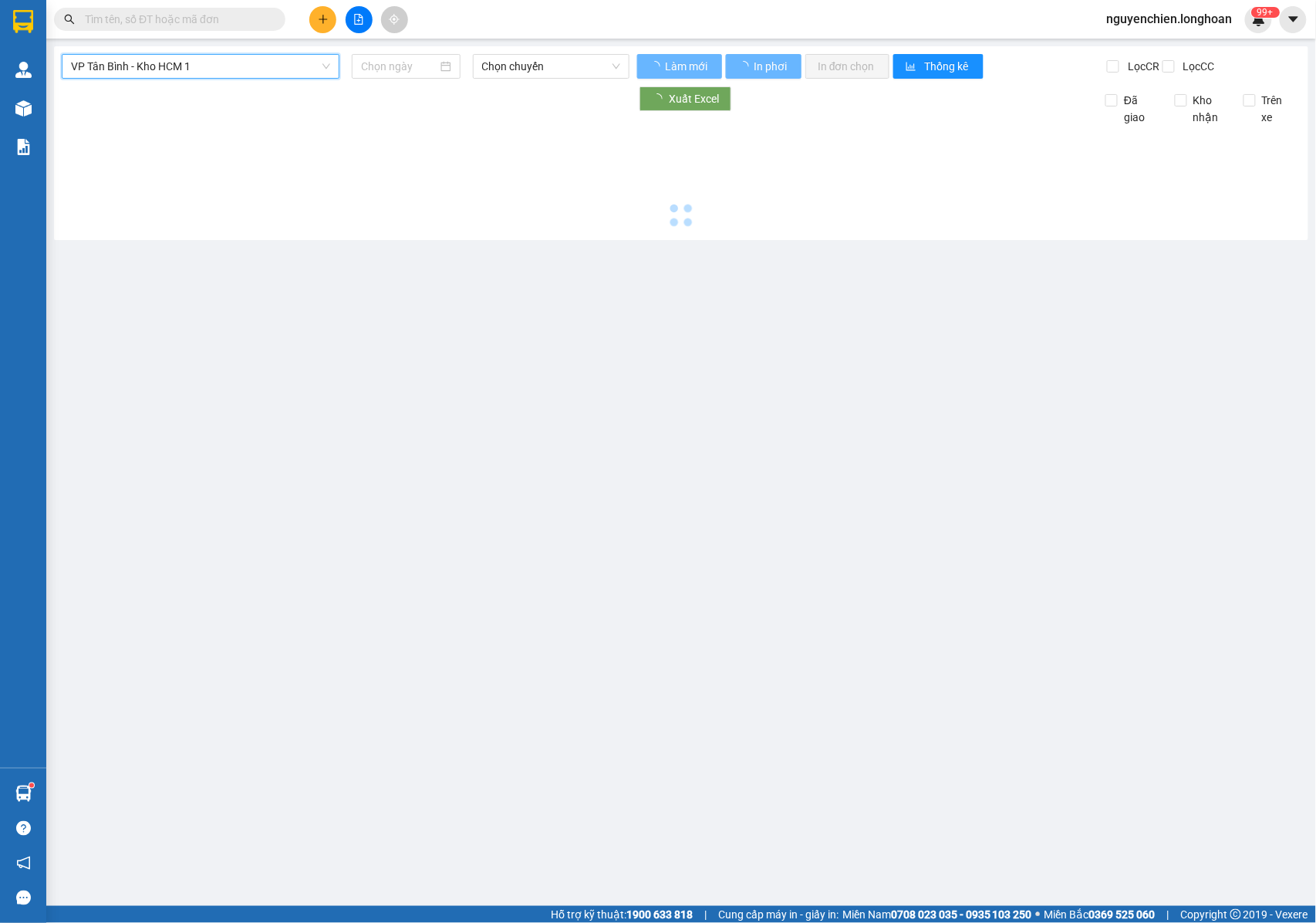
type input "[DATE]"
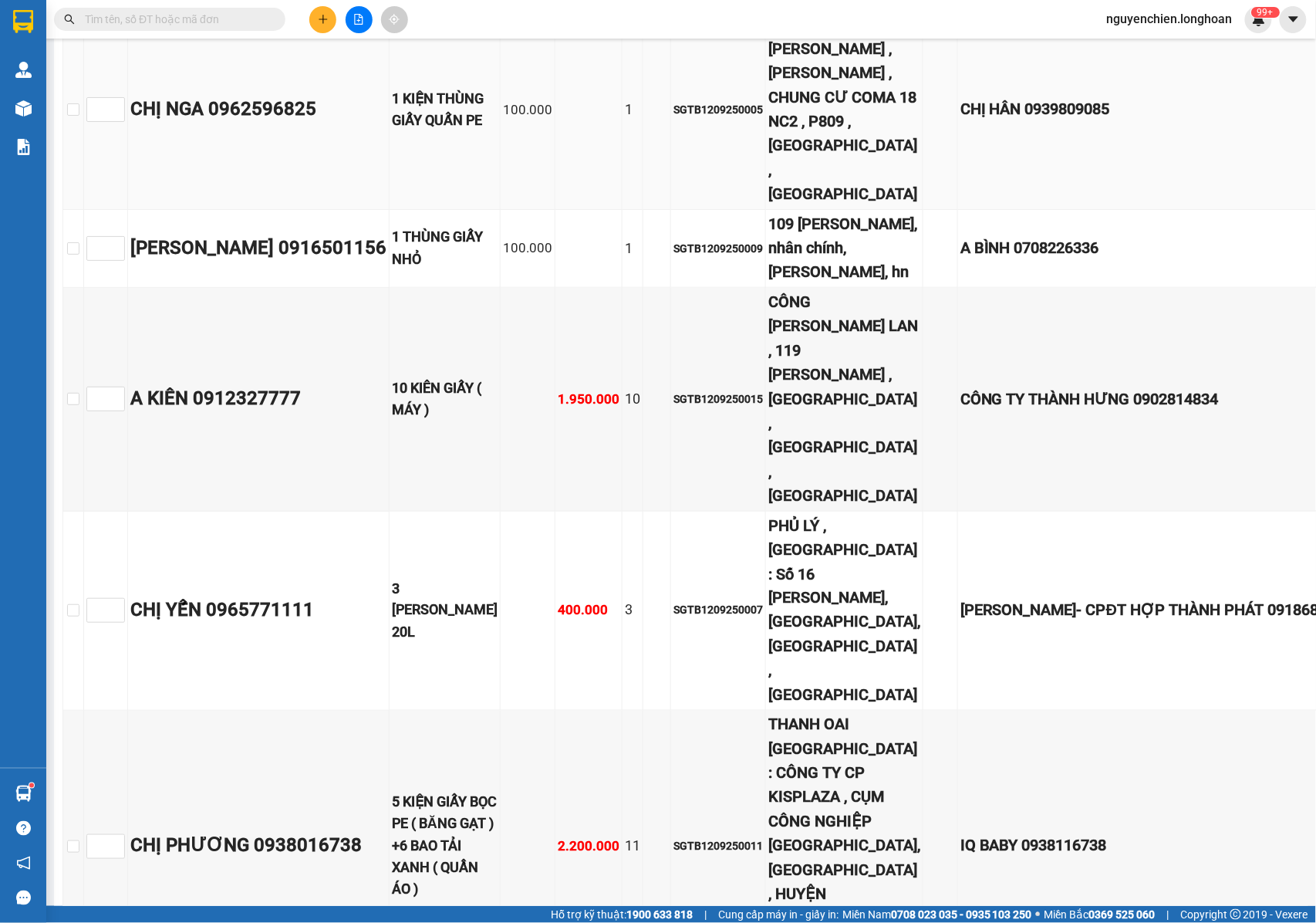
scroll to position [139, 0]
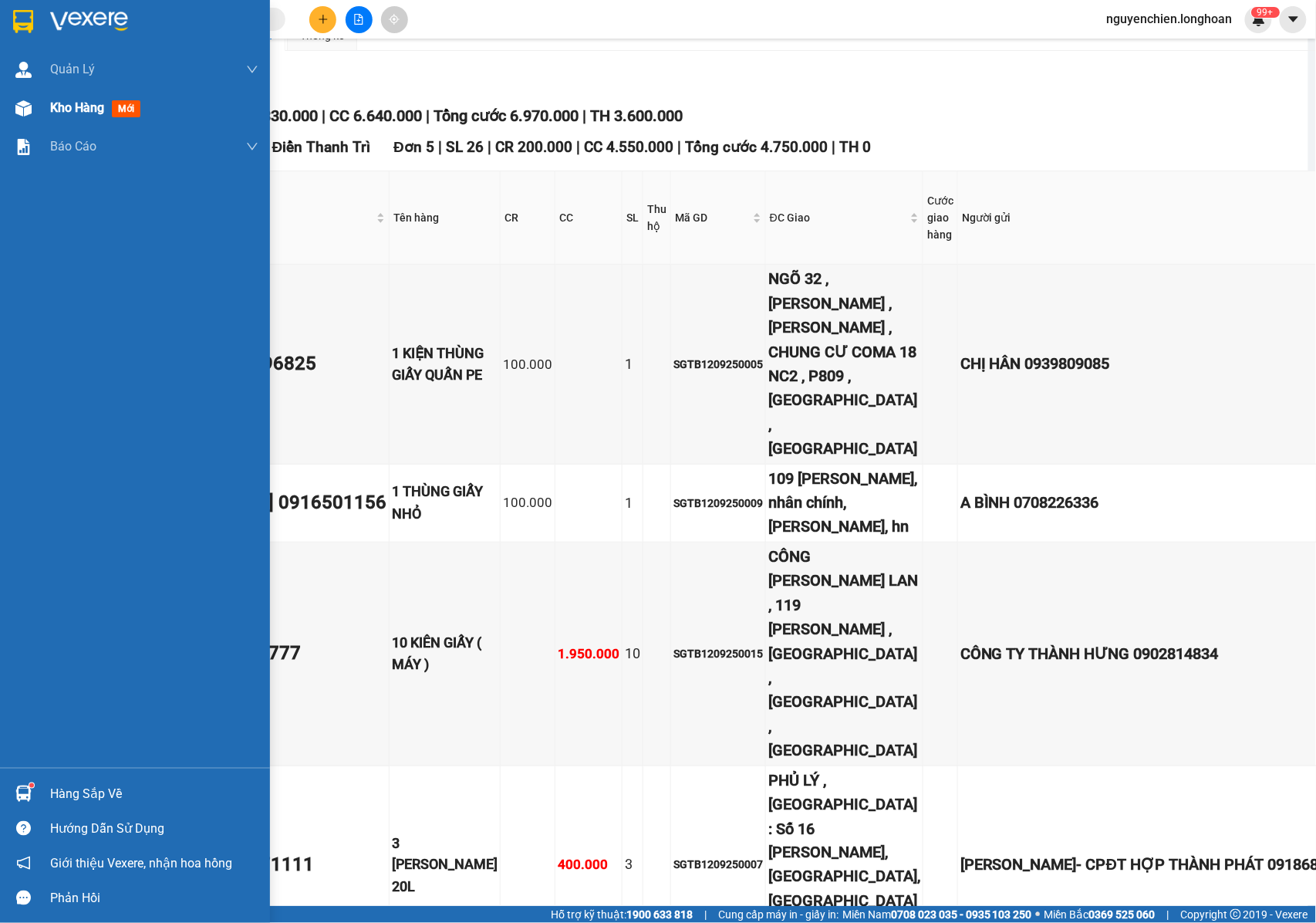
click at [19, 112] on img at bounding box center [23, 108] width 16 height 16
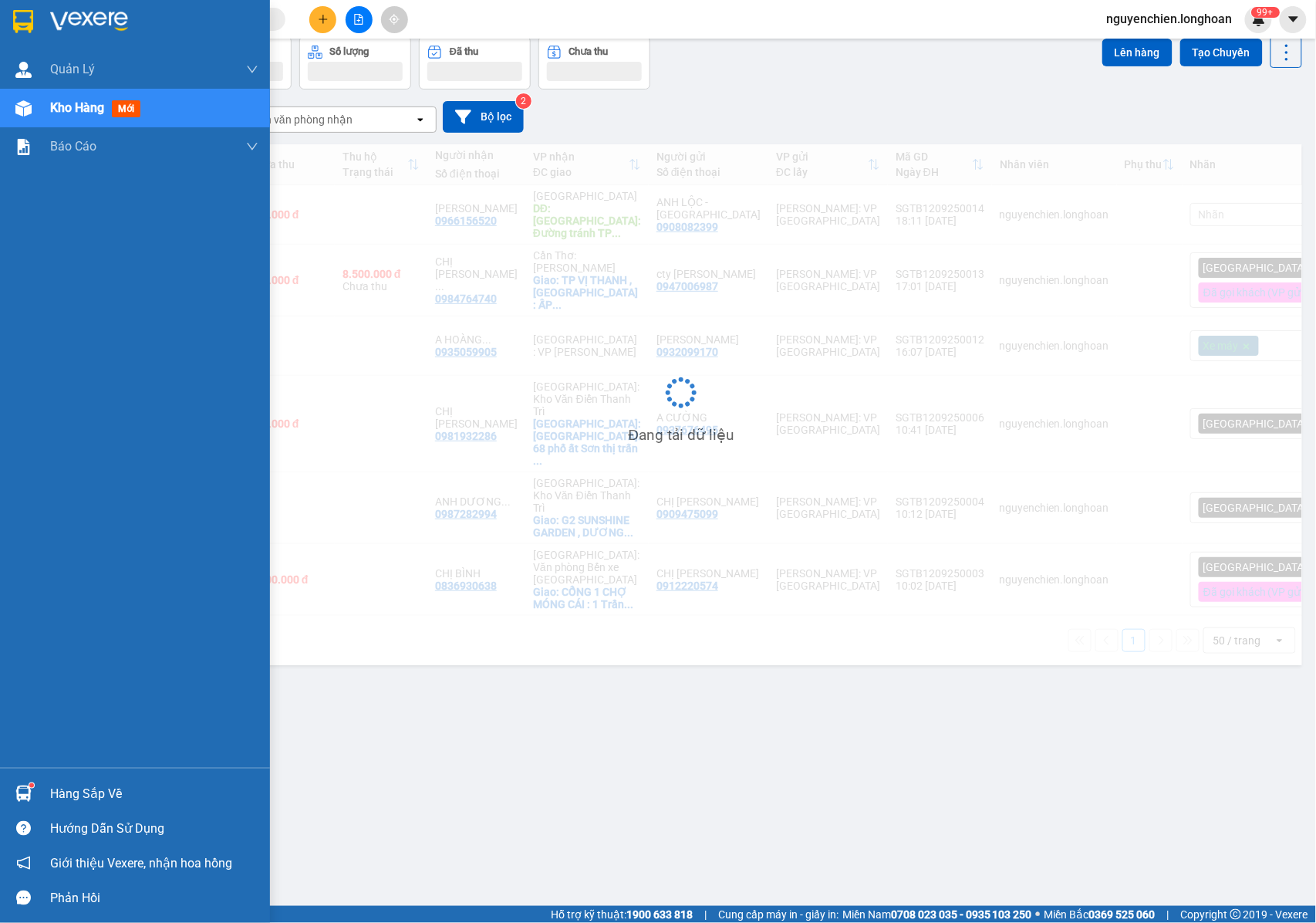
scroll to position [71, 0]
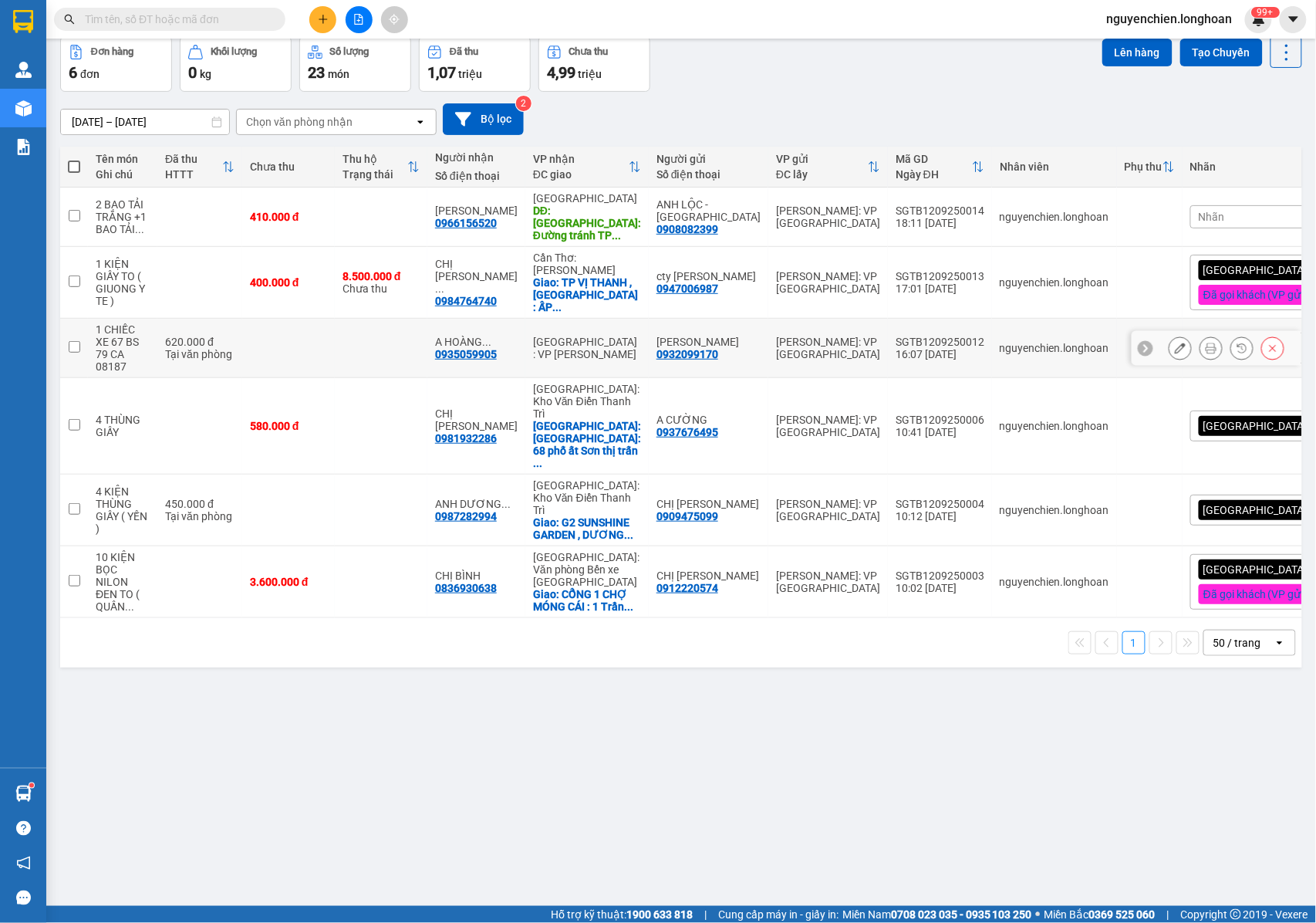
click at [1201, 335] on button at bounding box center [1211, 348] width 22 height 27
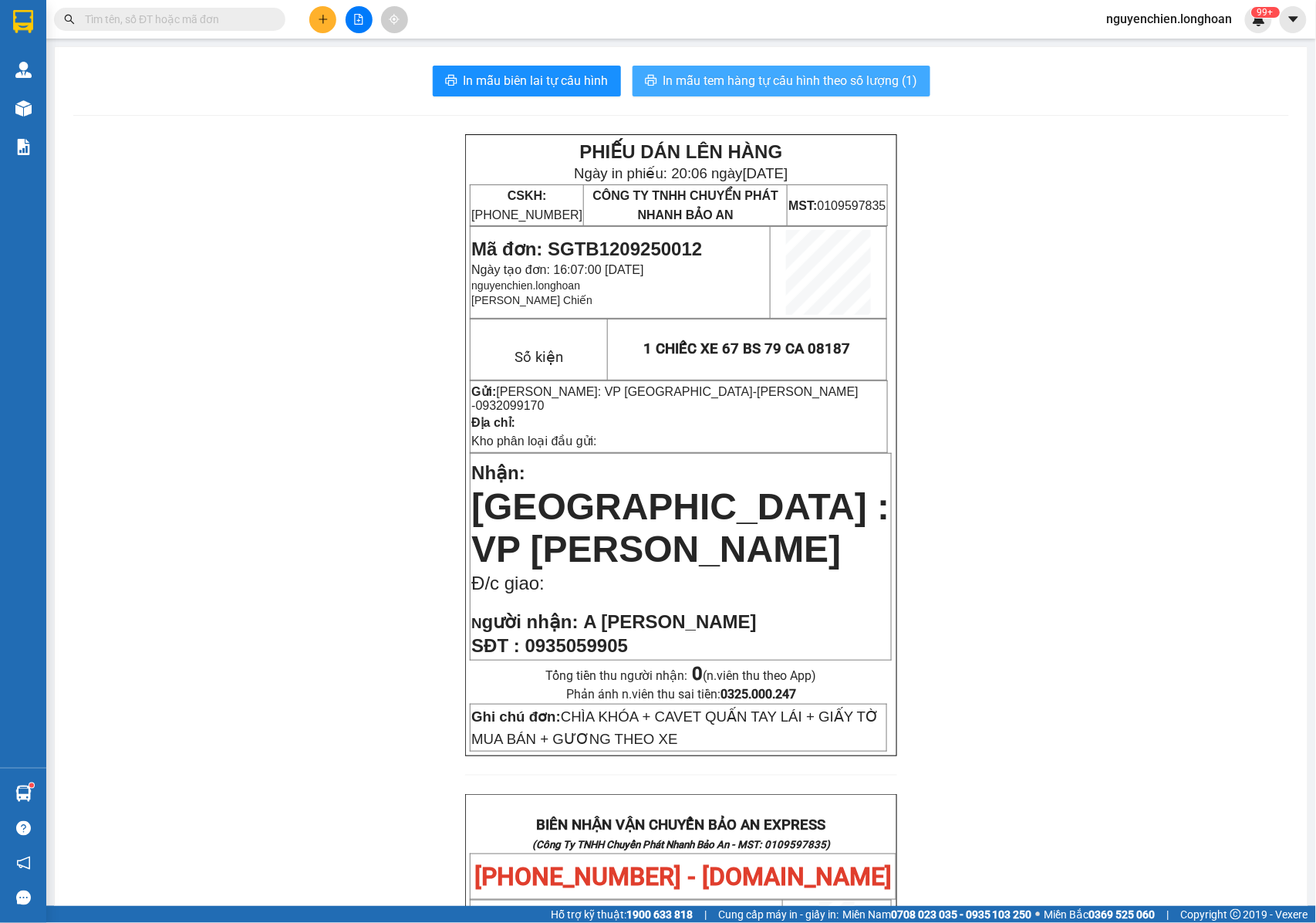
click at [744, 85] on span "In mẫu tem hàng tự cấu hình theo số lượng (1)" at bounding box center [790, 81] width 254 height 20
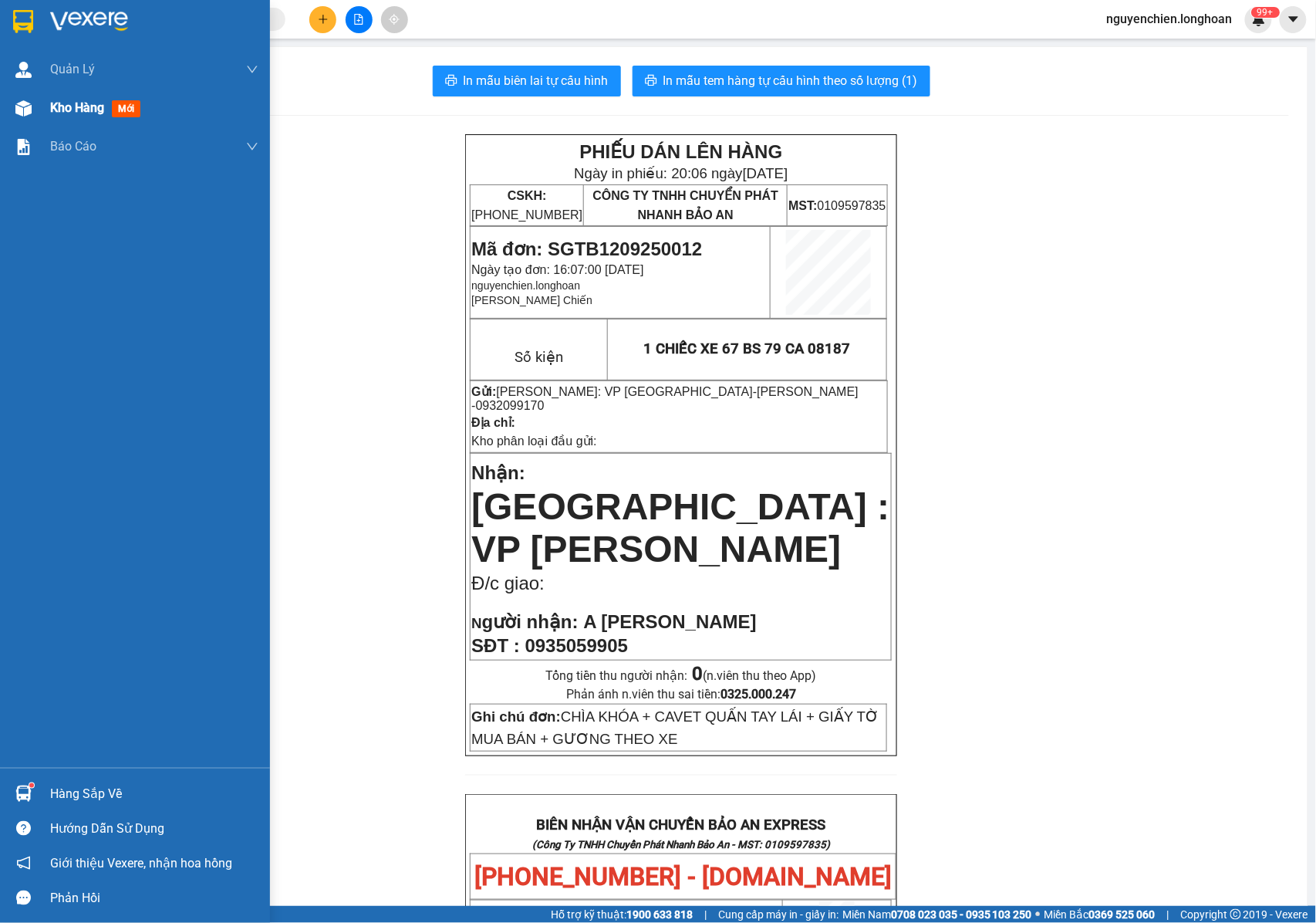
click at [32, 113] on div at bounding box center [23, 108] width 27 height 27
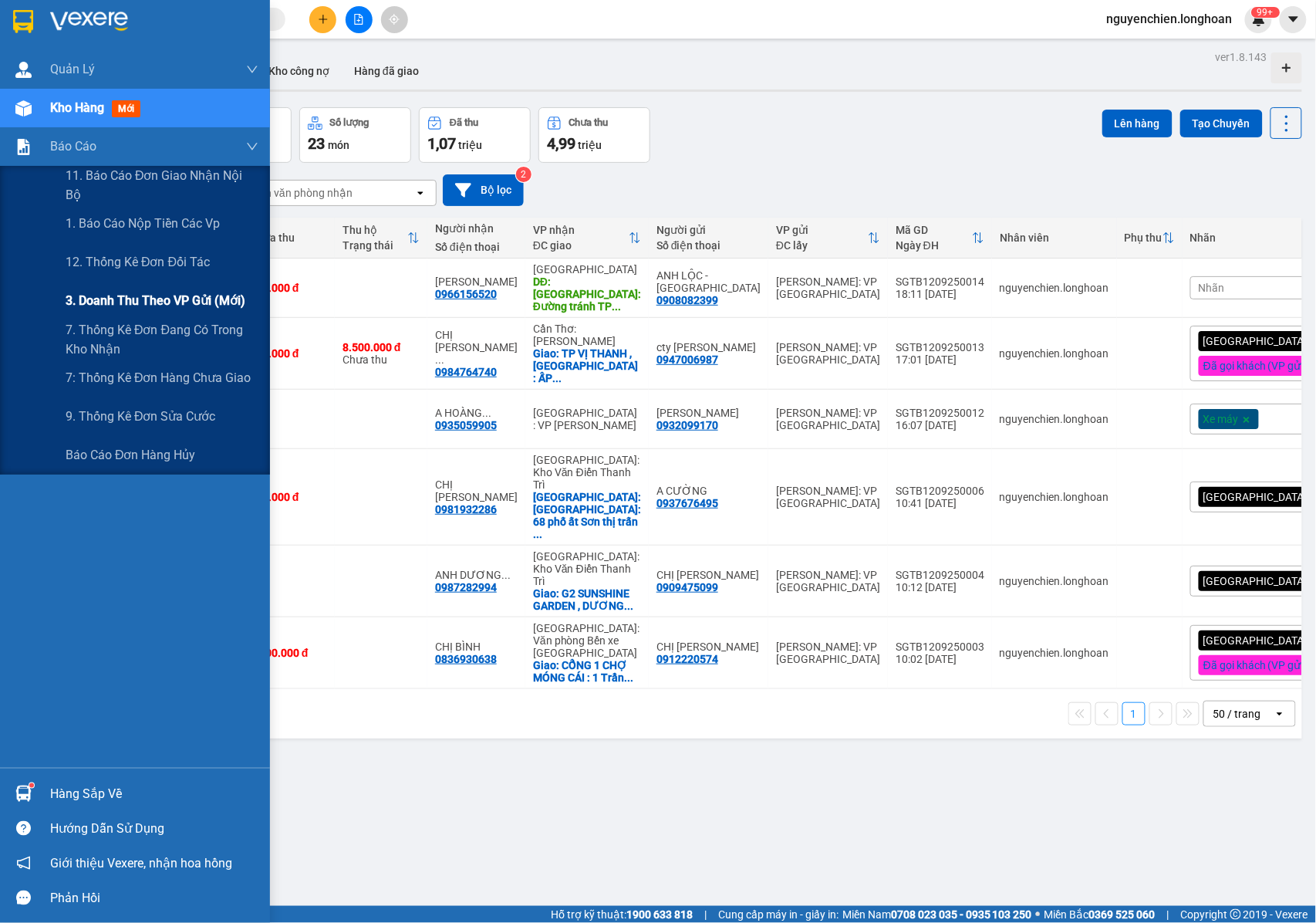
click at [146, 303] on span "3. Doanh Thu theo VP Gửi (mới)" at bounding box center [156, 300] width 180 height 20
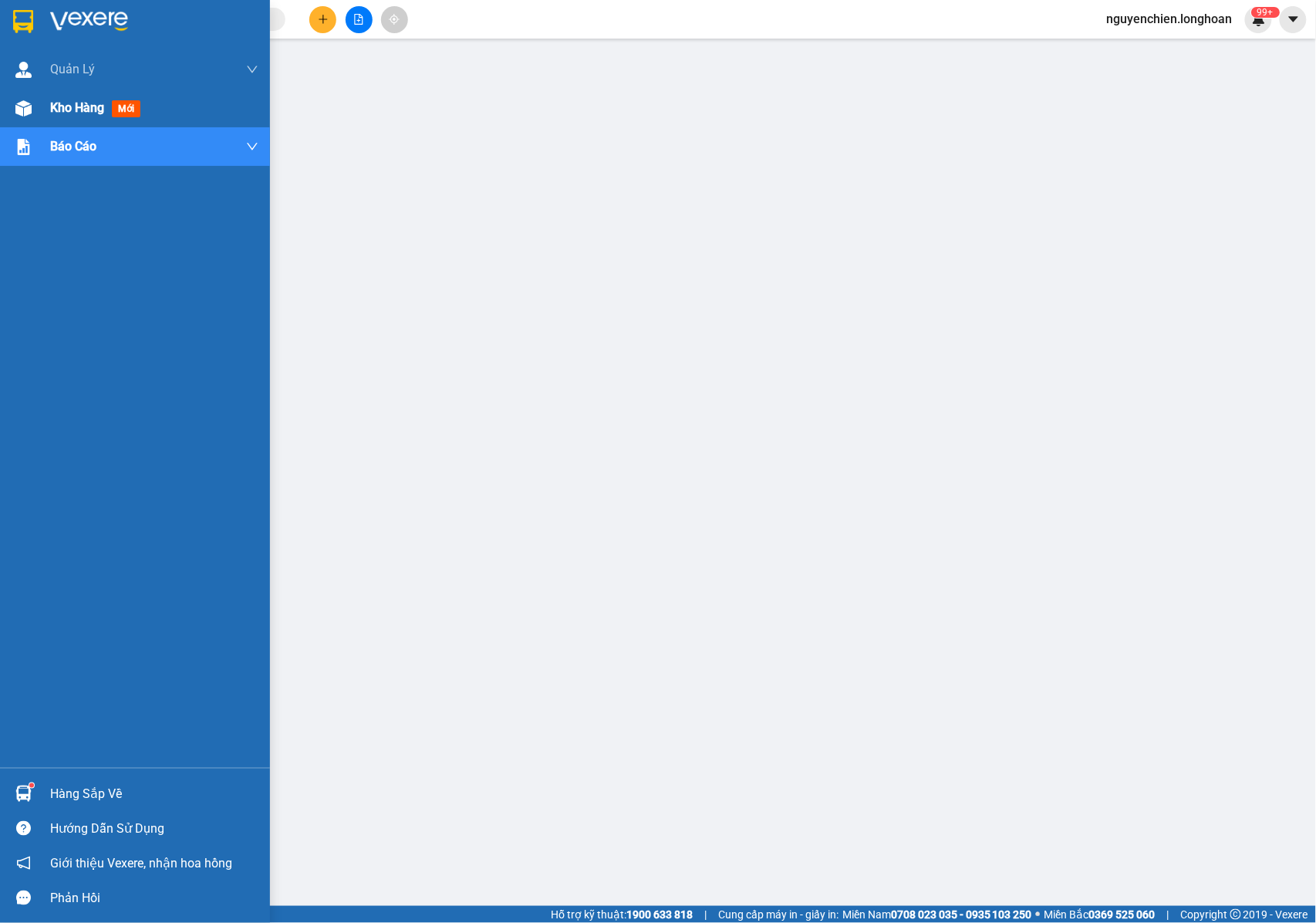
click at [36, 111] on div at bounding box center [23, 108] width 27 height 27
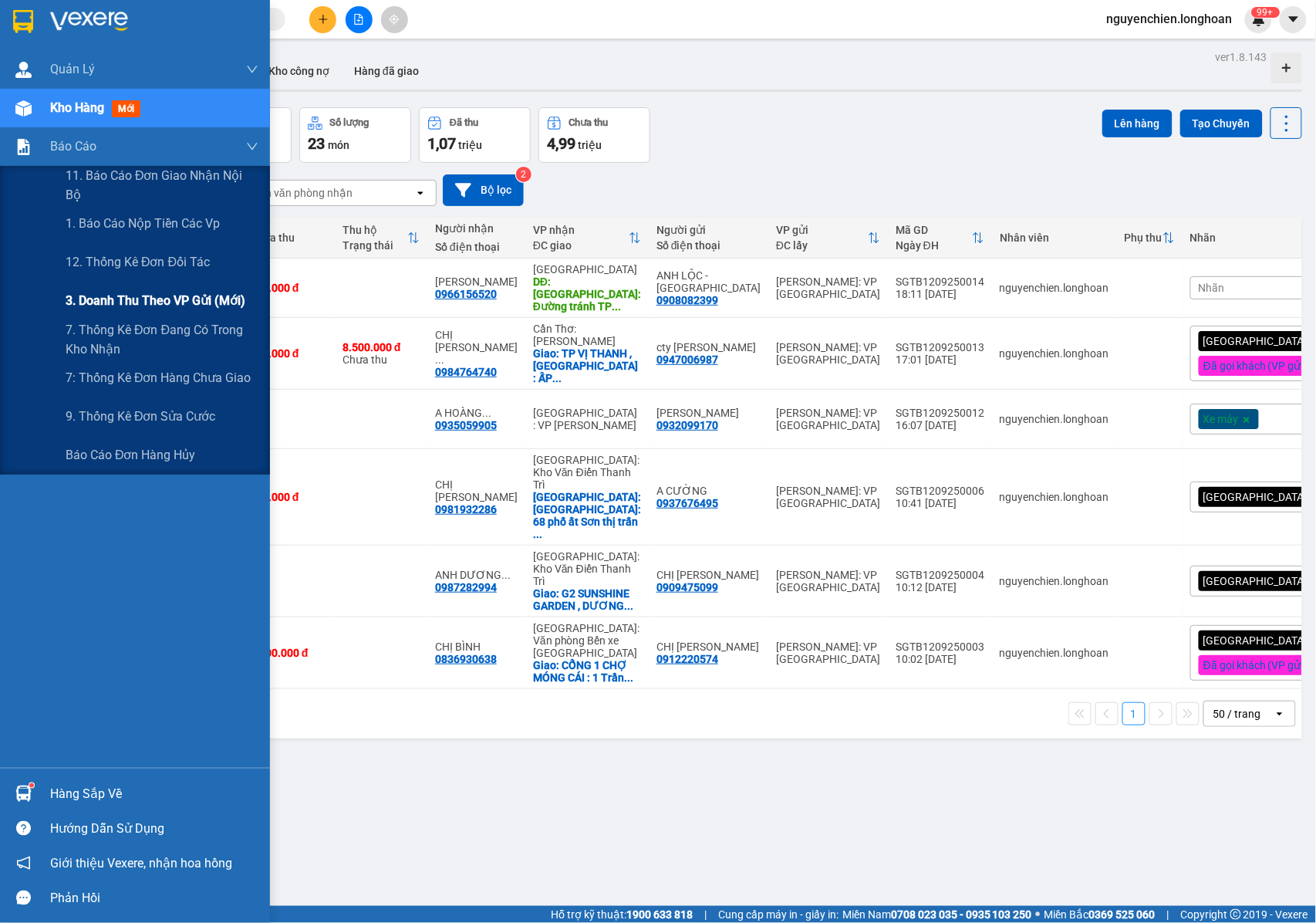
drag, startPoint x: 136, startPoint y: 301, endPoint x: 258, endPoint y: 301, distance: 122.0
click at [136, 301] on span "3. Doanh Thu theo VP Gửi (mới)" at bounding box center [156, 300] width 180 height 20
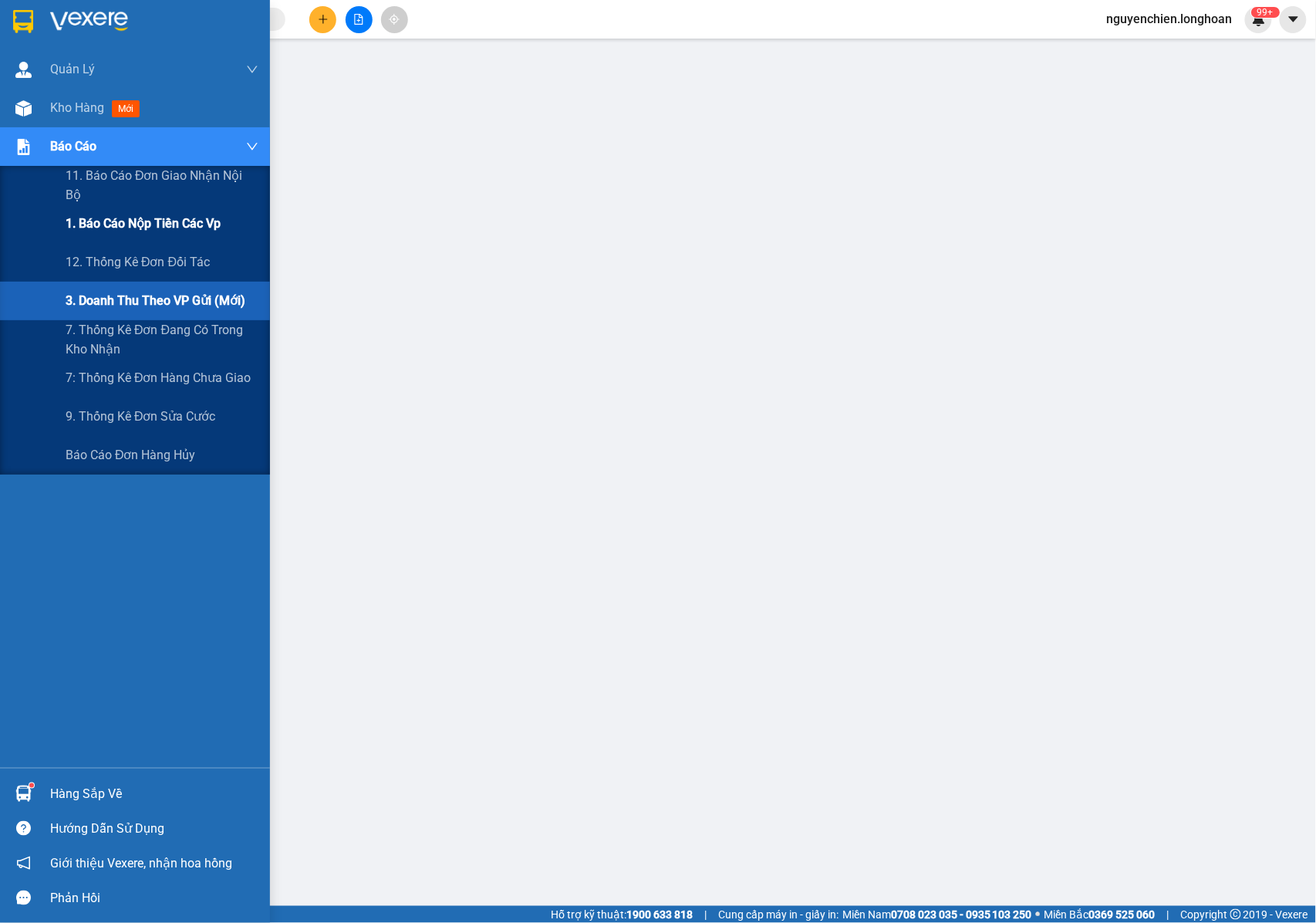
click at [120, 221] on span "1. Báo cáo nộp tiền các vp" at bounding box center [143, 223] width 155 height 20
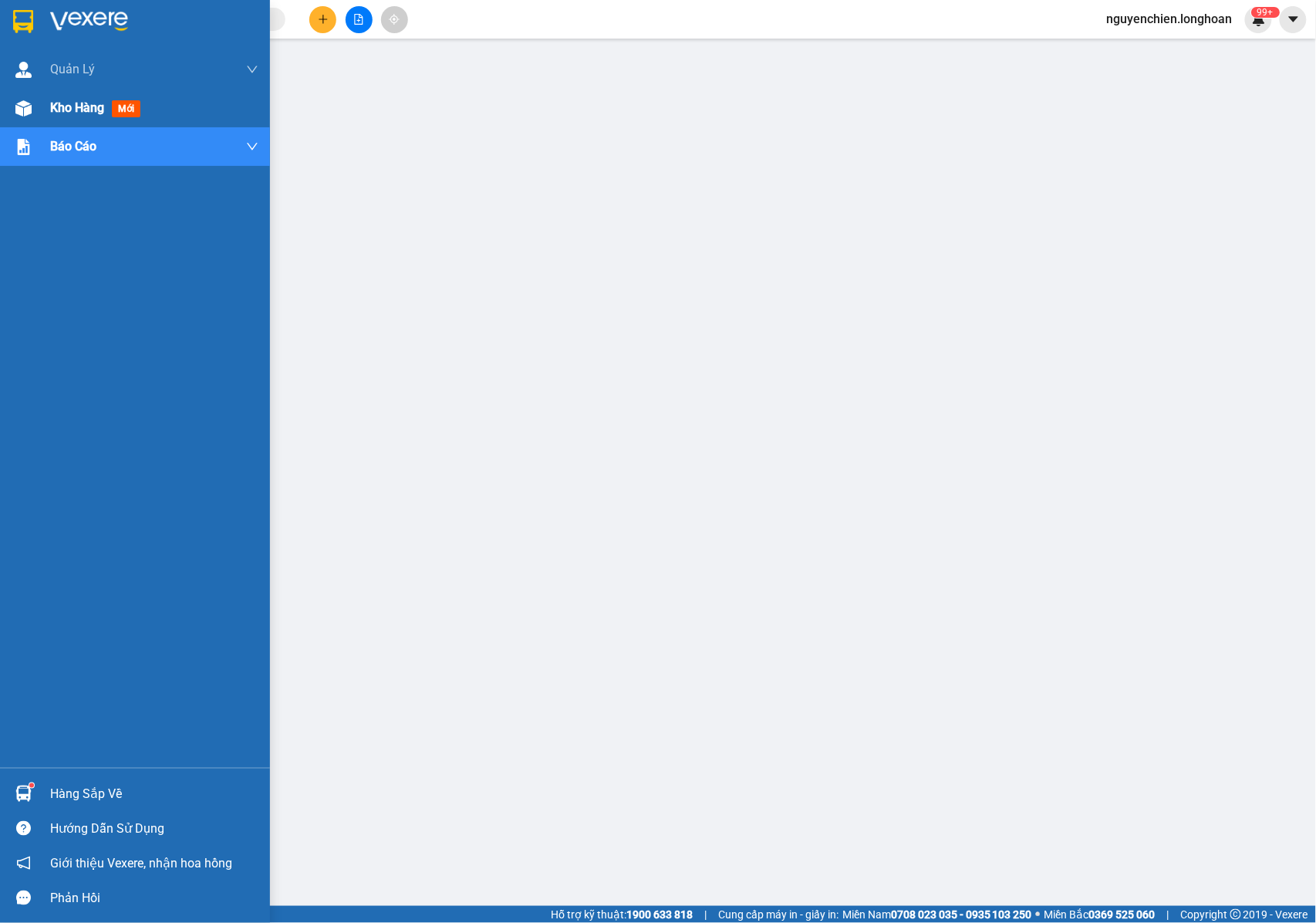
click at [34, 97] on div at bounding box center [23, 108] width 27 height 27
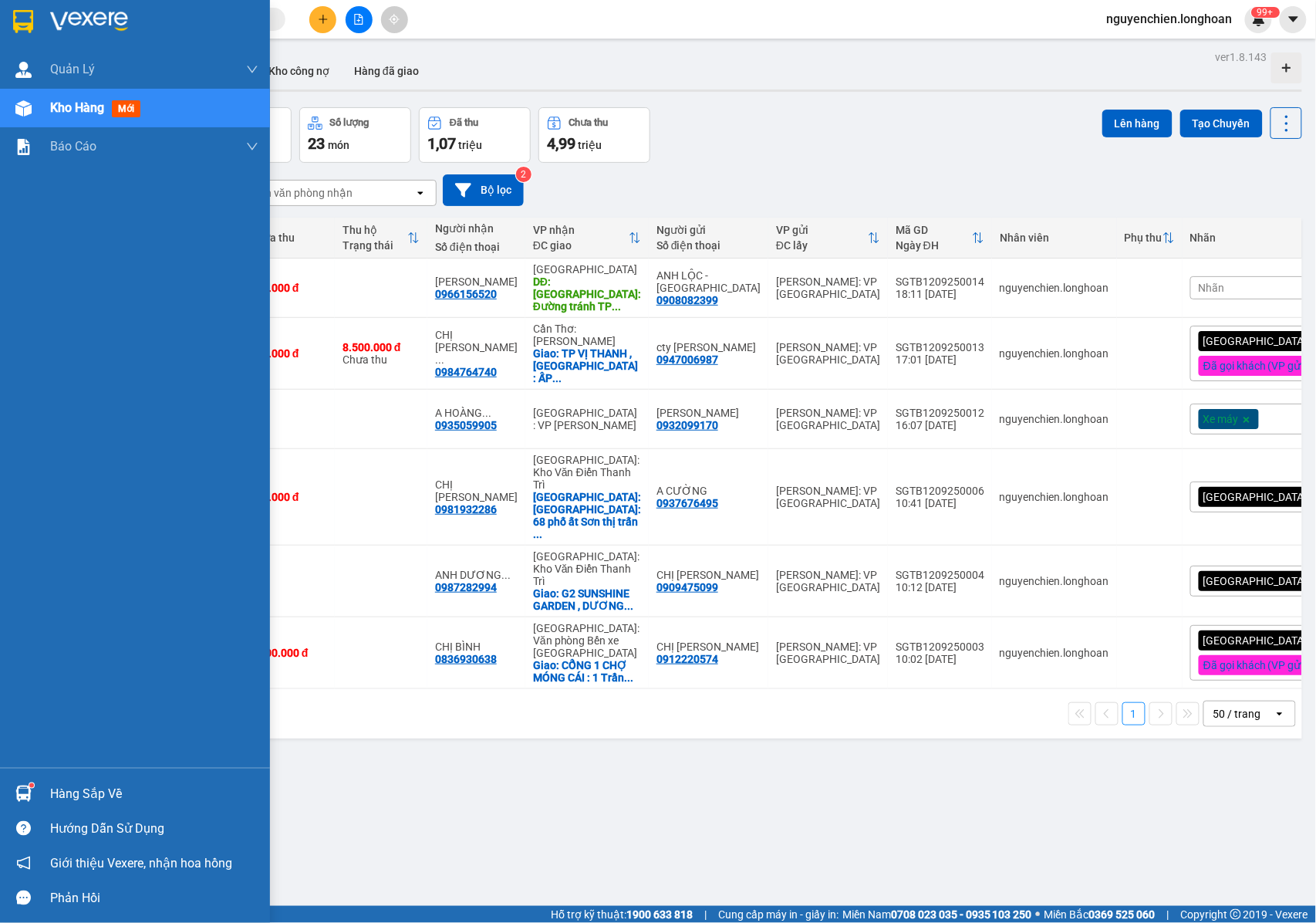
click at [28, 113] on img at bounding box center [23, 108] width 16 height 16
